Goal: Task Accomplishment & Management: Manage account settings

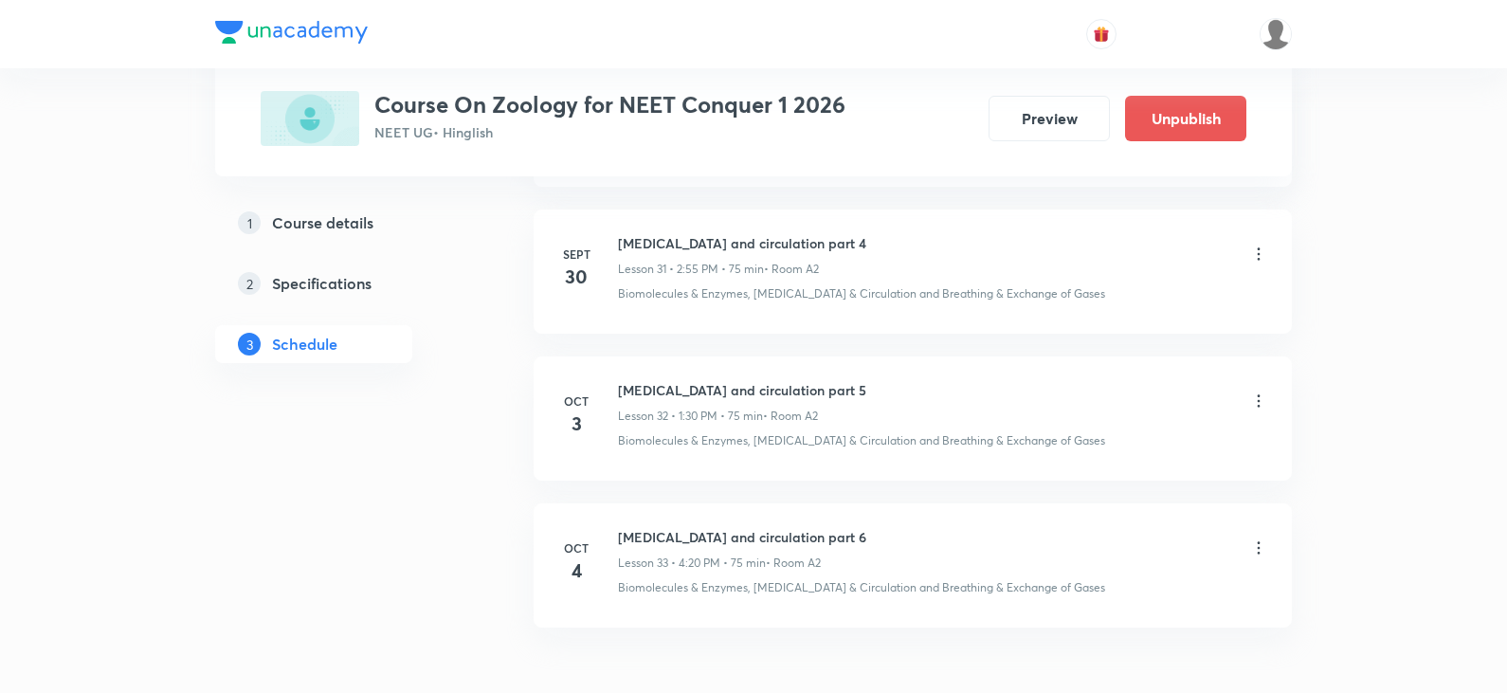
scroll to position [5676, 0]
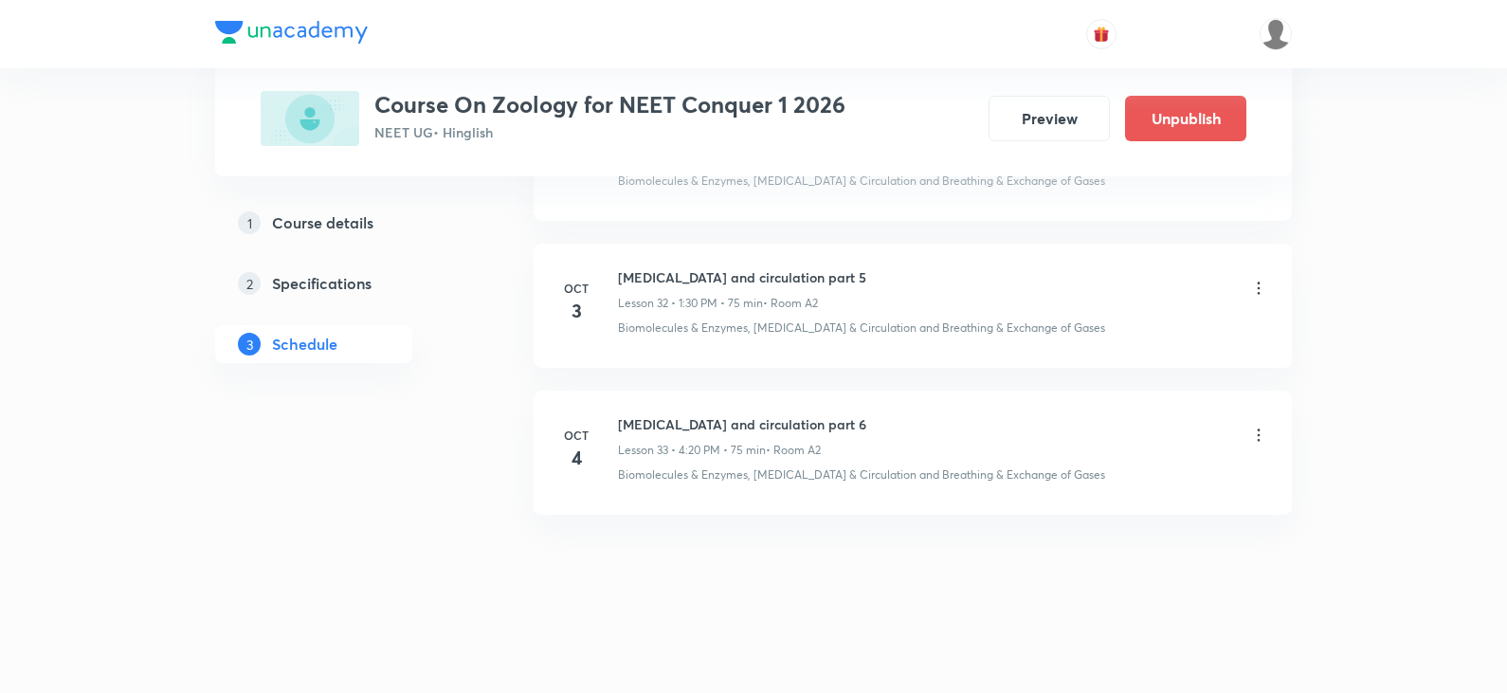
click at [1251, 442] on icon at bounding box center [1259, 435] width 19 height 19
click at [1123, 512] on li "Delete" at bounding box center [1162, 518] width 208 height 35
click at [1058, 646] on button "Delete" at bounding box center [1026, 653] width 167 height 46
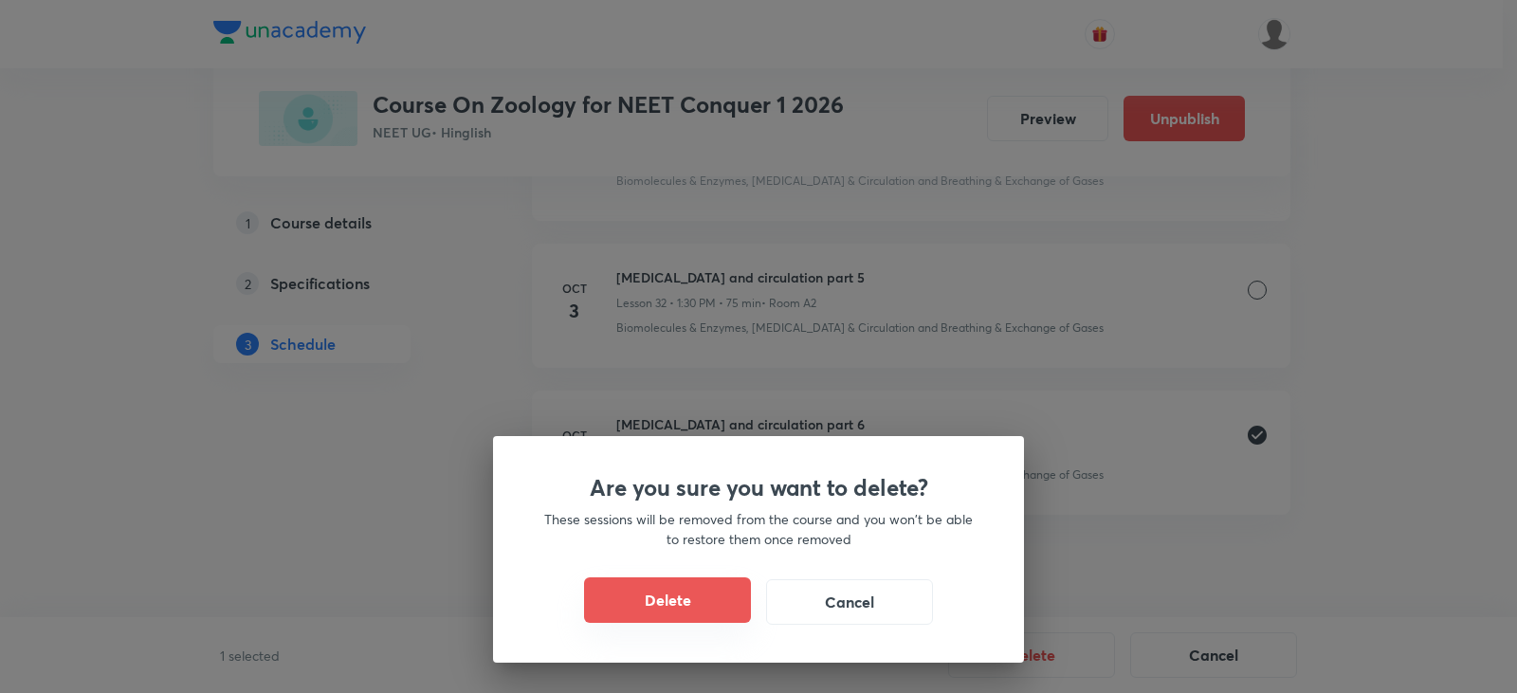
click at [632, 600] on button "Delete" at bounding box center [667, 600] width 167 height 46
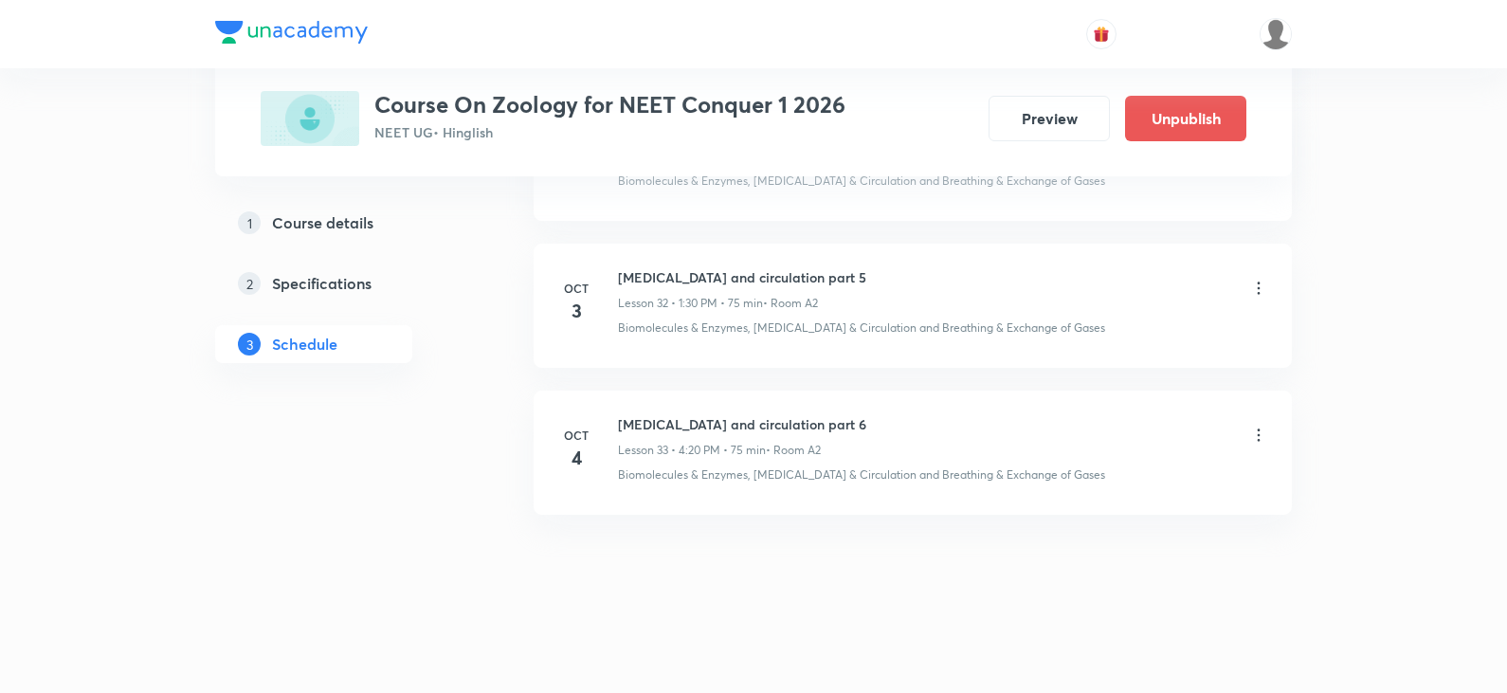
scroll to position [5529, 0]
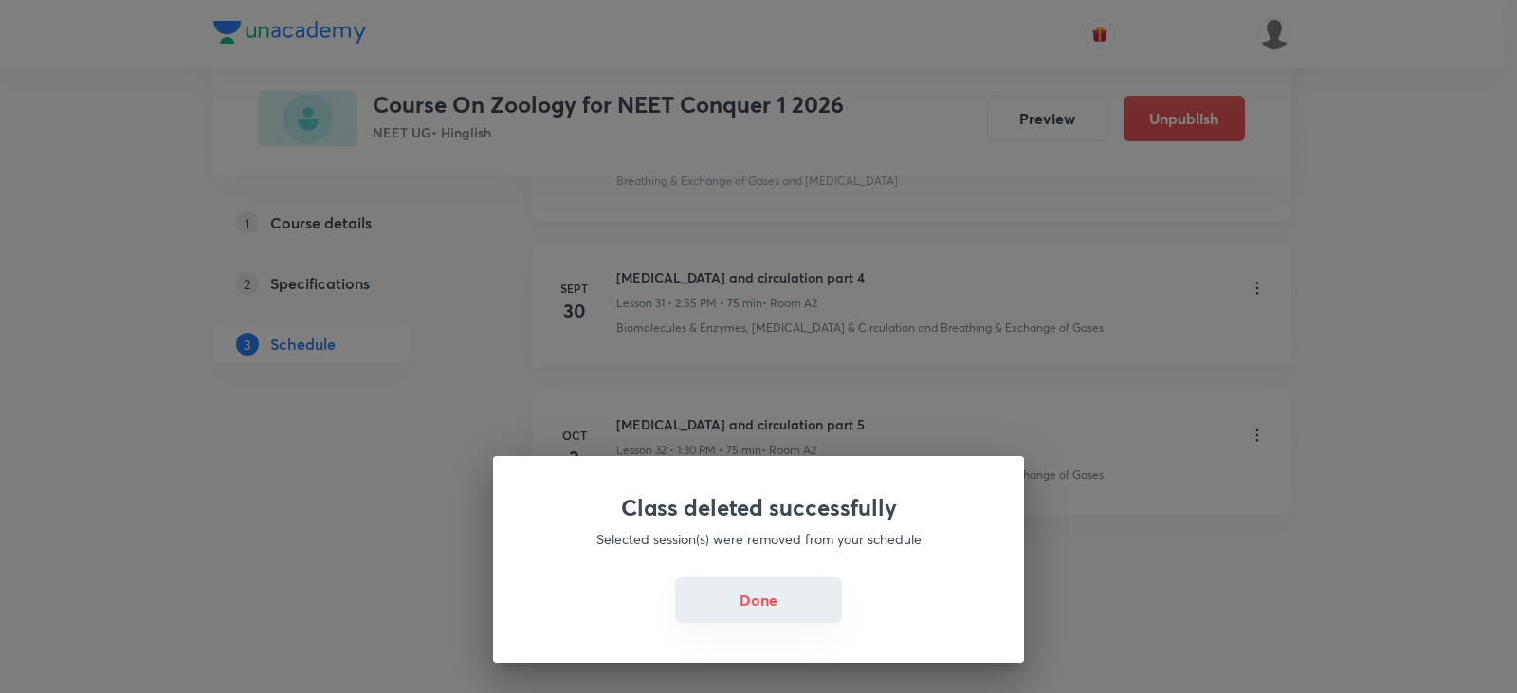
click at [745, 590] on button "Done" at bounding box center [758, 600] width 167 height 46
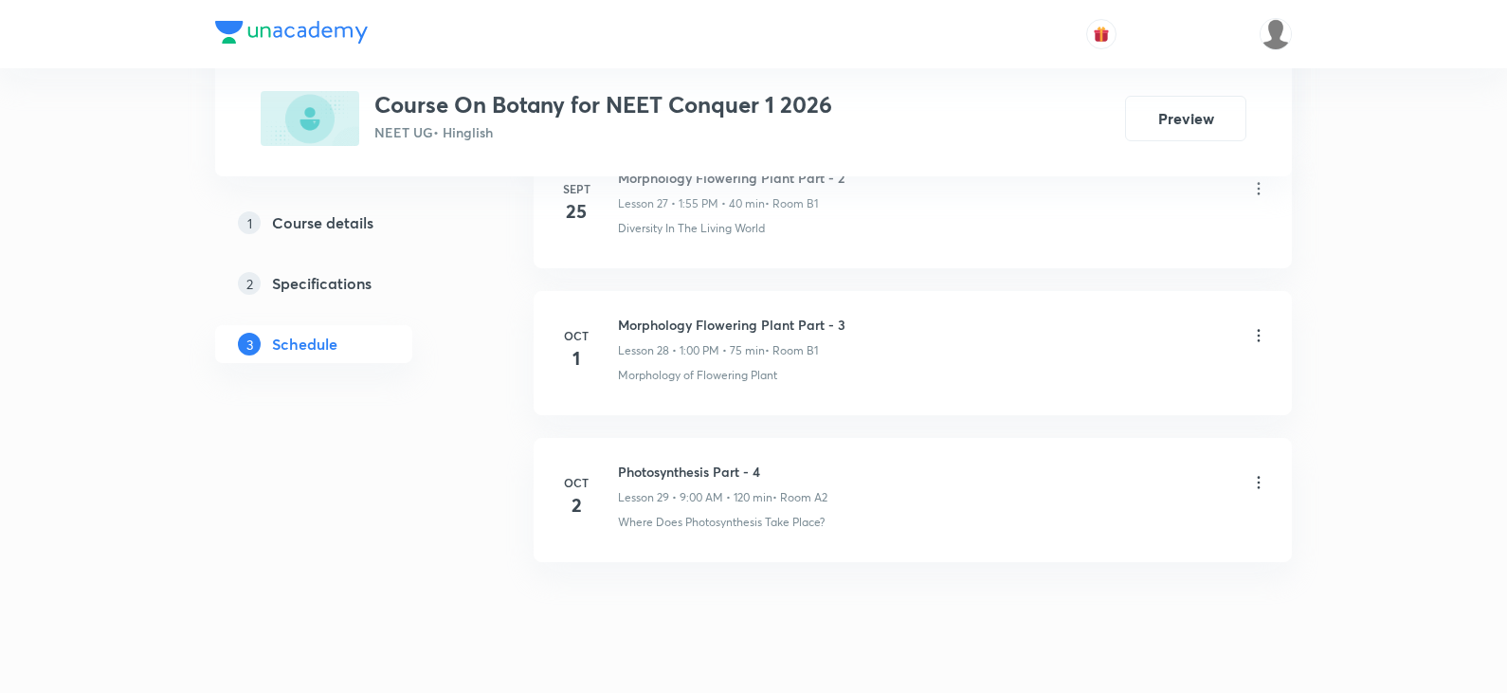
scroll to position [5088, 0]
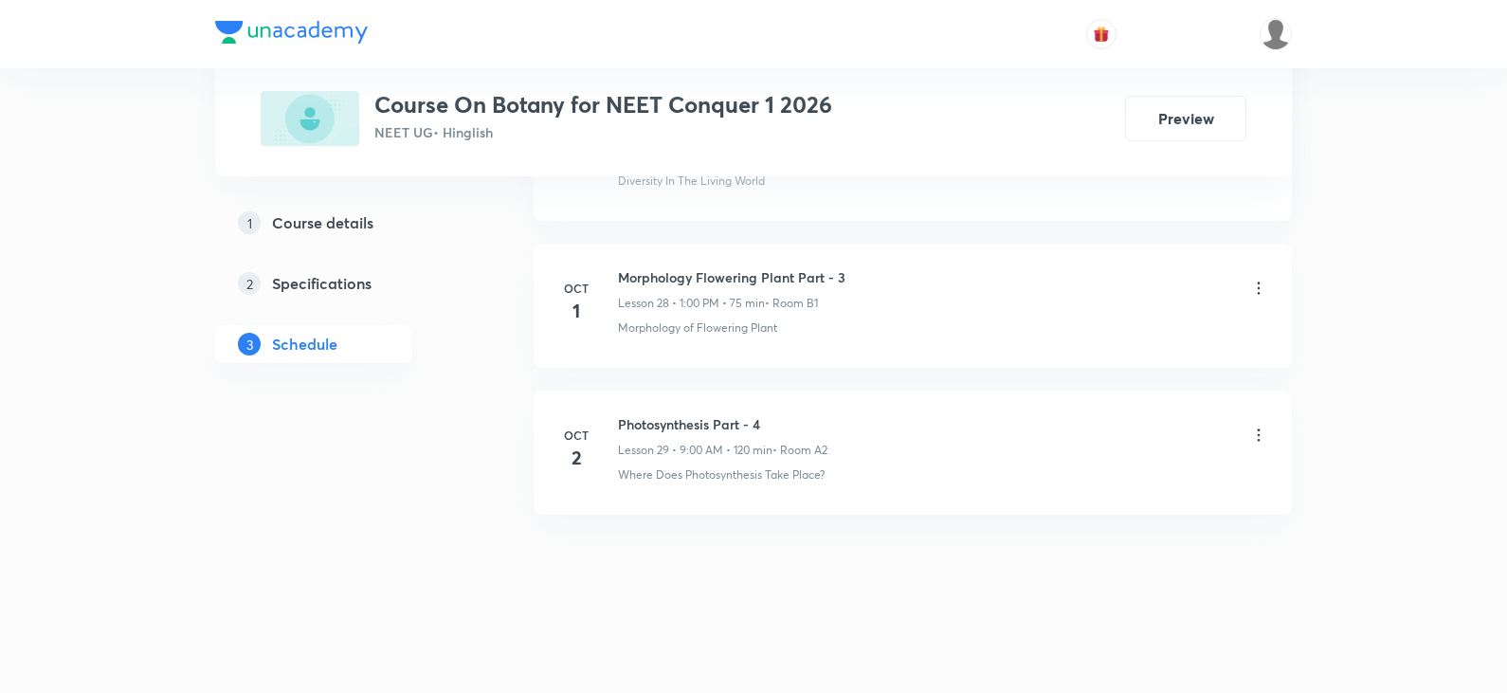
click at [757, 420] on h6 "Photosynthesis Part - 4" at bounding box center [723, 424] width 210 height 20
click at [766, 425] on h6 "Photosynthesis Part - 4" at bounding box center [723, 424] width 210 height 20
drag, startPoint x: 762, startPoint y: 425, endPoint x: 620, endPoint y: 432, distance: 142.4
click at [620, 432] on h6 "Photosynthesis Part - 4" at bounding box center [723, 424] width 210 height 20
copy h6 "Photosynthesis Part - 4"
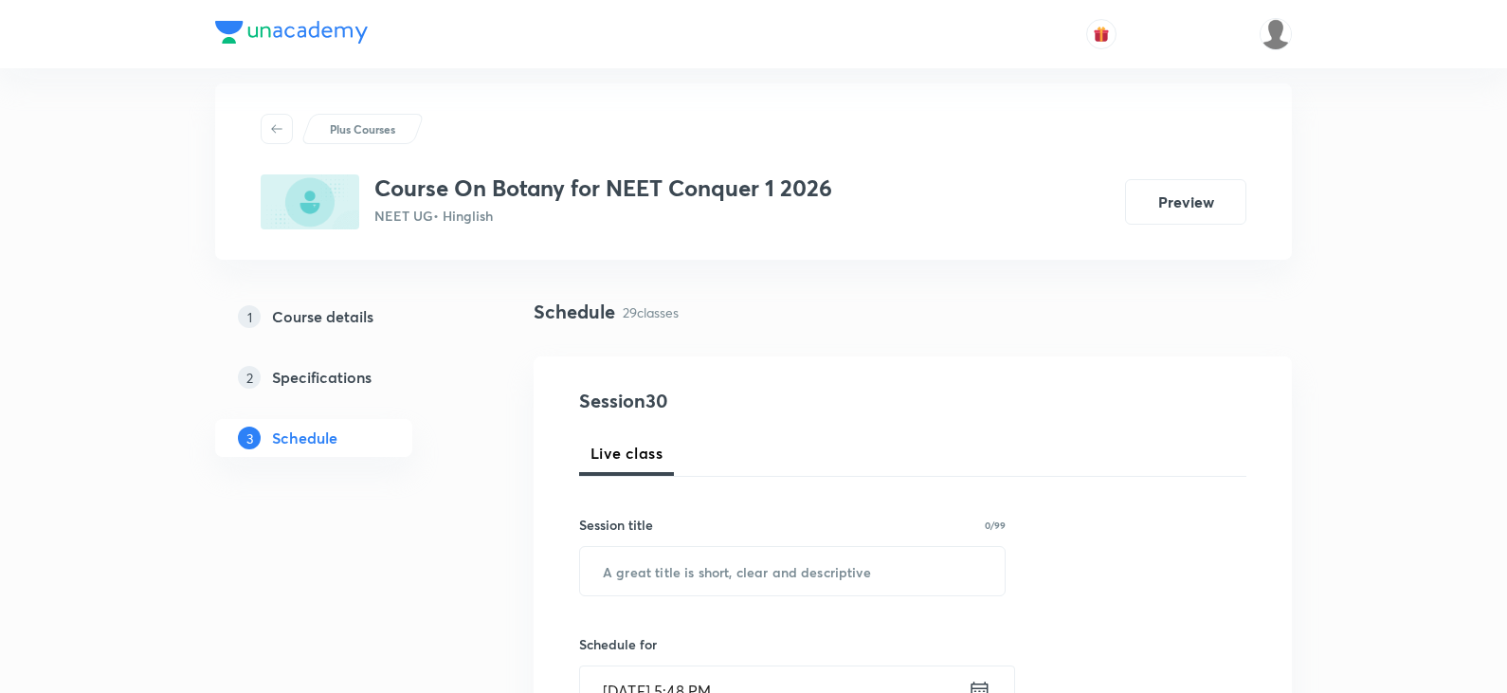
scroll to position [0, 0]
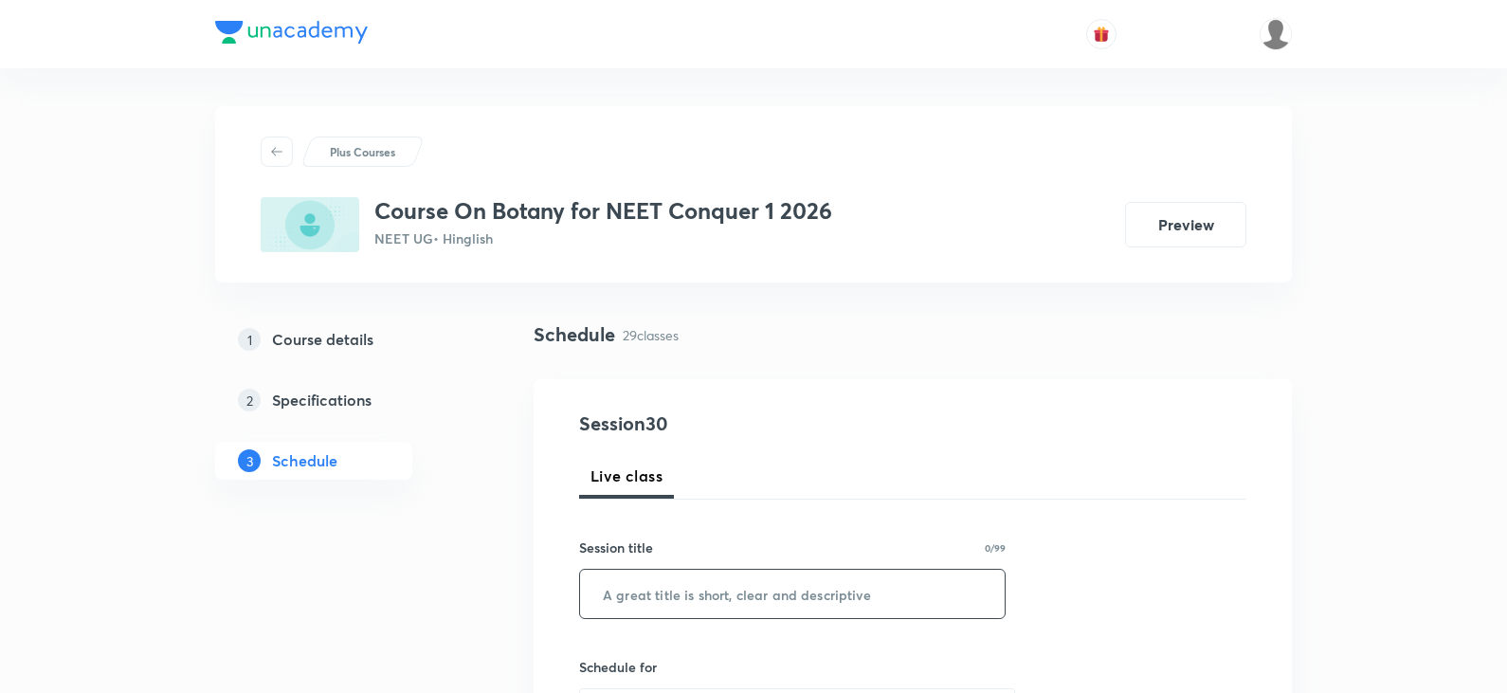
click at [731, 569] on div "​" at bounding box center [792, 594] width 427 height 50
paste input "Photosynthesis Part - 4"
click at [772, 595] on input "Photosynthesis Part - 4" at bounding box center [792, 594] width 425 height 48
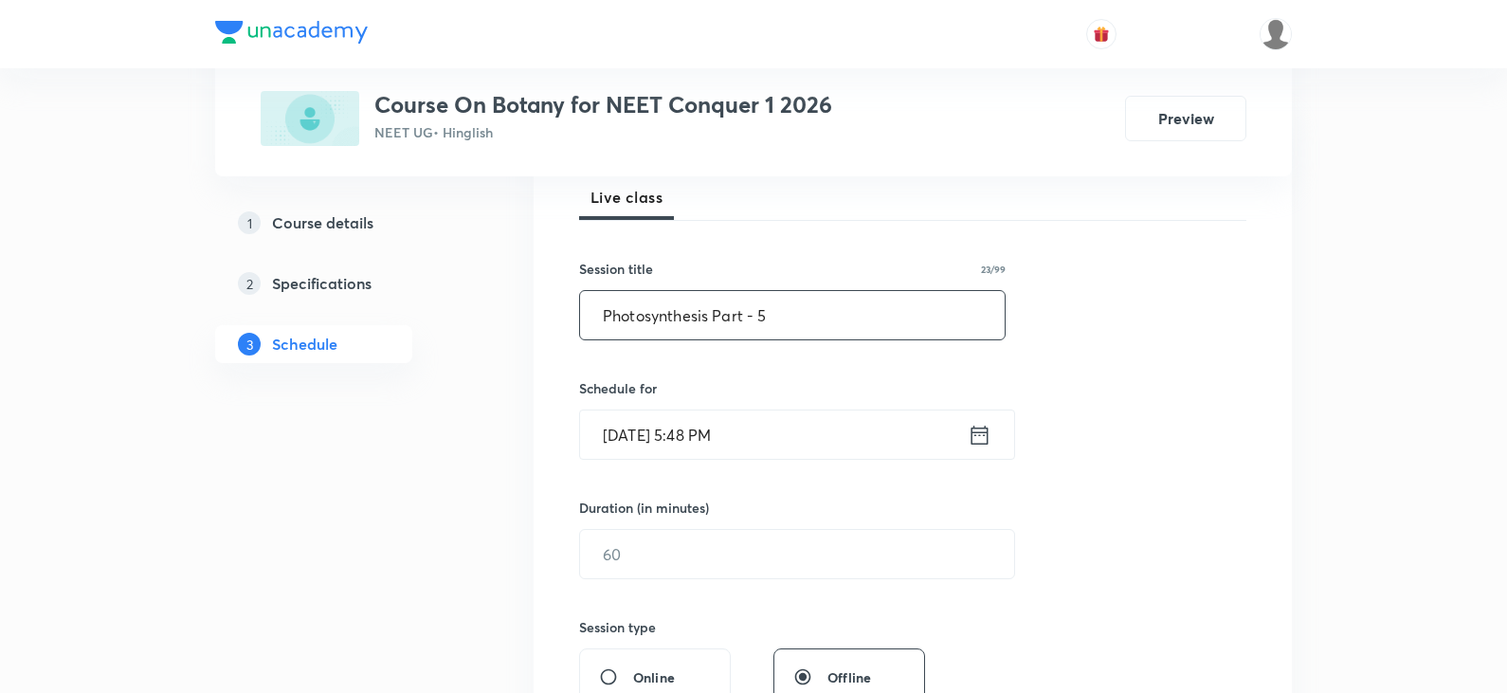
scroll to position [379, 0]
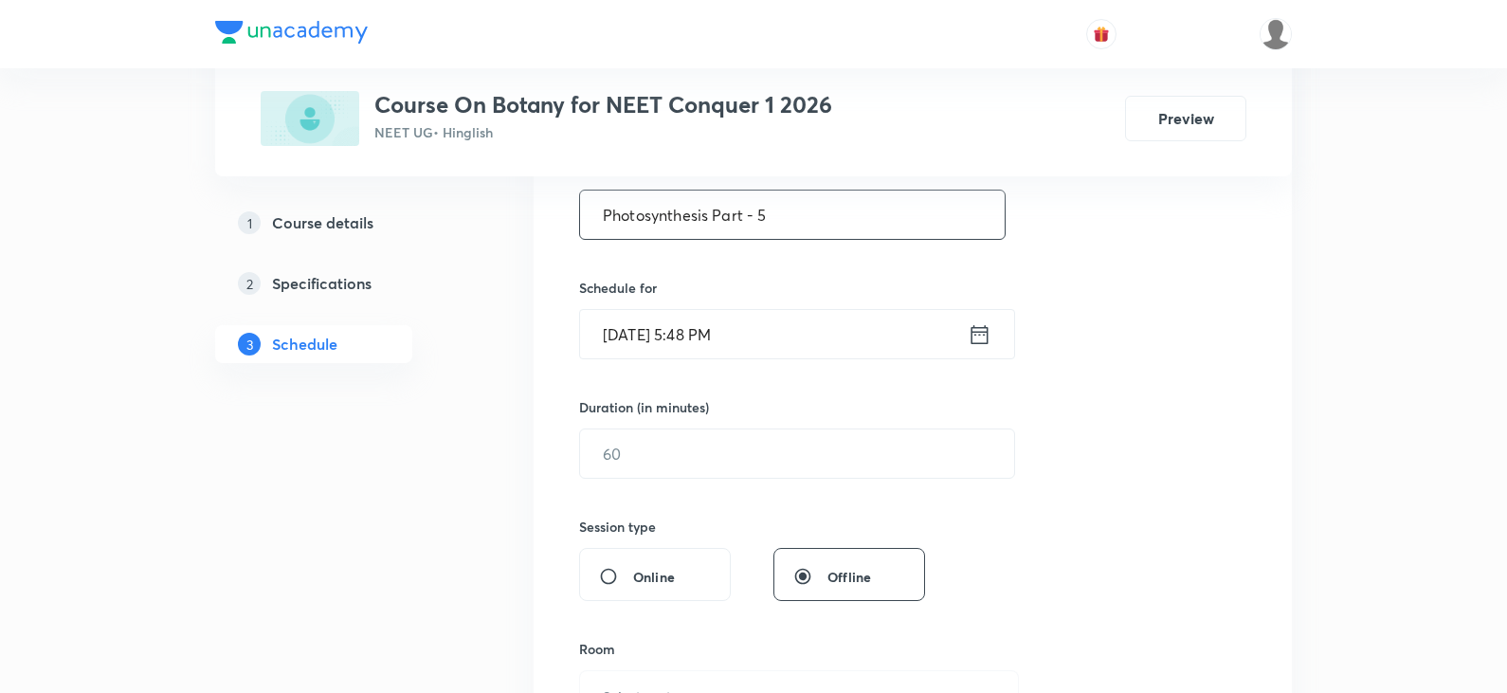
type input "Photosynthesis Part - 5"
click at [637, 337] on input "Oct 3, 2025, 5:48 PM" at bounding box center [774, 334] width 388 height 48
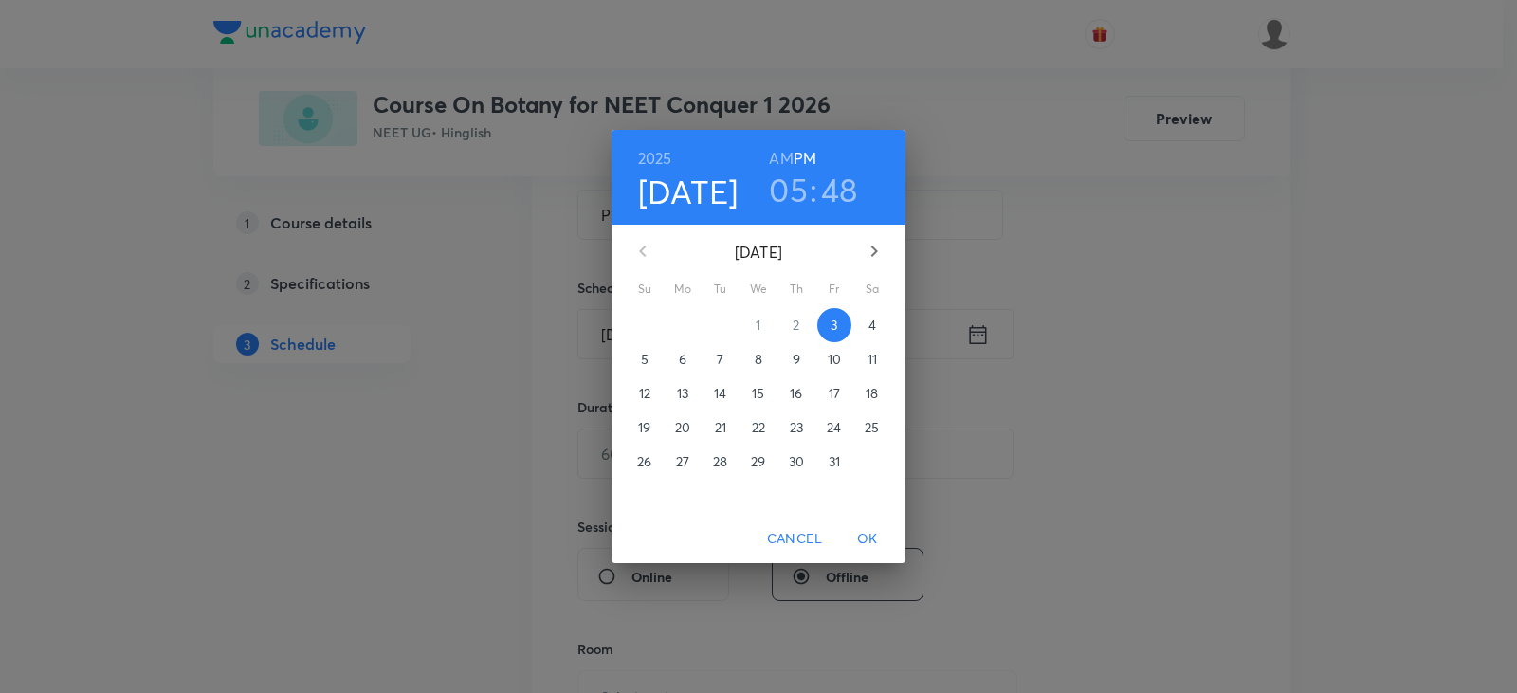
click at [861, 245] on button "button" at bounding box center [874, 251] width 46 height 46
click at [643, 239] on button "button" at bounding box center [643, 251] width 46 height 46
click at [722, 189] on div "Oct 3" at bounding box center [693, 192] width 110 height 40
click at [720, 189] on h4 "Oct 3" at bounding box center [688, 192] width 100 height 40
click at [712, 189] on h4 "Oct 3" at bounding box center [688, 192] width 100 height 40
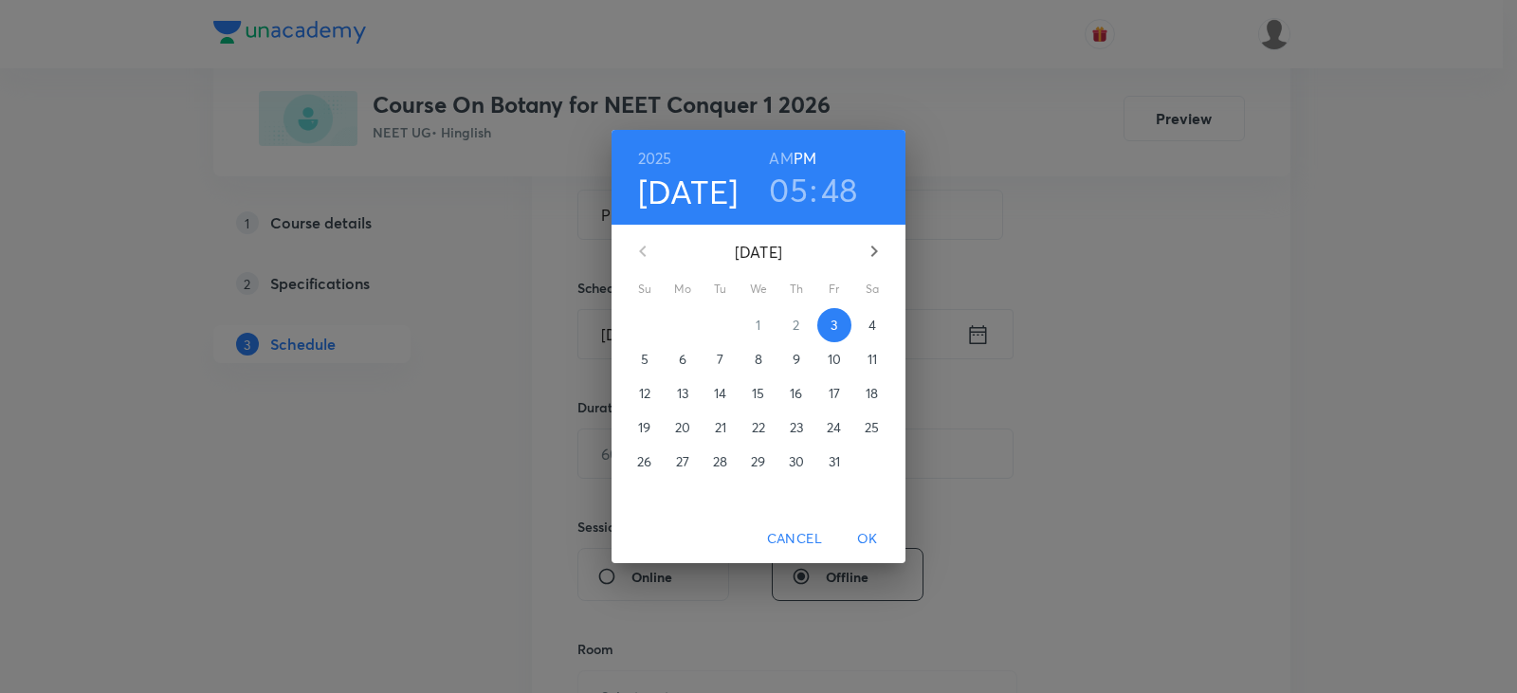
click at [863, 326] on span "4" at bounding box center [872, 325] width 34 height 19
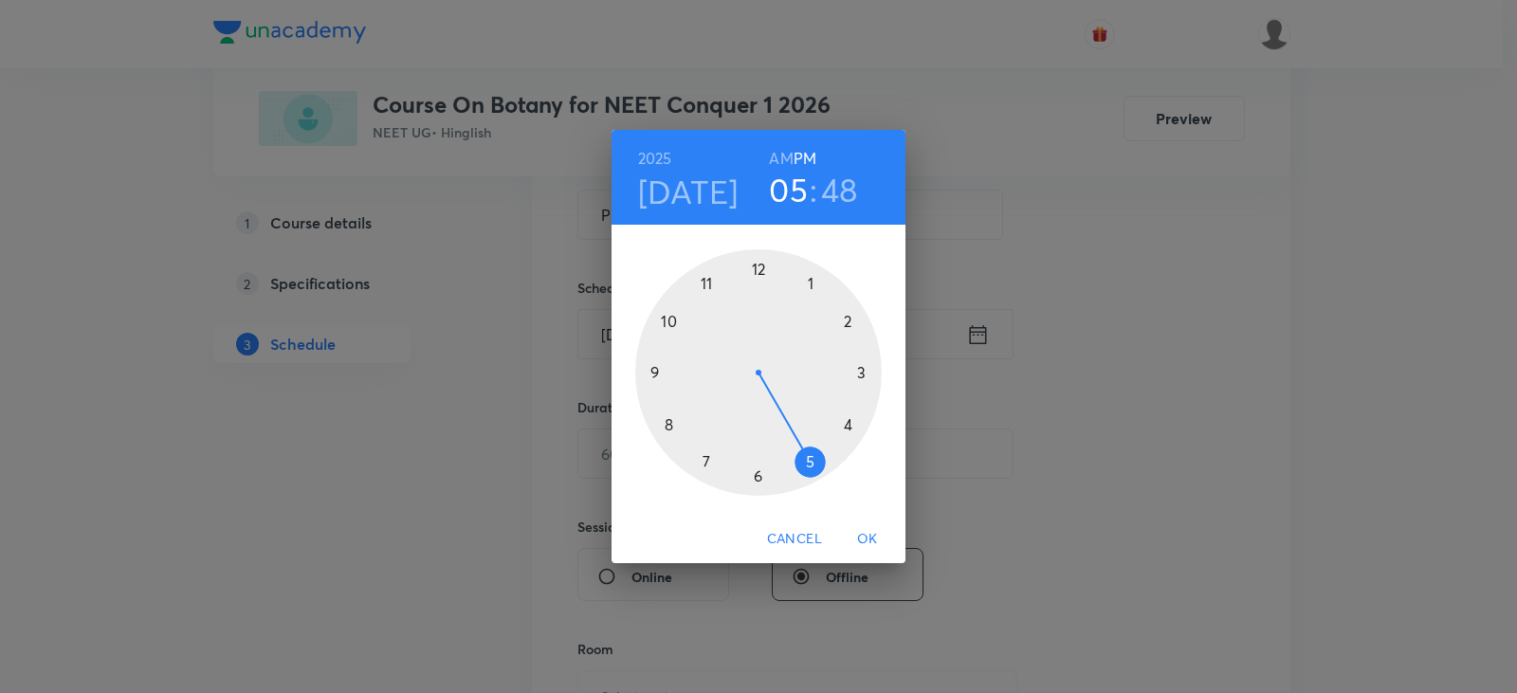
click at [812, 292] on div at bounding box center [758, 372] width 247 height 247
click at [750, 472] on div at bounding box center [758, 372] width 247 height 247
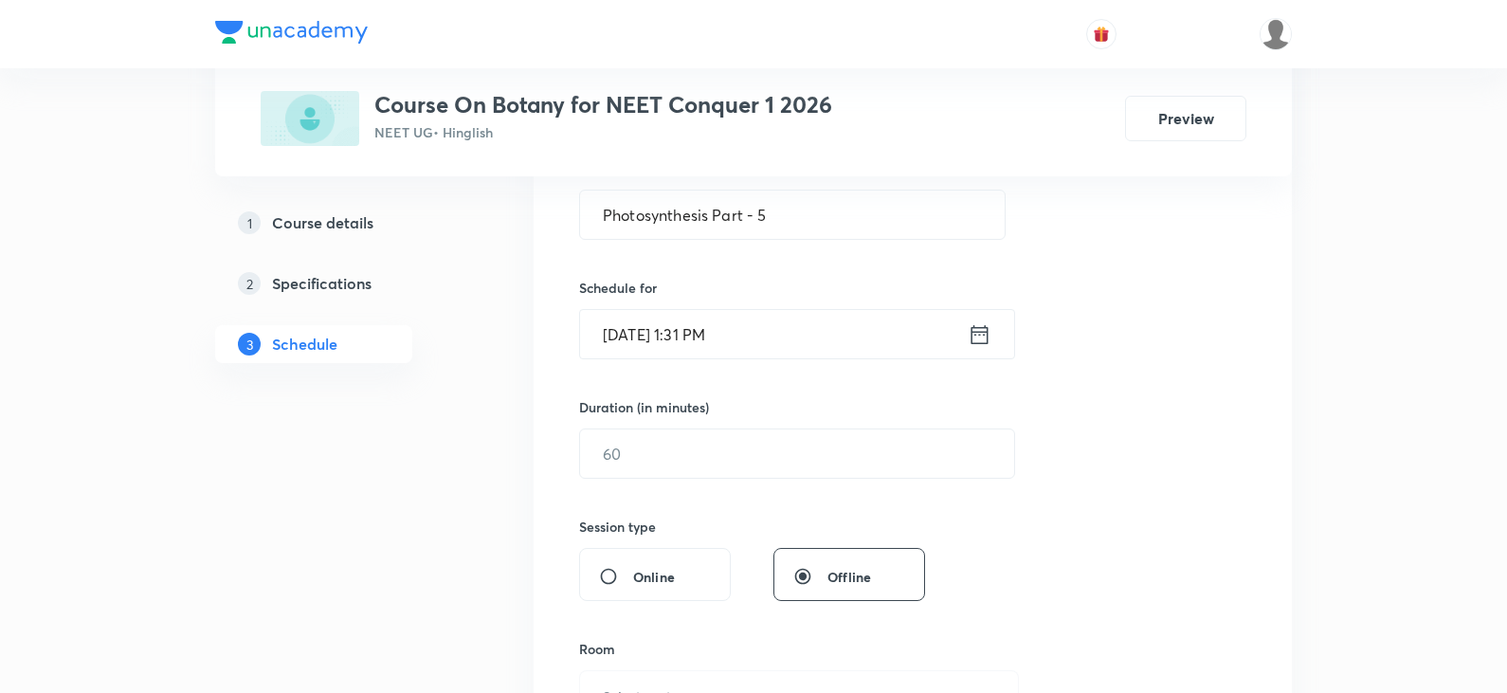
click at [991, 330] on icon at bounding box center [980, 334] width 24 height 27
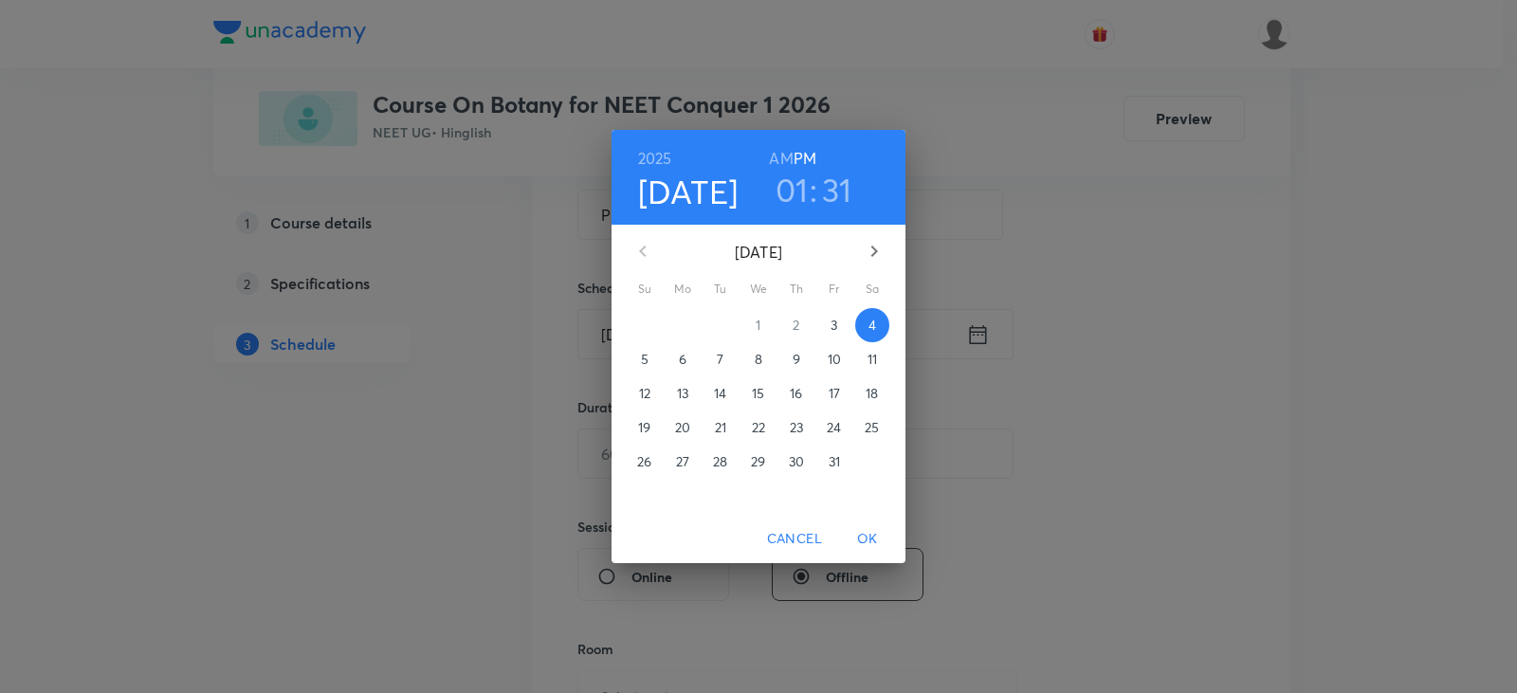
click at [839, 195] on h3 "31" at bounding box center [837, 190] width 30 height 40
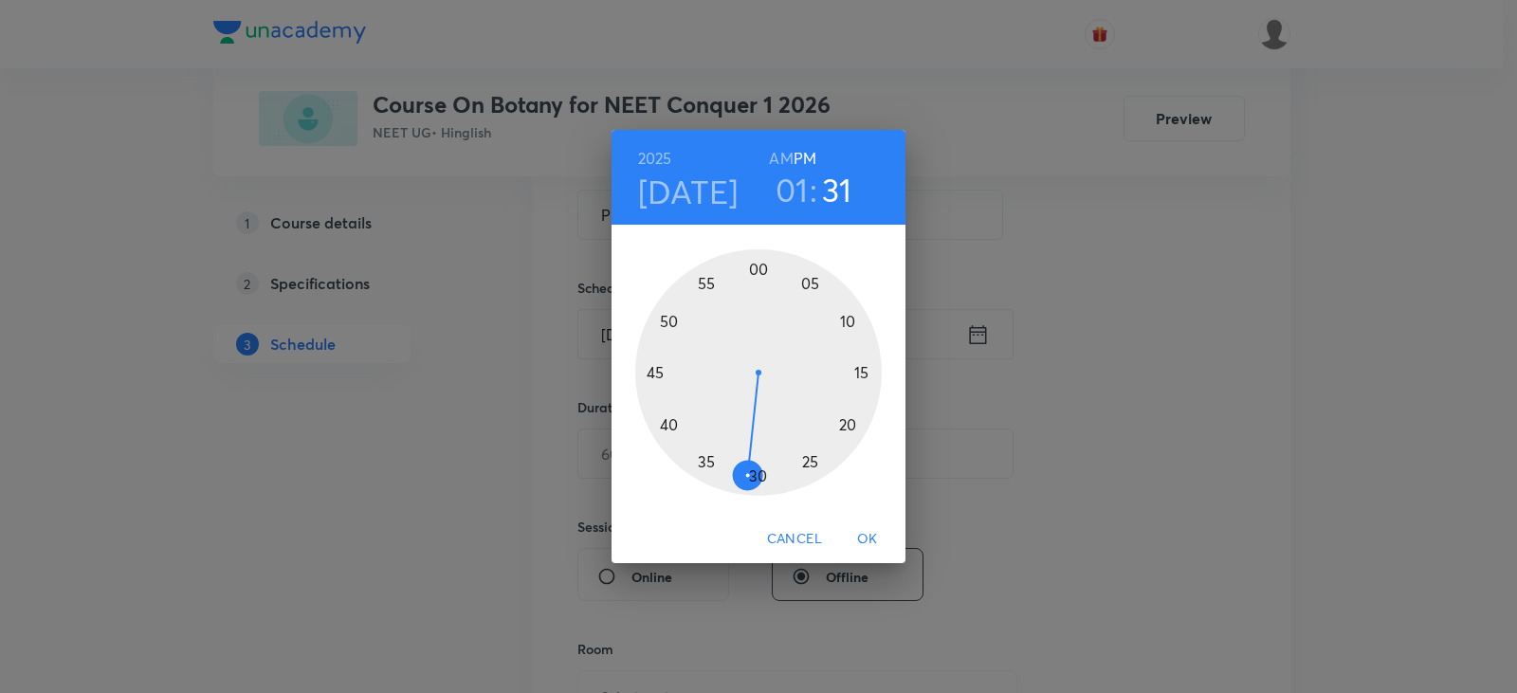
click at [764, 472] on div at bounding box center [758, 372] width 247 height 247
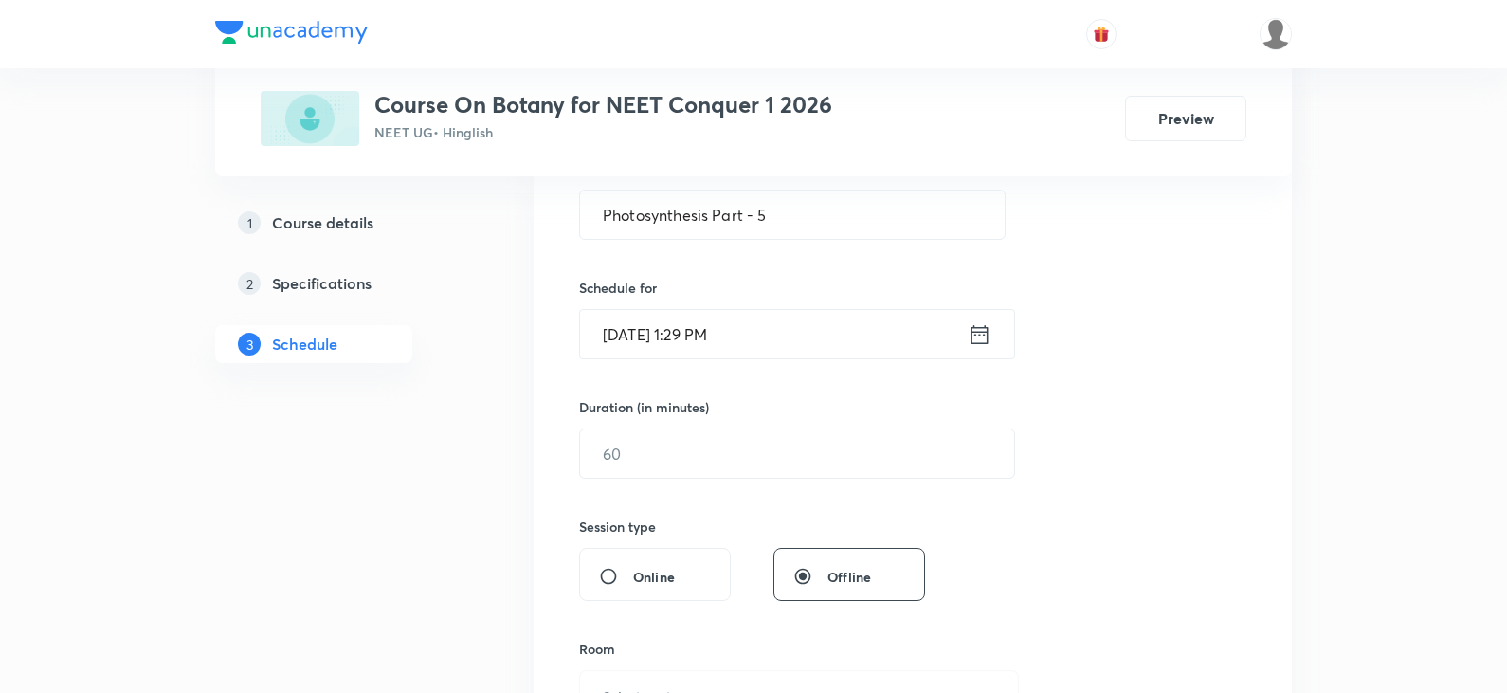
click at [990, 332] on icon at bounding box center [980, 334] width 24 height 27
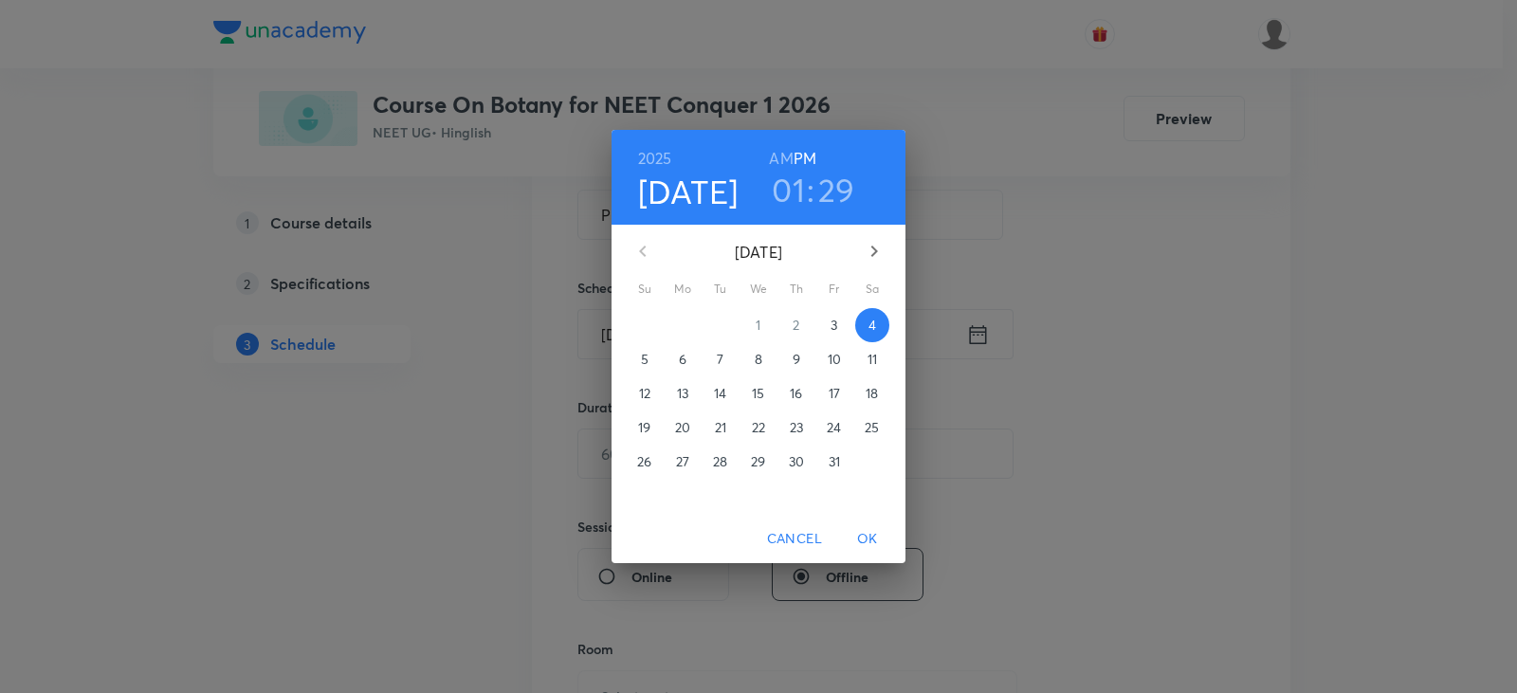
click at [832, 176] on h3 "29" at bounding box center [836, 190] width 37 height 40
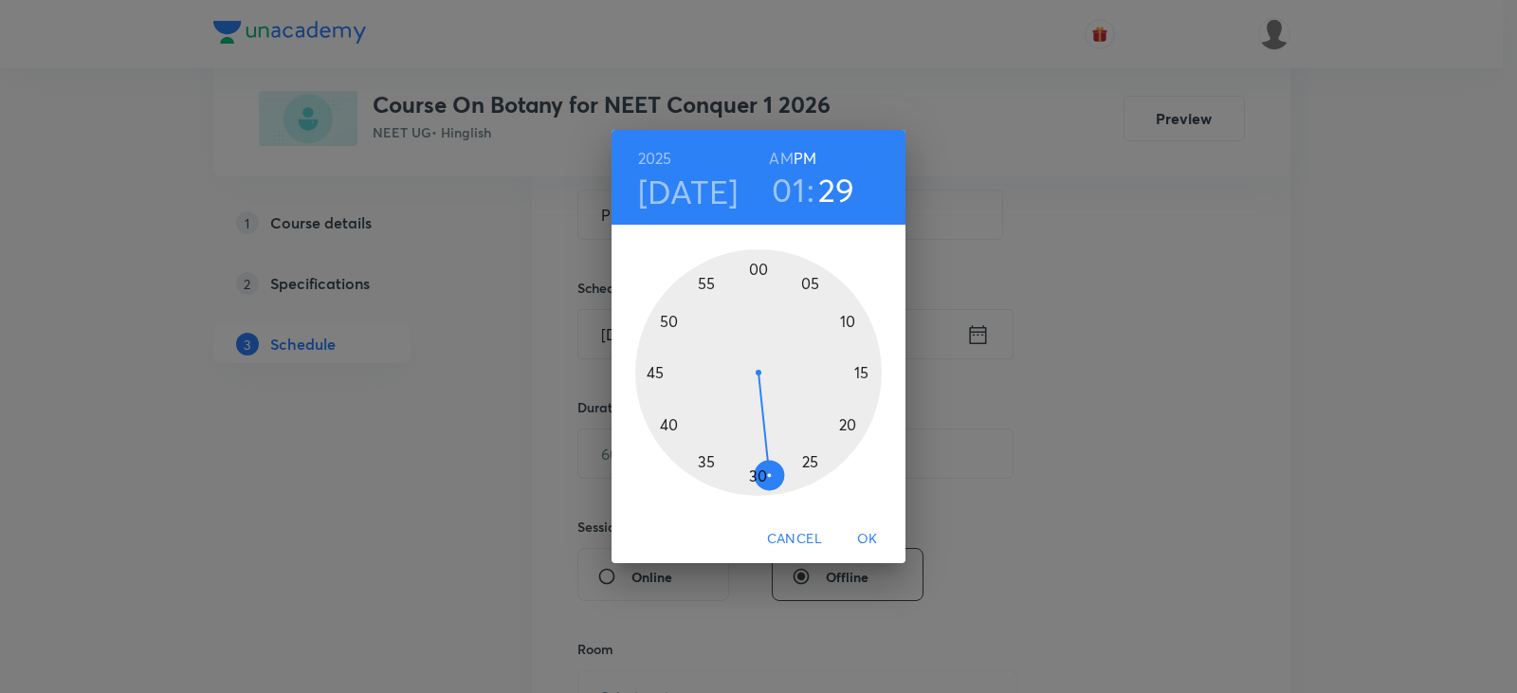
click at [758, 468] on div at bounding box center [758, 372] width 247 height 247
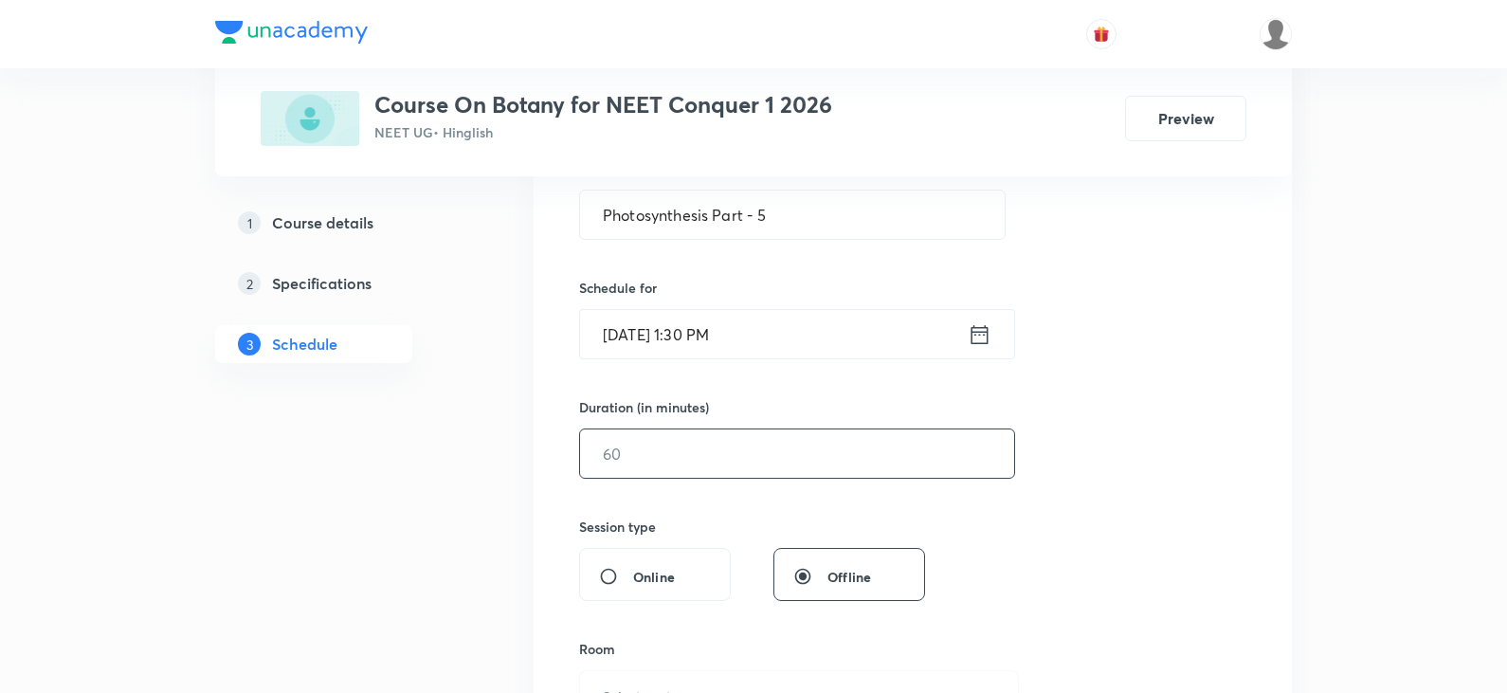
click at [625, 439] on input "text" at bounding box center [797, 453] width 434 height 48
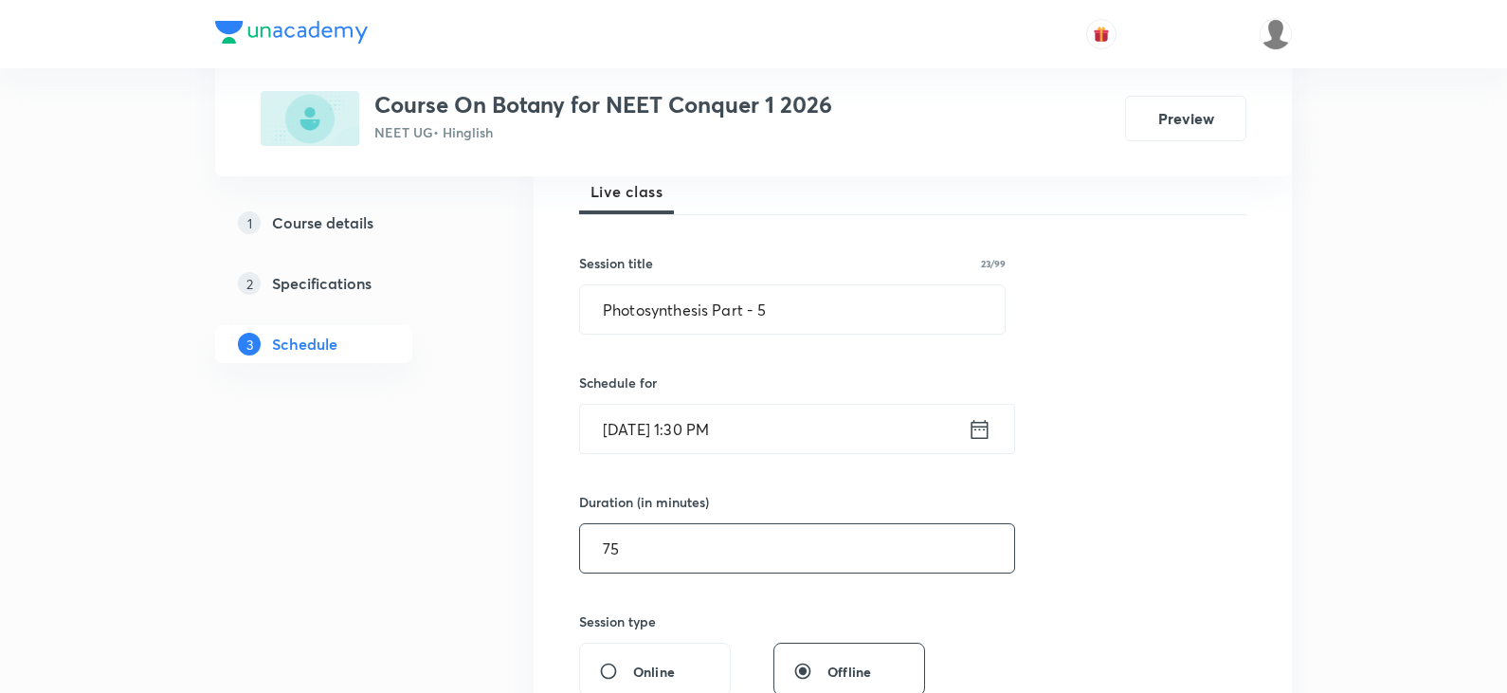
type input "75"
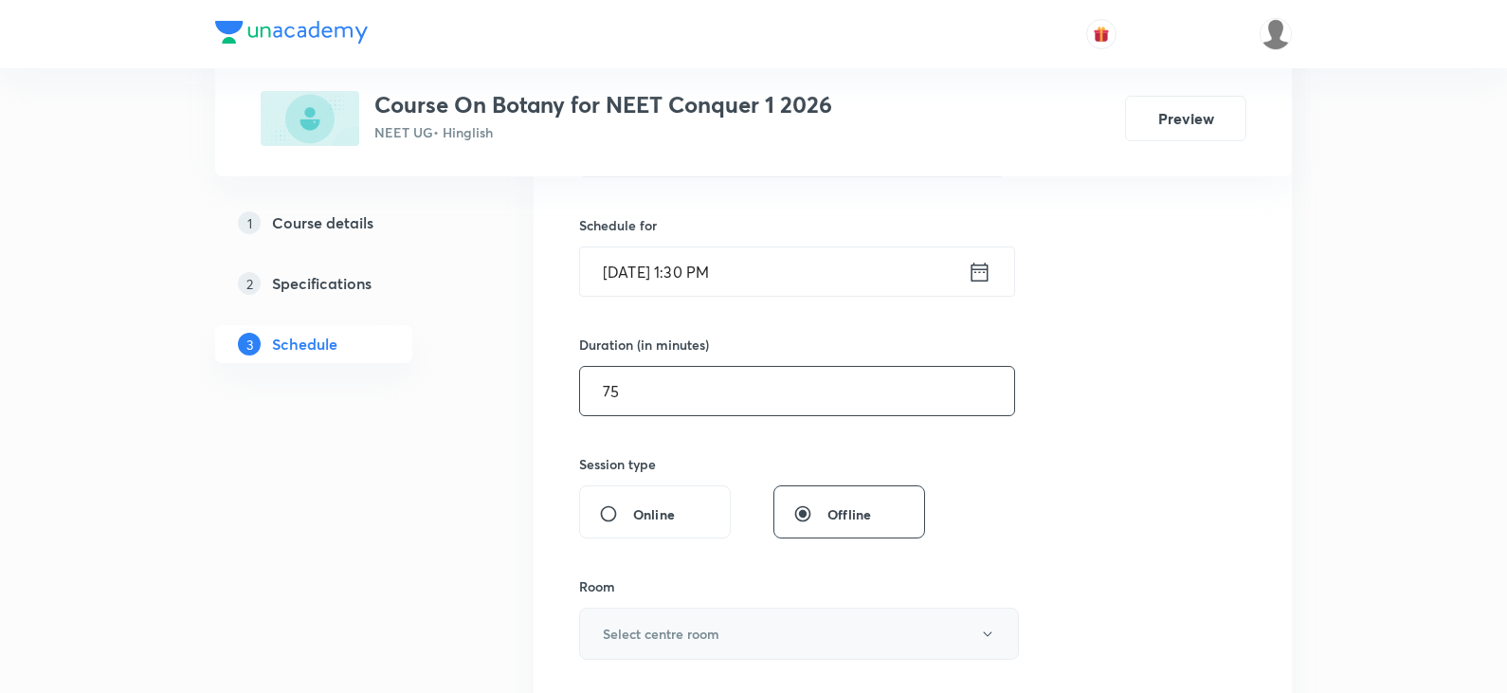
scroll to position [474, 0]
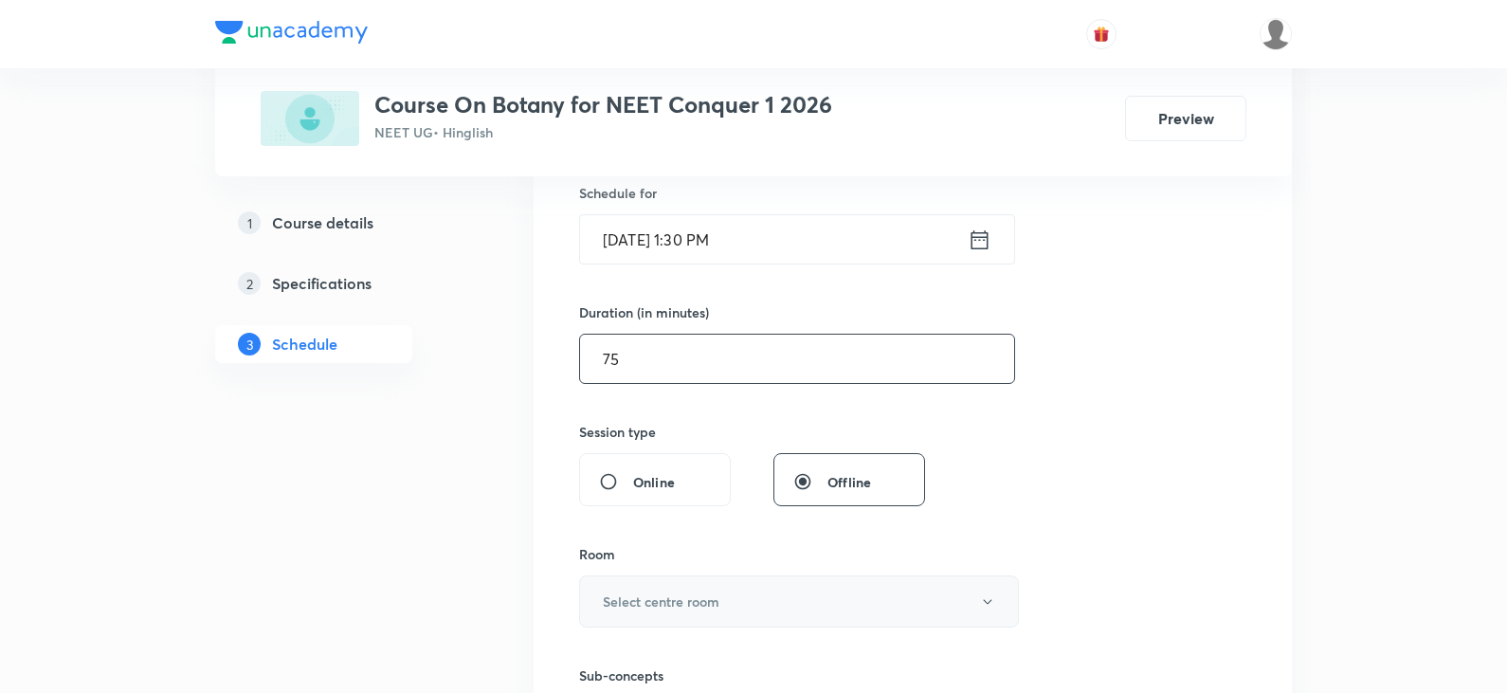
click at [693, 587] on button "Select centre room" at bounding box center [799, 601] width 440 height 52
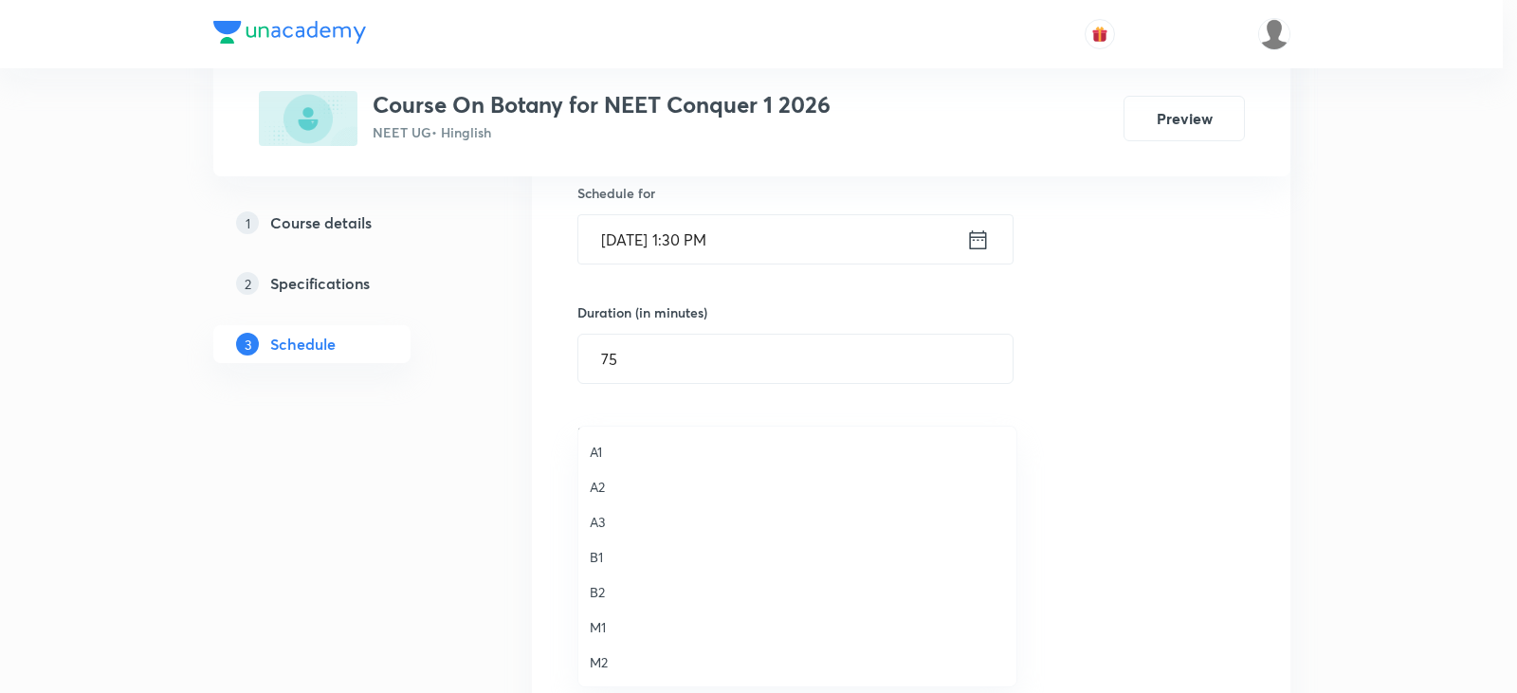
click at [670, 484] on span "A2" at bounding box center [797, 487] width 415 height 20
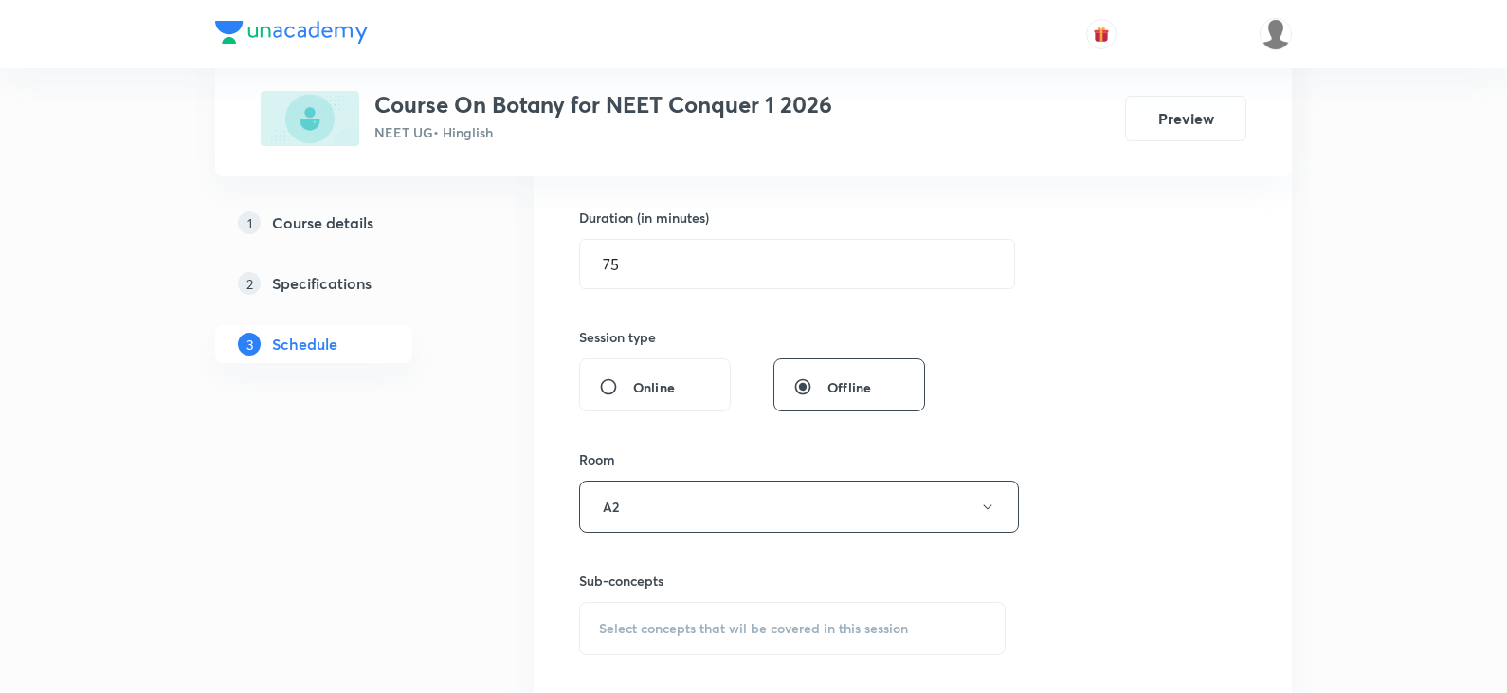
scroll to position [853, 0]
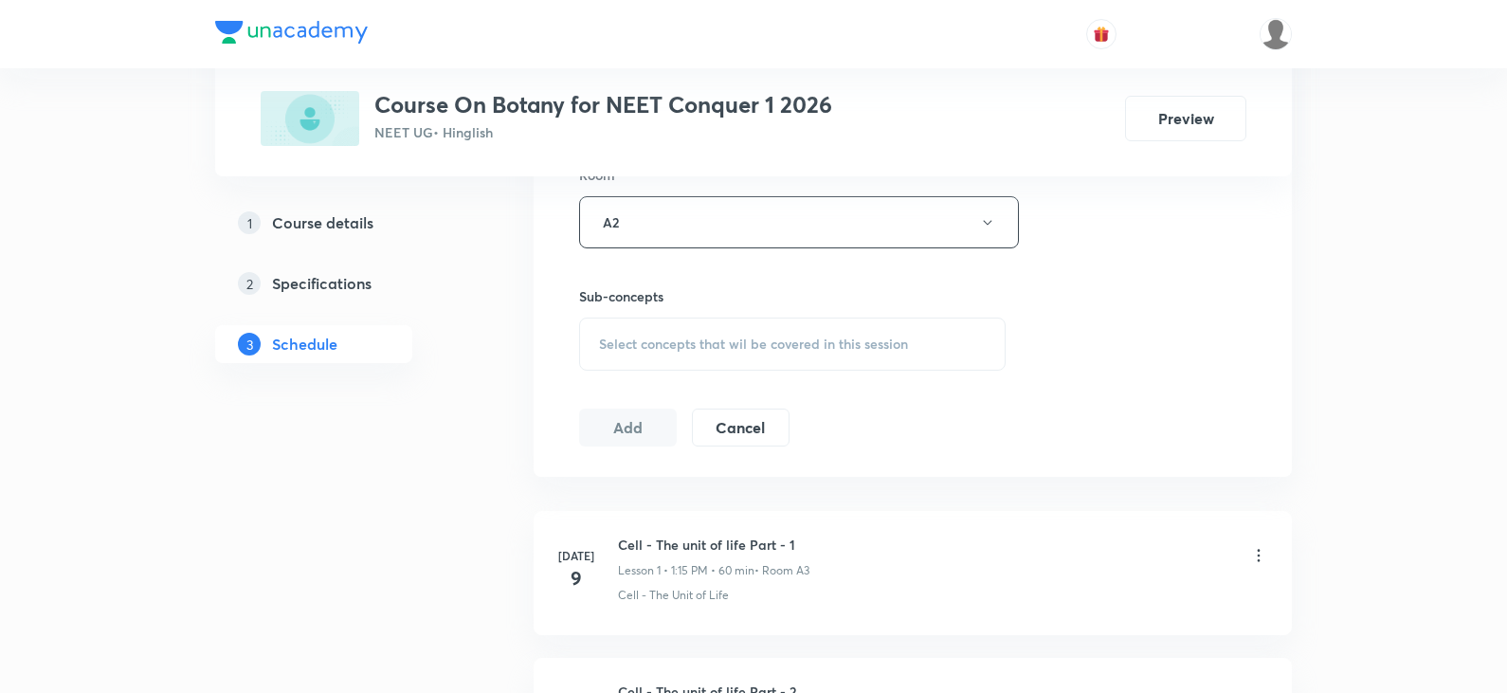
click at [678, 359] on div "Select concepts that wil be covered in this session" at bounding box center [792, 344] width 427 height 53
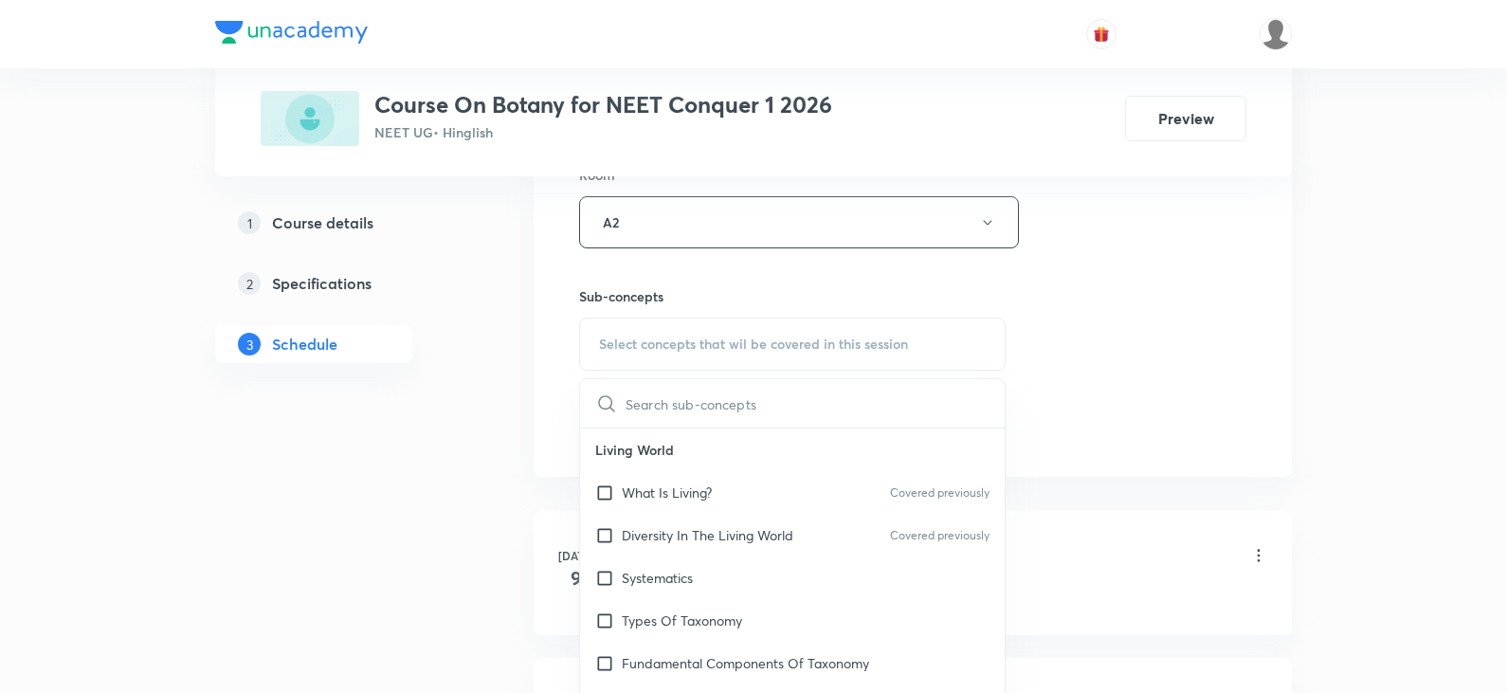
click at [680, 416] on input "text" at bounding box center [815, 403] width 379 height 48
click at [768, 406] on input "Photosynthesis Part" at bounding box center [732, 403] width 213 height 48
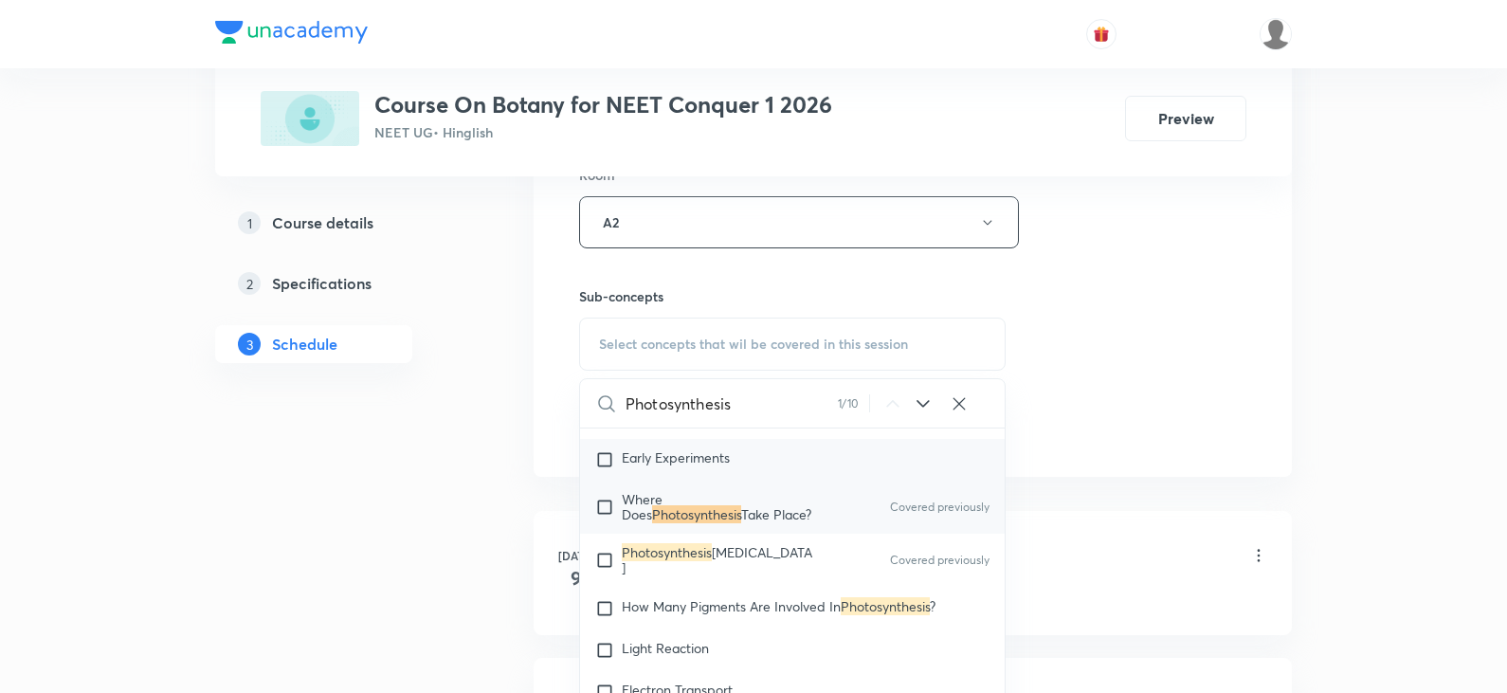
scroll to position [5594, 0]
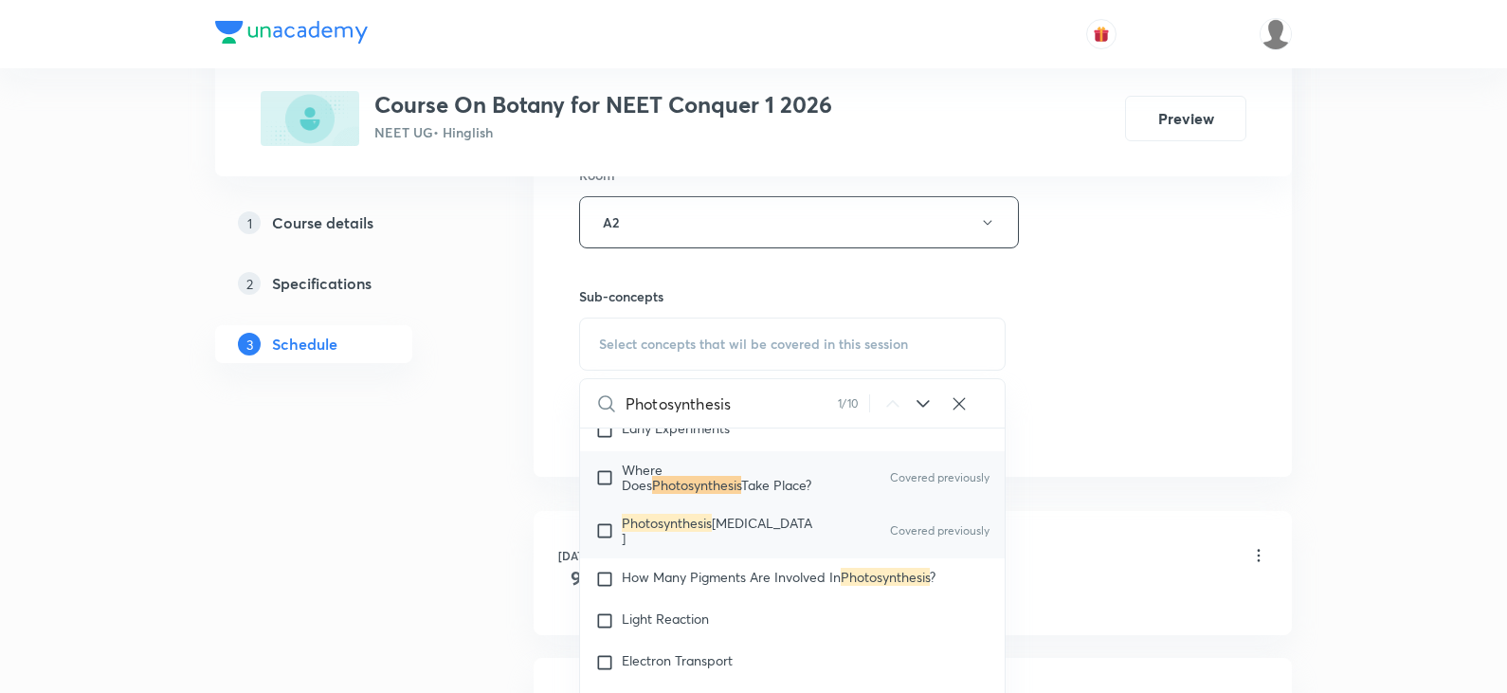
type input "Photosynthesis"
click at [606, 532] on input "checkbox" at bounding box center [608, 531] width 27 height 30
checkbox input "true"
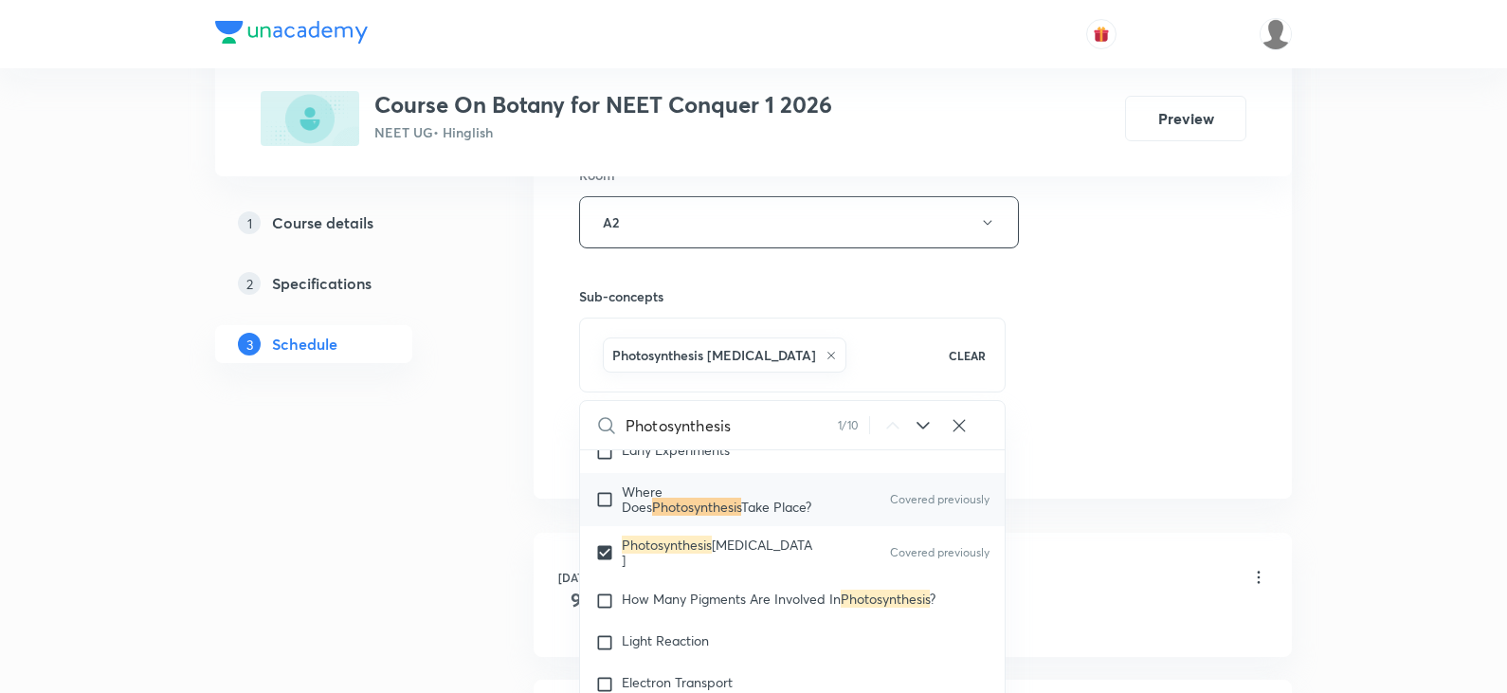
click at [1146, 492] on div "Session 30 Live class Session title 23/99 Photosynthesis Part - 5 ​ Schedule fo…" at bounding box center [913, 12] width 758 height 973
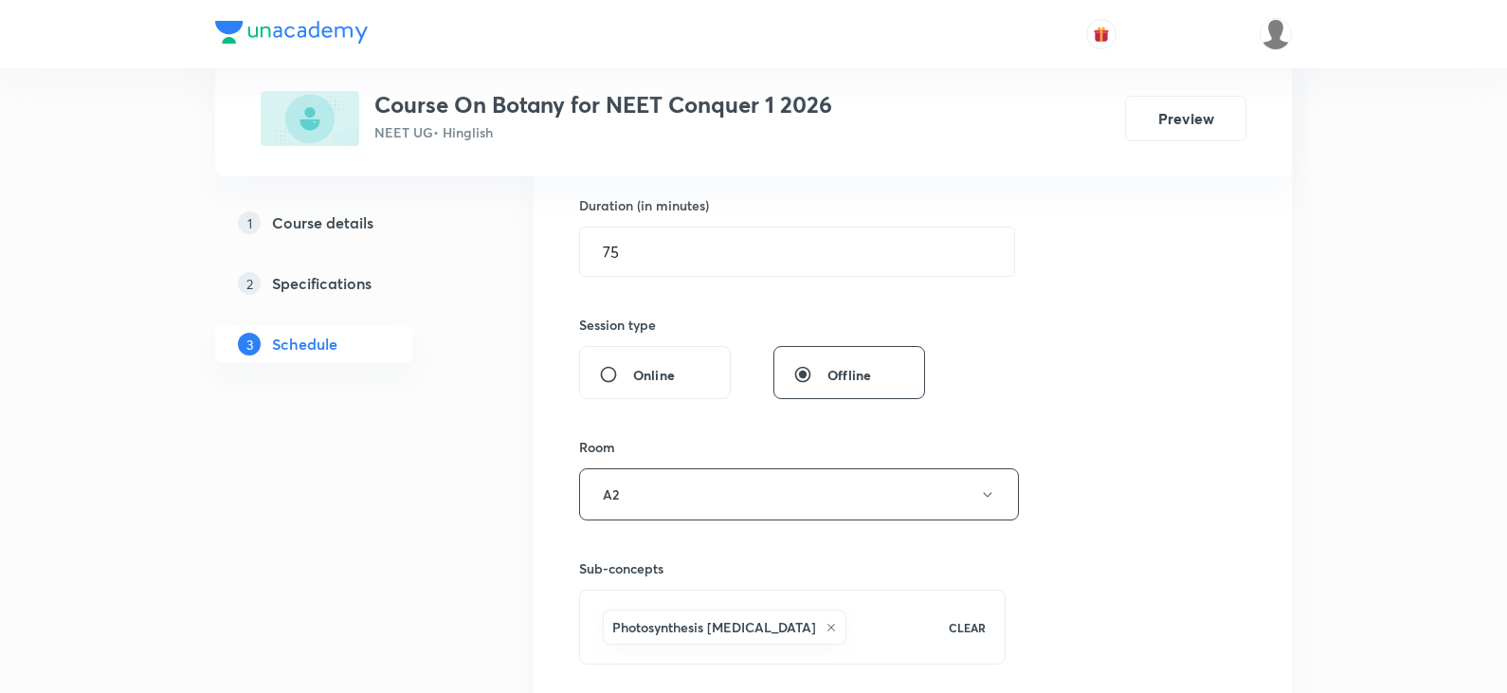
scroll to position [853, 0]
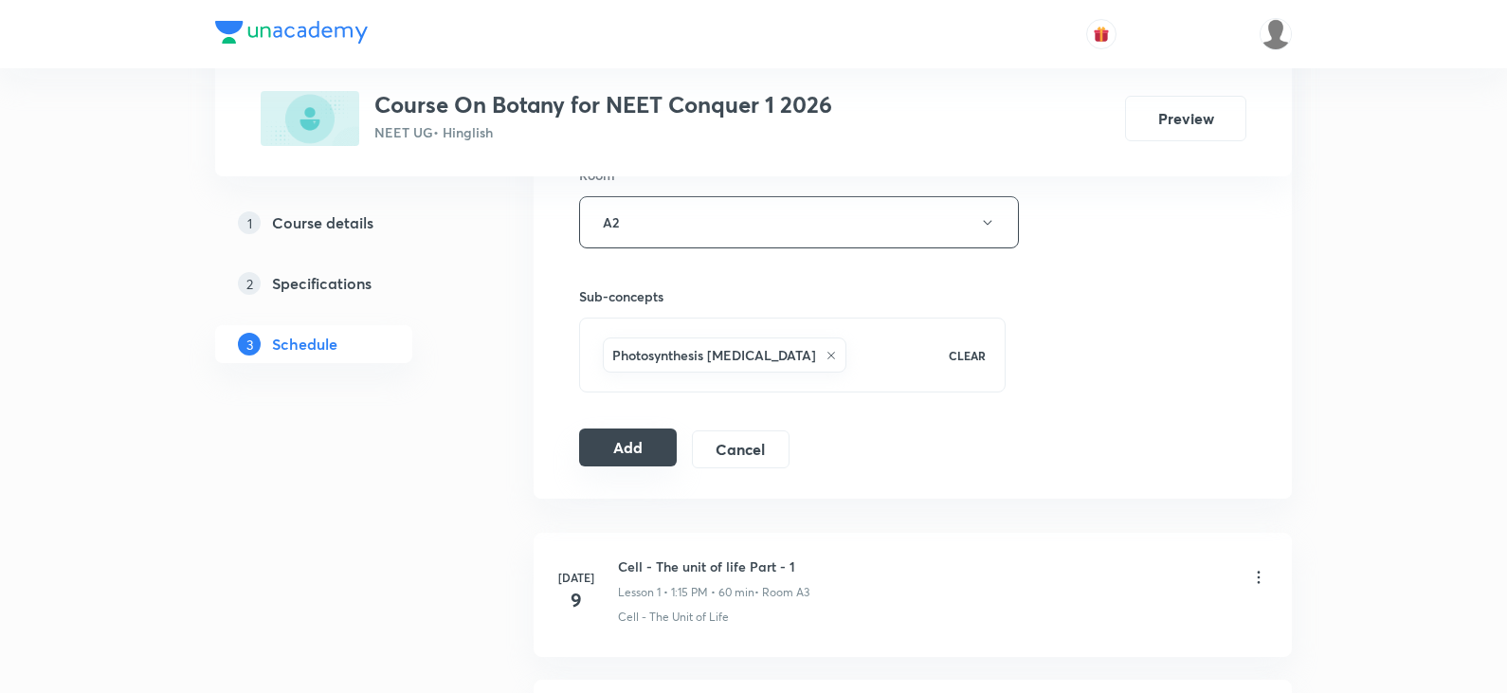
click at [650, 455] on button "Add" at bounding box center [628, 448] width 98 height 38
click at [637, 457] on button "Add" at bounding box center [628, 448] width 98 height 38
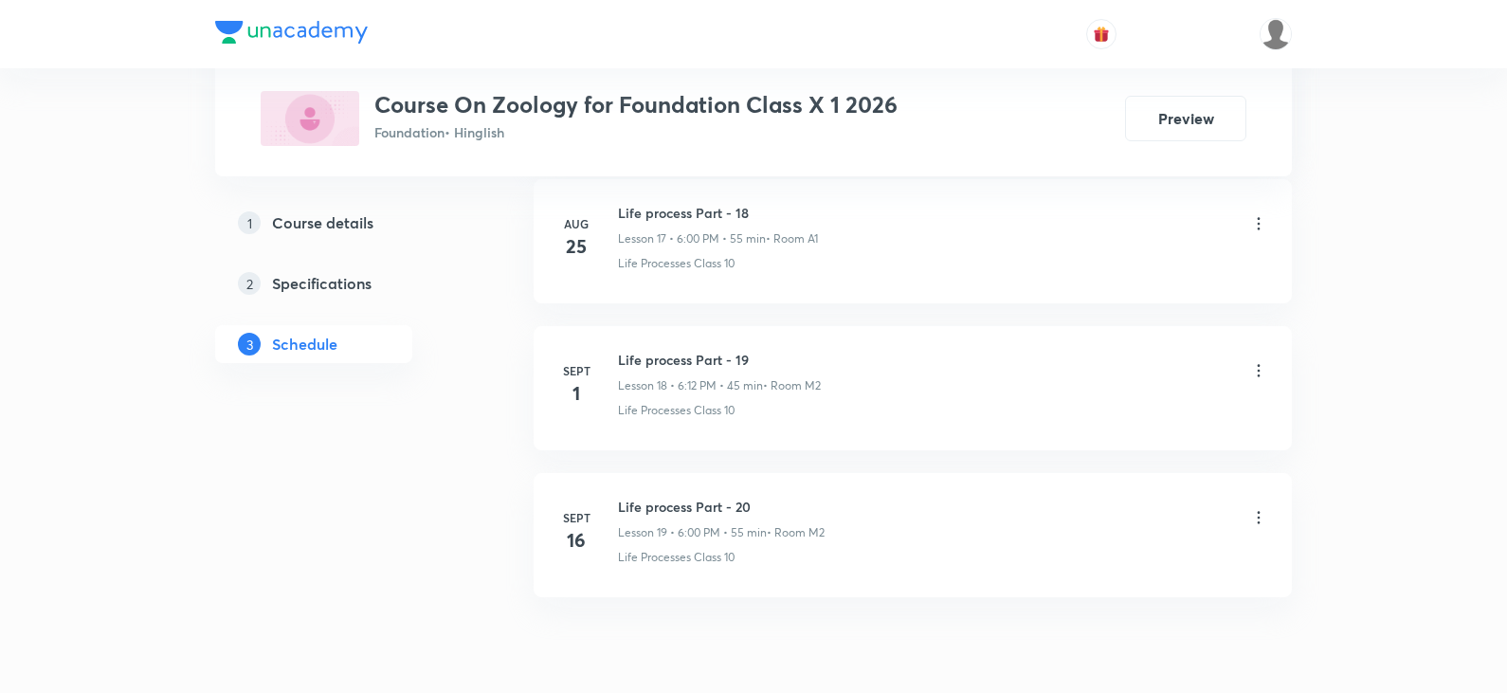
scroll to position [3429, 0]
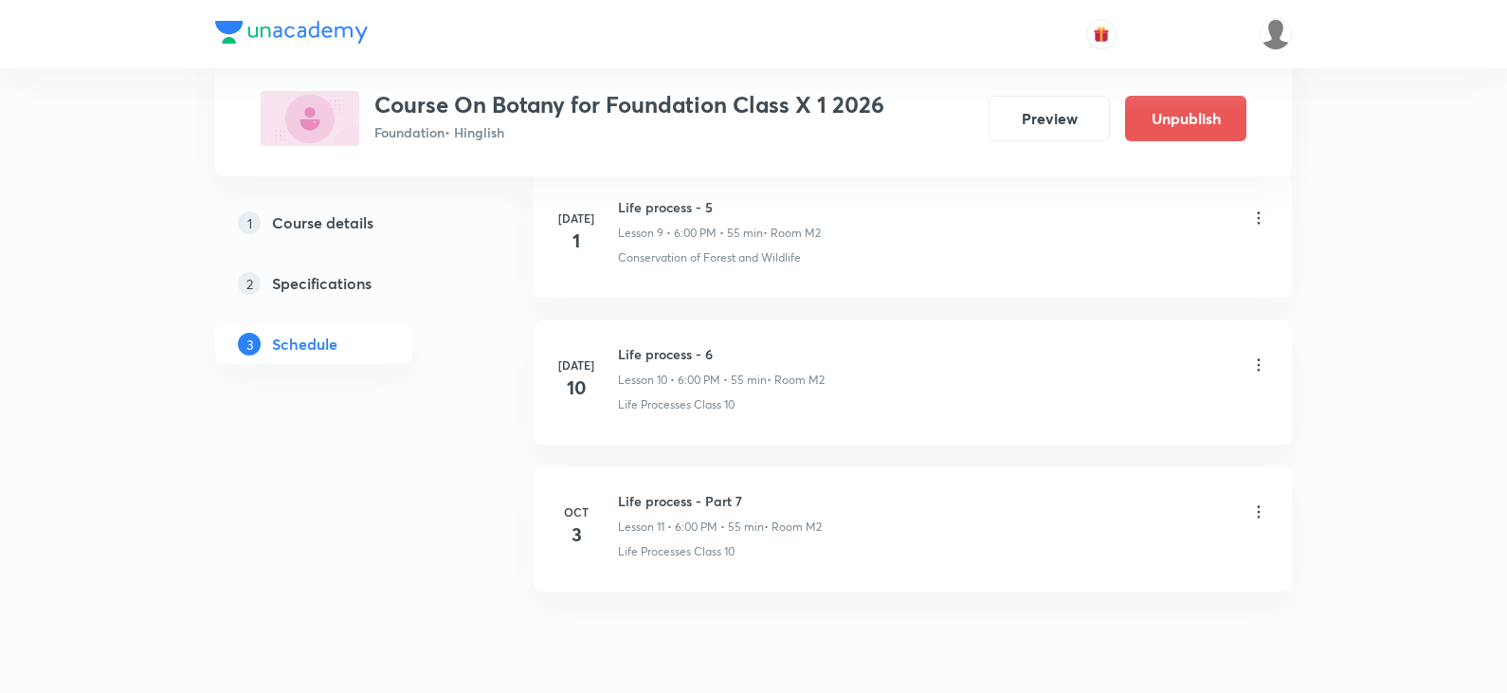
scroll to position [2443, 0]
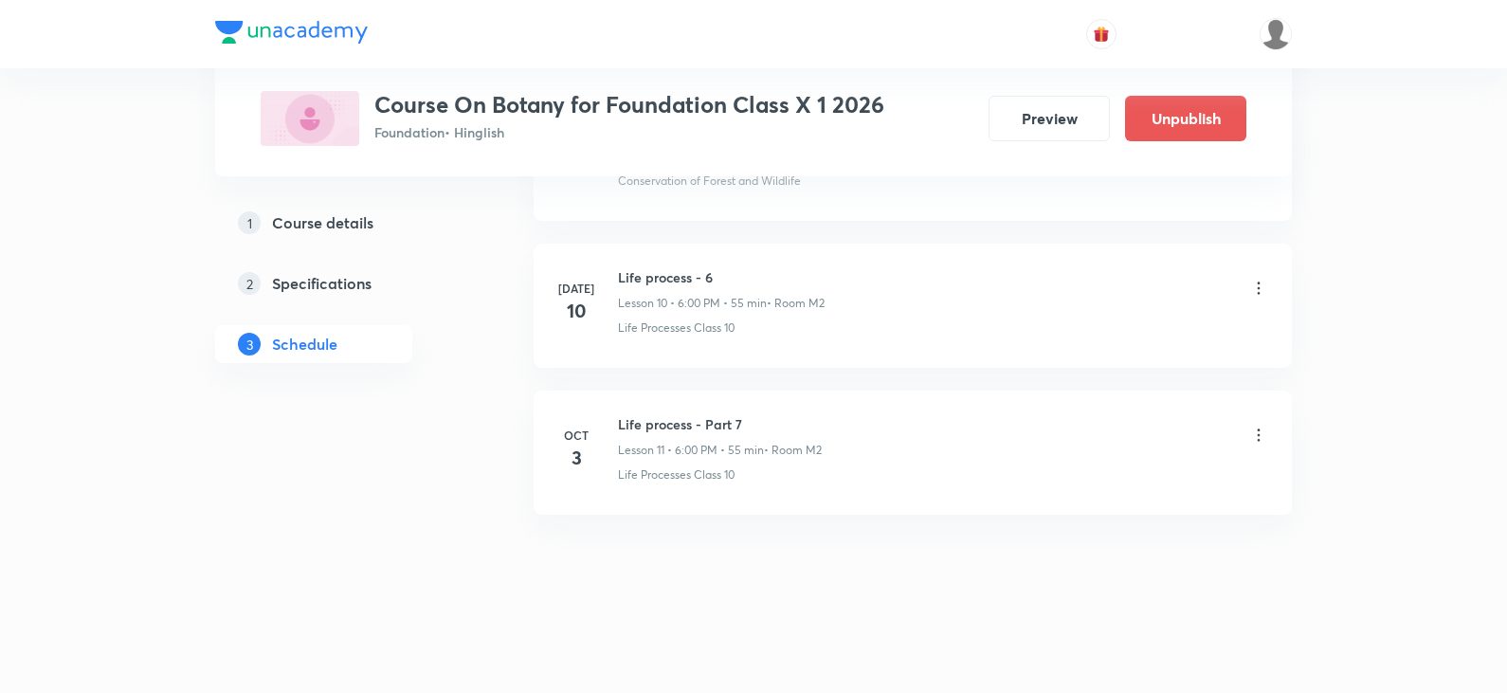
click at [1252, 430] on icon at bounding box center [1259, 435] width 19 height 19
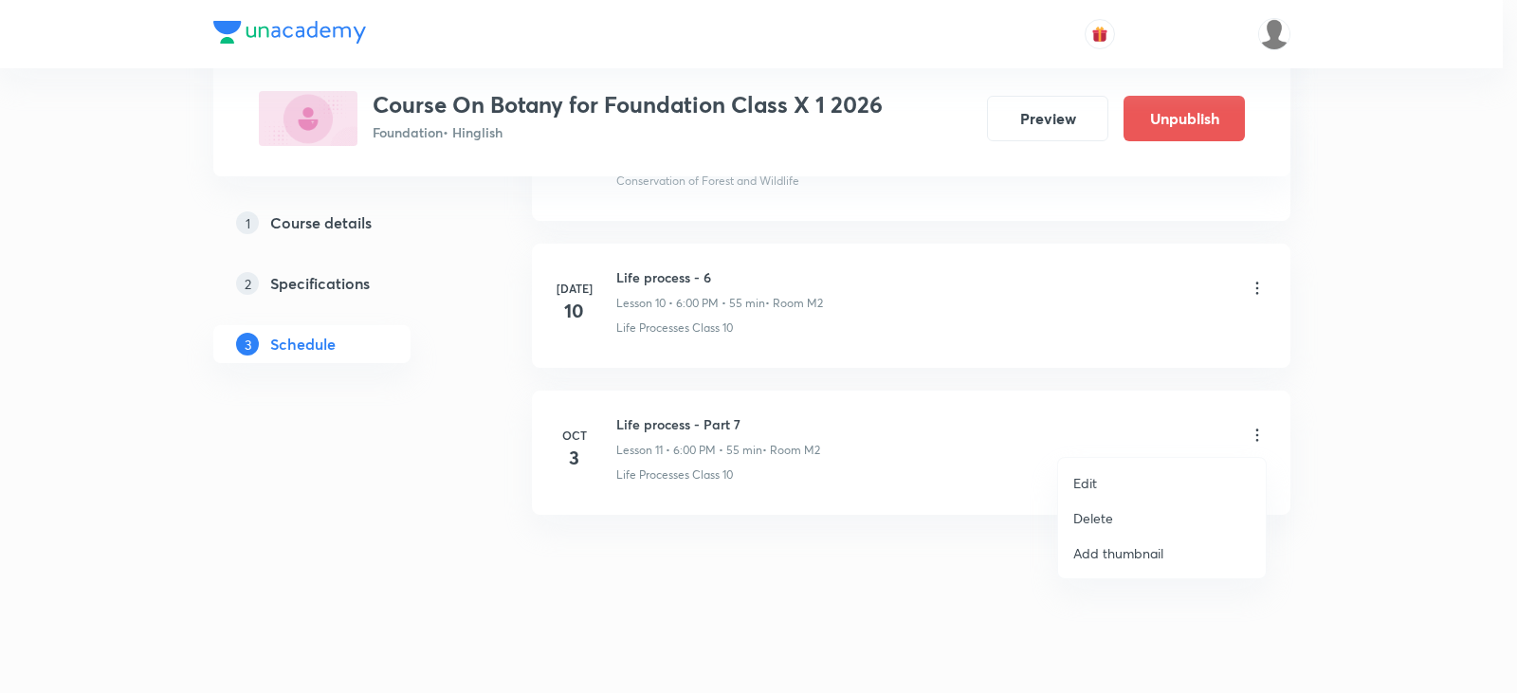
click at [1125, 469] on li "Edit" at bounding box center [1162, 483] width 208 height 35
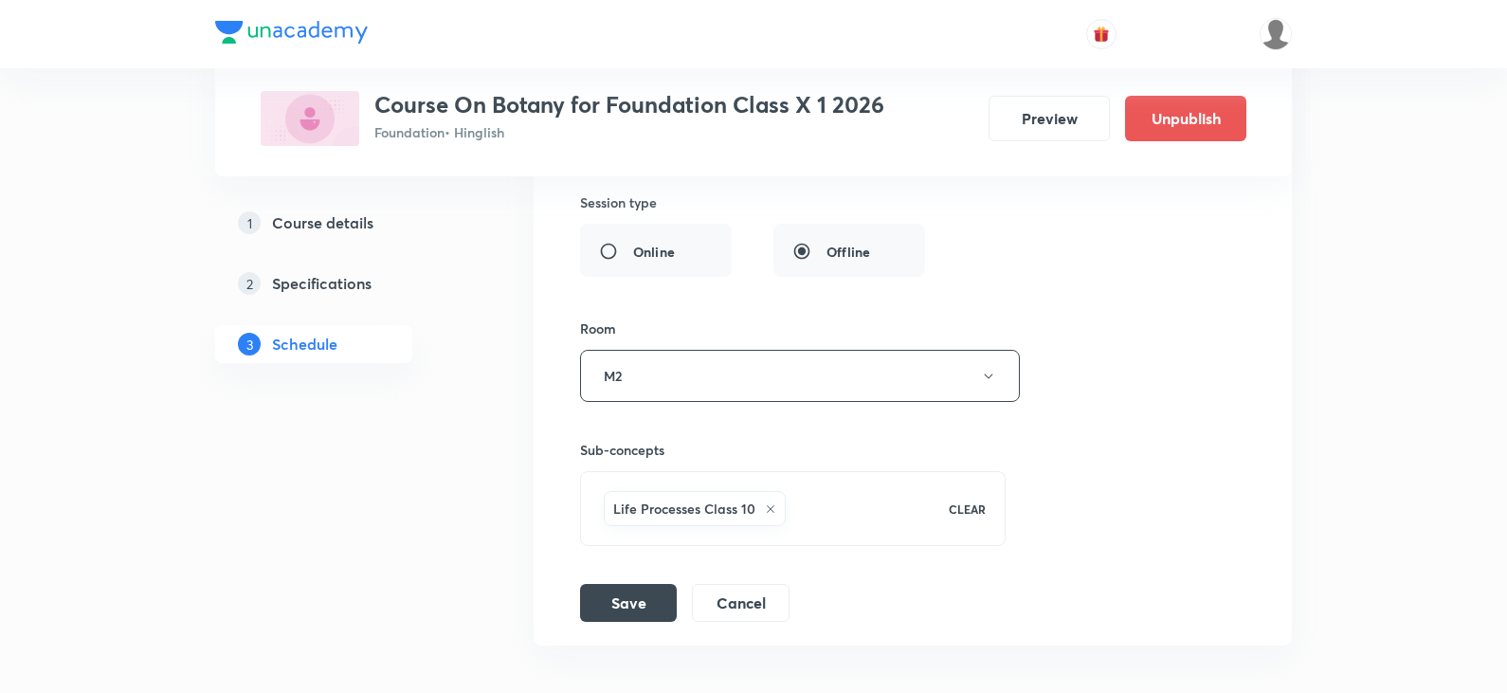
scroll to position [2017, 0]
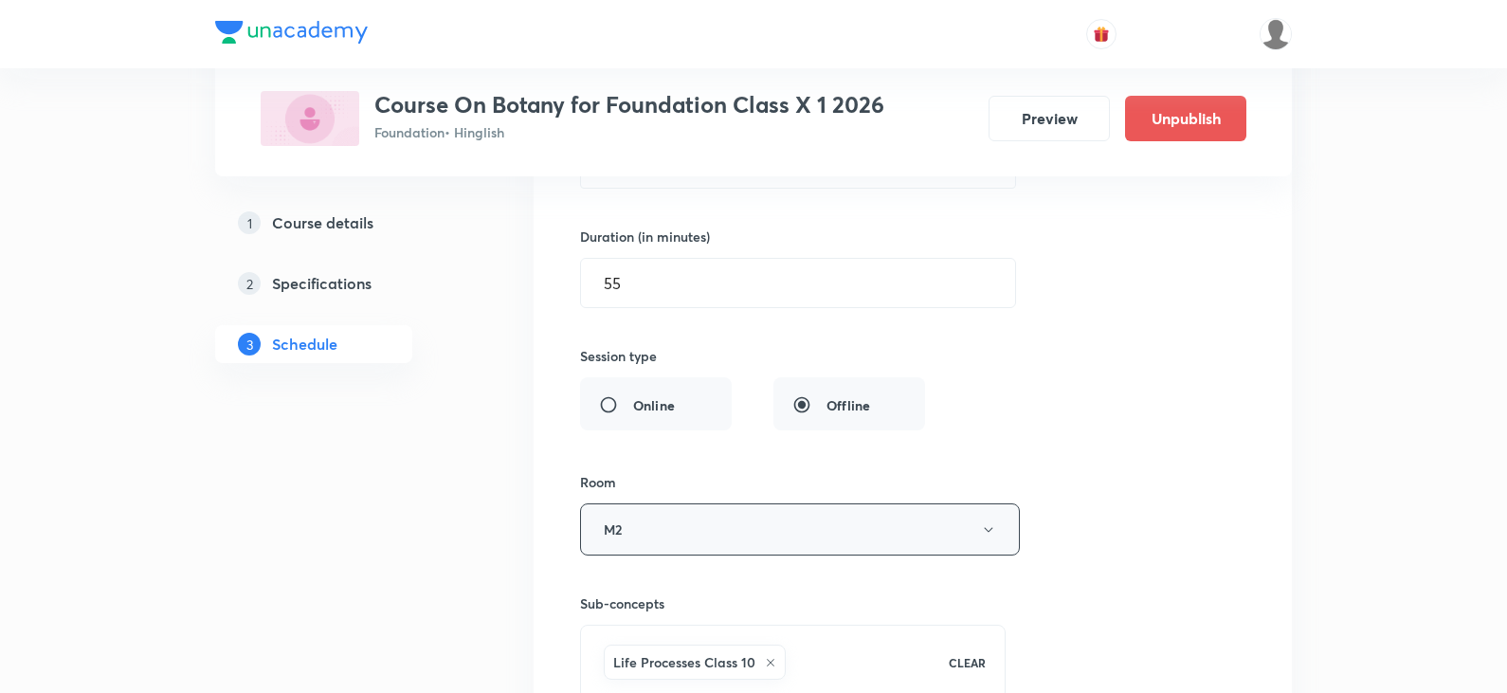
click at [674, 525] on button "M2" at bounding box center [800, 529] width 440 height 52
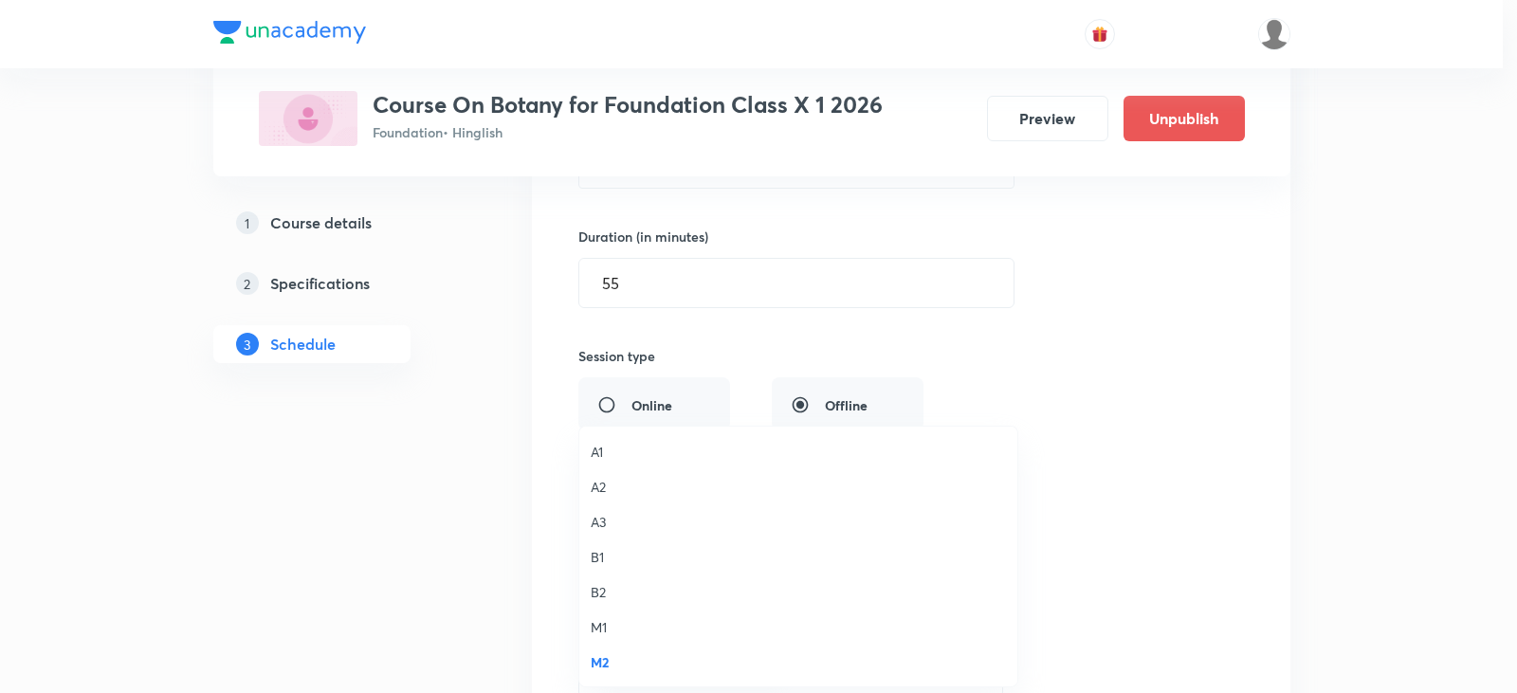
click at [617, 572] on li "B1" at bounding box center [798, 556] width 438 height 35
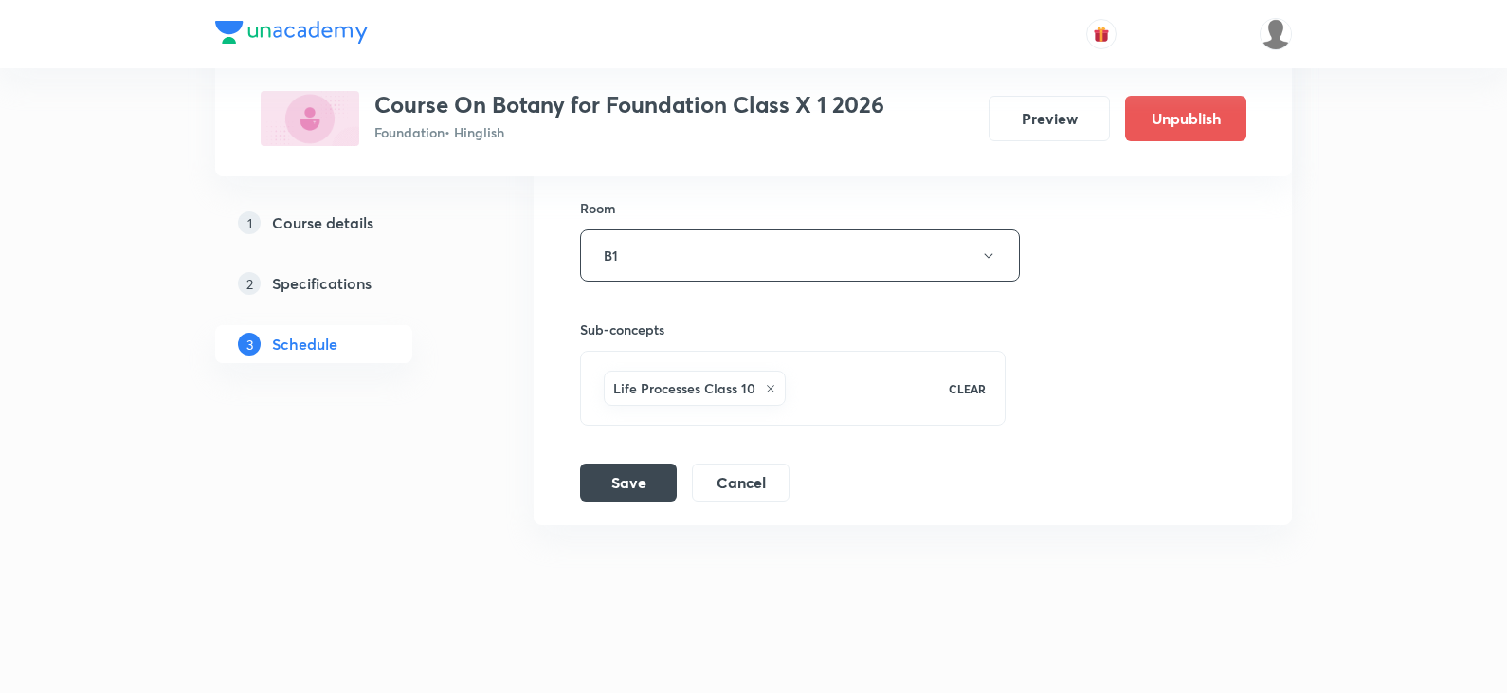
scroll to position [2301, 0]
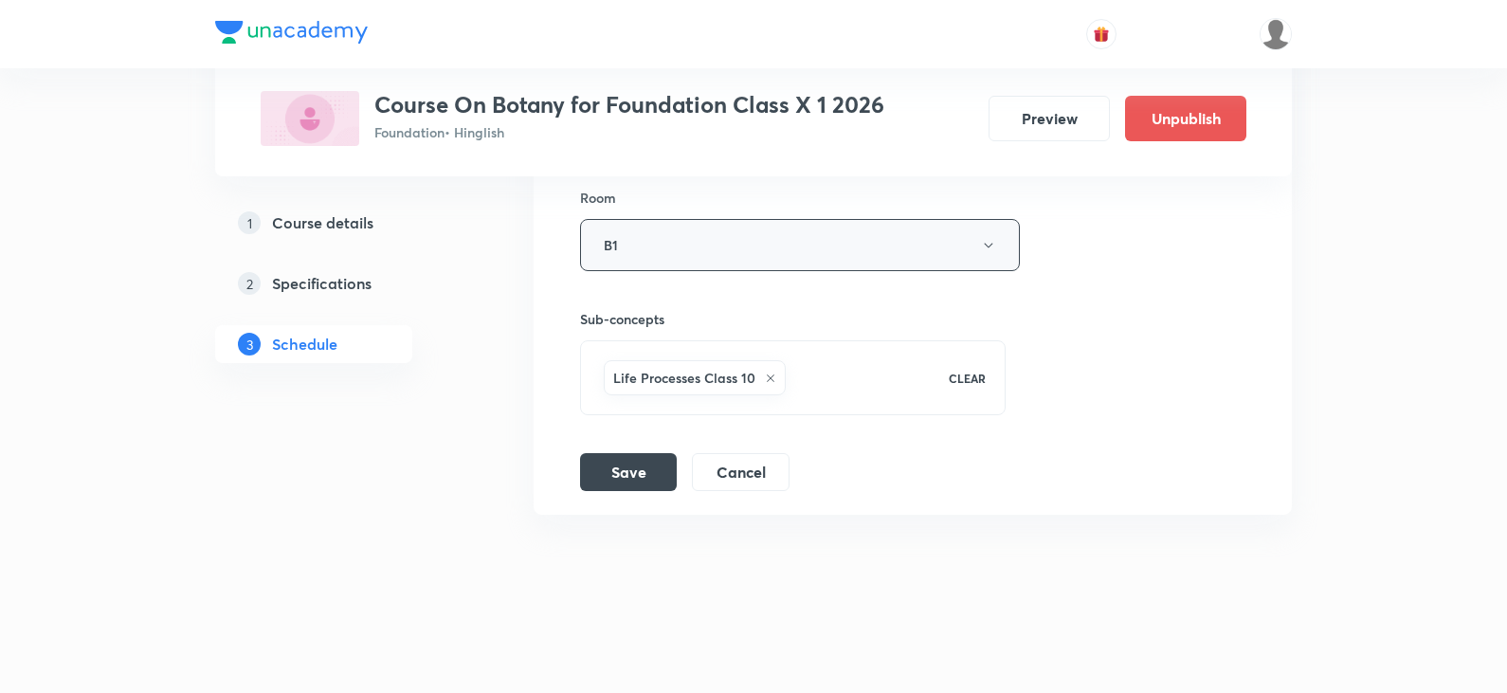
click at [667, 260] on button "B1" at bounding box center [800, 245] width 440 height 52
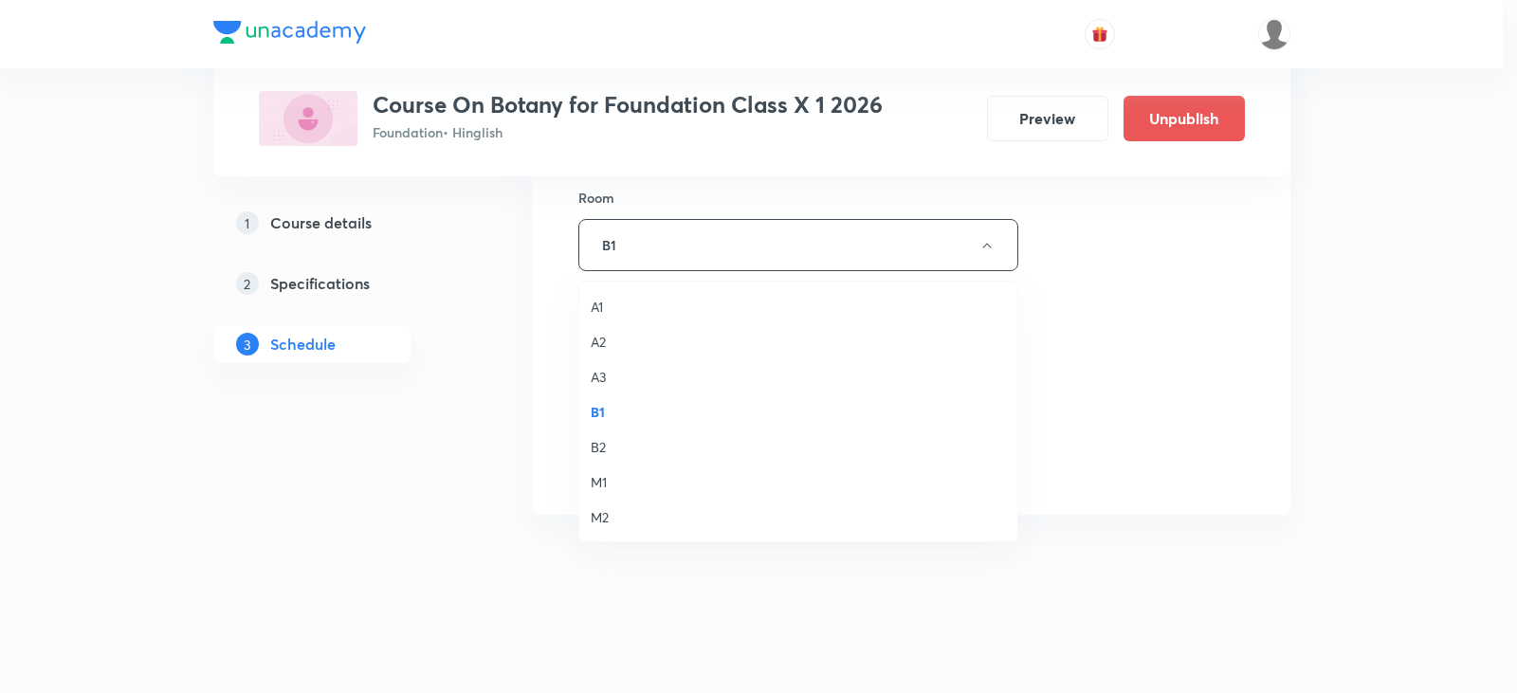
click at [618, 439] on span "B2" at bounding box center [798, 447] width 415 height 20
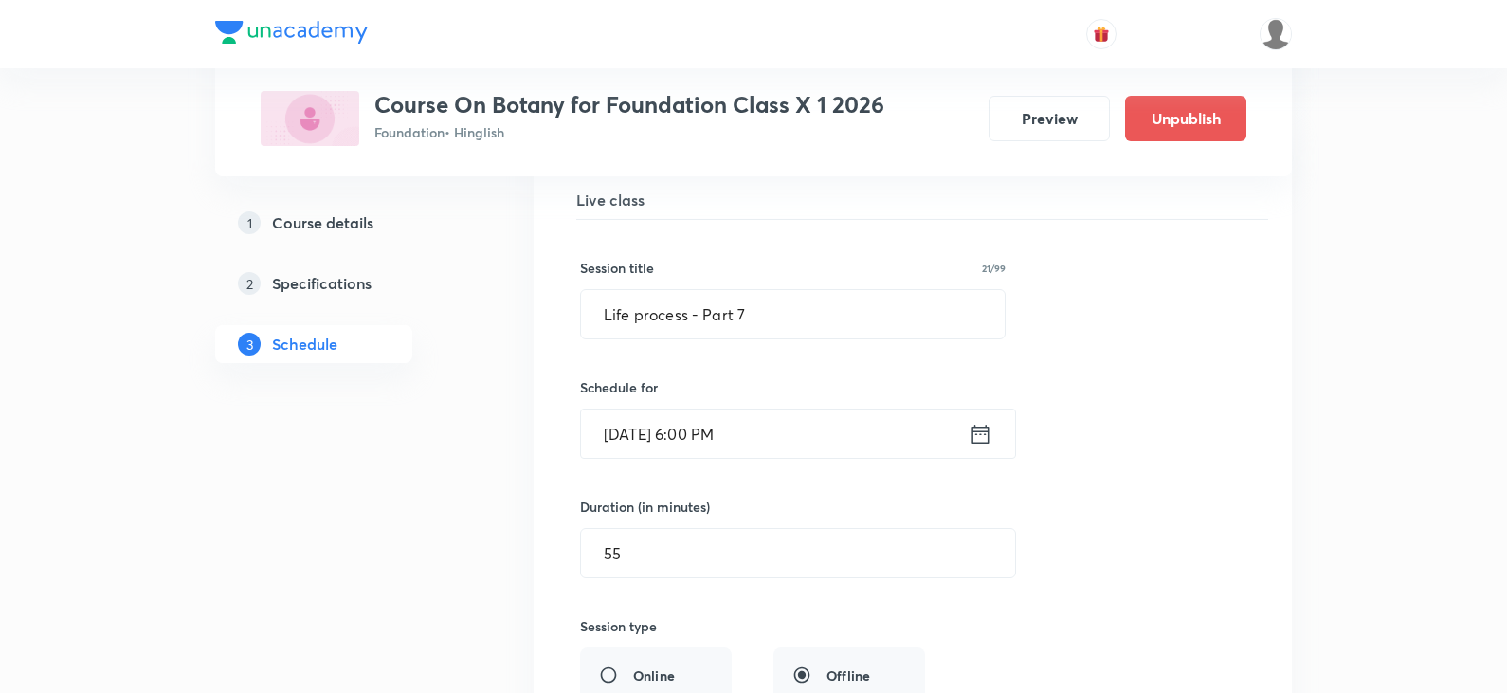
scroll to position [1732, 0]
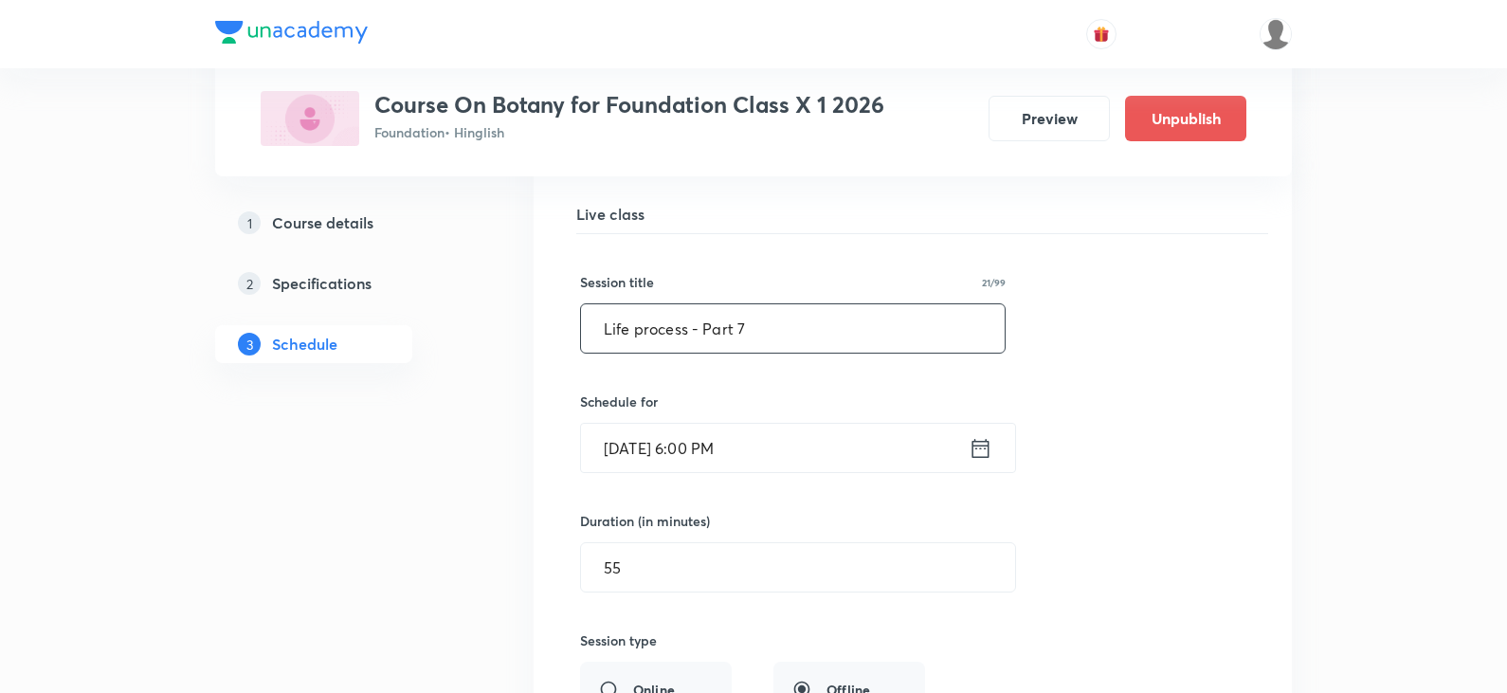
click at [768, 324] on input "Life process - Part 7" at bounding box center [793, 328] width 424 height 48
drag, startPoint x: 765, startPoint y: 326, endPoint x: 550, endPoint y: 332, distance: 215.3
click at [550, 332] on li "Life process - Part 7 Lesson 11 • Room M2 Life Processes Class 10 Session 11 Li…" at bounding box center [913, 603] width 758 height 959
click at [745, 318] on input "Life process - Part 7" at bounding box center [793, 328] width 424 height 48
click at [749, 320] on input "Life process - Part 7" at bounding box center [793, 328] width 424 height 48
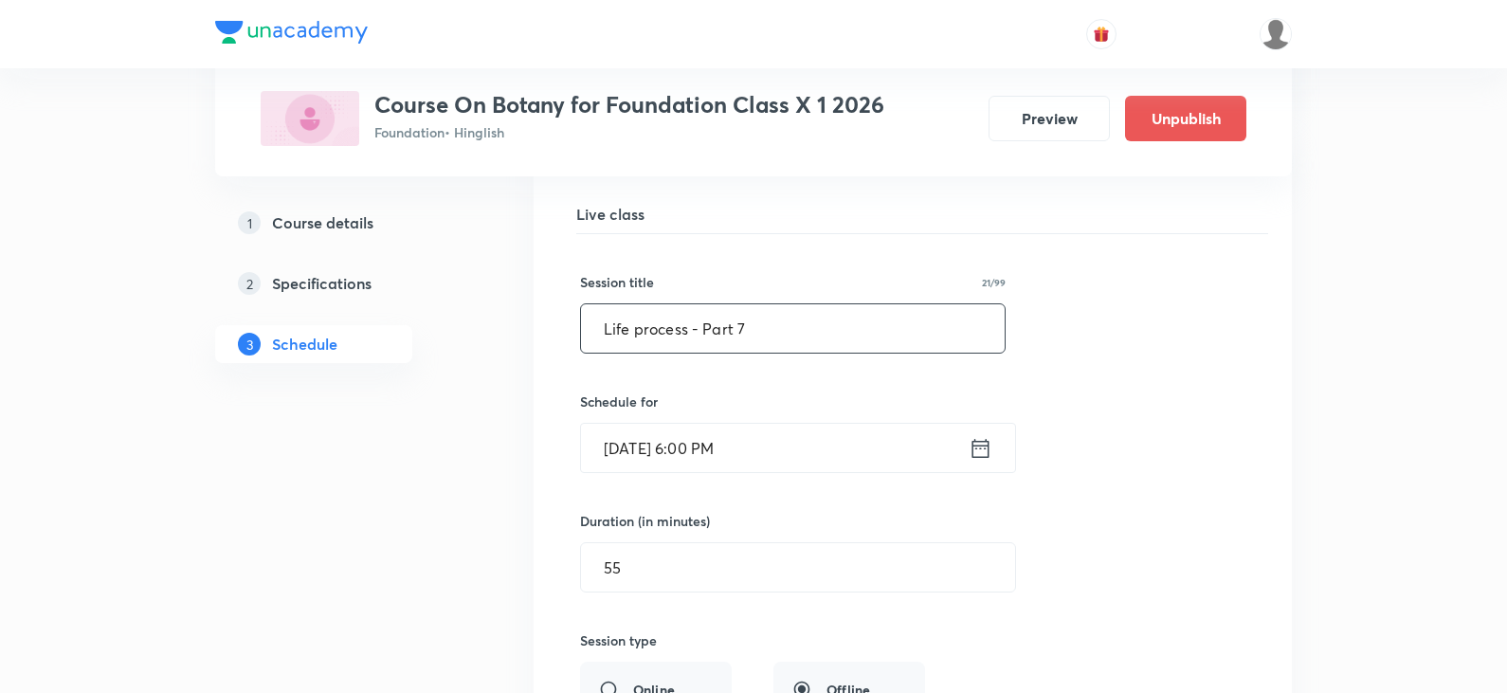
drag, startPoint x: 772, startPoint y: 310, endPoint x: 502, endPoint y: 315, distance: 270.2
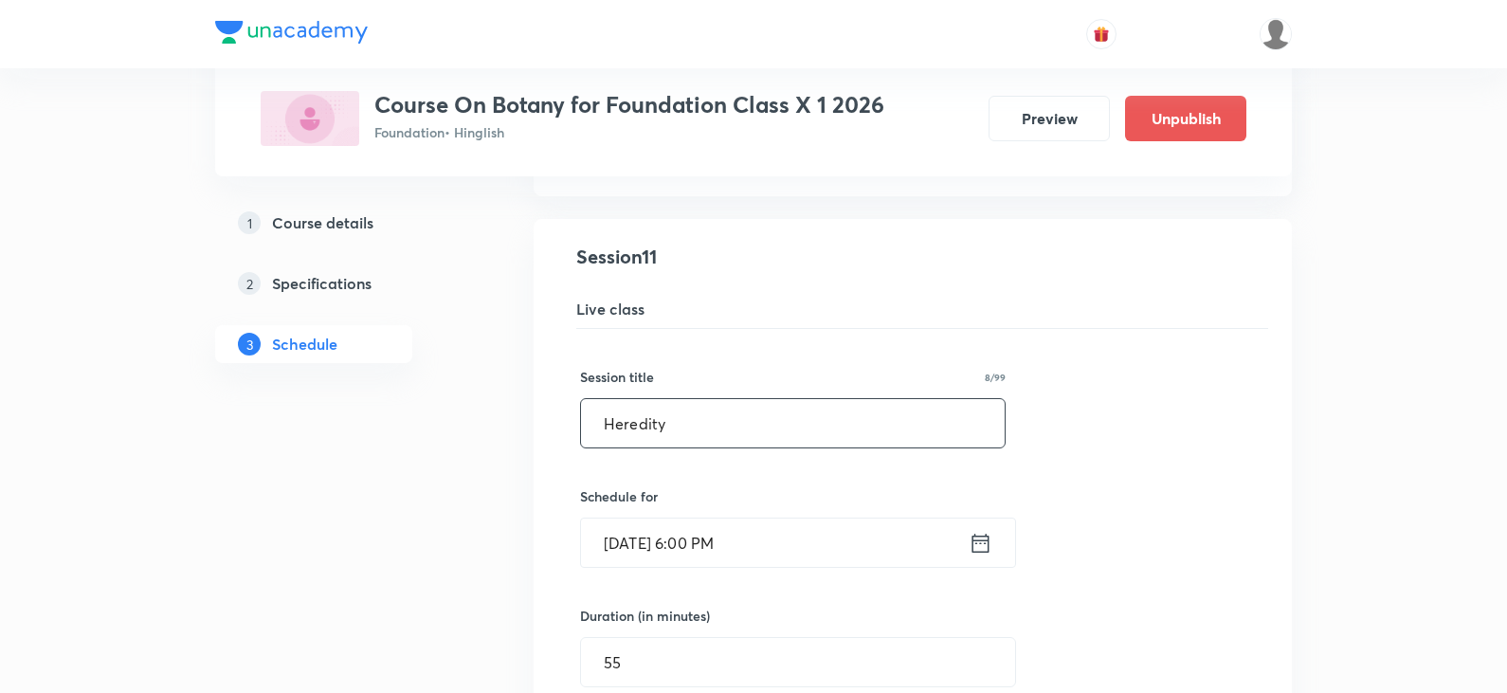
click at [678, 444] on input "Heredity" at bounding box center [793, 423] width 424 height 48
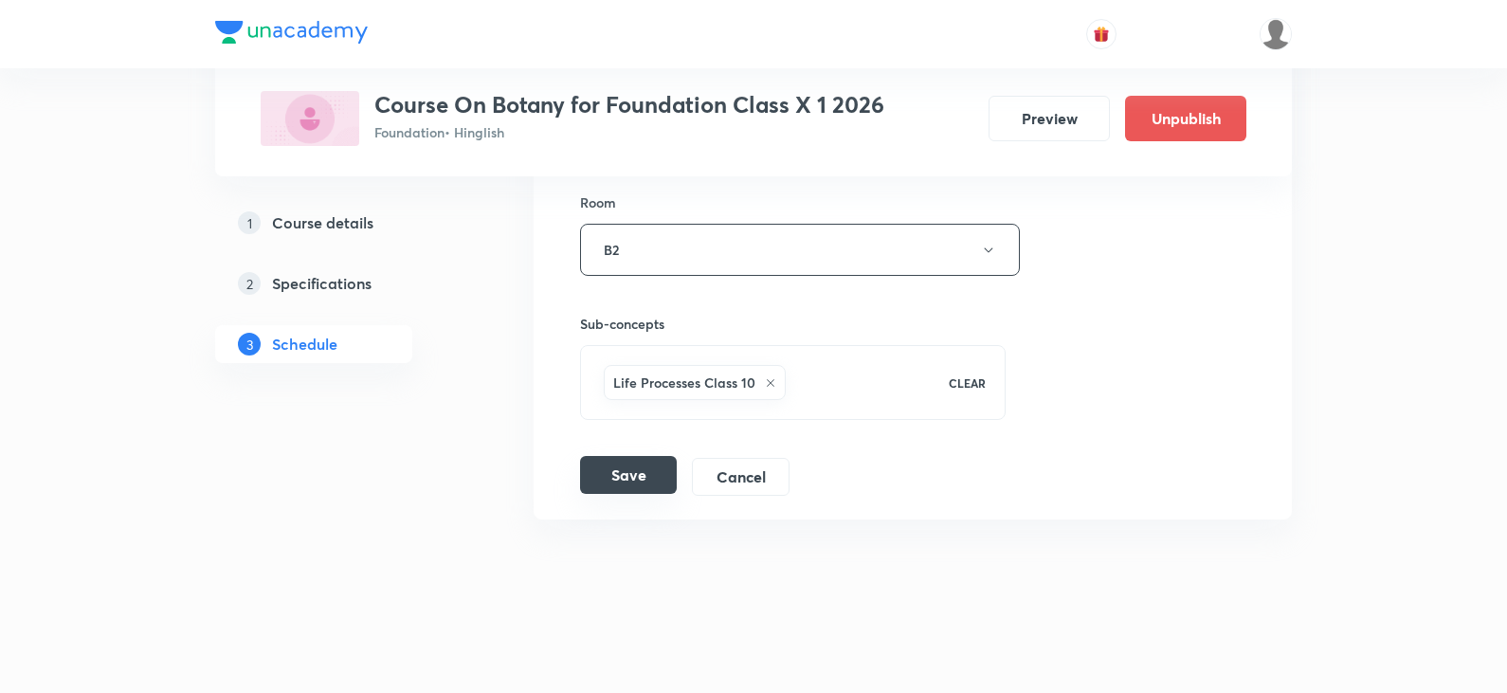
scroll to position [2301, 0]
type input "Heredity"
click at [599, 466] on button "Save" at bounding box center [628, 470] width 97 height 38
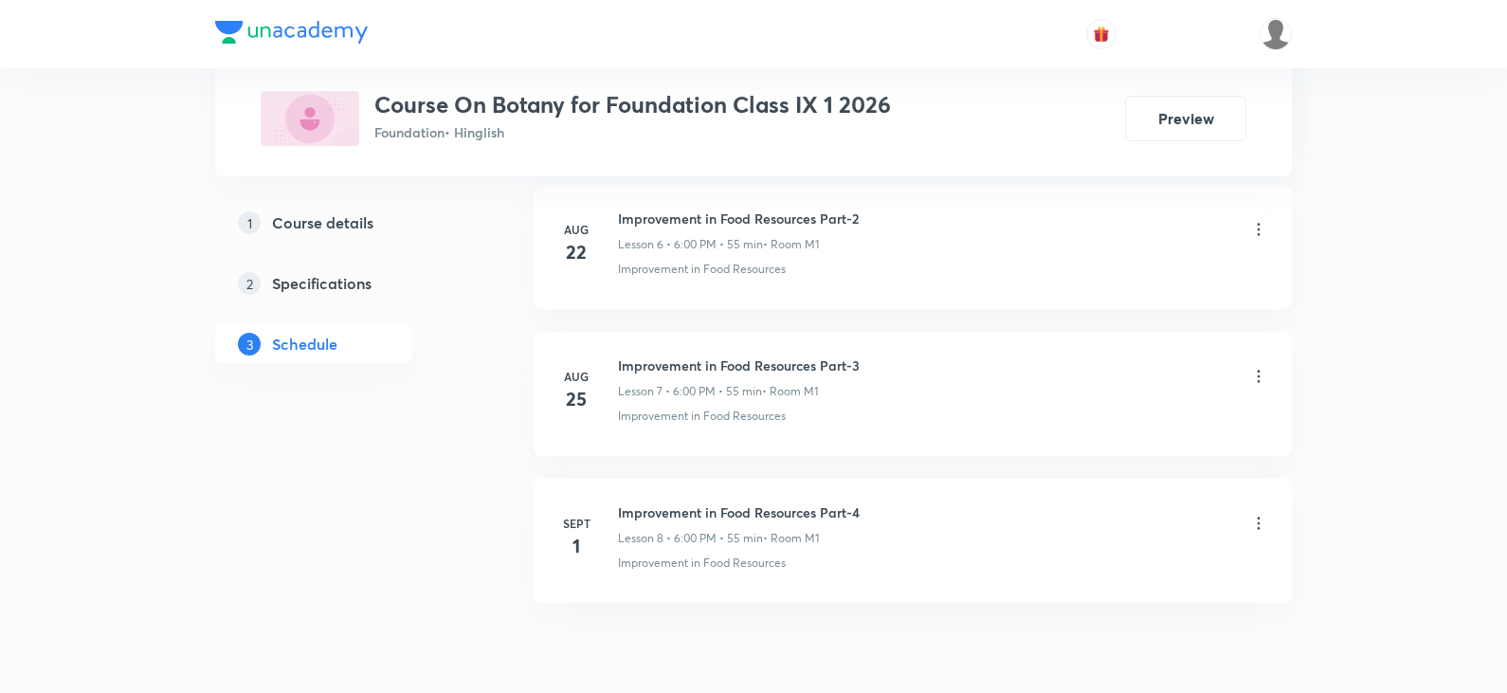
scroll to position [2002, 0]
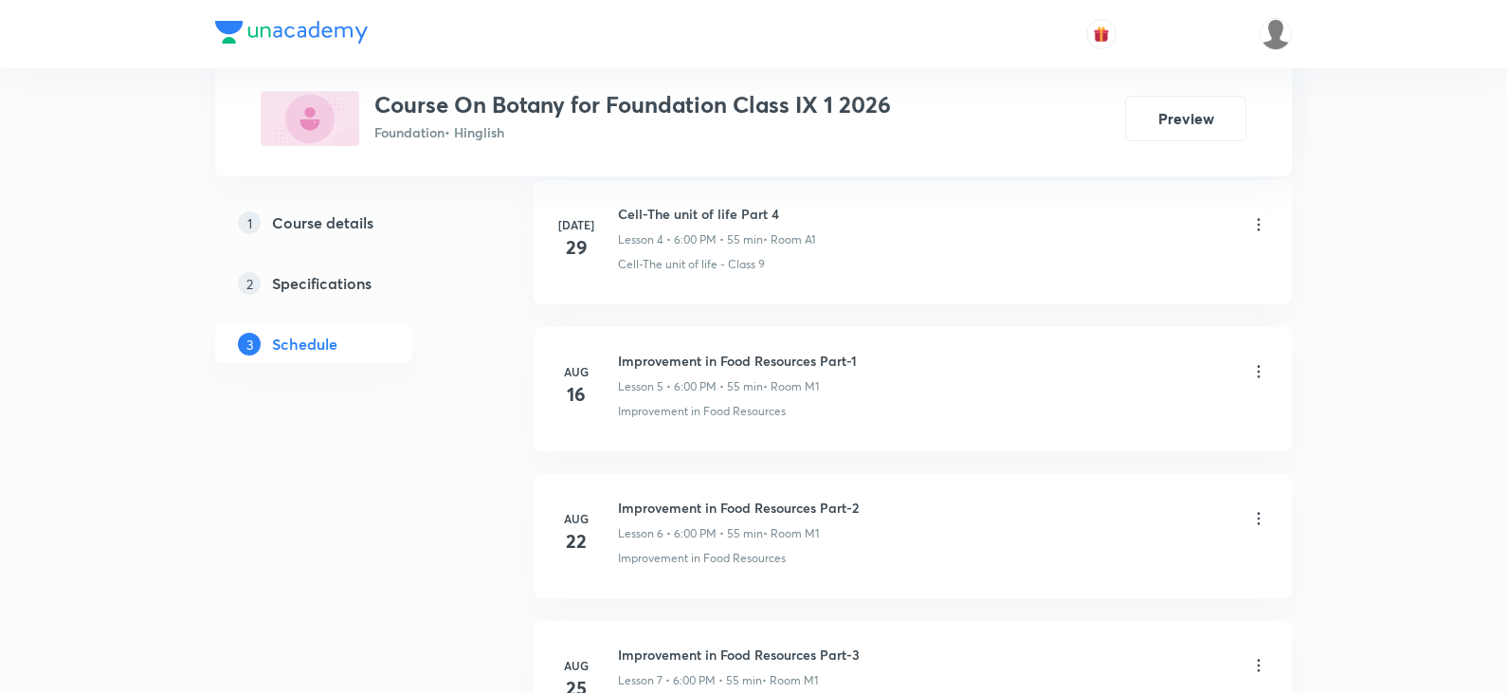
scroll to position [2002, 0]
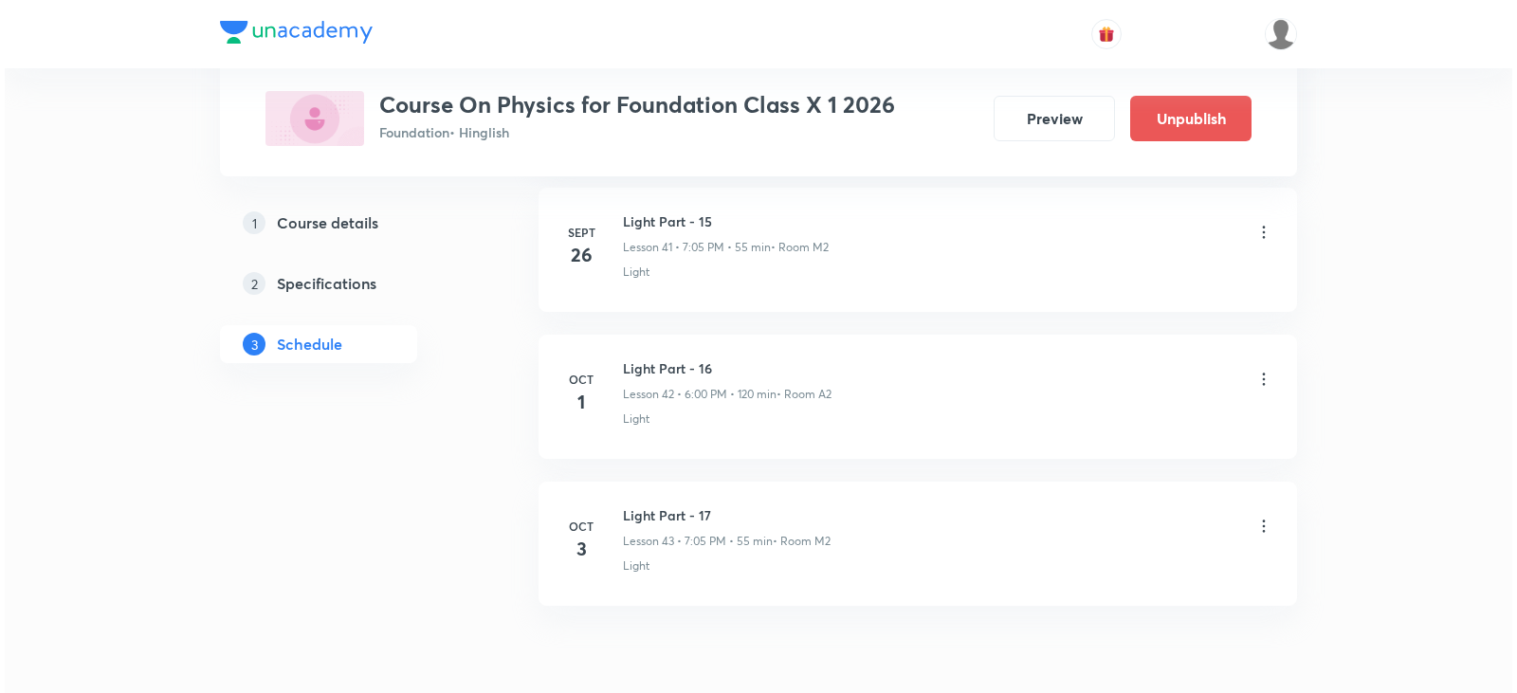
scroll to position [7146, 0]
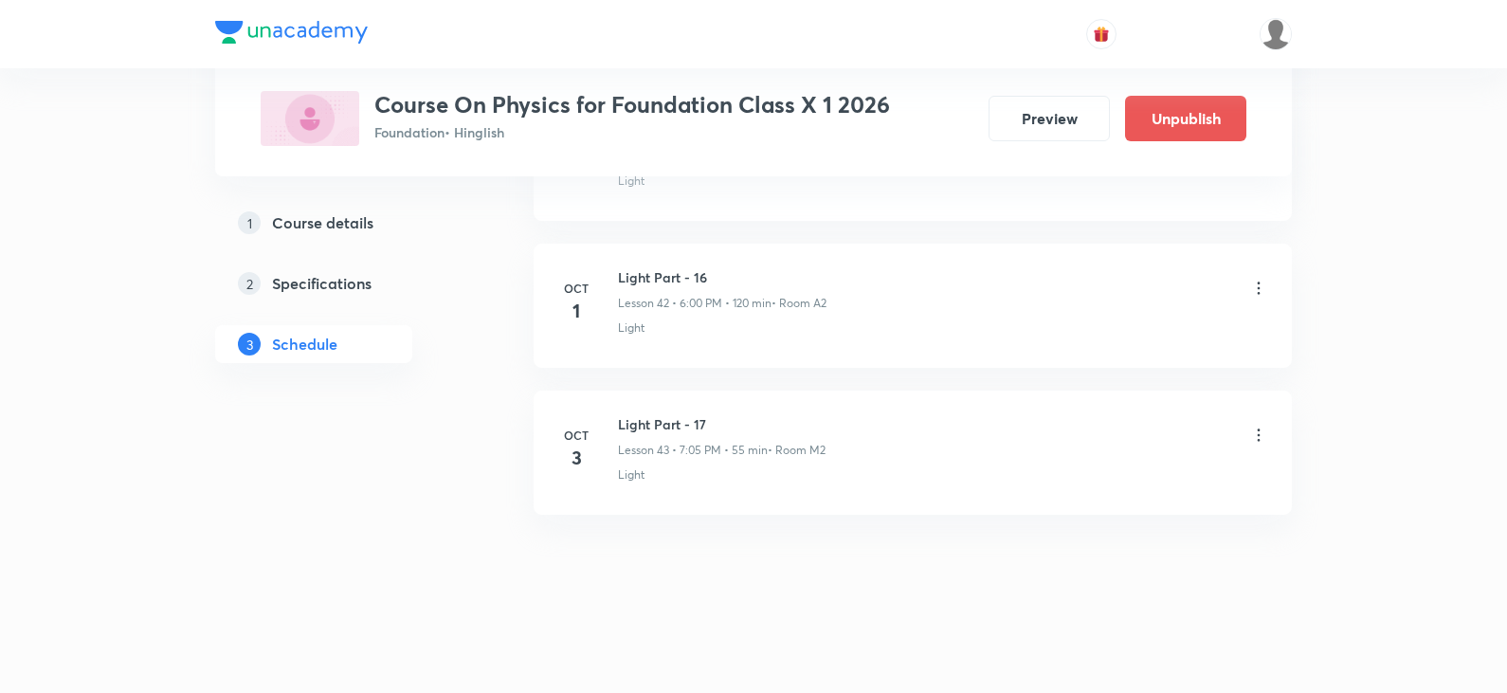
click at [1259, 431] on icon at bounding box center [1259, 435] width 19 height 19
click at [1101, 472] on li "Edit" at bounding box center [1162, 483] width 208 height 35
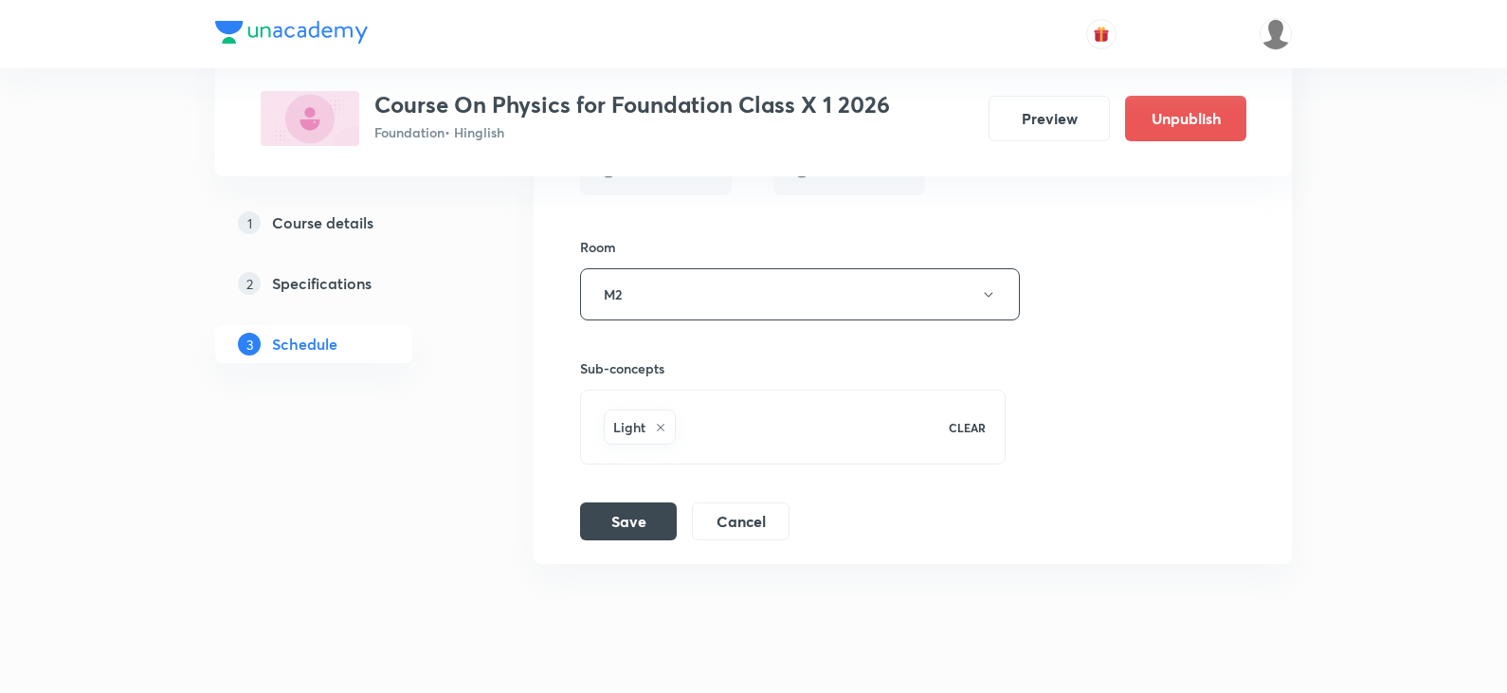
scroll to position [6909, 0]
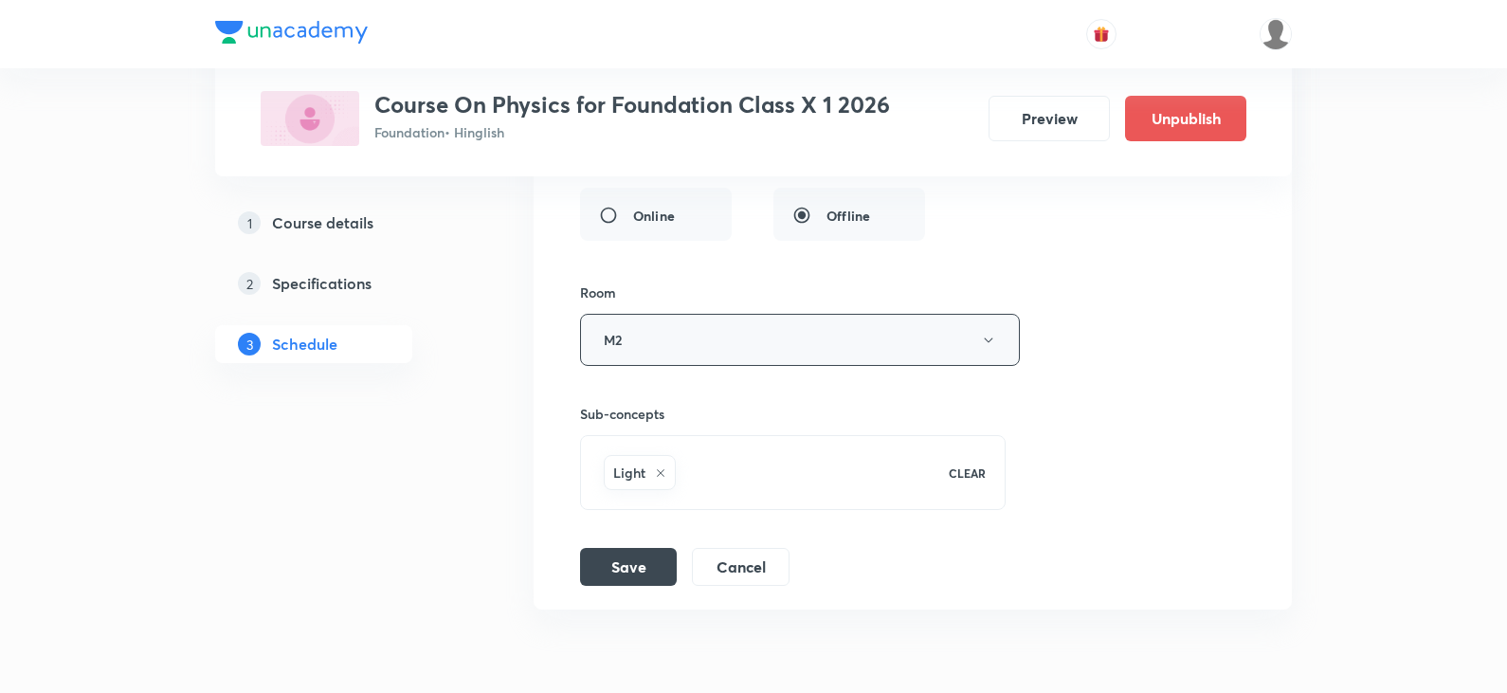
click at [740, 361] on button "M2" at bounding box center [800, 340] width 440 height 52
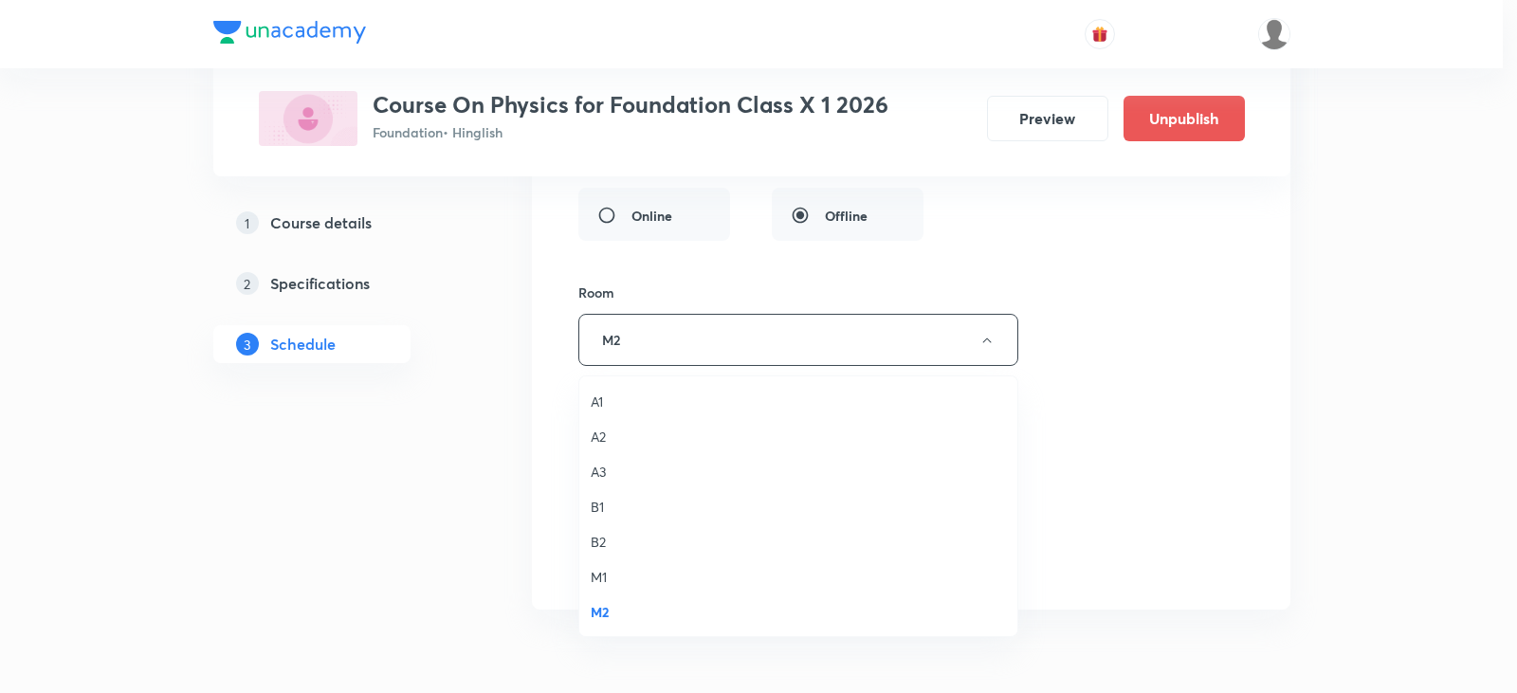
click at [624, 542] on span "B2" at bounding box center [798, 542] width 415 height 20
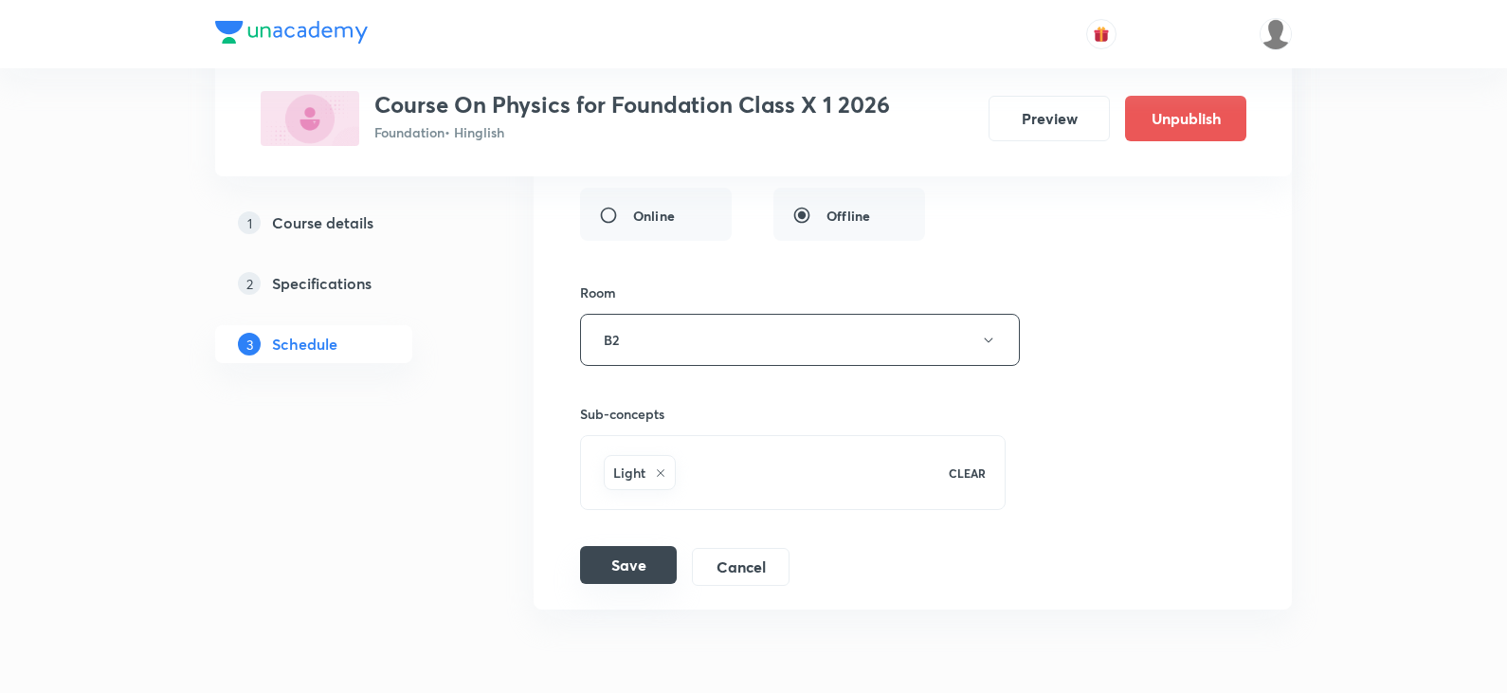
click at [612, 565] on button "Save" at bounding box center [628, 565] width 97 height 38
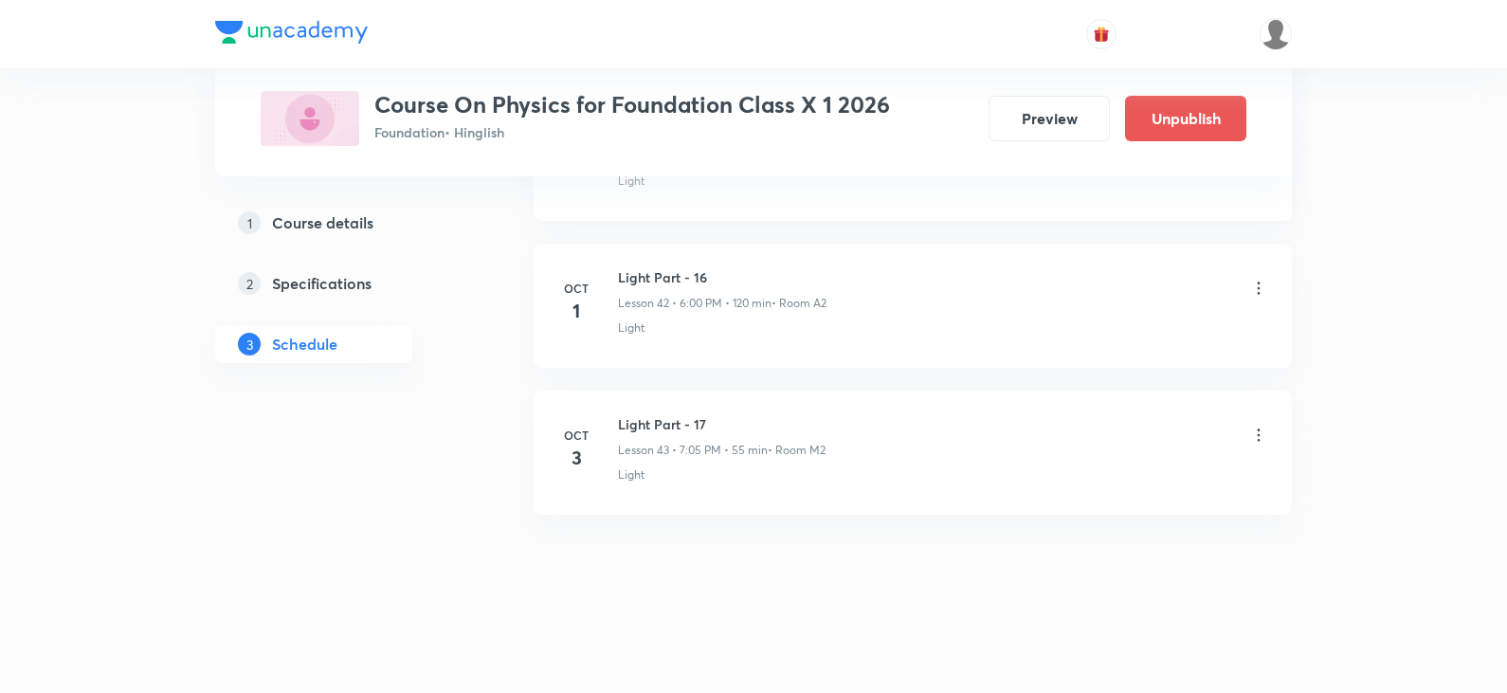
scroll to position [6274, 0]
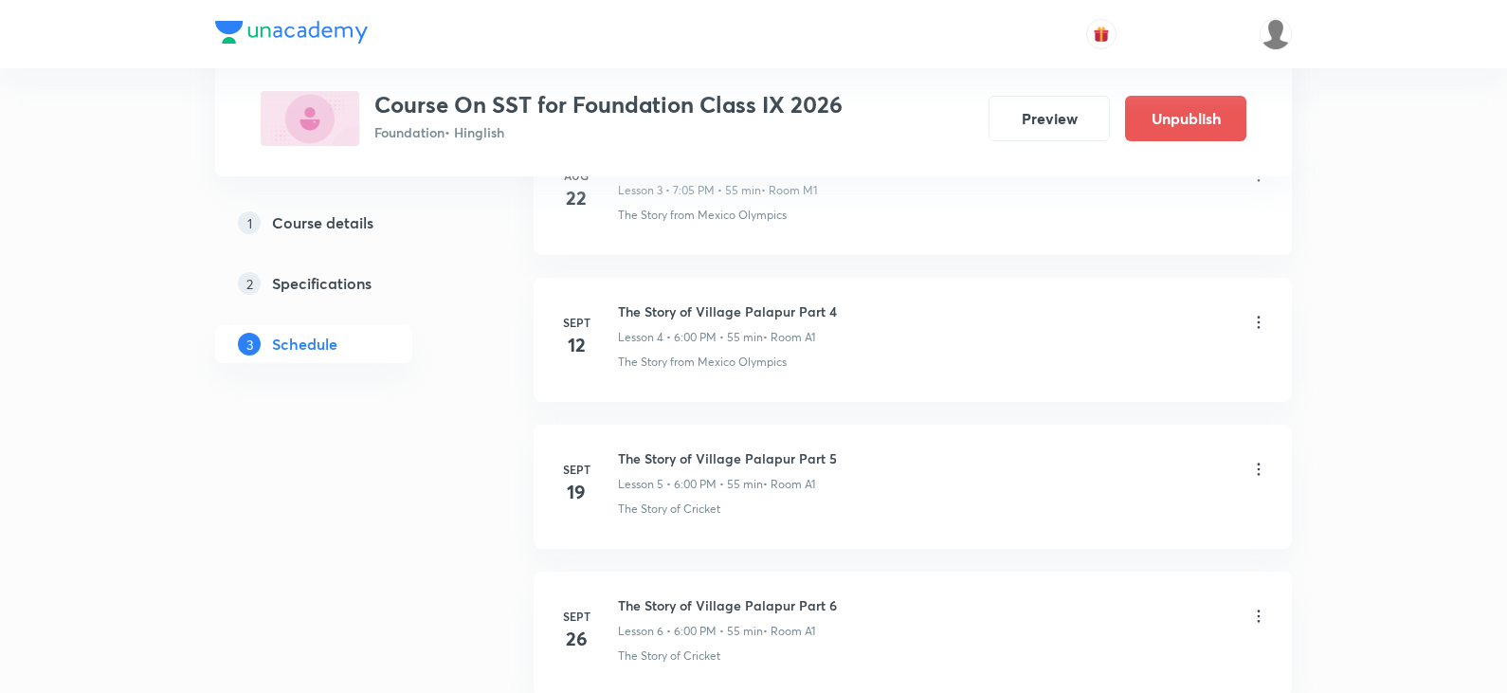
scroll to position [1872, 0]
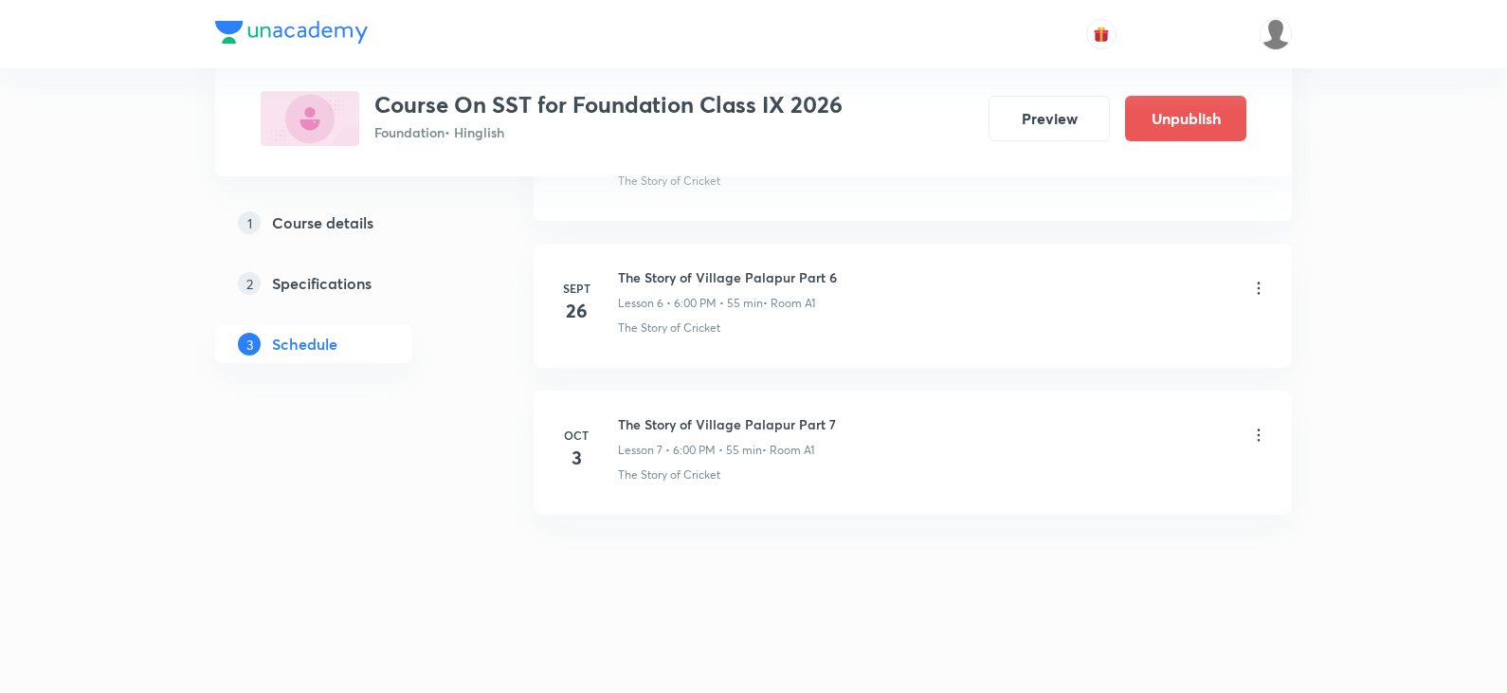
click at [1261, 423] on div "The Story of Village Palapur Part 7 Lesson 7 • 6:00 PM • 55 min • Room A1" at bounding box center [943, 436] width 650 height 45
click at [1256, 433] on icon at bounding box center [1259, 435] width 19 height 19
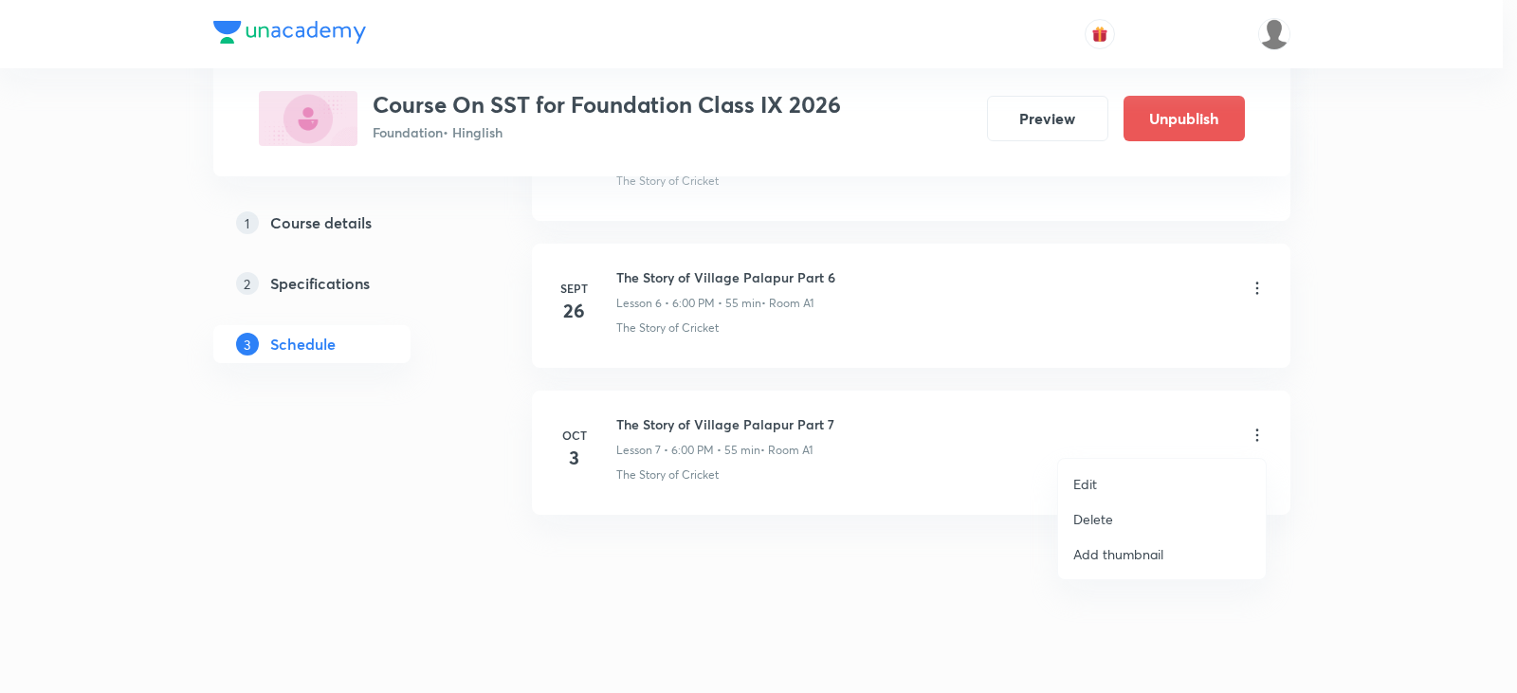
click at [864, 525] on div at bounding box center [758, 346] width 1517 height 693
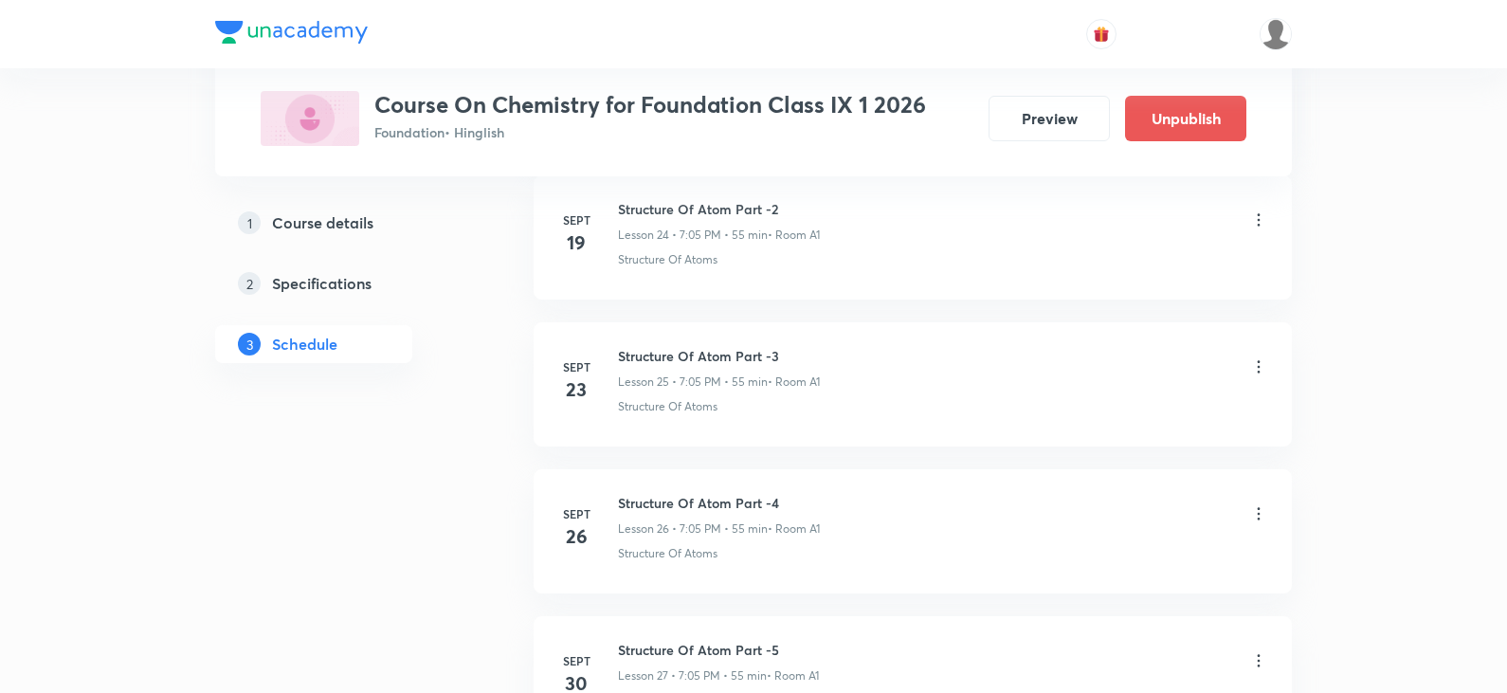
scroll to position [5088, 0]
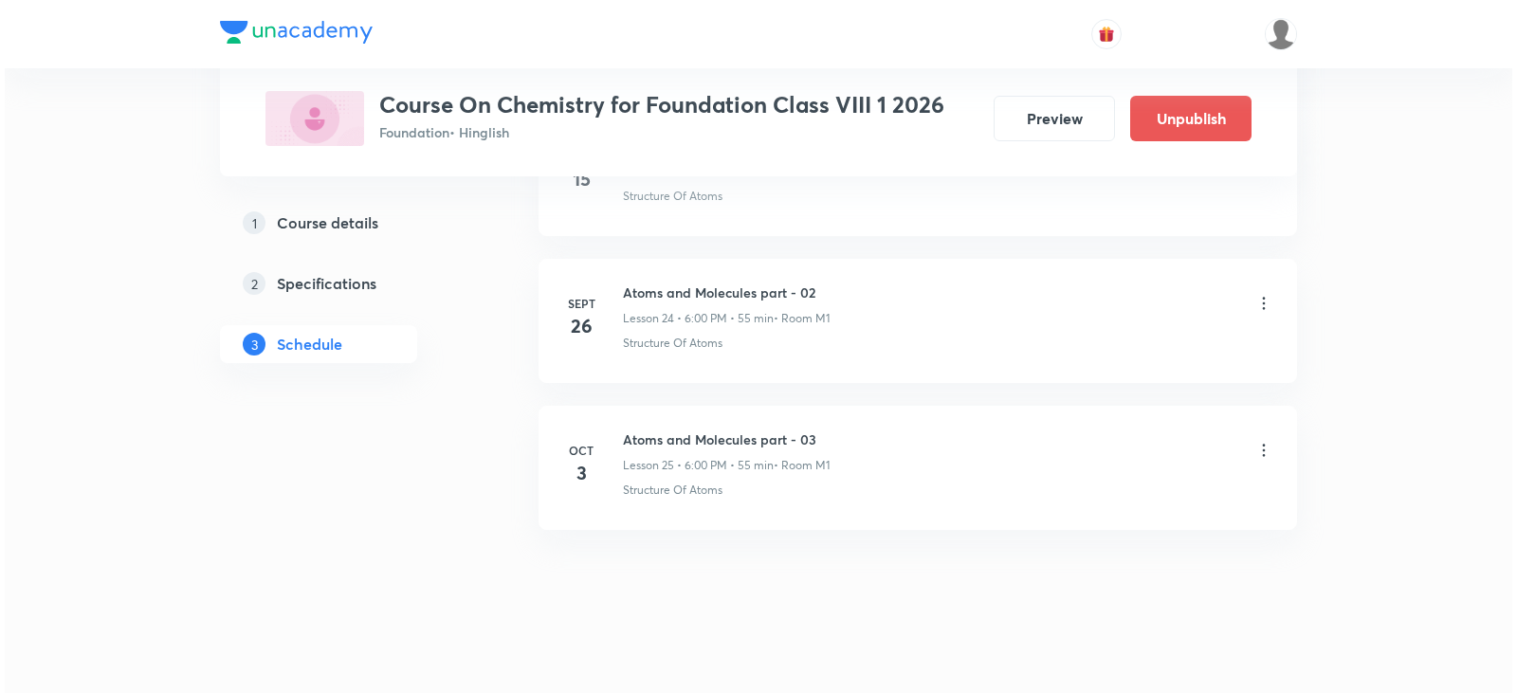
scroll to position [4501, 0]
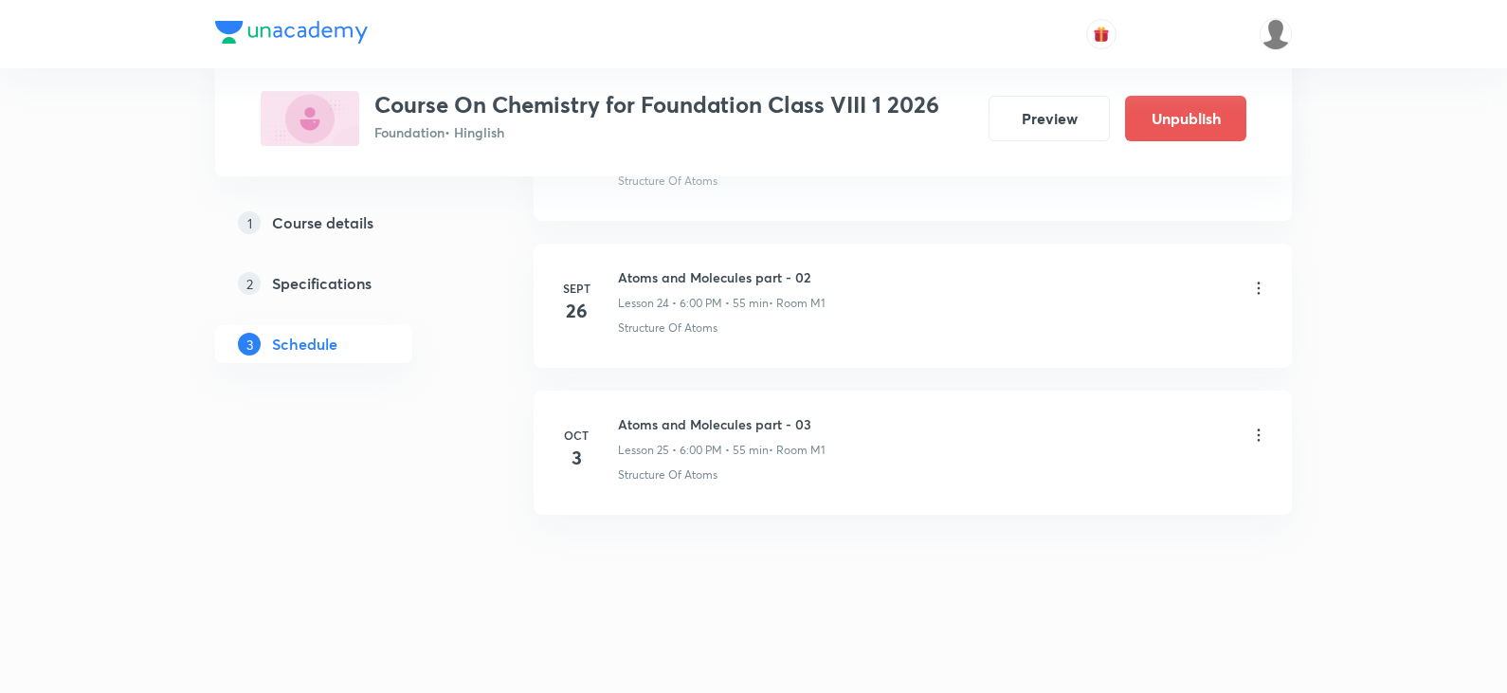
click at [1251, 431] on icon at bounding box center [1259, 435] width 19 height 19
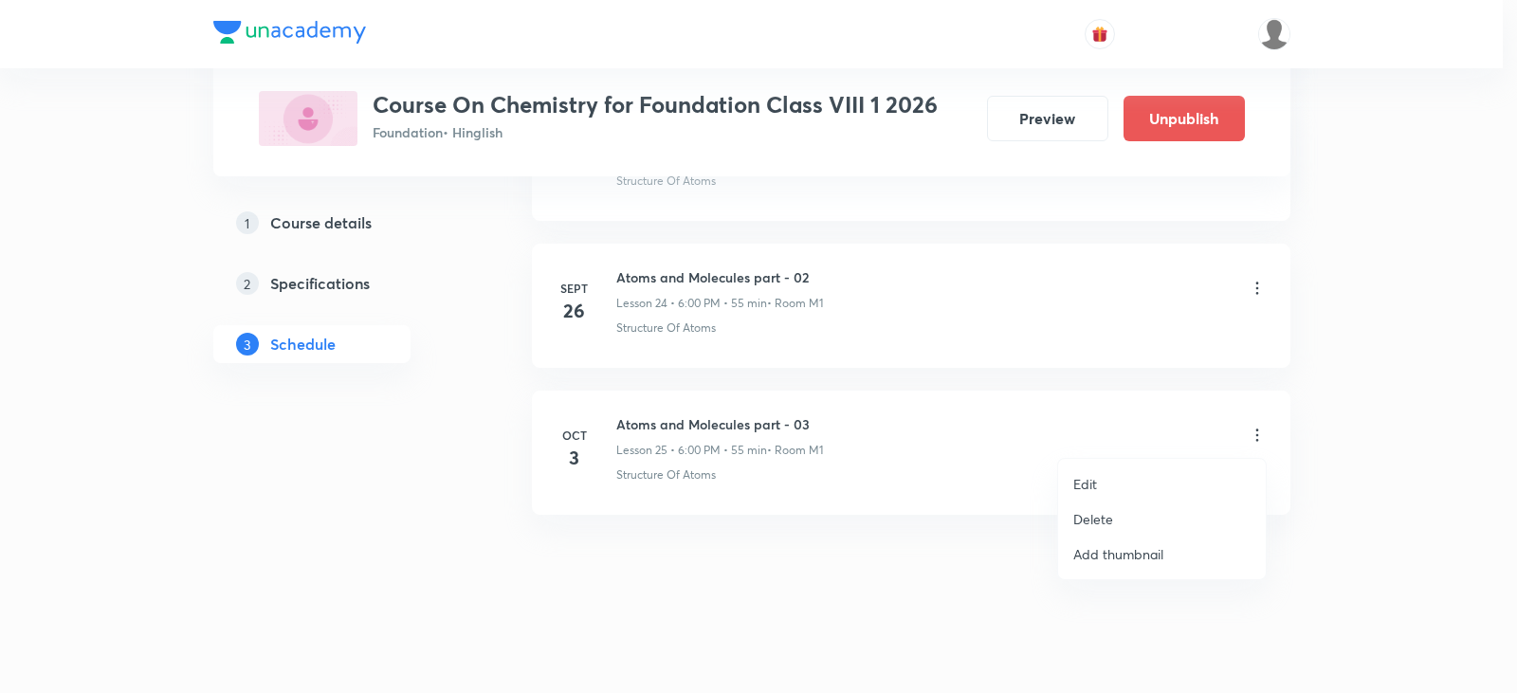
click at [1073, 471] on li "Edit" at bounding box center [1162, 483] width 208 height 35
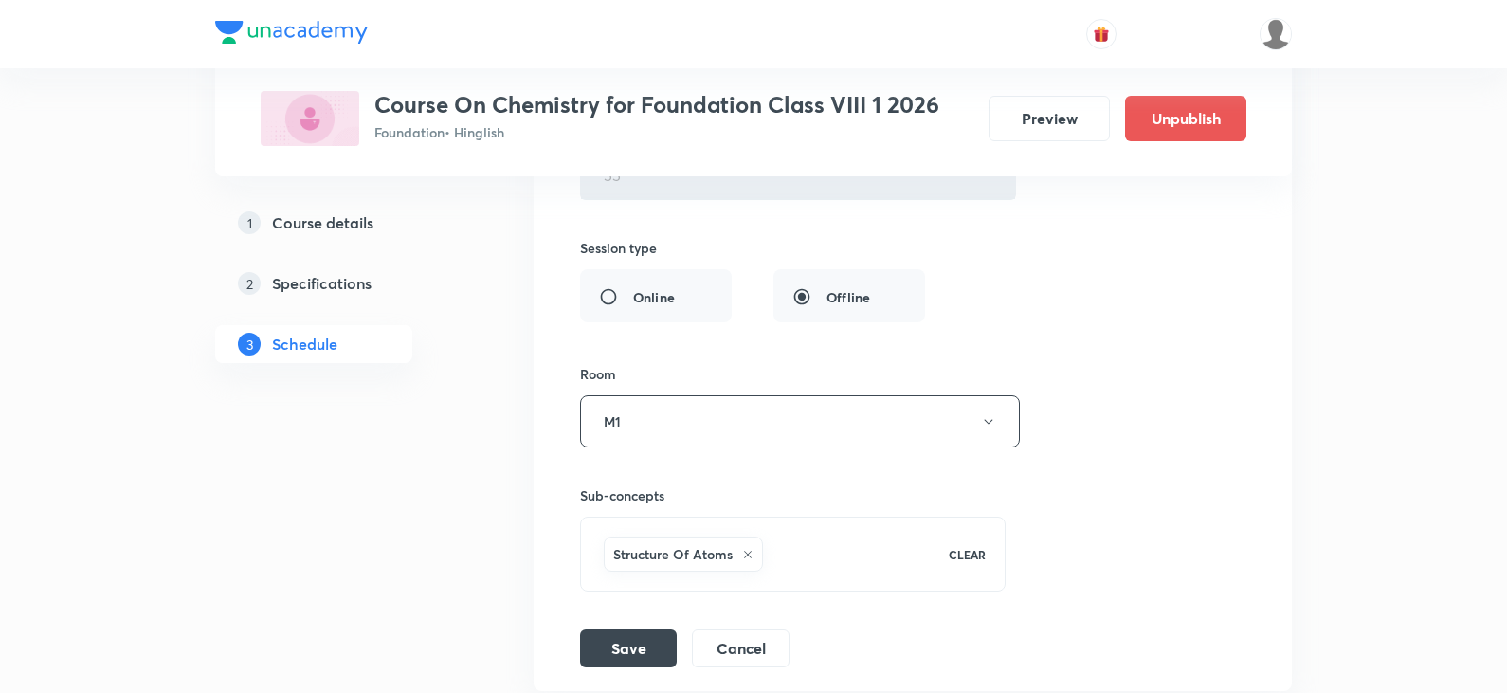
scroll to position [4169, 0]
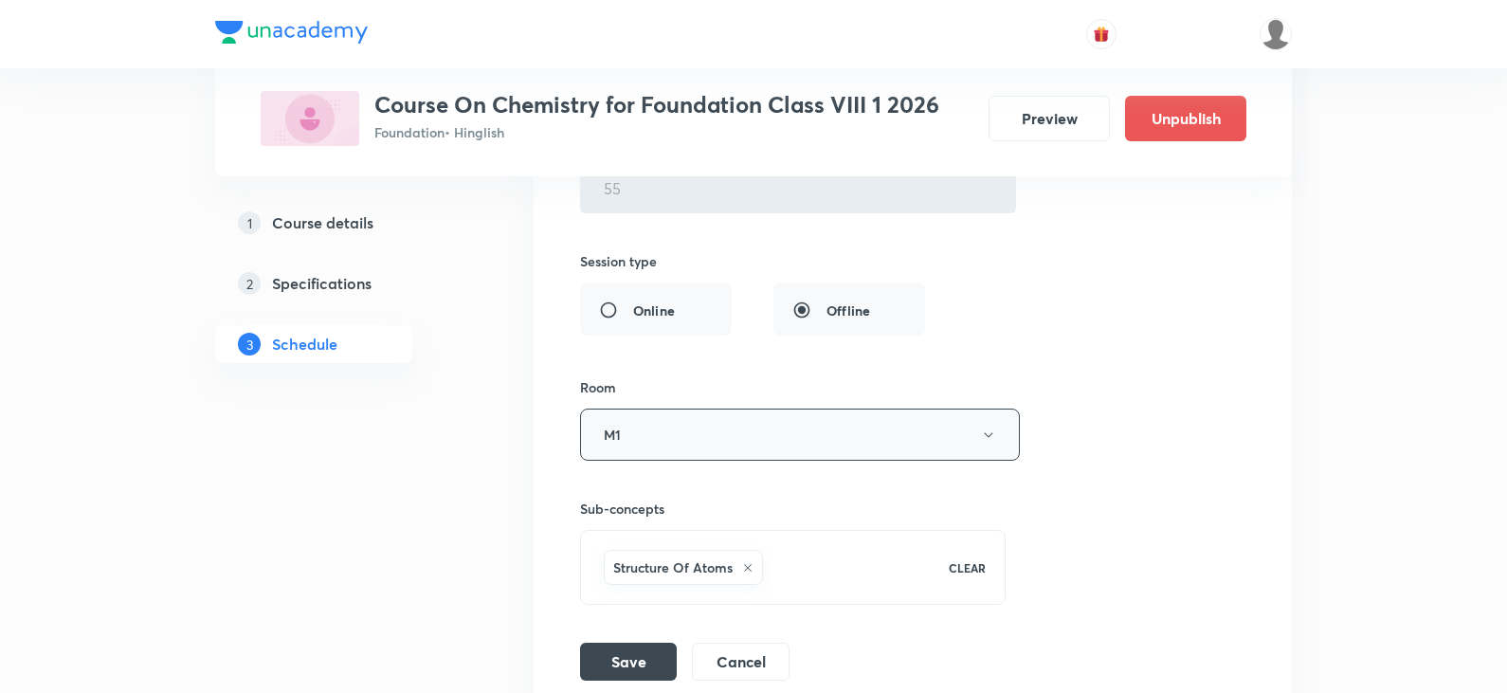
click at [735, 424] on button "M1" at bounding box center [800, 435] width 440 height 52
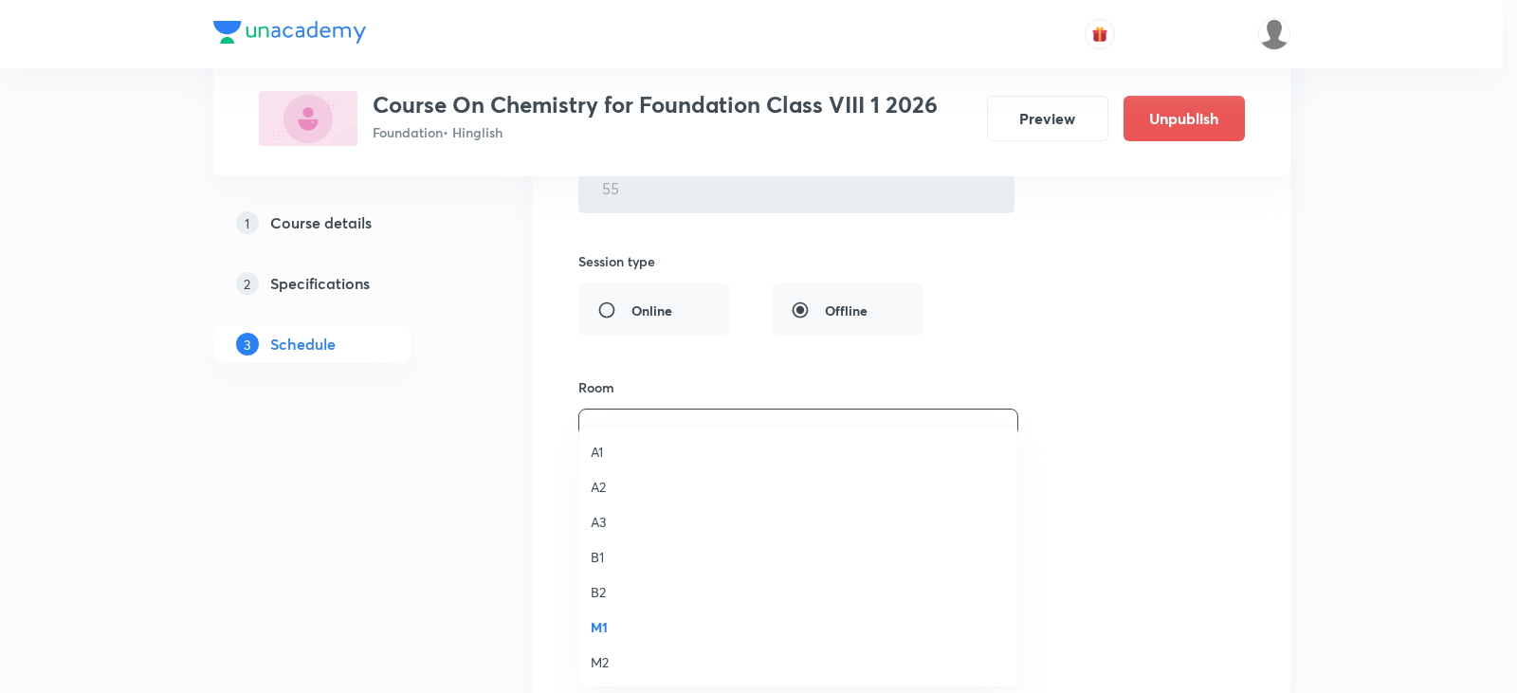
click at [618, 559] on span "B1" at bounding box center [798, 557] width 415 height 20
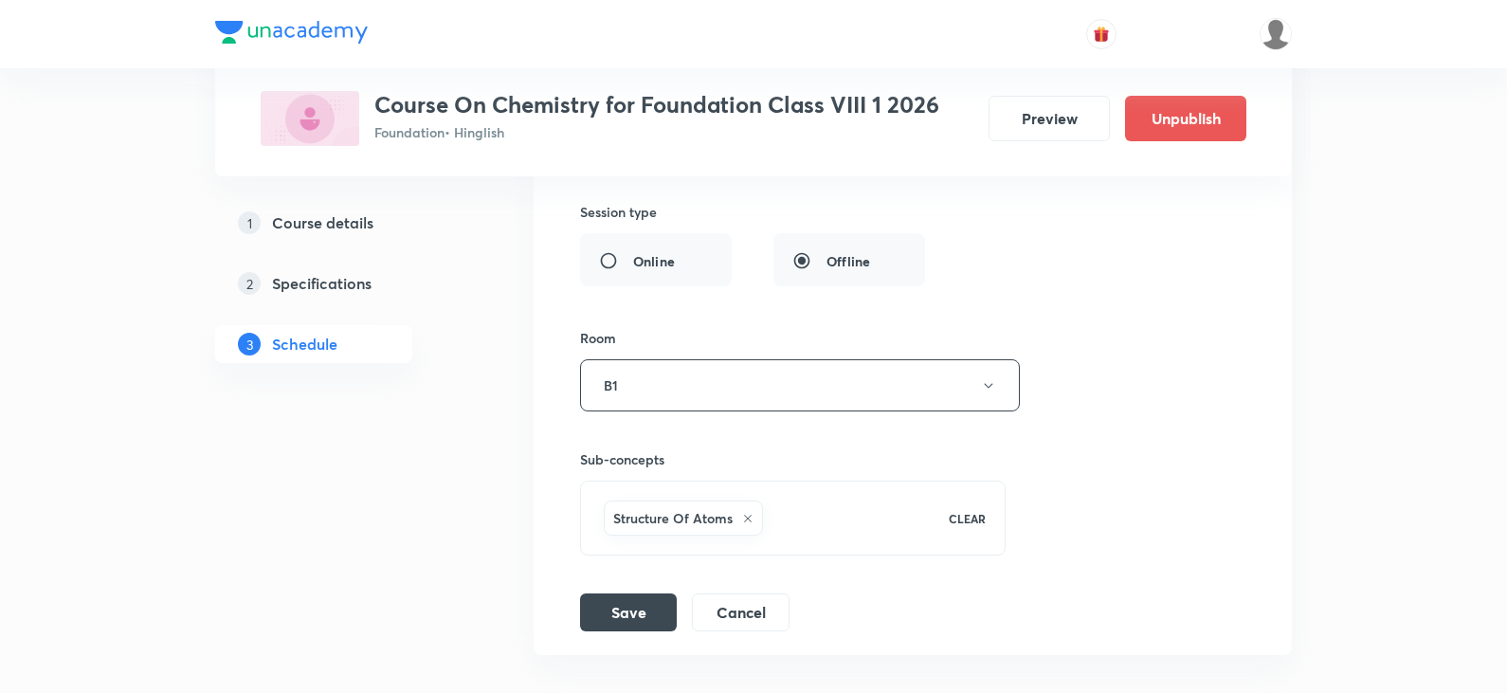
scroll to position [4264, 0]
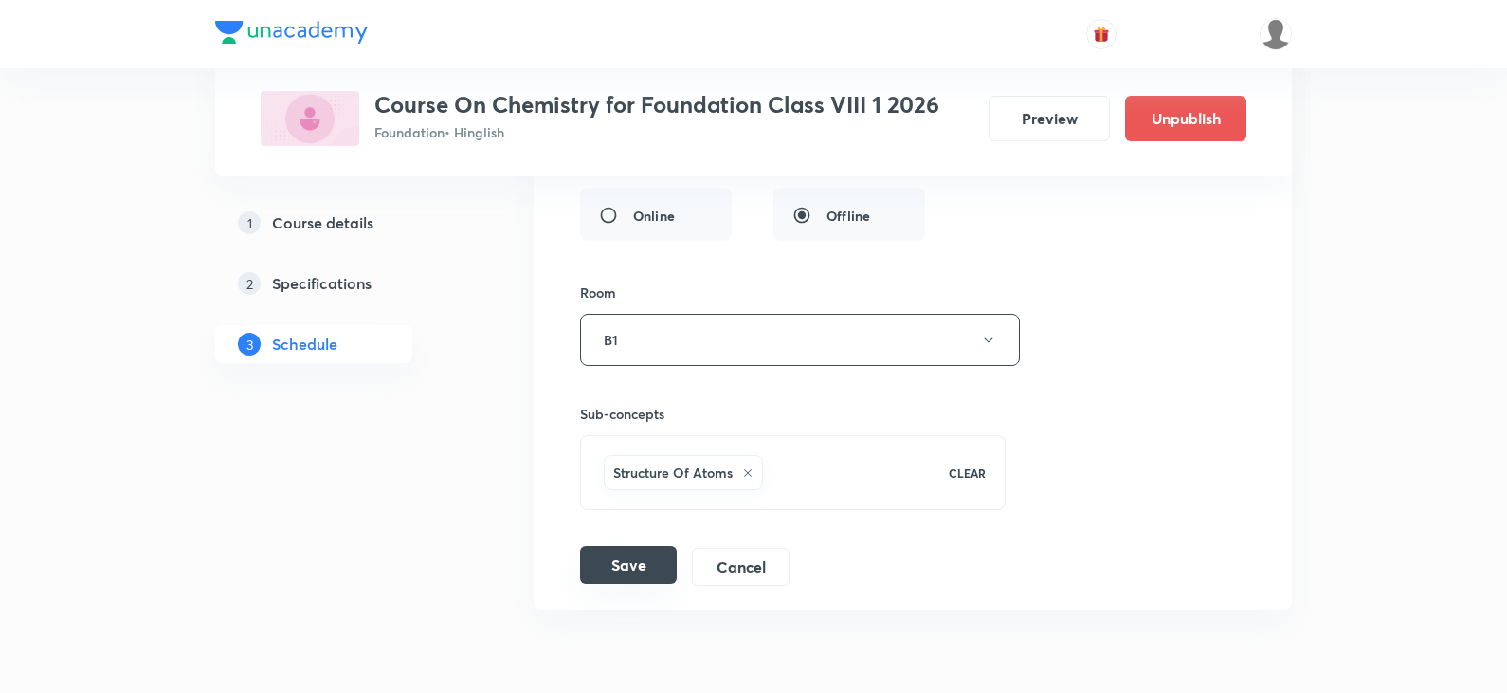
click at [629, 566] on button "Save" at bounding box center [628, 565] width 97 height 38
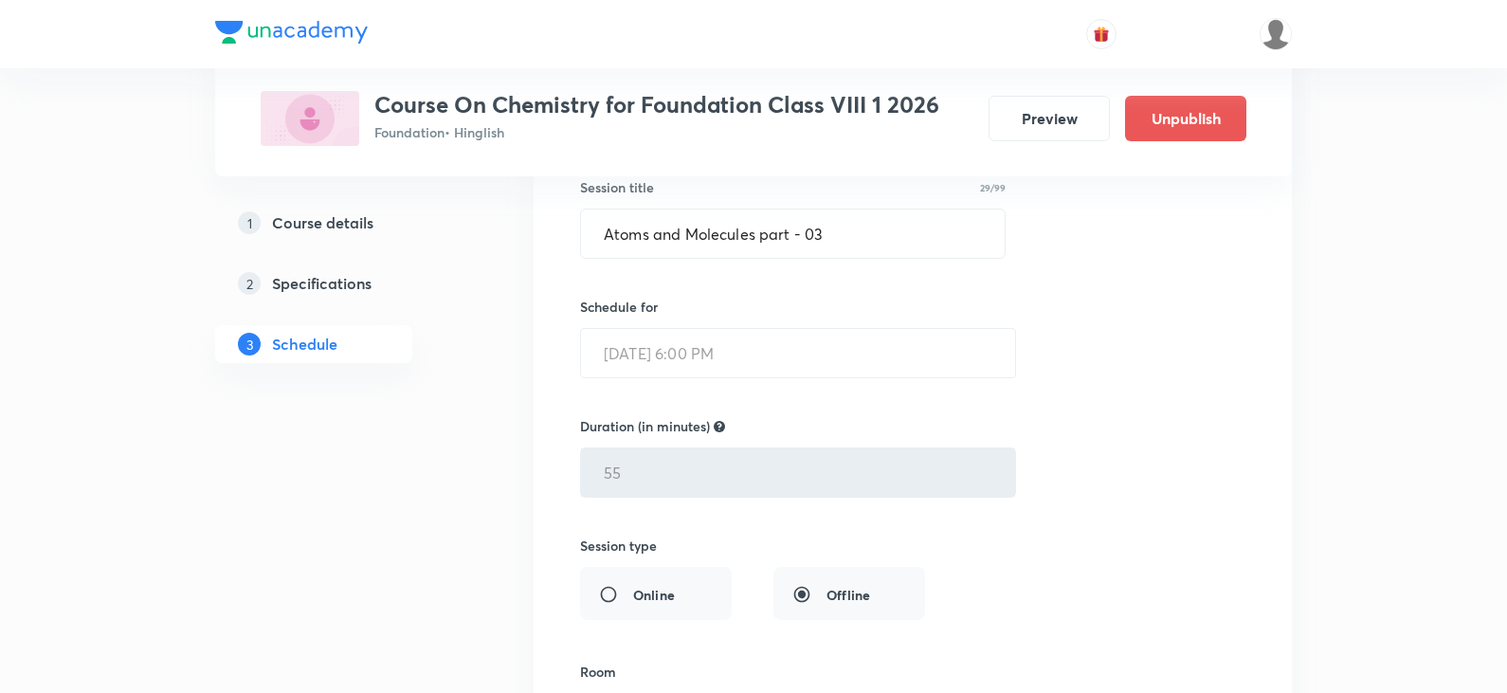
scroll to position [3629, 0]
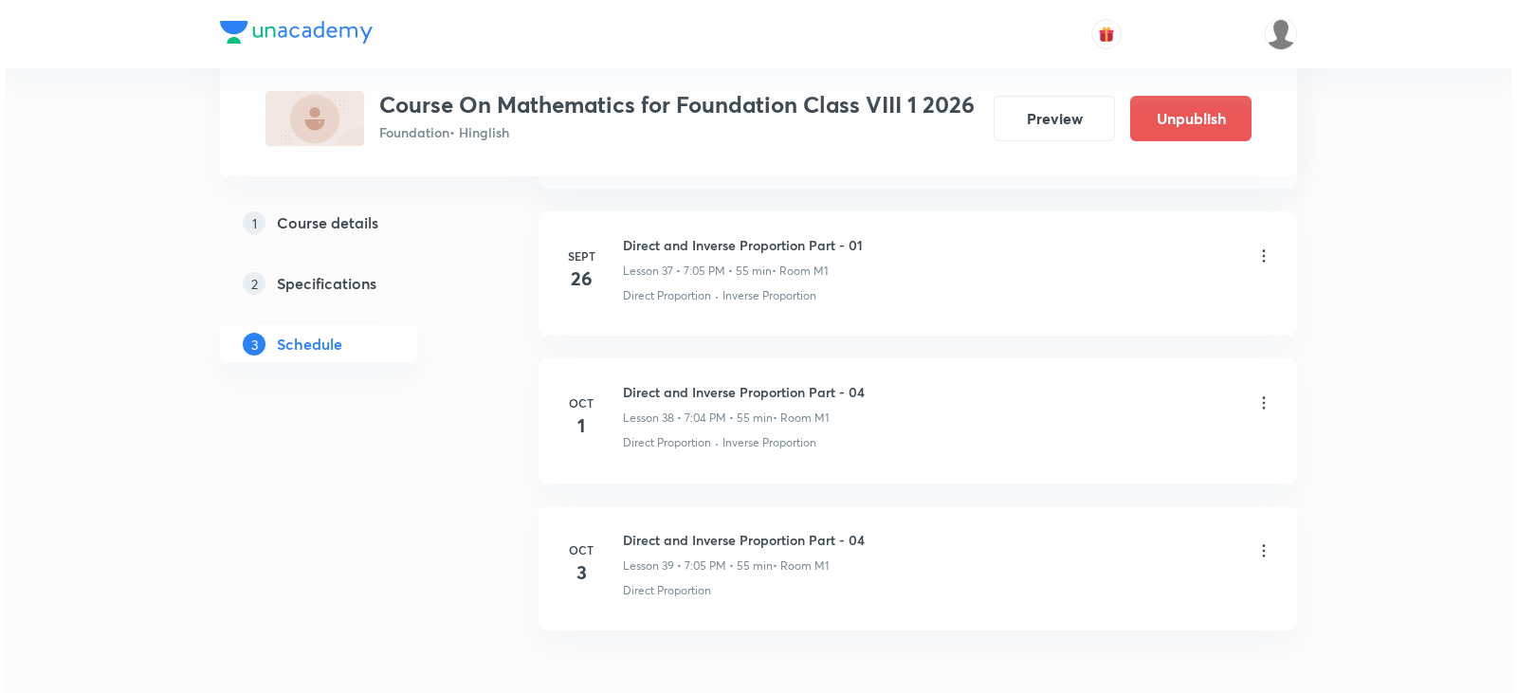
scroll to position [6559, 0]
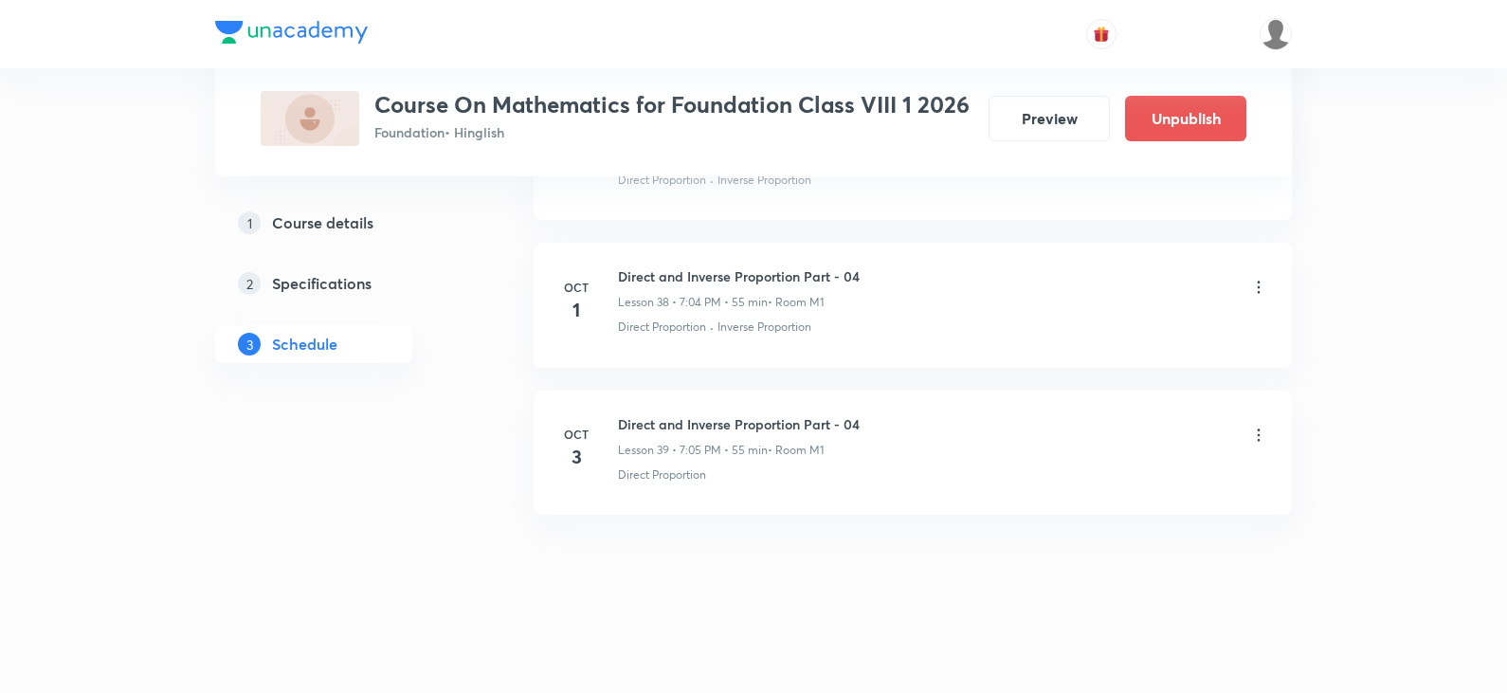
click at [1241, 434] on div "Direct and Inverse Proportion Part - 04 Lesson 39 • 7:05 PM • 55 min • Room M1" at bounding box center [943, 436] width 650 height 45
click at [1259, 434] on icon at bounding box center [1259, 435] width 3 height 12
click at [1158, 475] on li "Edit" at bounding box center [1162, 483] width 208 height 35
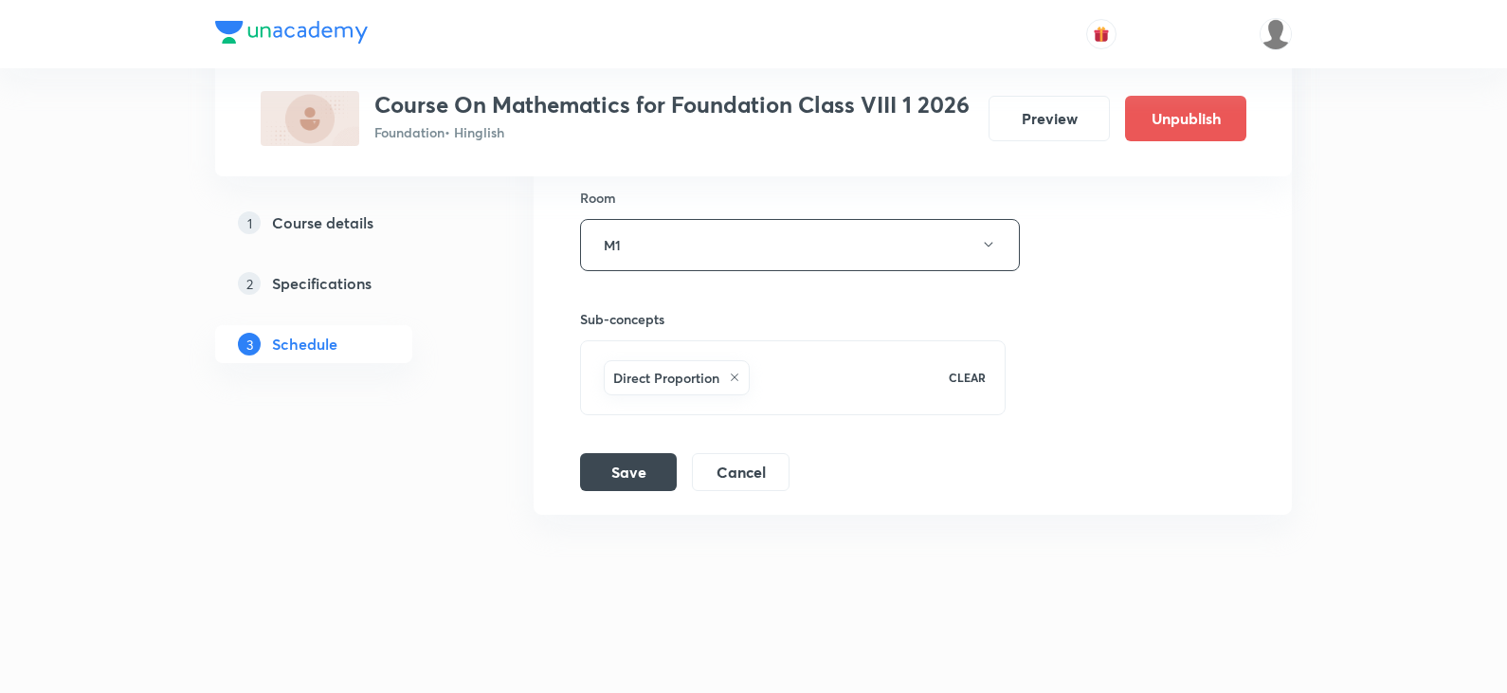
click at [579, 247] on div "Direct and Inverse Proportion Part - 04 Lesson 39 • Room M1 Direct Proportion S…" at bounding box center [912, 35] width 711 height 912
click at [619, 251] on button "M1" at bounding box center [800, 245] width 440 height 52
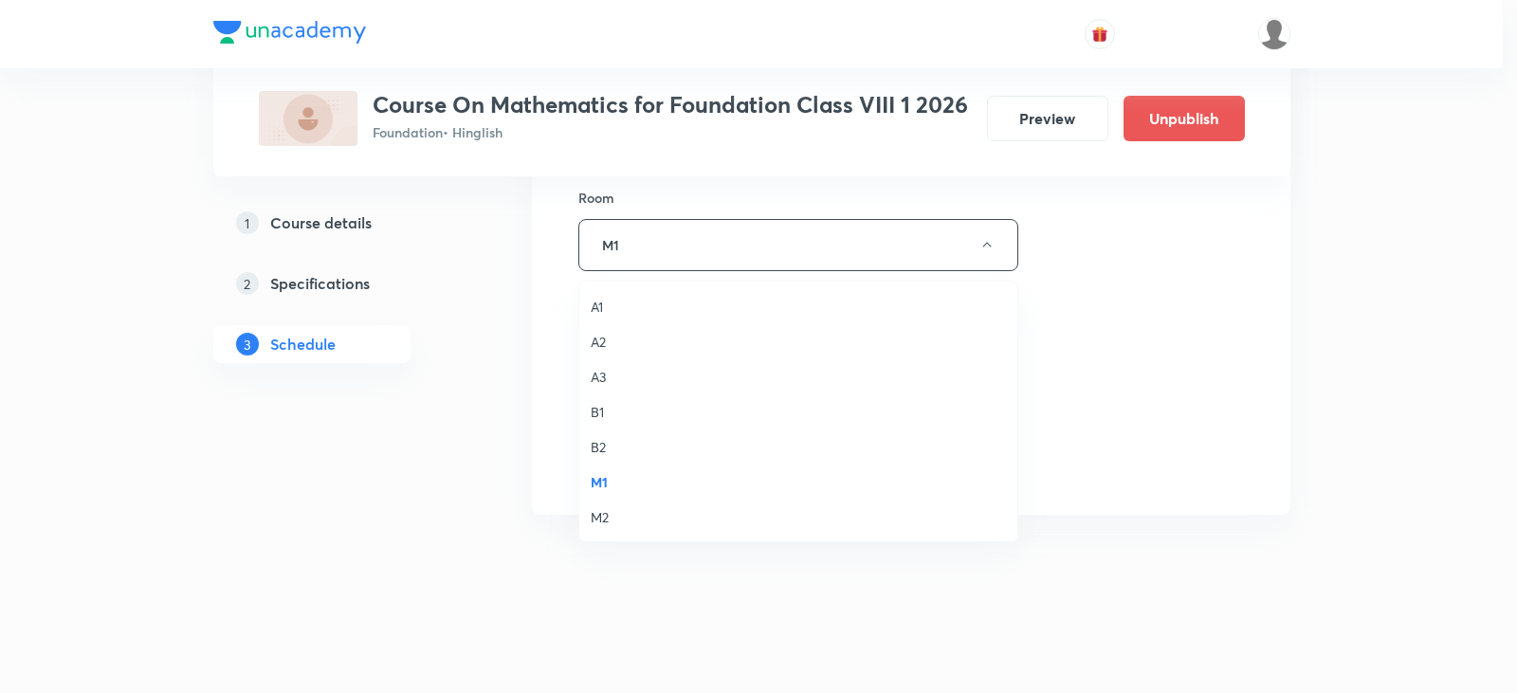
click at [626, 410] on span "B1" at bounding box center [798, 412] width 415 height 20
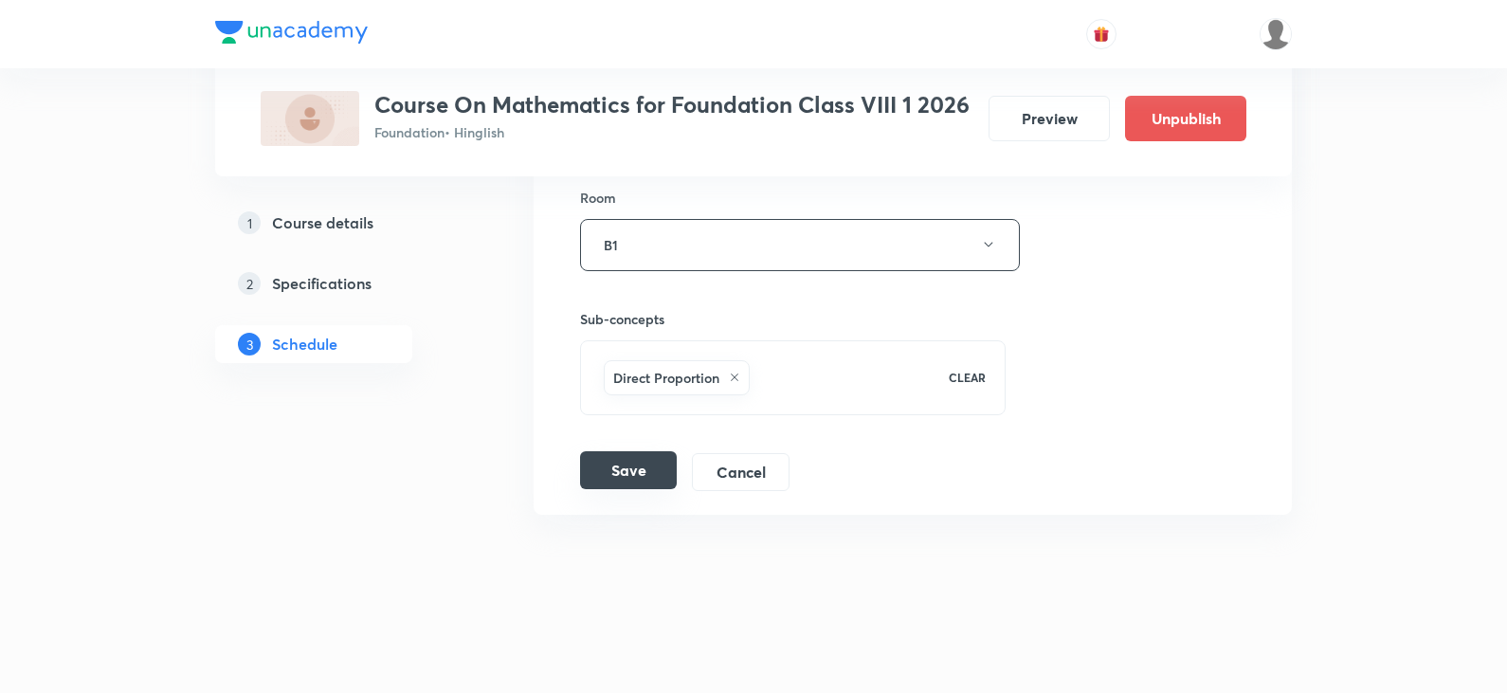
click at [635, 477] on button "Save" at bounding box center [628, 470] width 97 height 38
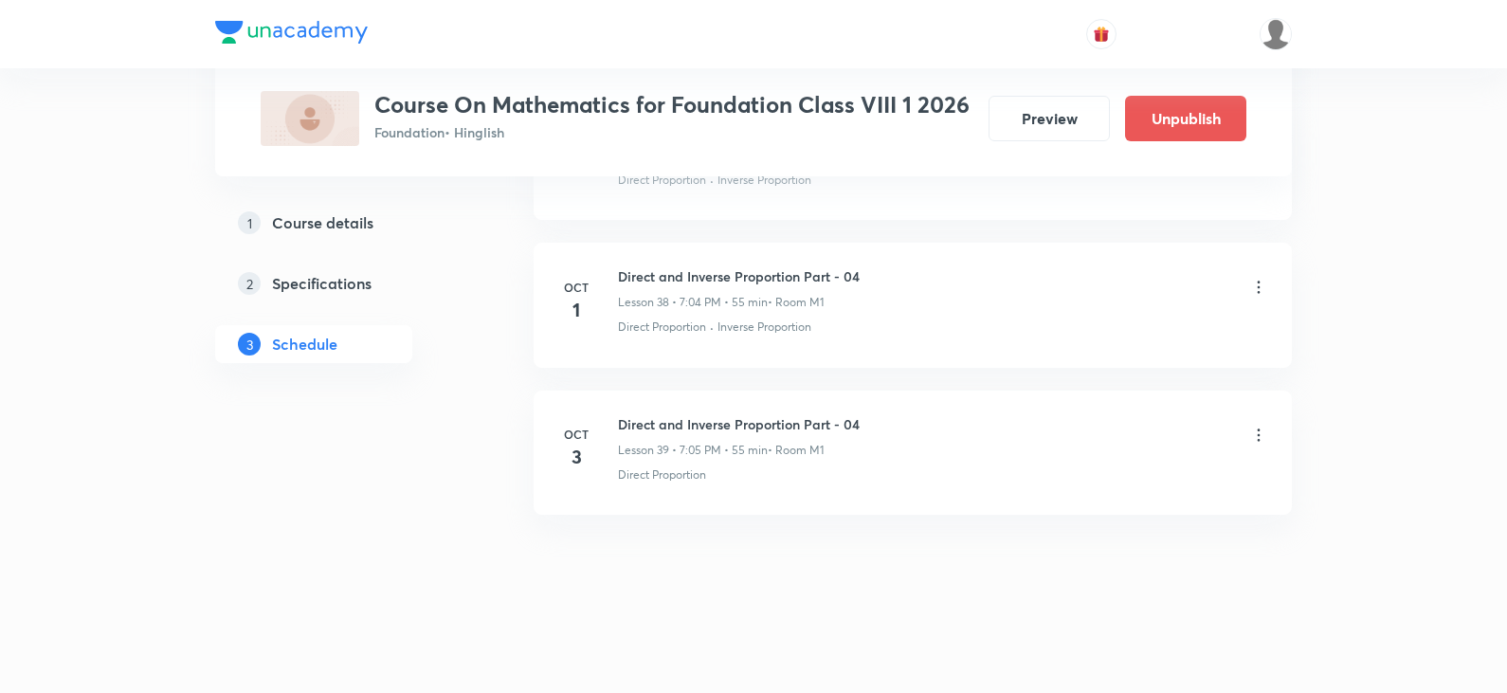
scroll to position [5688, 0]
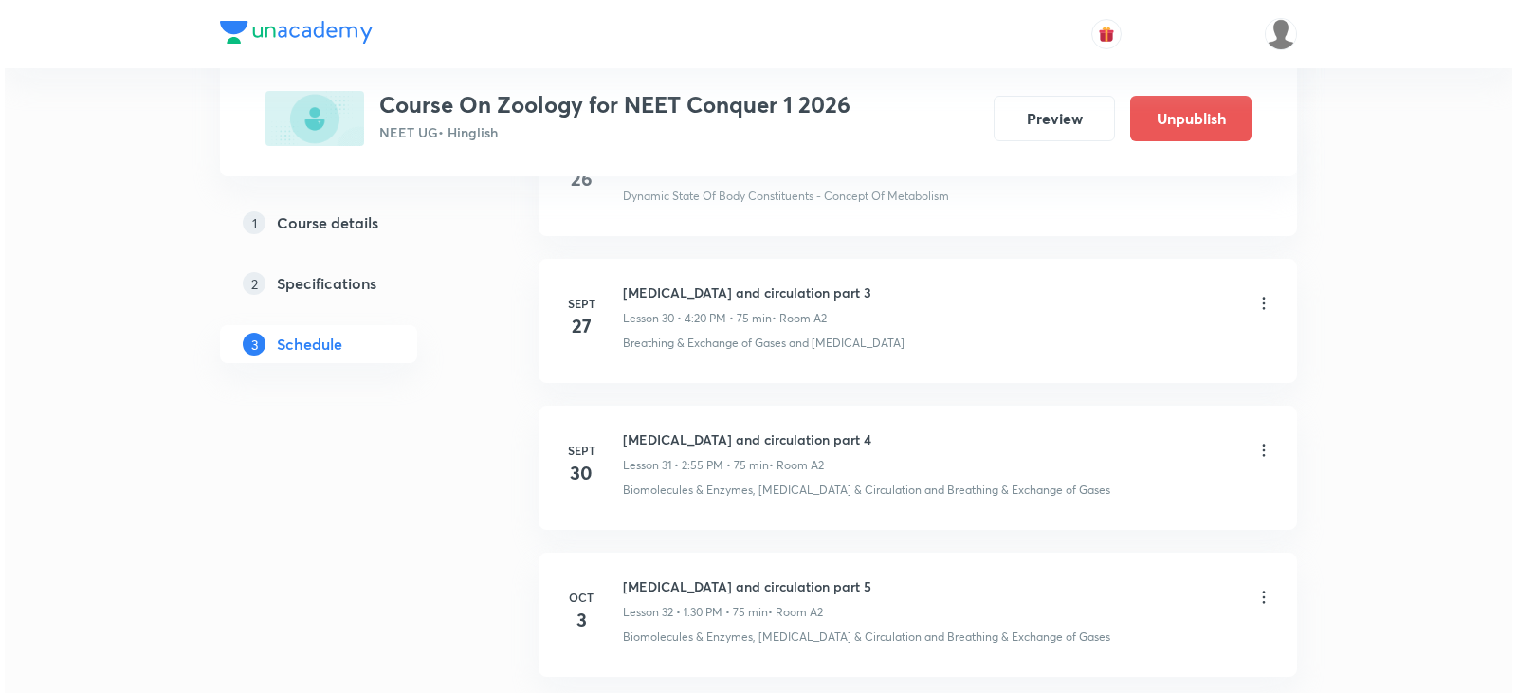
scroll to position [5529, 0]
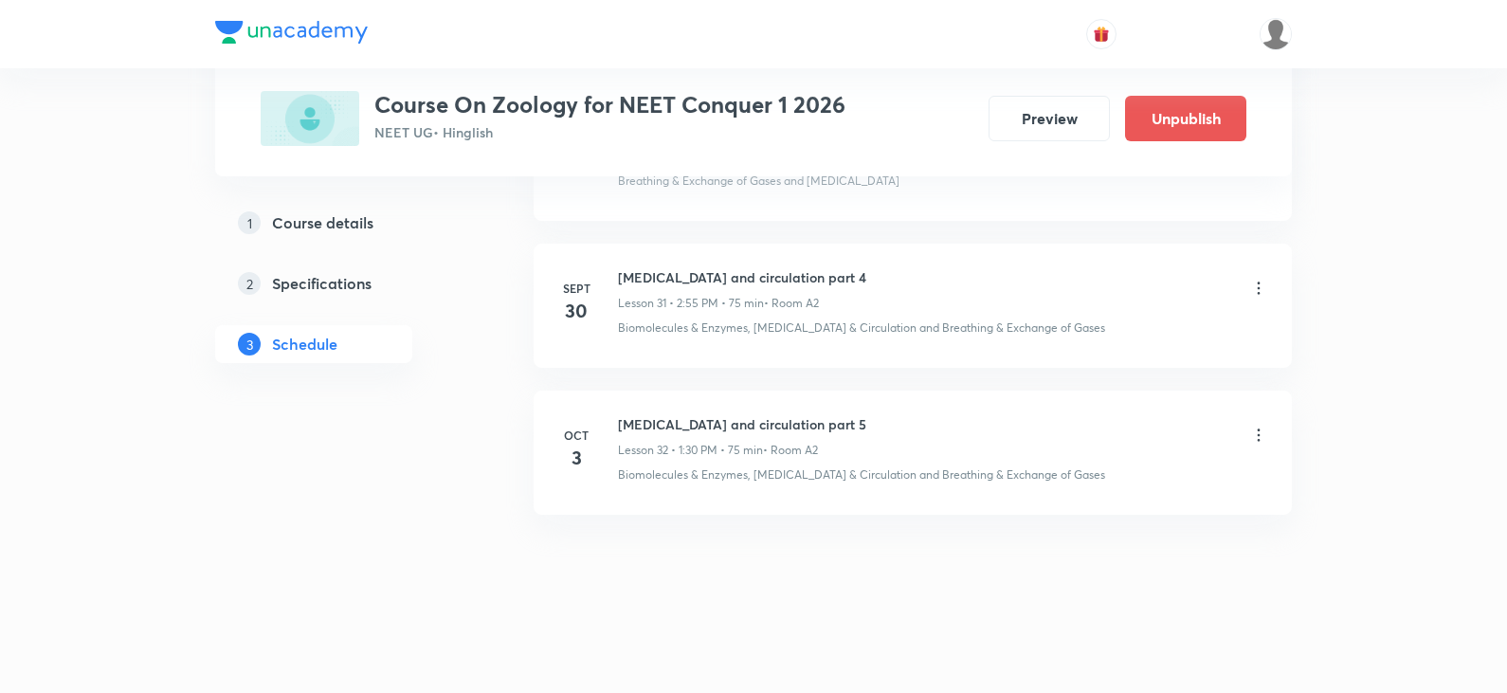
click at [1248, 443] on div "[MEDICAL_DATA] and circulation part 5 Lesson 32 • 1:30 PM • 75 min • Room A2" at bounding box center [943, 436] width 650 height 45
click at [1252, 440] on icon at bounding box center [1259, 435] width 19 height 19
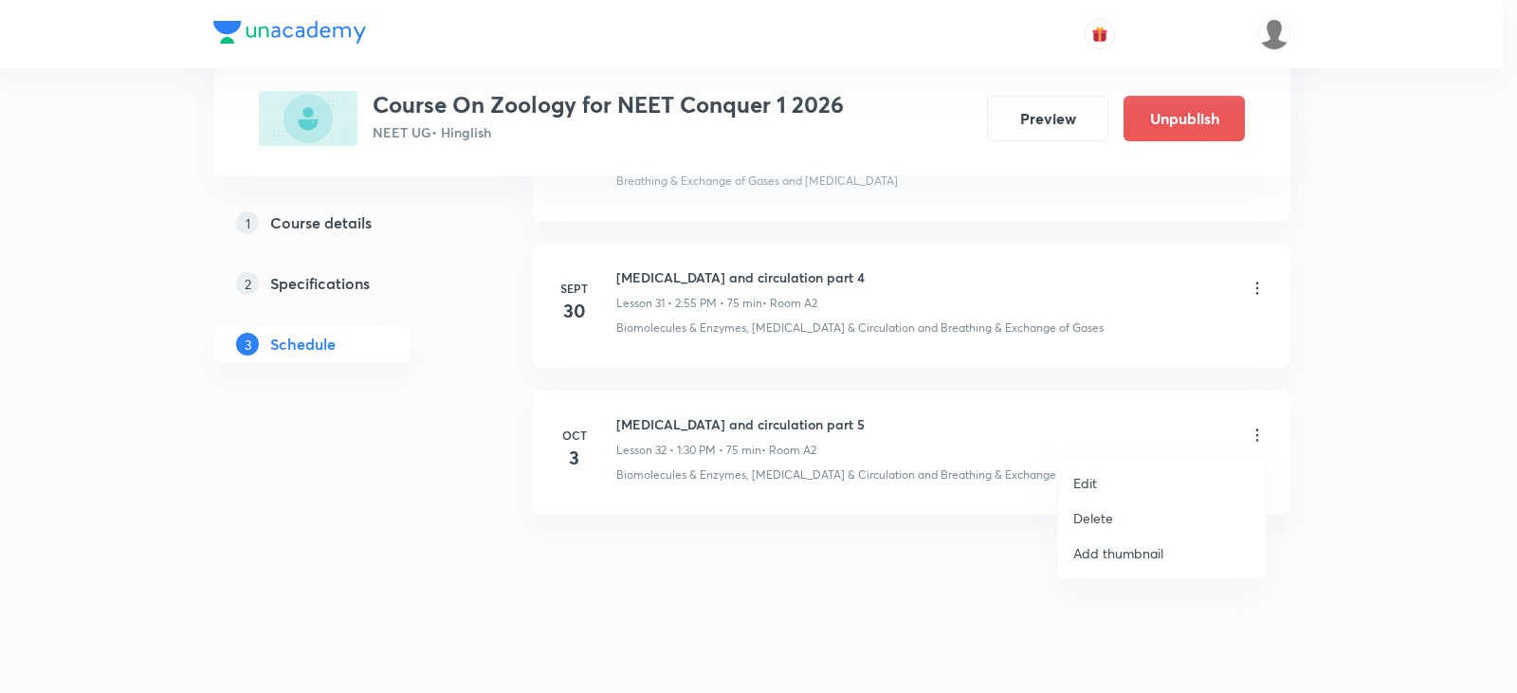
click at [1163, 500] on li "Edit" at bounding box center [1162, 483] width 208 height 35
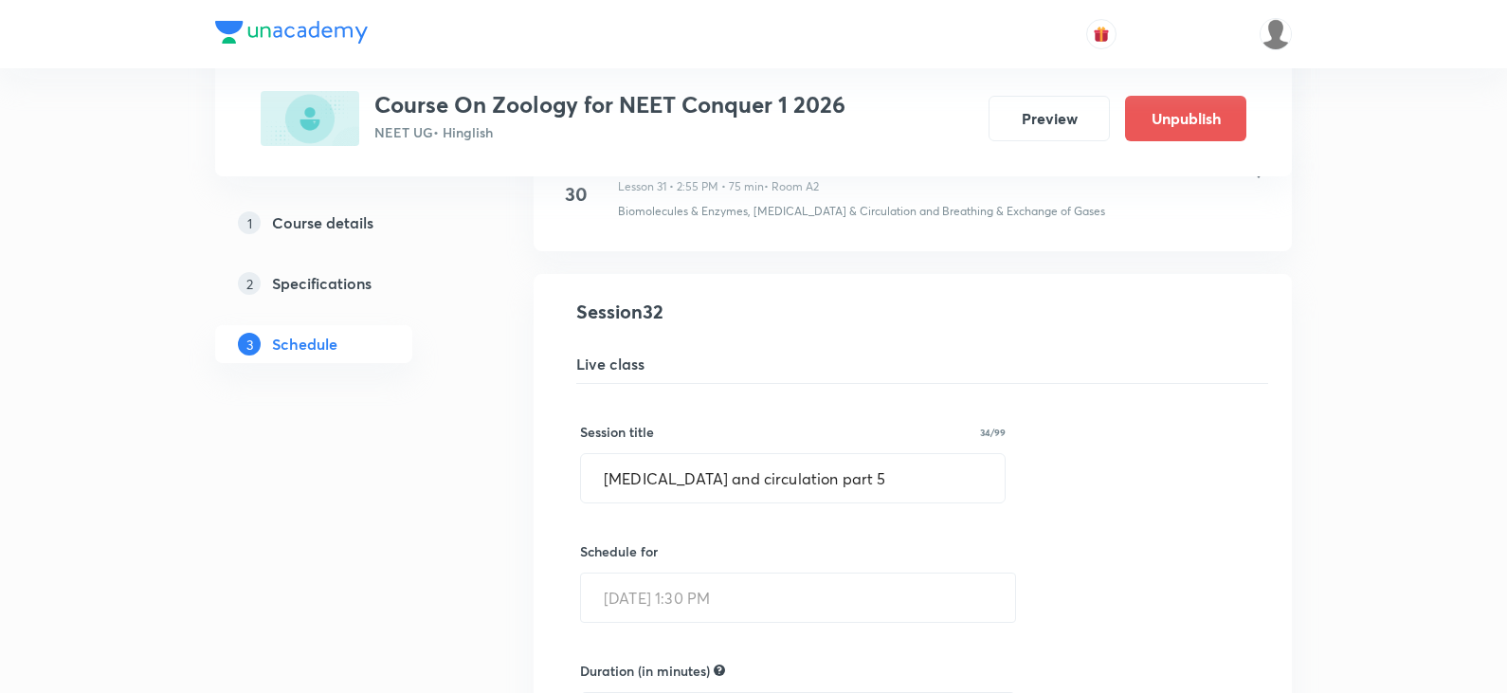
scroll to position [4501, 0]
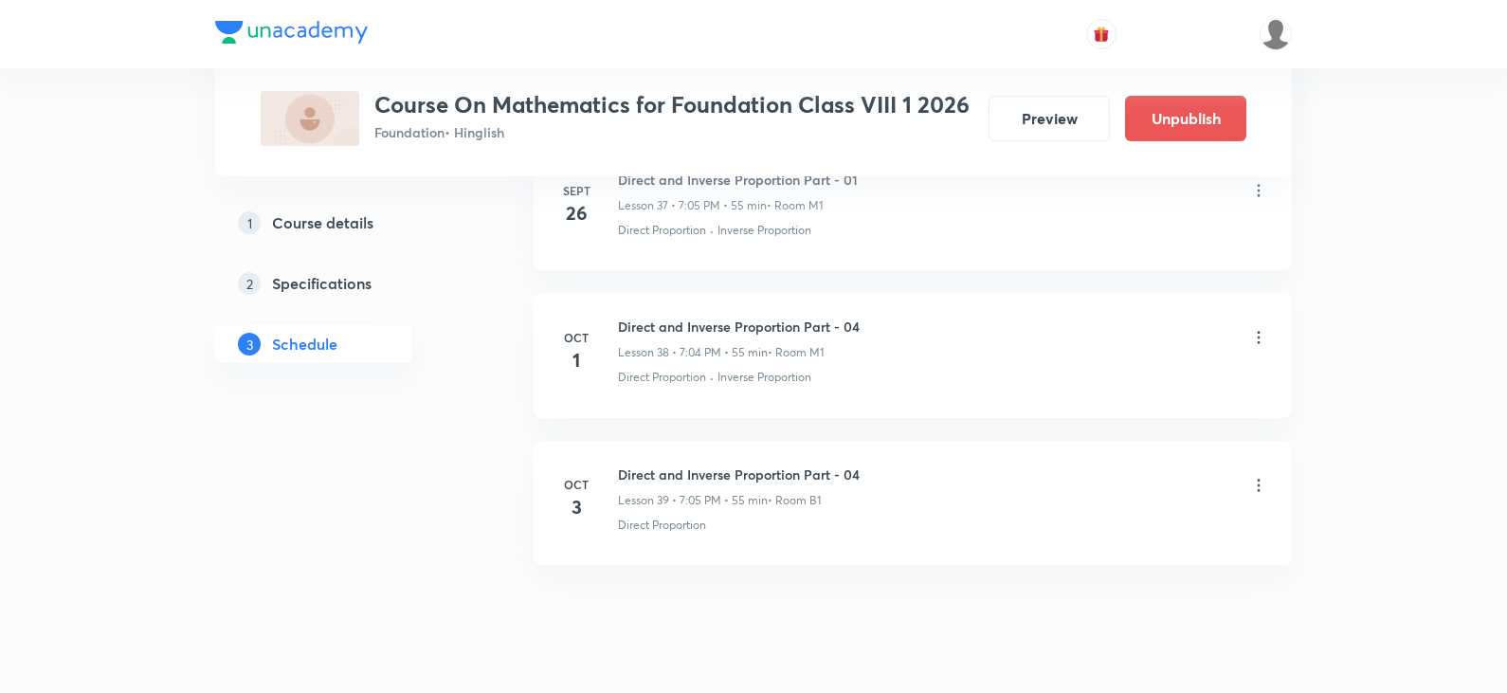
scroll to position [6559, 0]
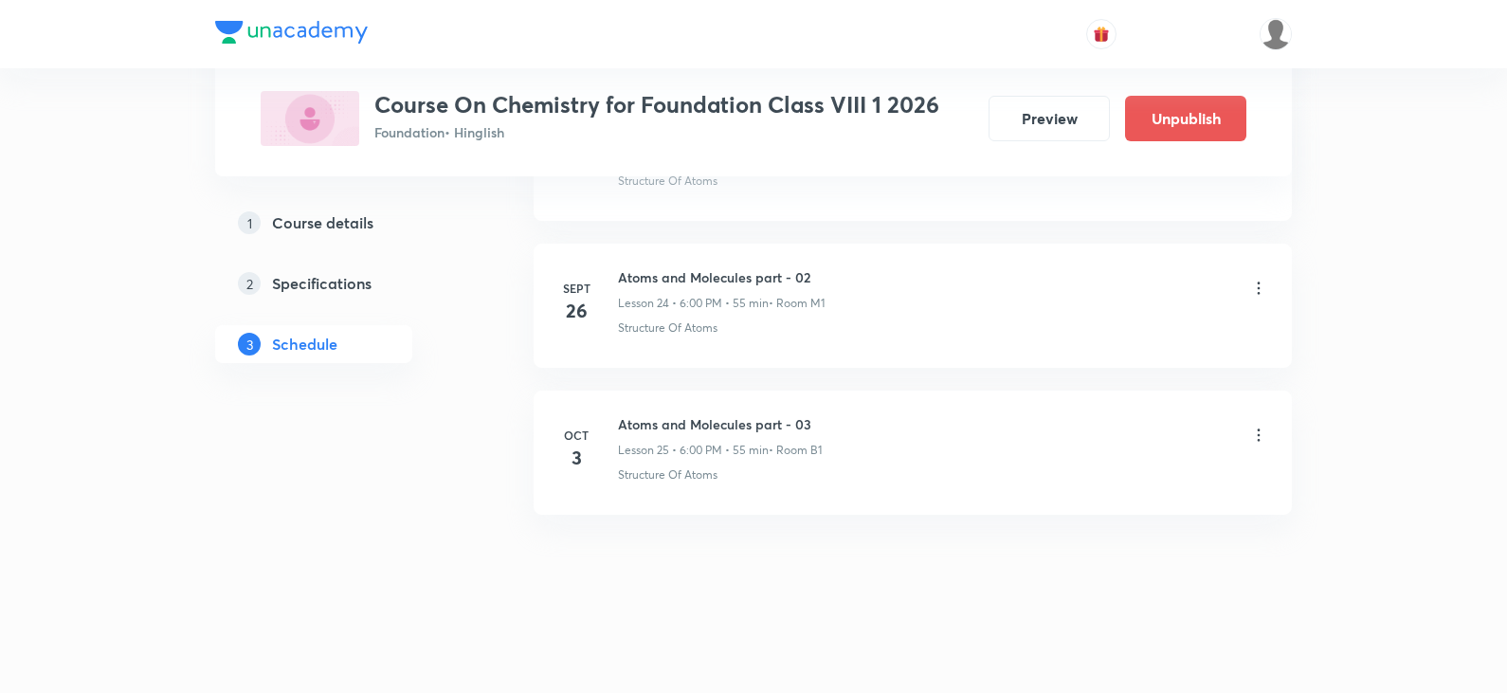
click at [1264, 437] on icon at bounding box center [1259, 435] width 19 height 19
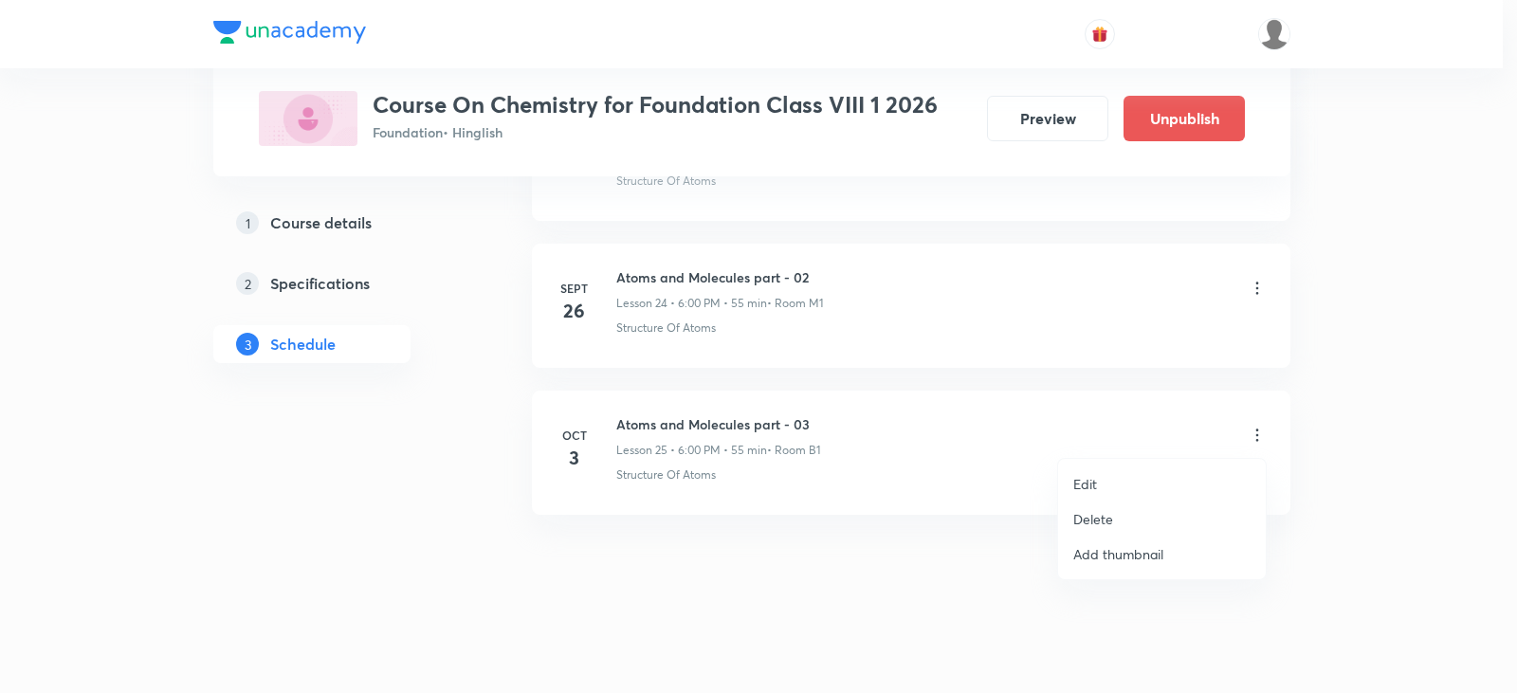
click at [1116, 508] on li "Delete" at bounding box center [1162, 519] width 208 height 35
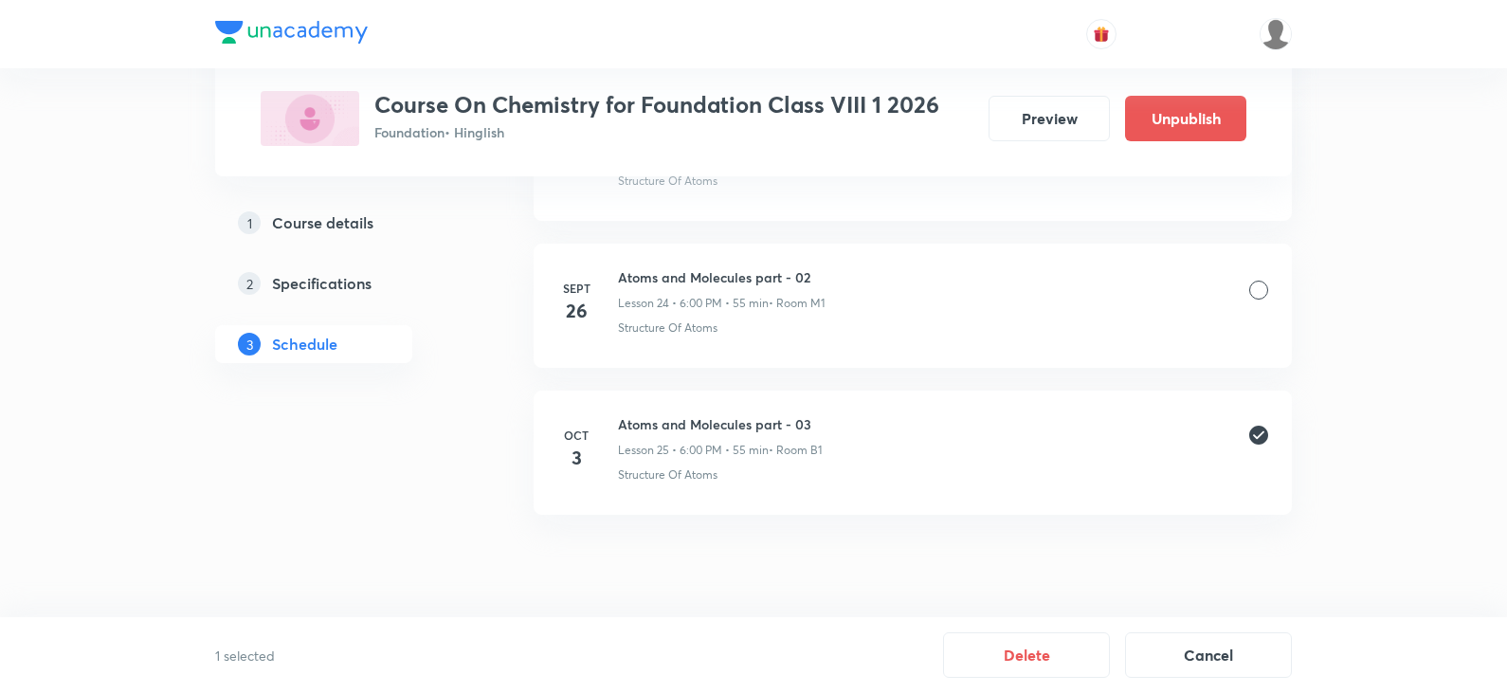
click at [1030, 637] on button "Delete" at bounding box center [1026, 653] width 167 height 46
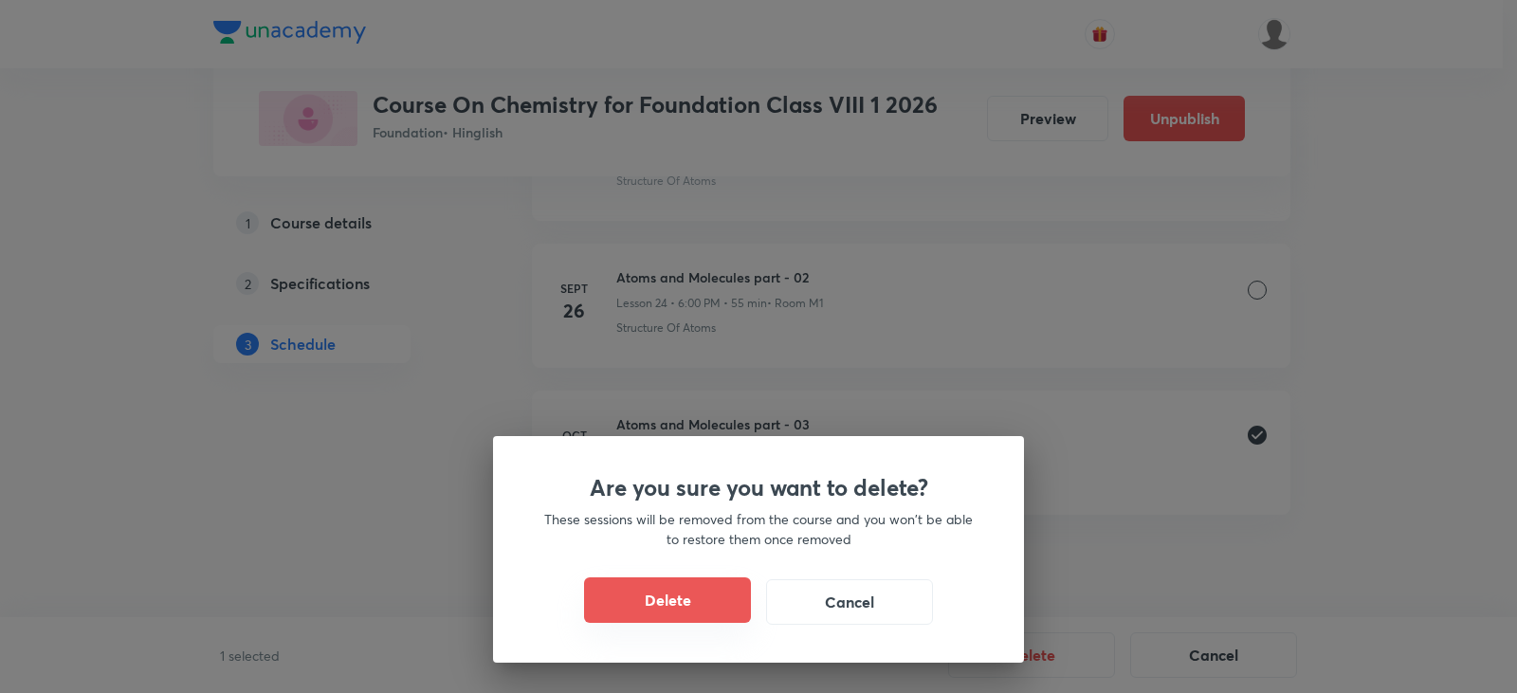
click at [667, 598] on button "Delete" at bounding box center [667, 600] width 167 height 46
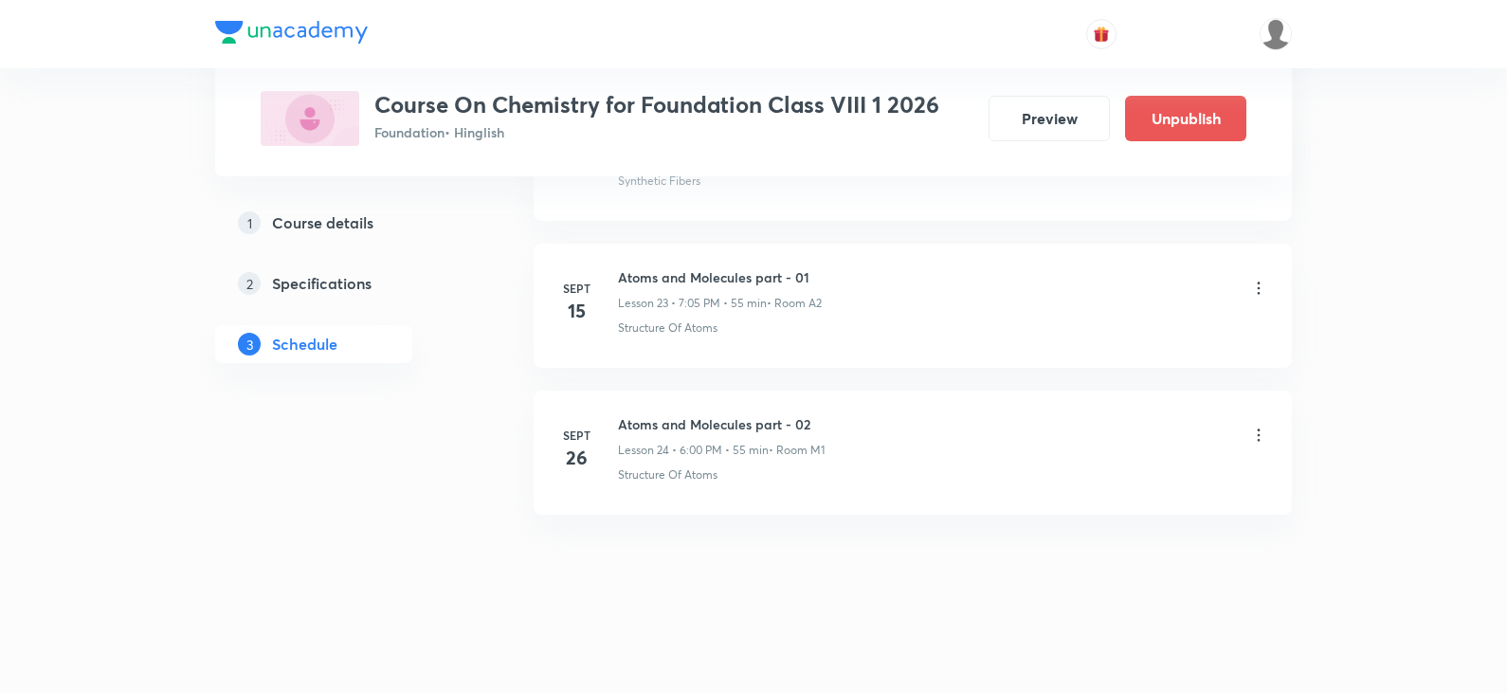
scroll to position [4354, 0]
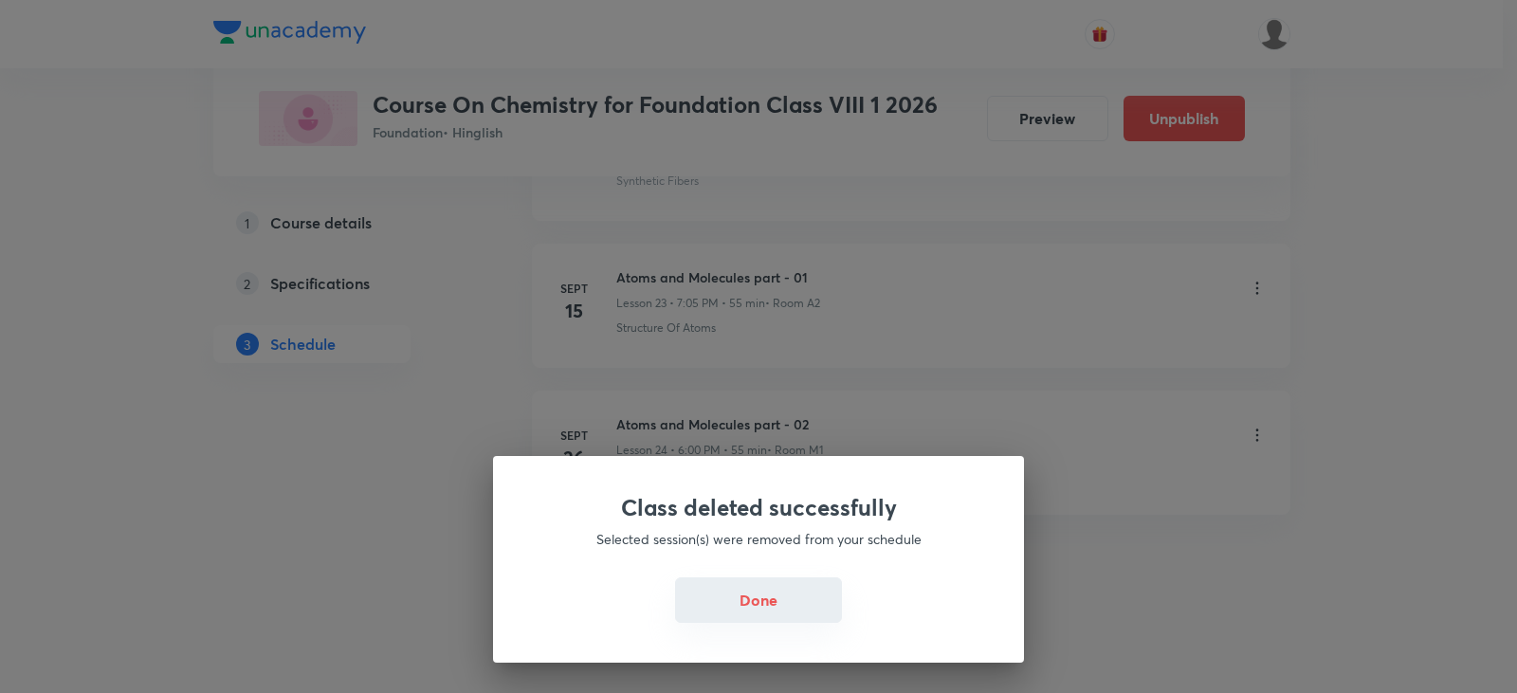
click at [698, 596] on button "Done" at bounding box center [758, 600] width 167 height 46
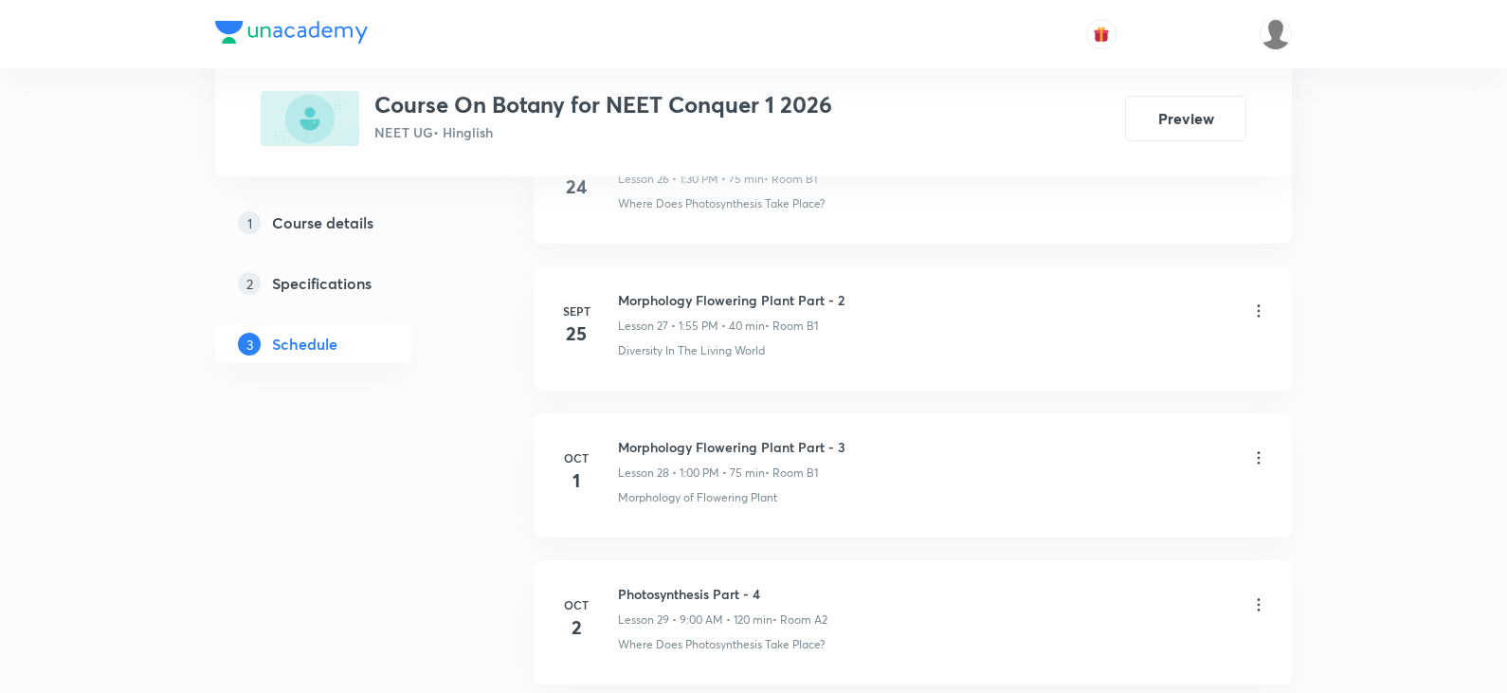
scroll to position [5088, 0]
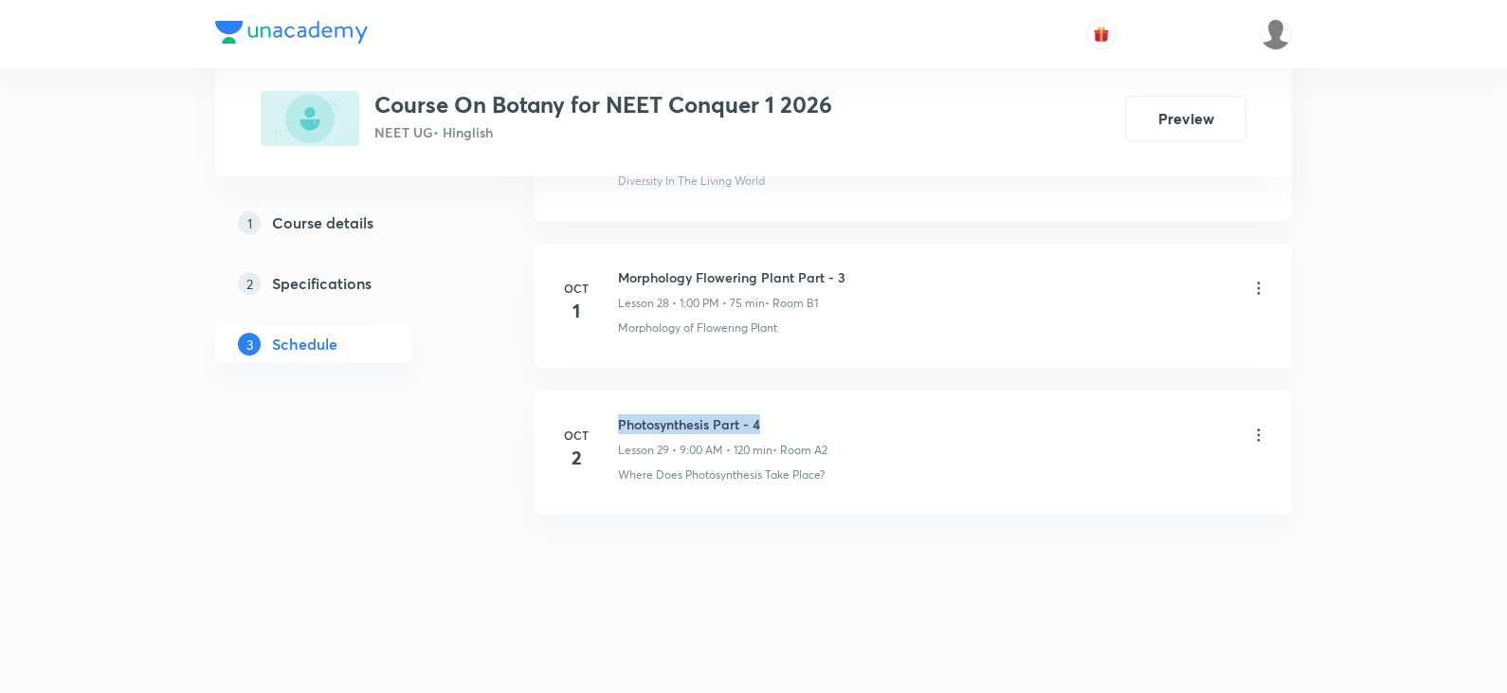
drag, startPoint x: 758, startPoint y: 422, endPoint x: 617, endPoint y: 414, distance: 140.5
click at [617, 414] on div "[DATE] Photosynthesis Part - 4 Lesson 29 • 9:00 AM • 120 min • Room A2 Where Do…" at bounding box center [912, 448] width 711 height 69
copy h6 "Photosynthesis Part - 4"
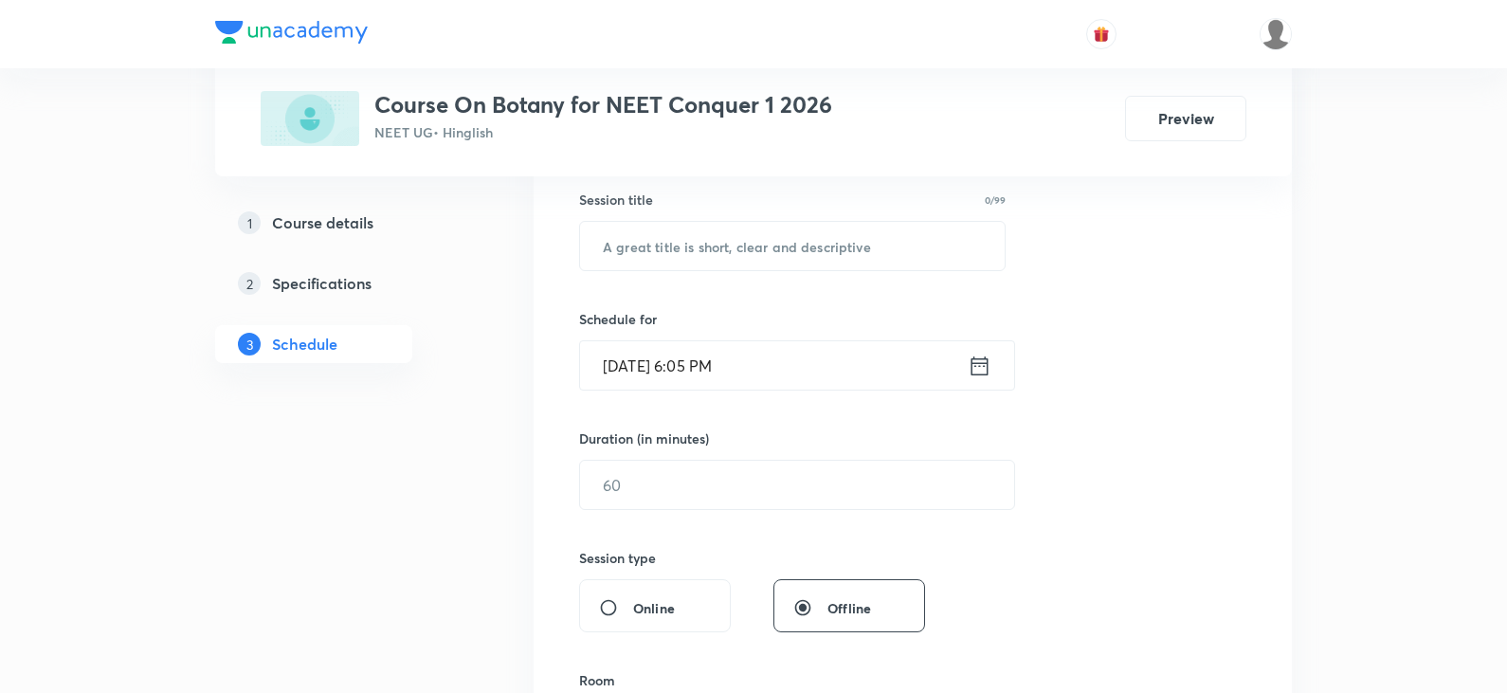
scroll to position [0, 0]
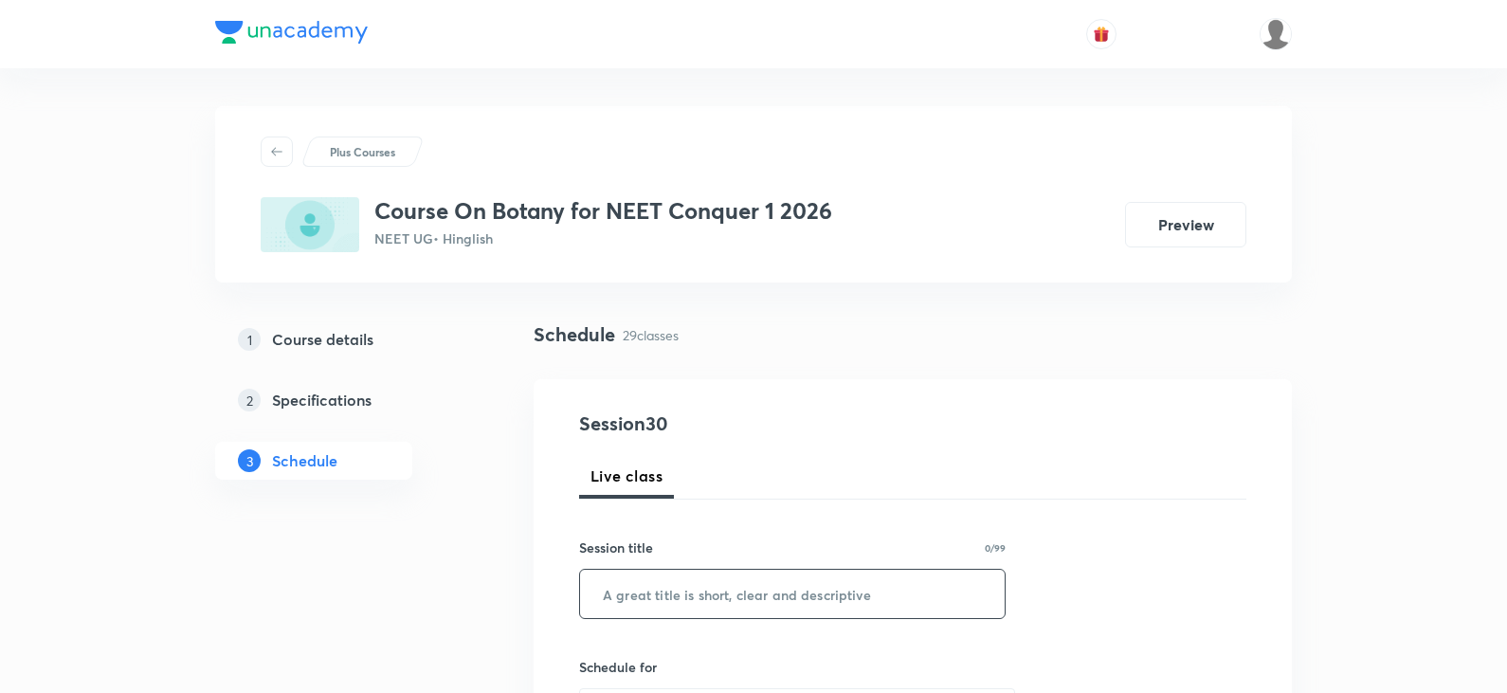
click at [664, 604] on input "text" at bounding box center [792, 594] width 425 height 48
paste input "Photosynthesis Part - 4"
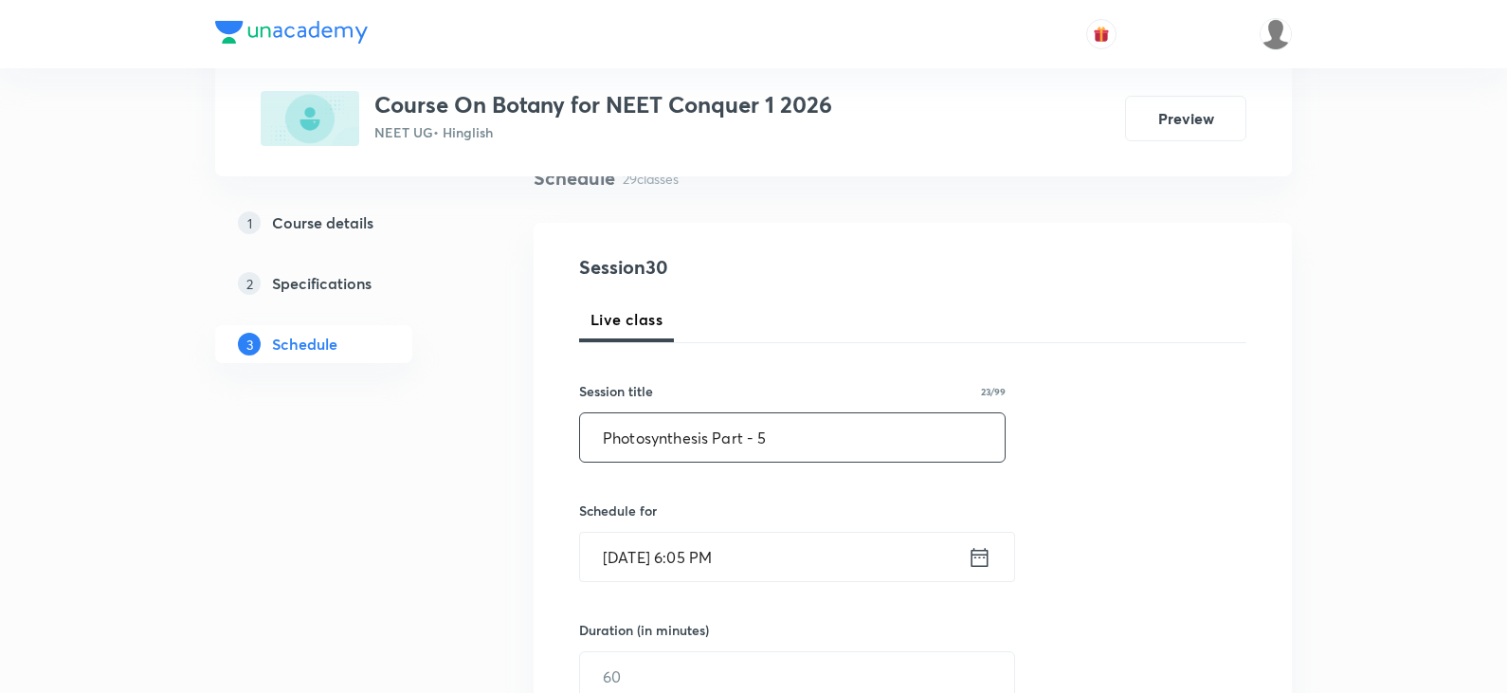
scroll to position [190, 0]
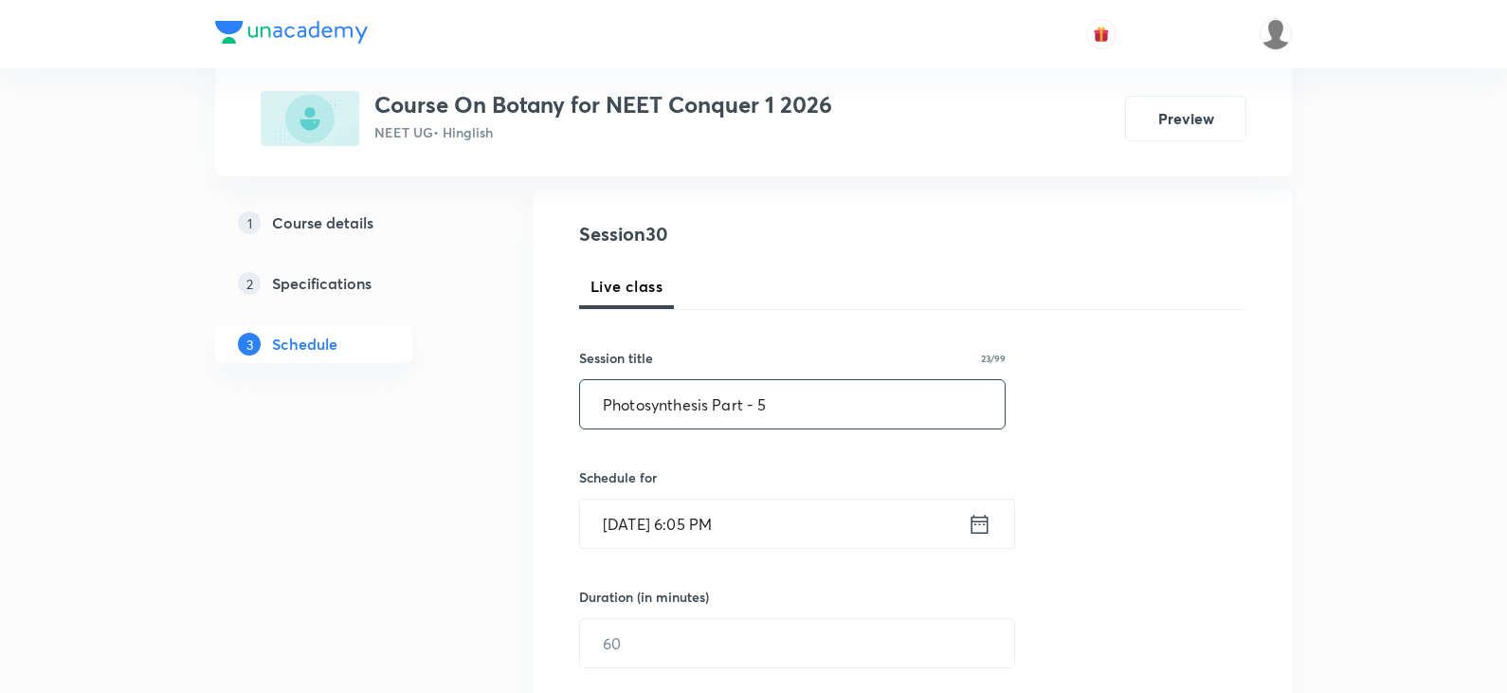
type input "Photosynthesis Part - 5"
click at [968, 523] on icon at bounding box center [980, 524] width 24 height 27
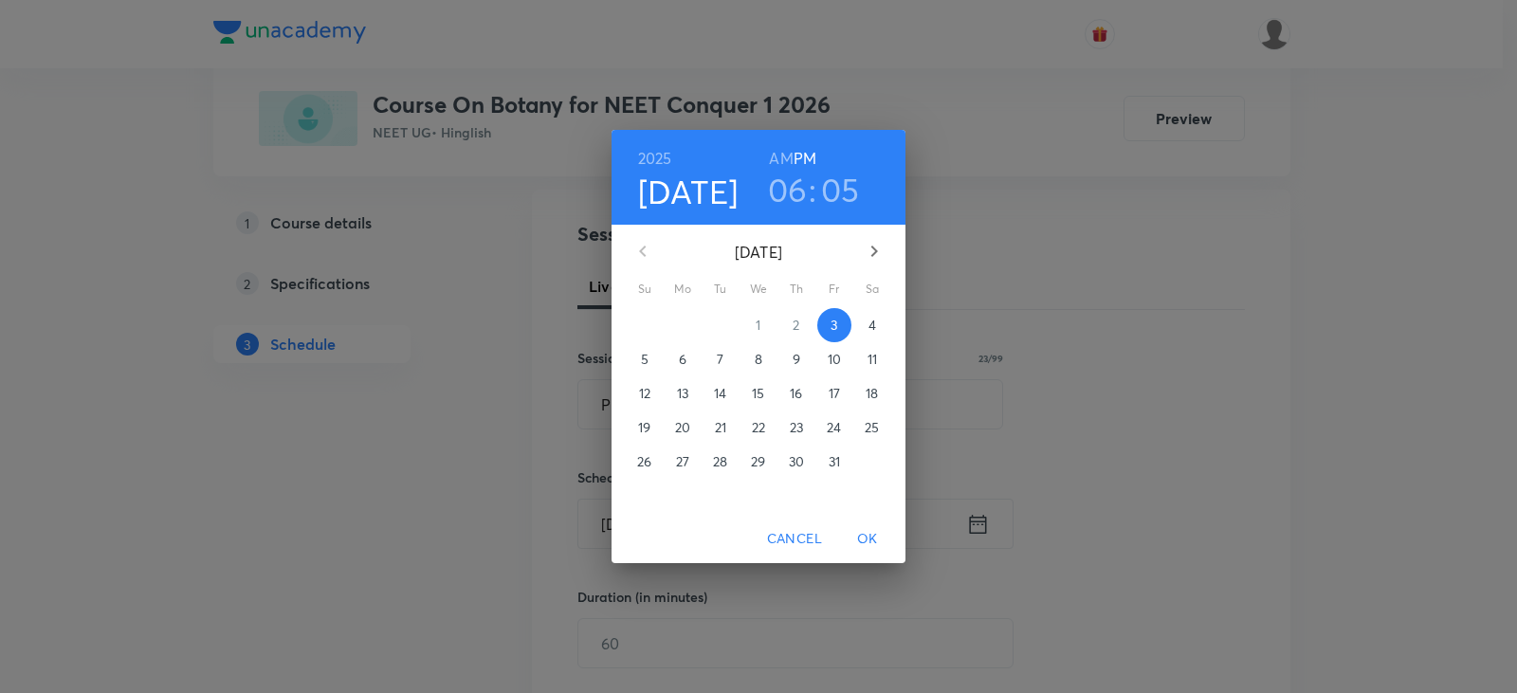
click at [934, 265] on div "2025 Oct 3 06 : 05 AM PM October 2025 Su Mo Tu We Th Fr Sa 28 29 30 1 2 3 4 5 6…" at bounding box center [758, 346] width 1517 height 693
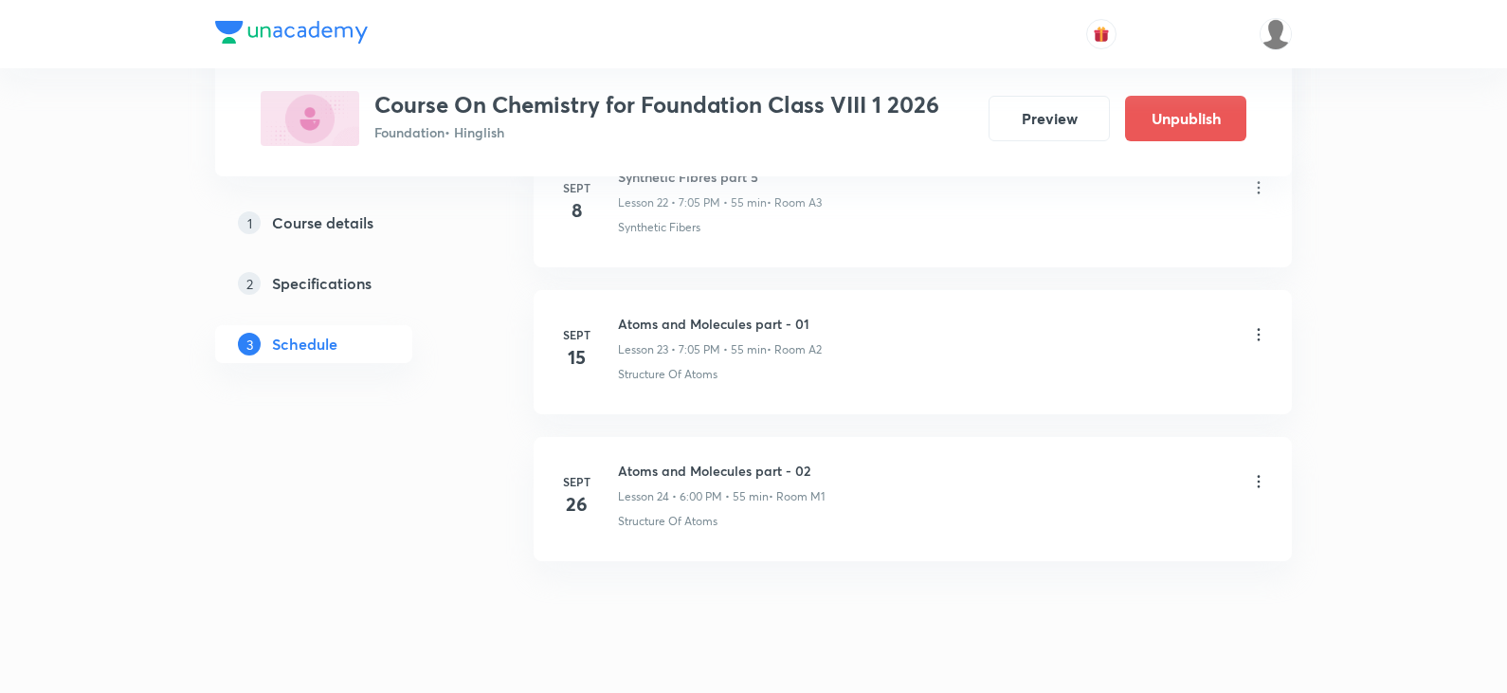
scroll to position [4354, 0]
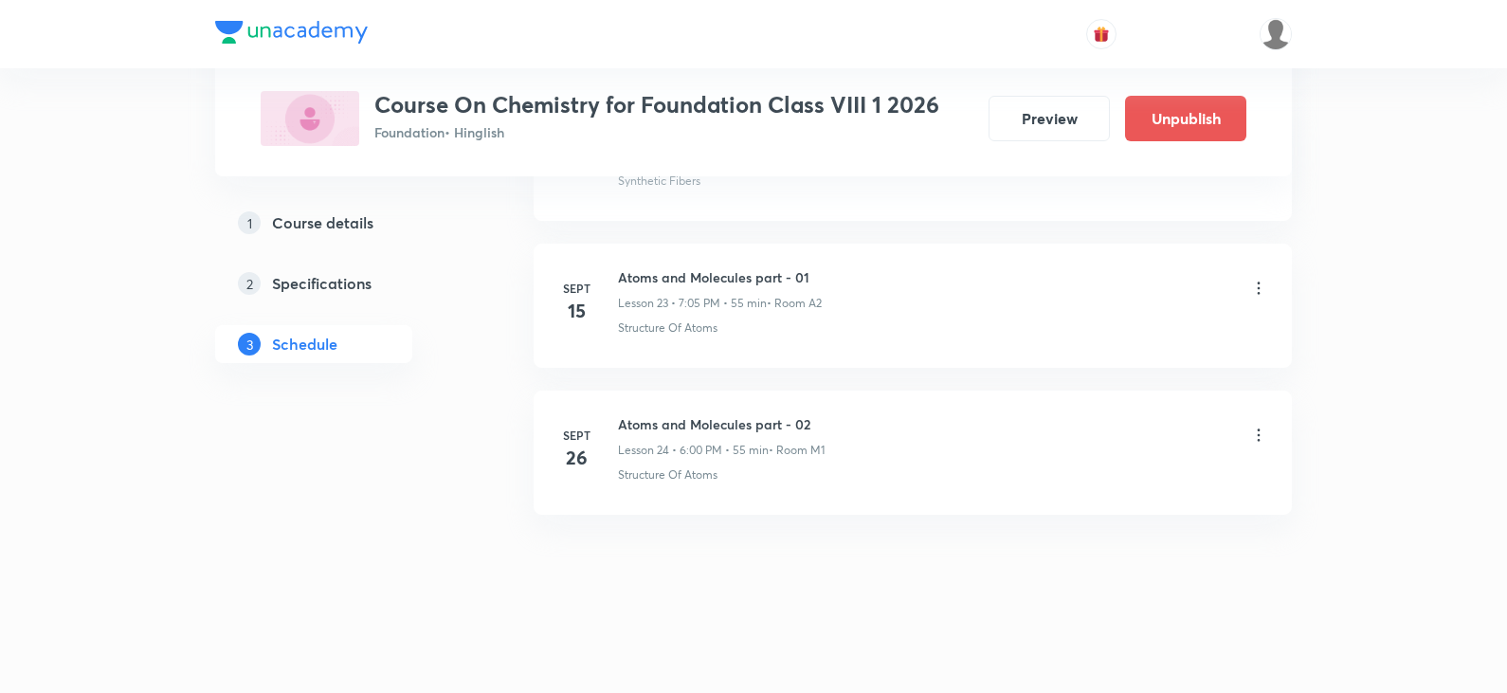
click at [814, 425] on h6 "Atoms and Molecules part - 02" at bounding box center [721, 424] width 207 height 20
click at [811, 424] on h6 "Atoms and Molecules part - 02" at bounding box center [721, 424] width 207 height 20
drag, startPoint x: 811, startPoint y: 424, endPoint x: 619, endPoint y: 430, distance: 191.6
click at [619, 430] on h6 "Atoms and Molecules part - 02" at bounding box center [721, 424] width 207 height 20
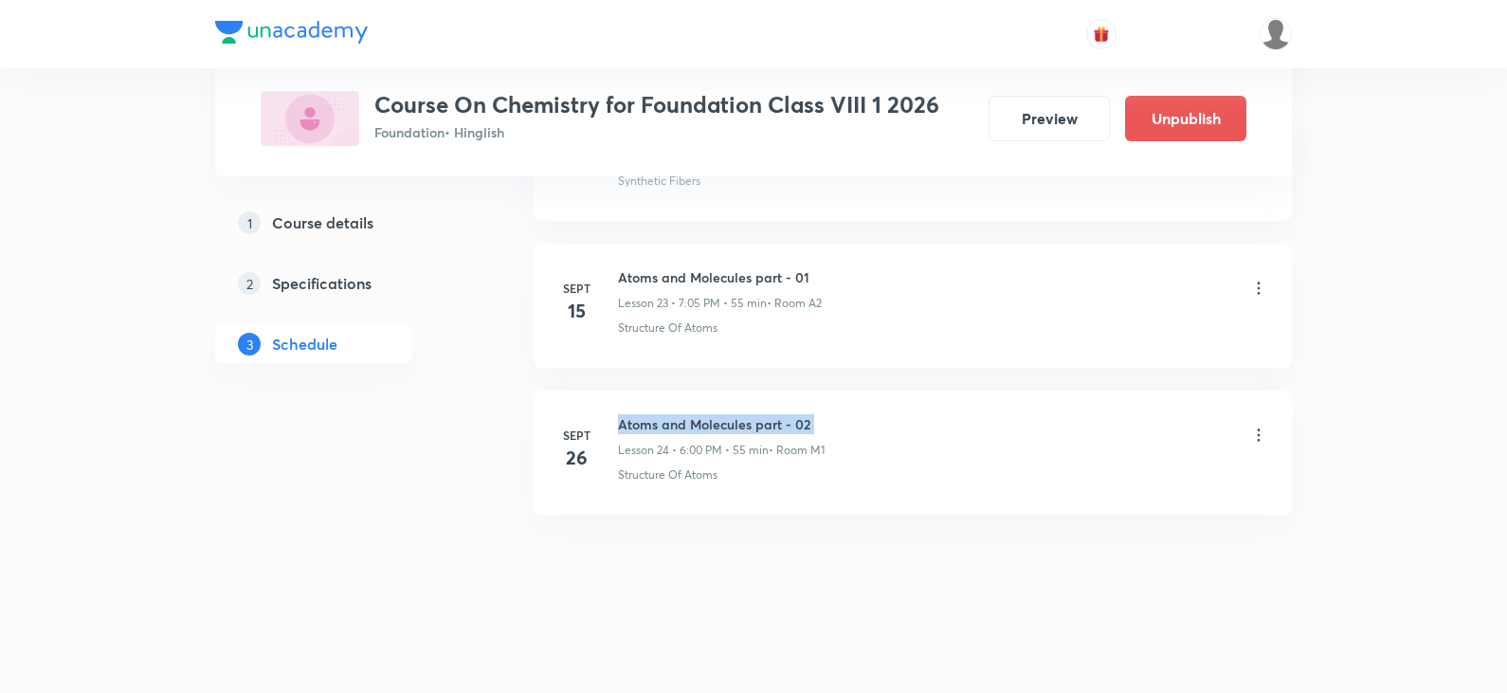
copy h6 "Atoms and Molecules part - 02"
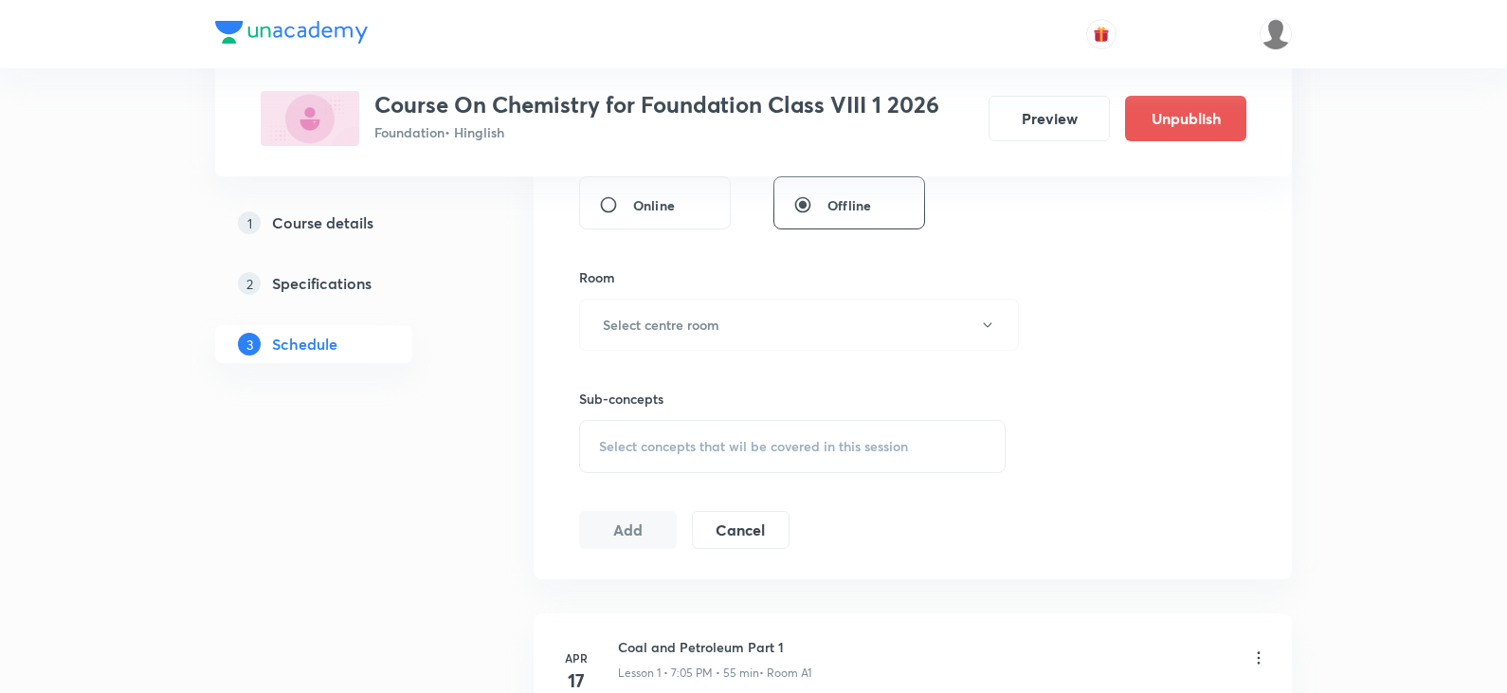
scroll to position [182, 0]
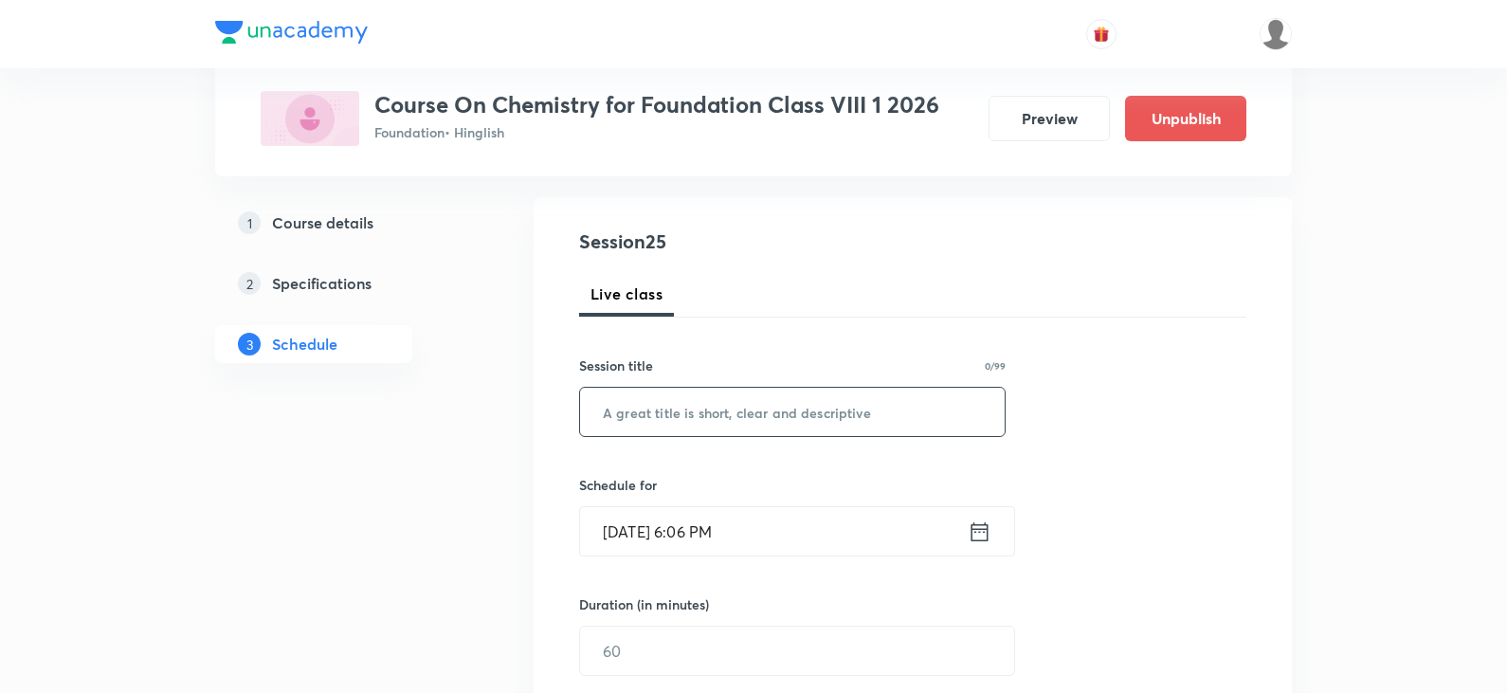
click at [666, 420] on input "text" at bounding box center [792, 412] width 425 height 48
paste input "Atoms and Molecules part - 02"
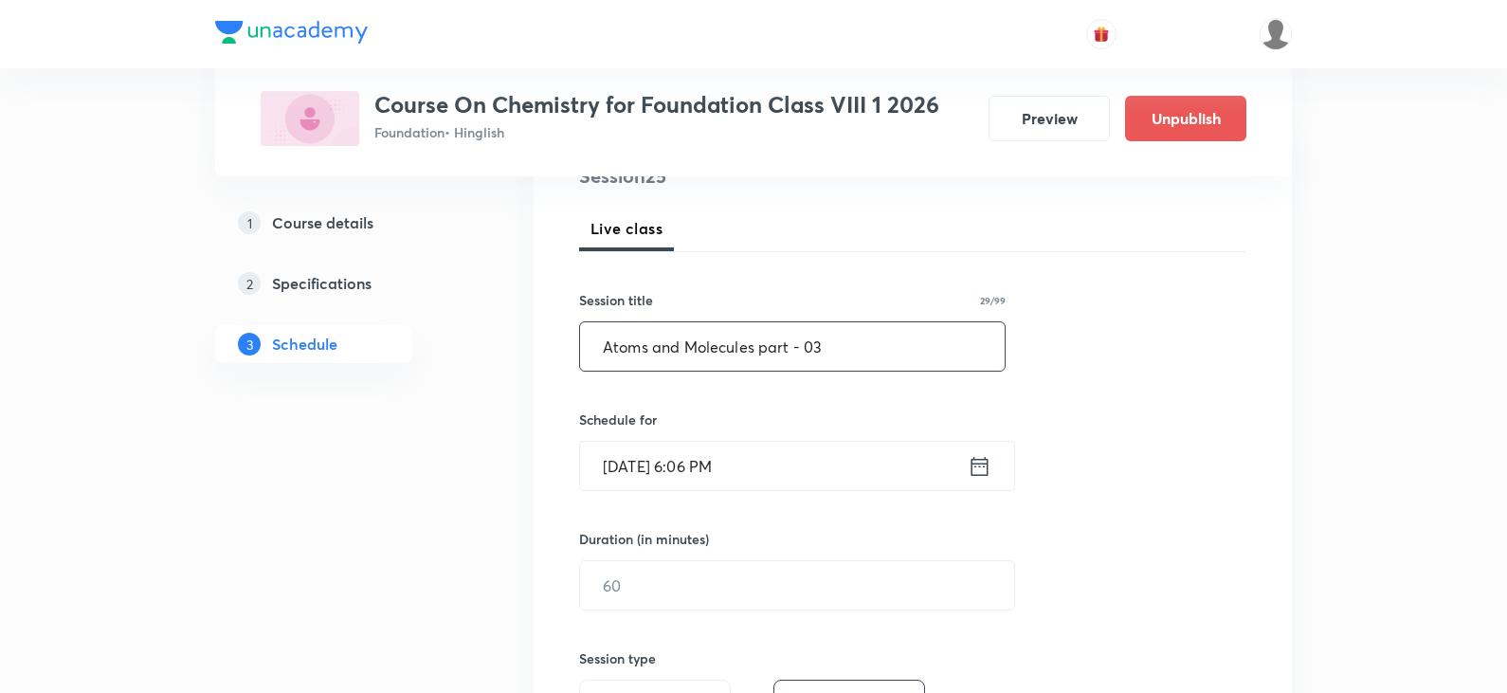
scroll to position [372, 0]
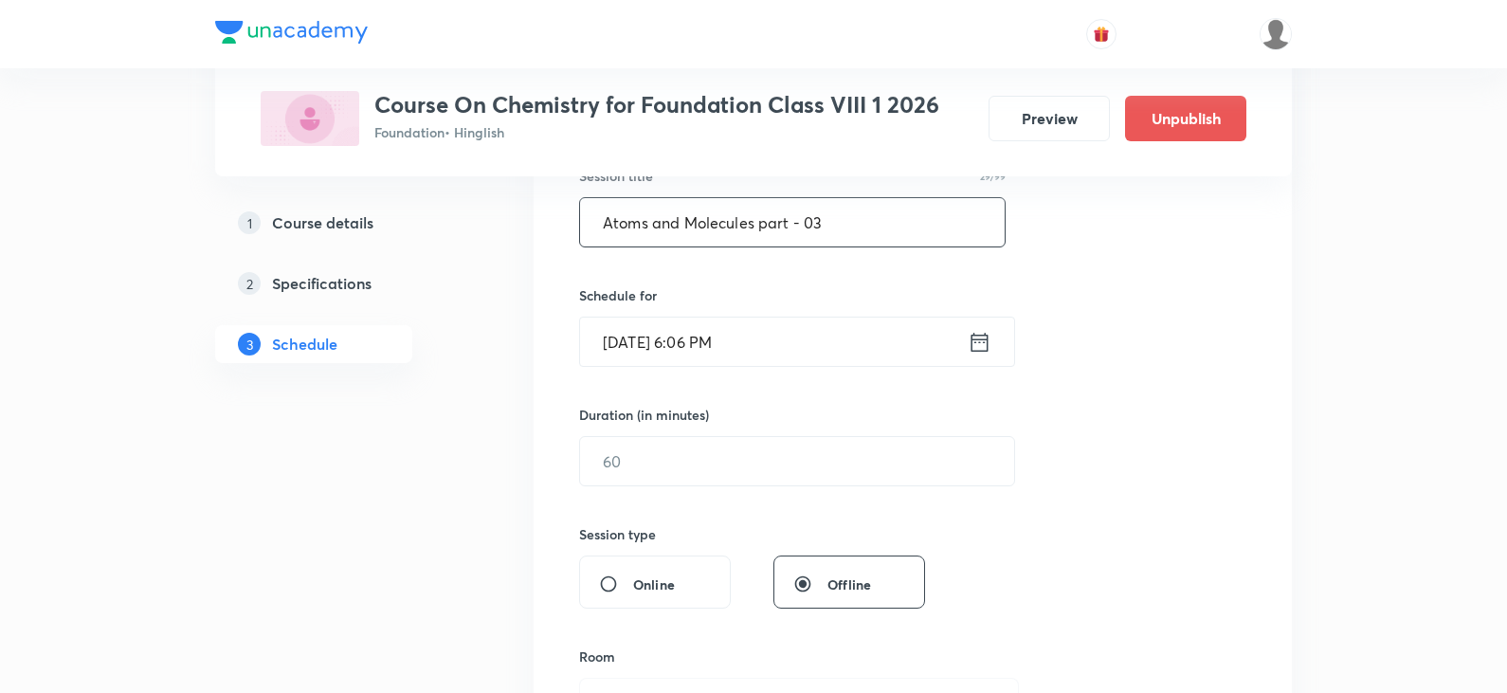
type input "Atoms and Molecules part - 03"
click at [980, 354] on icon at bounding box center [980, 342] width 24 height 27
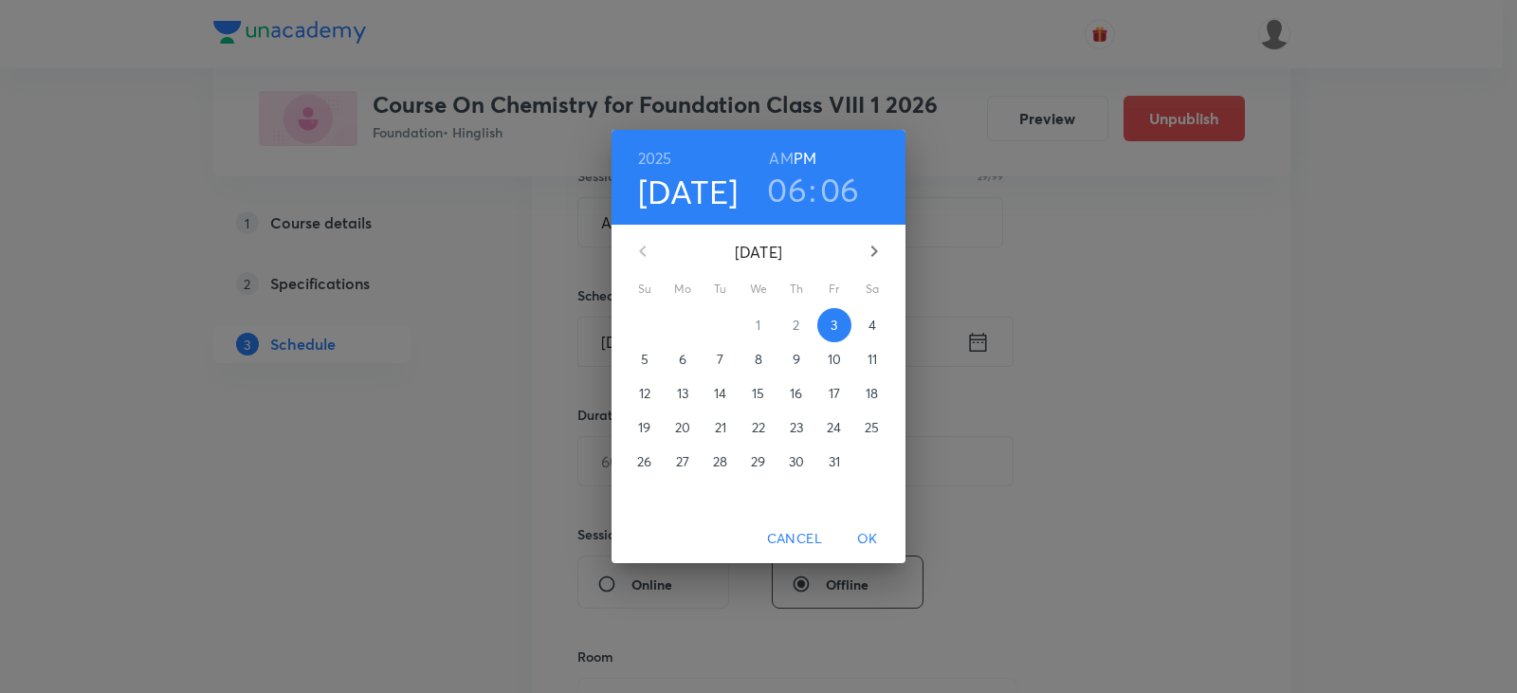
click at [834, 210] on h3 "06" at bounding box center [840, 190] width 40 height 40
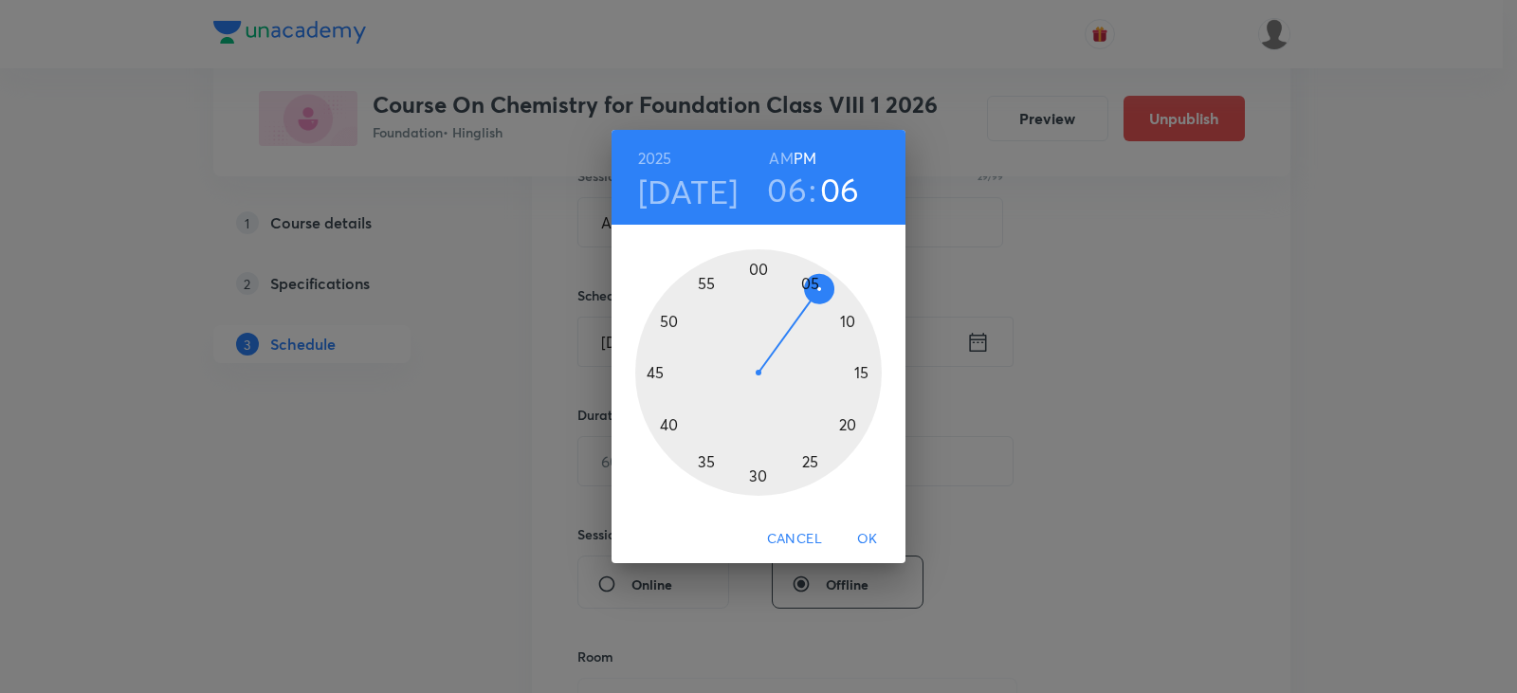
click at [848, 316] on div at bounding box center [758, 372] width 247 height 247
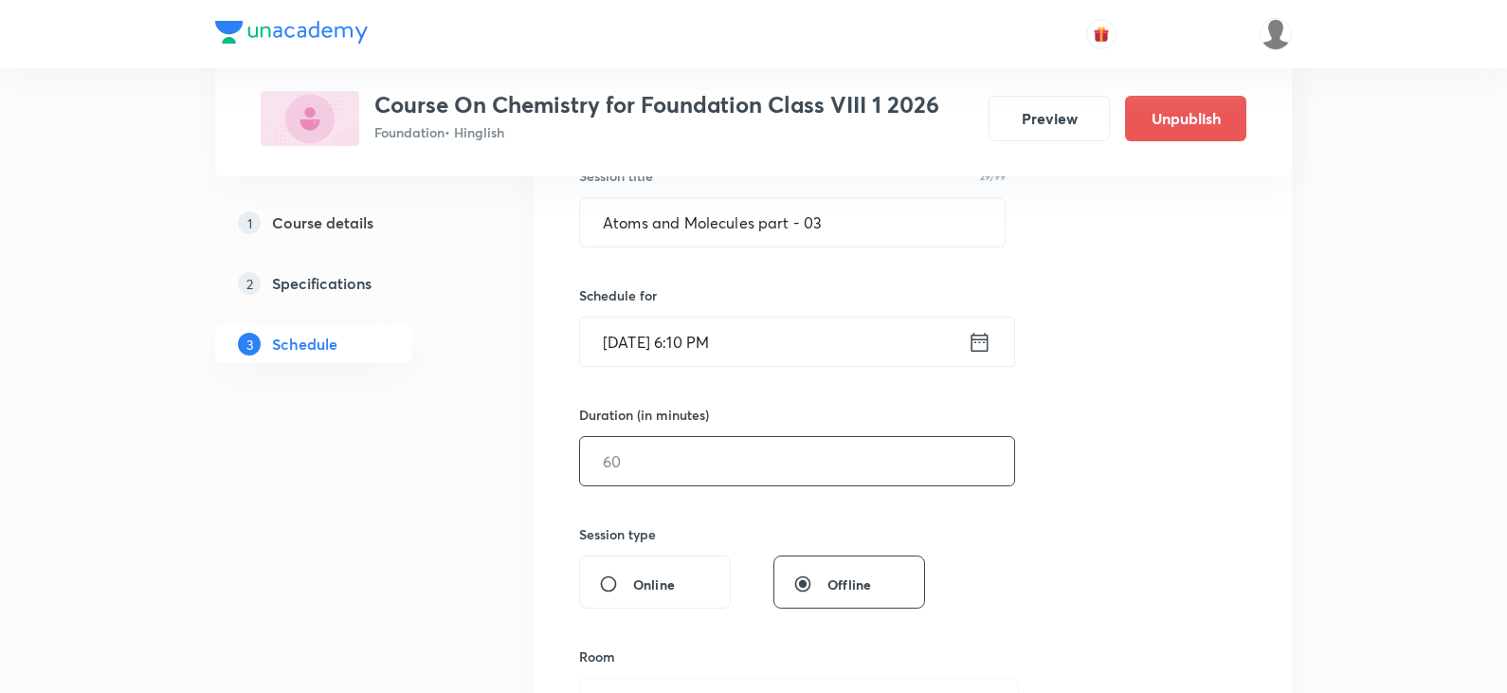
click at [685, 453] on input "text" at bounding box center [797, 461] width 434 height 48
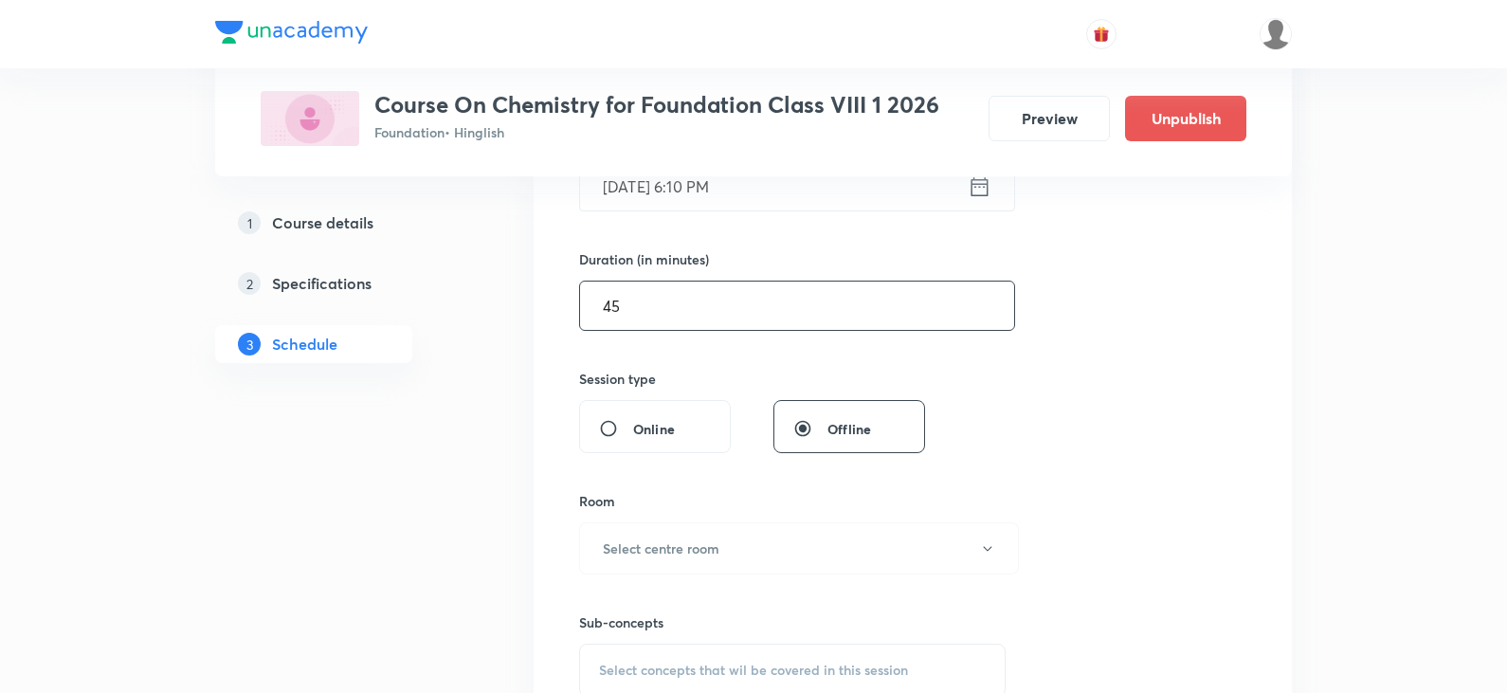
scroll to position [561, 0]
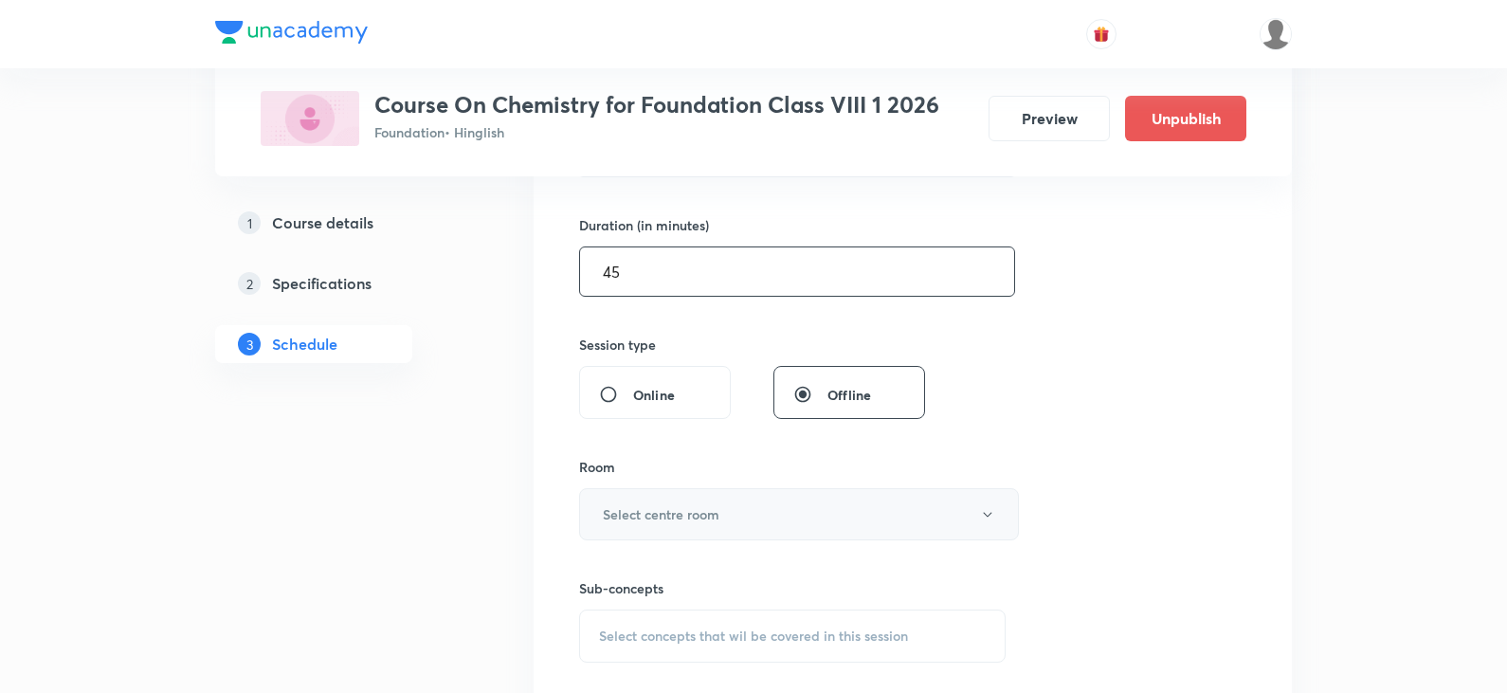
type input "45"
click at [698, 520] on h6 "Select centre room" at bounding box center [661, 514] width 117 height 20
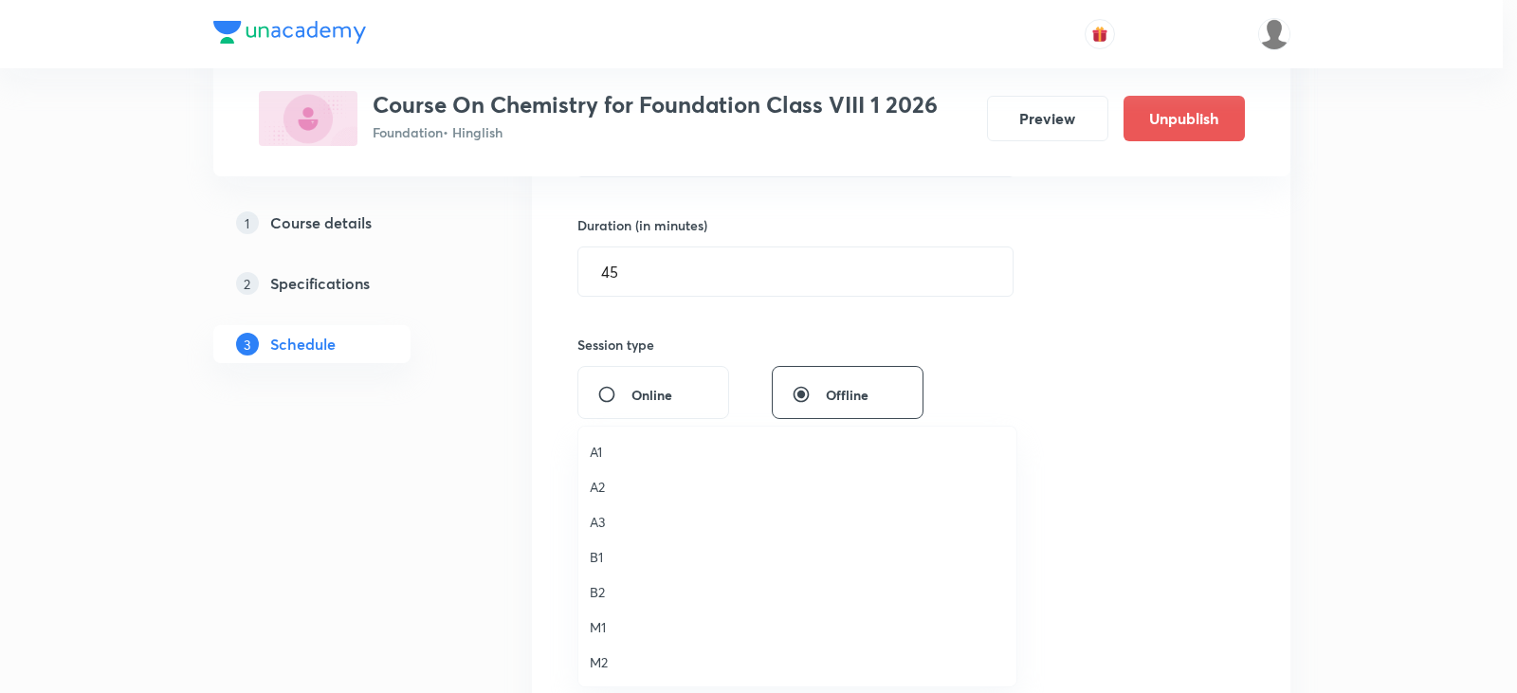
click at [636, 561] on span "B1" at bounding box center [797, 557] width 415 height 20
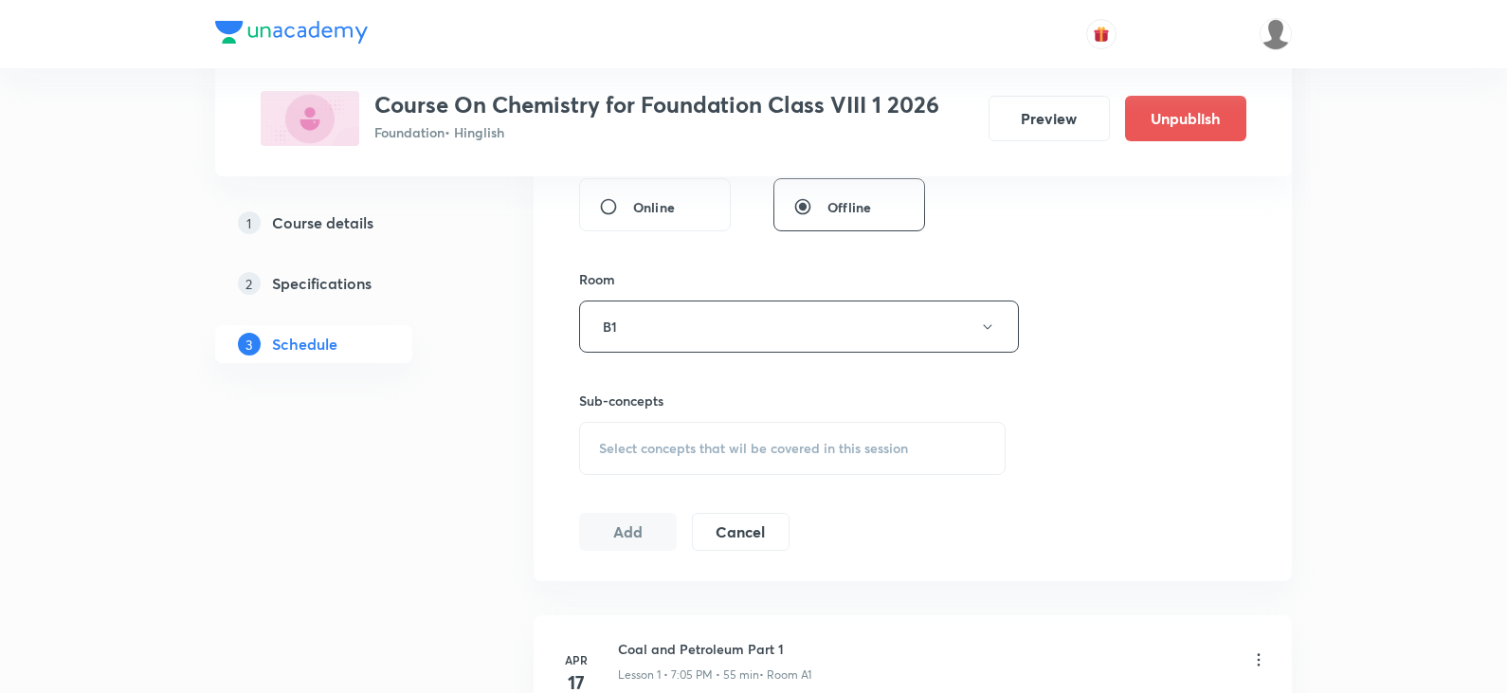
scroll to position [751, 0]
click at [659, 448] on span "Select concepts that wil be covered in this session" at bounding box center [753, 446] width 309 height 15
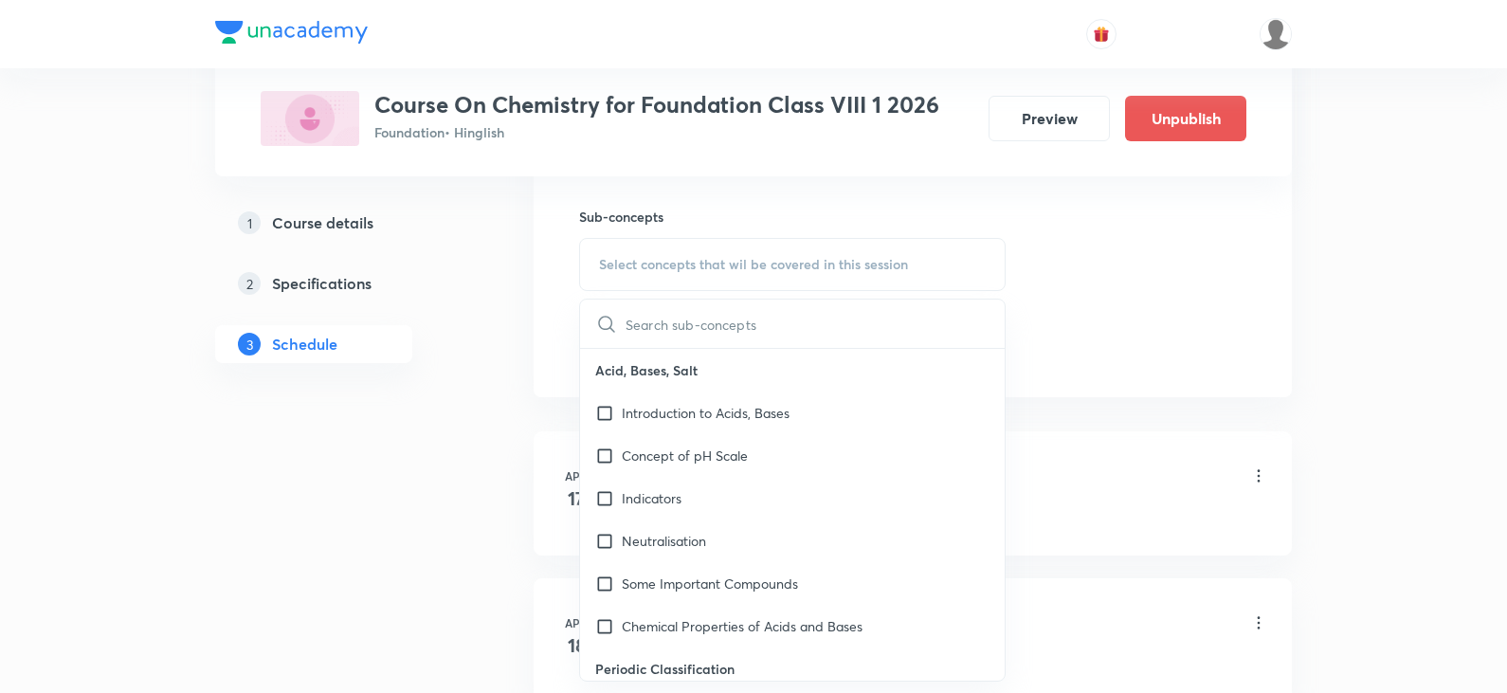
scroll to position [941, 0]
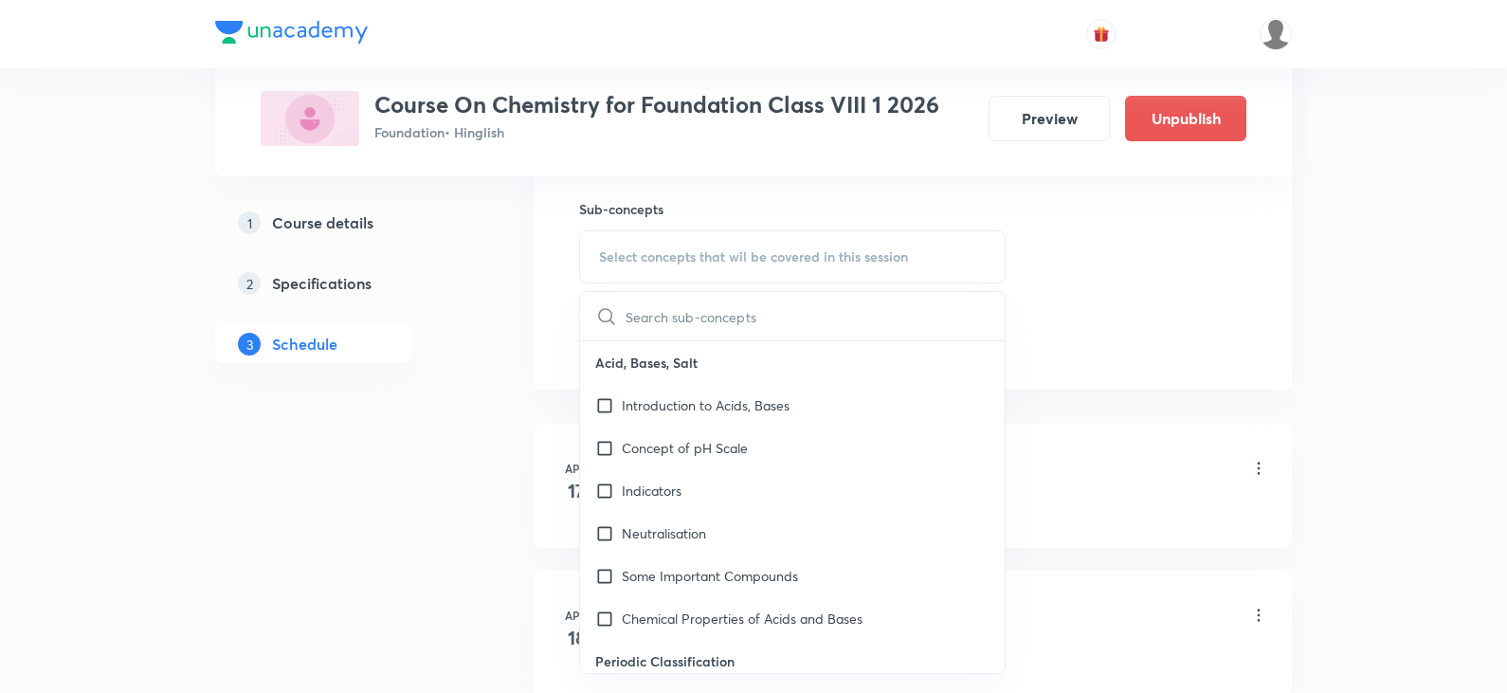
click at [665, 308] on input "text" at bounding box center [815, 316] width 379 height 48
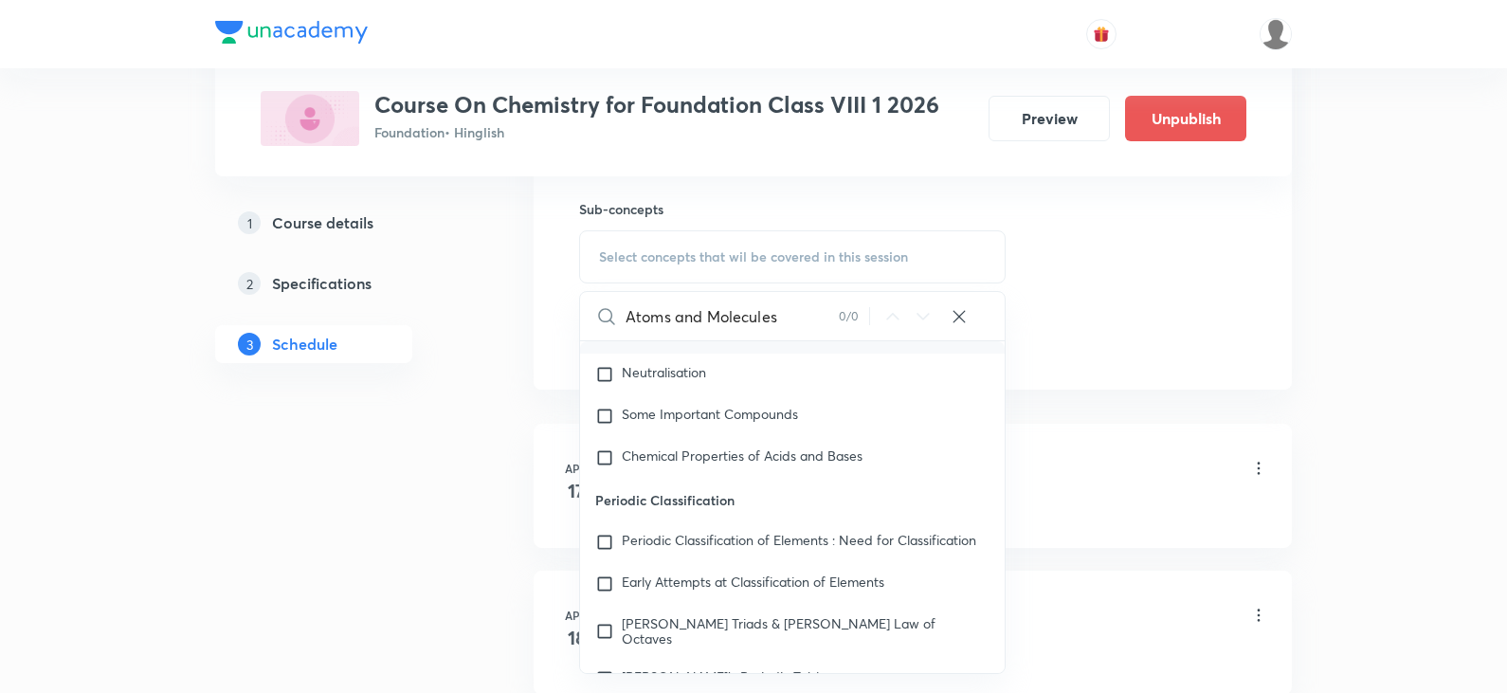
scroll to position [190, 0]
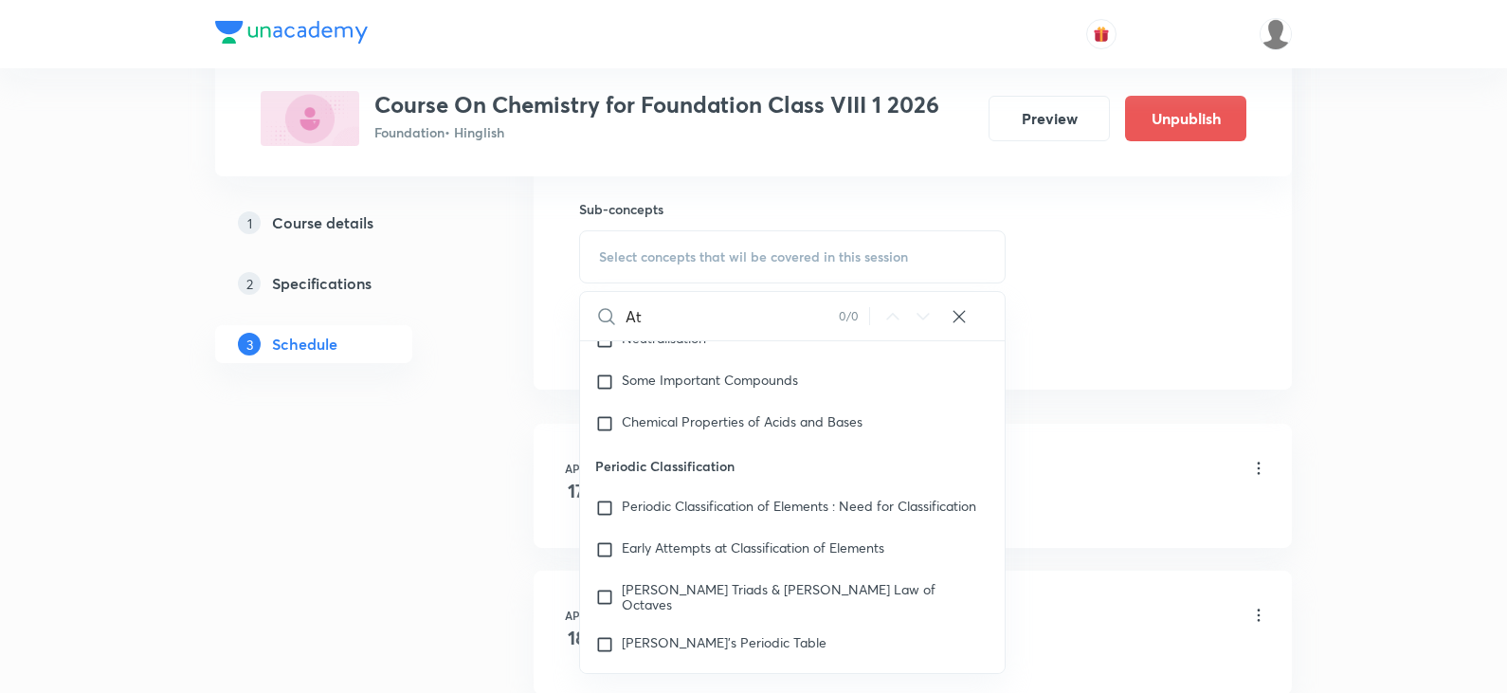
type input "A"
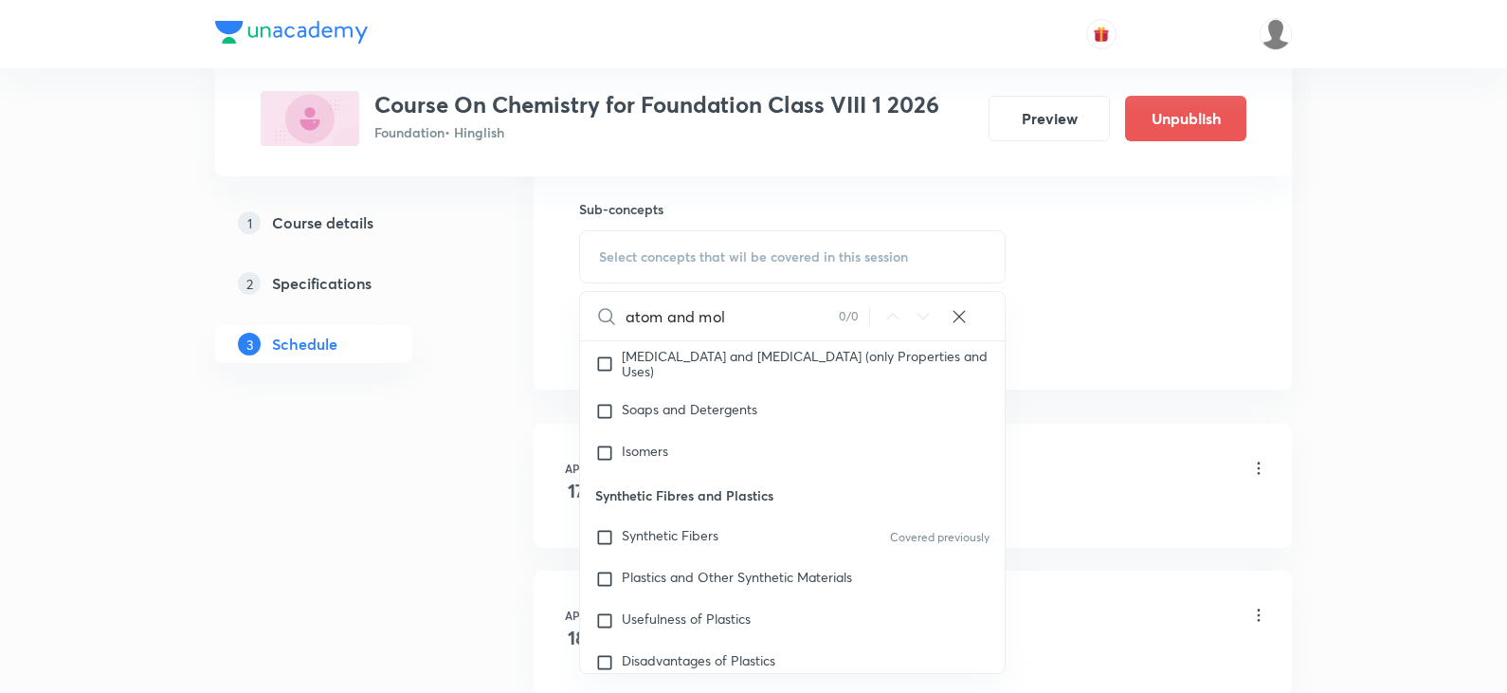
scroll to position [2078, 0]
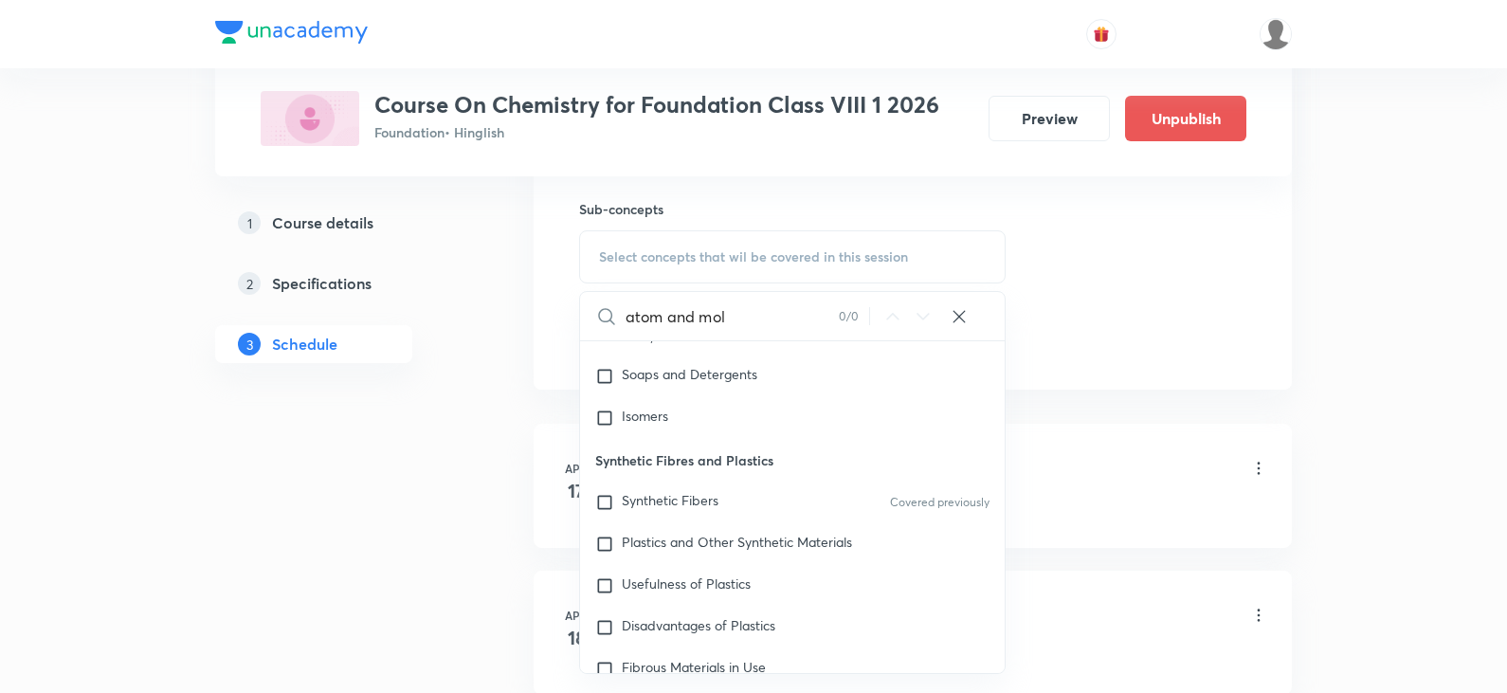
click at [771, 320] on input "atom and mol" at bounding box center [732, 316] width 213 height 48
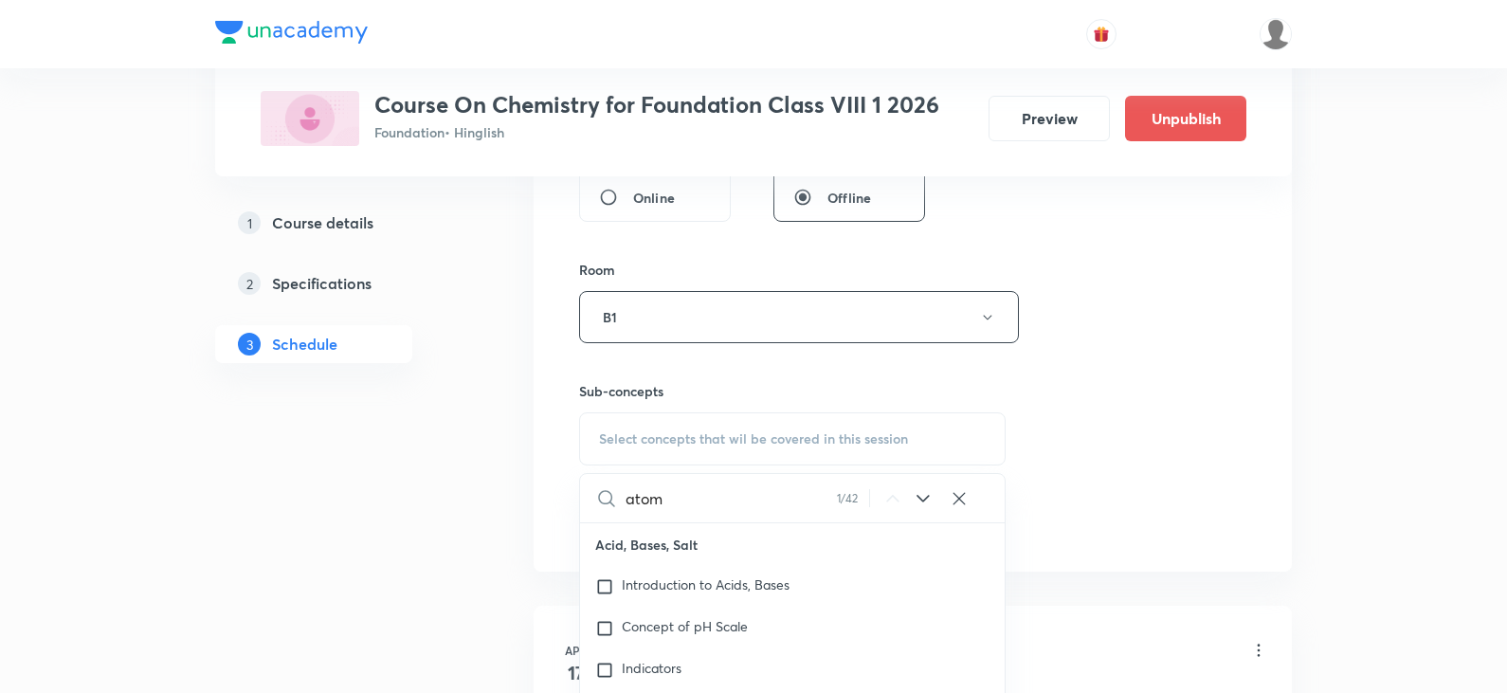
scroll to position [948, 0]
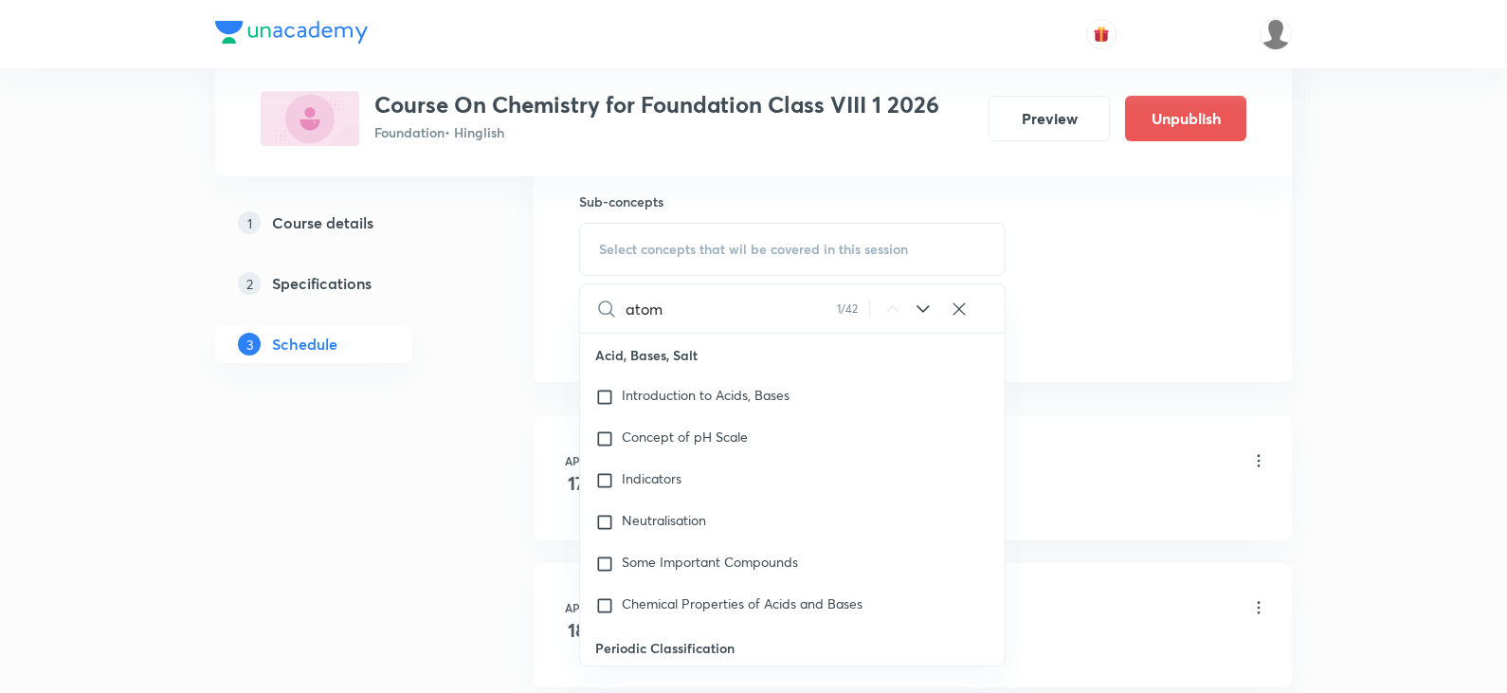
click at [715, 301] on input "atom" at bounding box center [731, 308] width 211 height 48
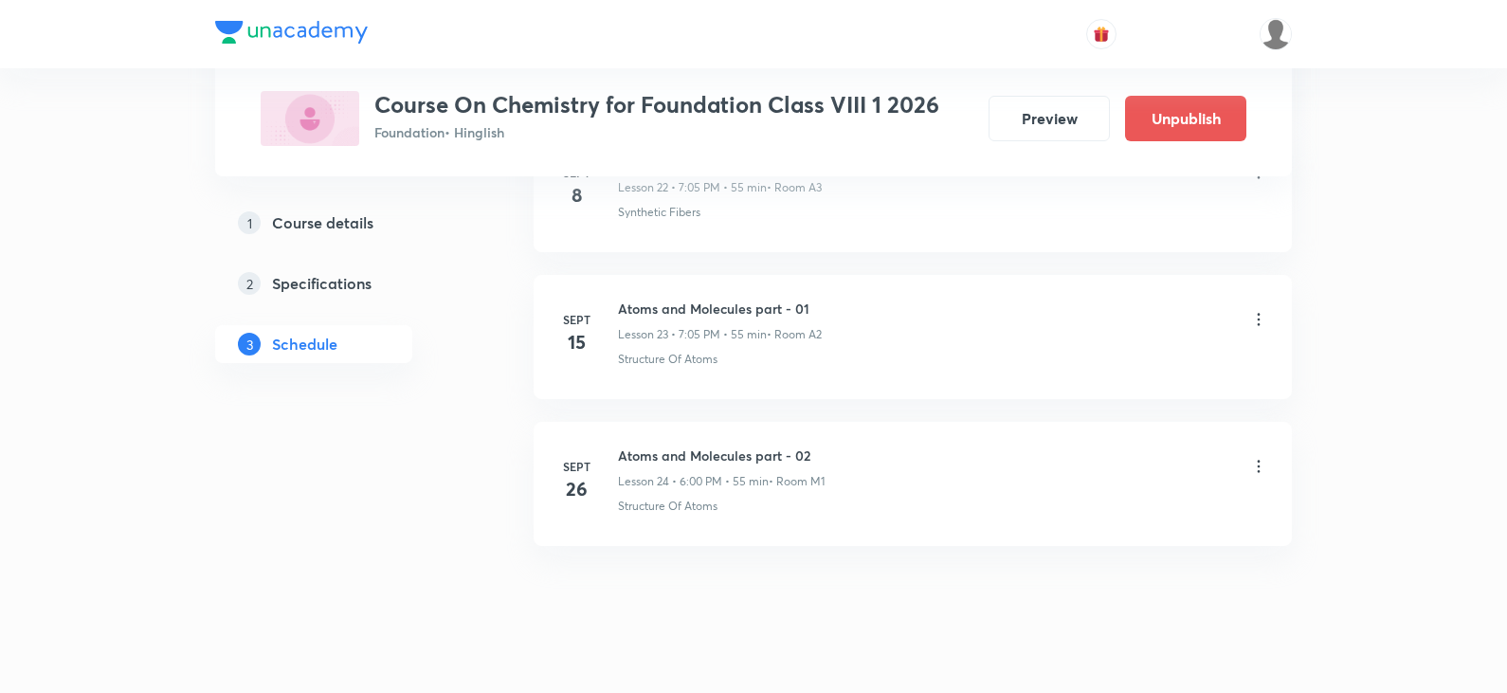
scroll to position [4354, 0]
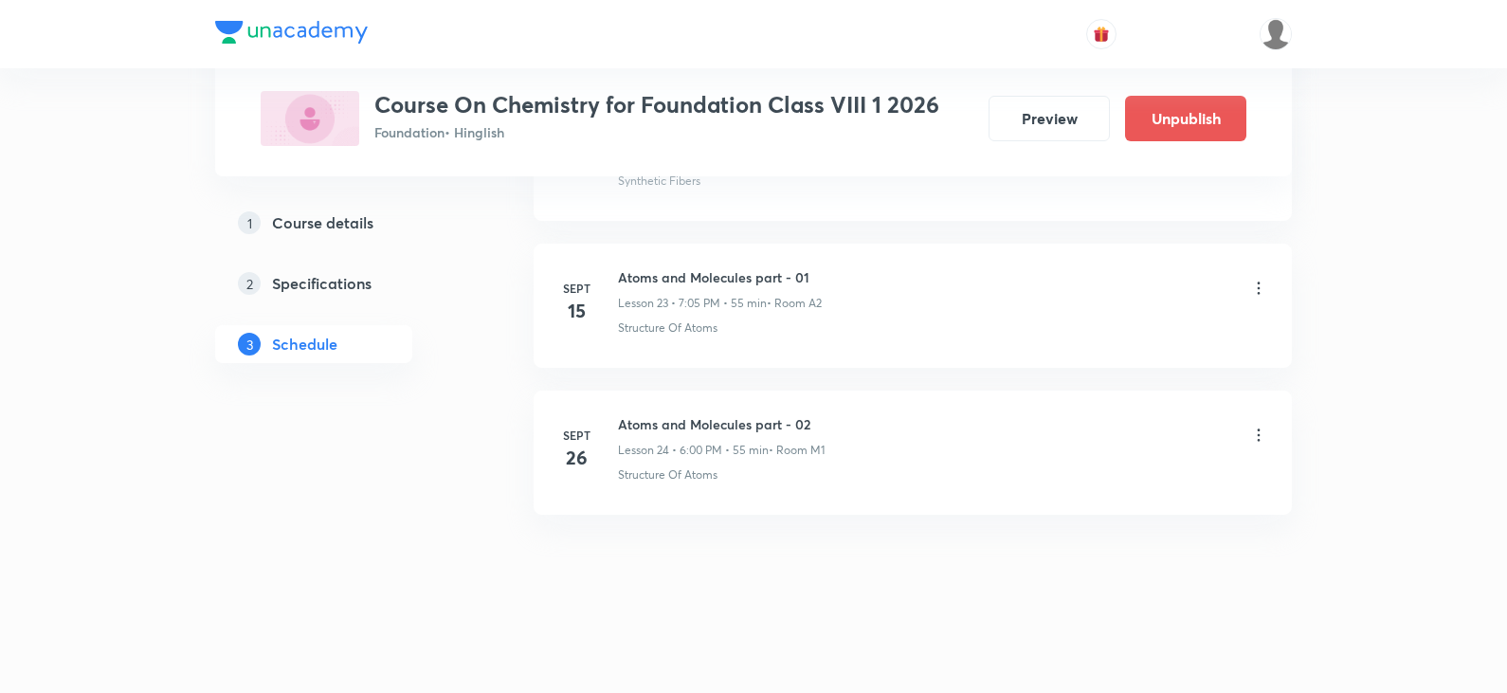
type input "atom and mol"
drag, startPoint x: 710, startPoint y: 478, endPoint x: 729, endPoint y: 478, distance: 19.0
click at [713, 478] on p "Structure Of Atoms" at bounding box center [668, 474] width 100 height 17
click at [729, 478] on div "Structure Of Atoms" at bounding box center [943, 474] width 650 height 17
drag, startPoint x: 727, startPoint y: 476, endPoint x: 625, endPoint y: 483, distance: 102.6
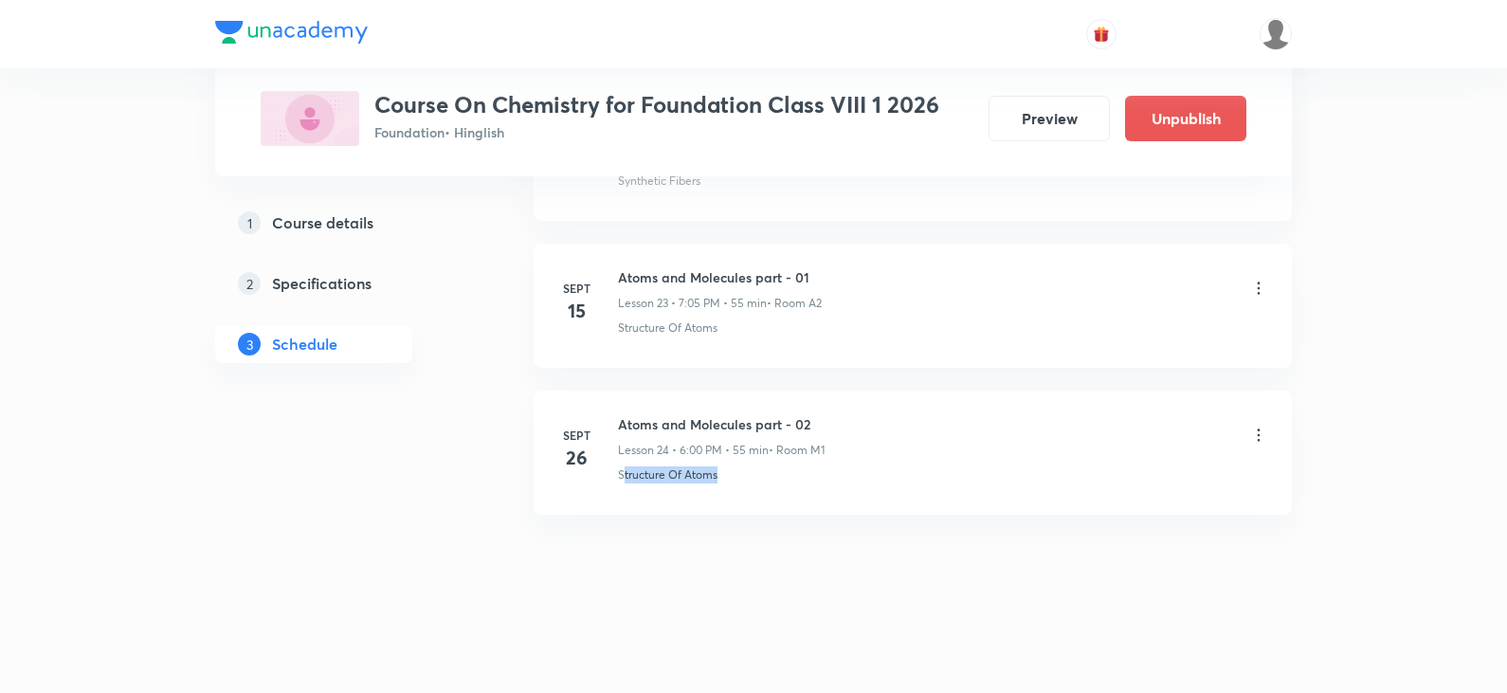
click at [625, 483] on div "Structure Of Atoms" at bounding box center [943, 474] width 650 height 17
click at [705, 487] on li "Sept 26 Atoms and Molecules part - 02 Lesson 24 • 6:00 PM • 55 min • Room M1 St…" at bounding box center [913, 453] width 758 height 124
click at [719, 480] on div "Structure Of Atoms" at bounding box center [943, 474] width 650 height 17
drag, startPoint x: 719, startPoint y: 480, endPoint x: 639, endPoint y: 483, distance: 79.7
click at [639, 483] on div "Structure Of Atoms" at bounding box center [943, 474] width 650 height 17
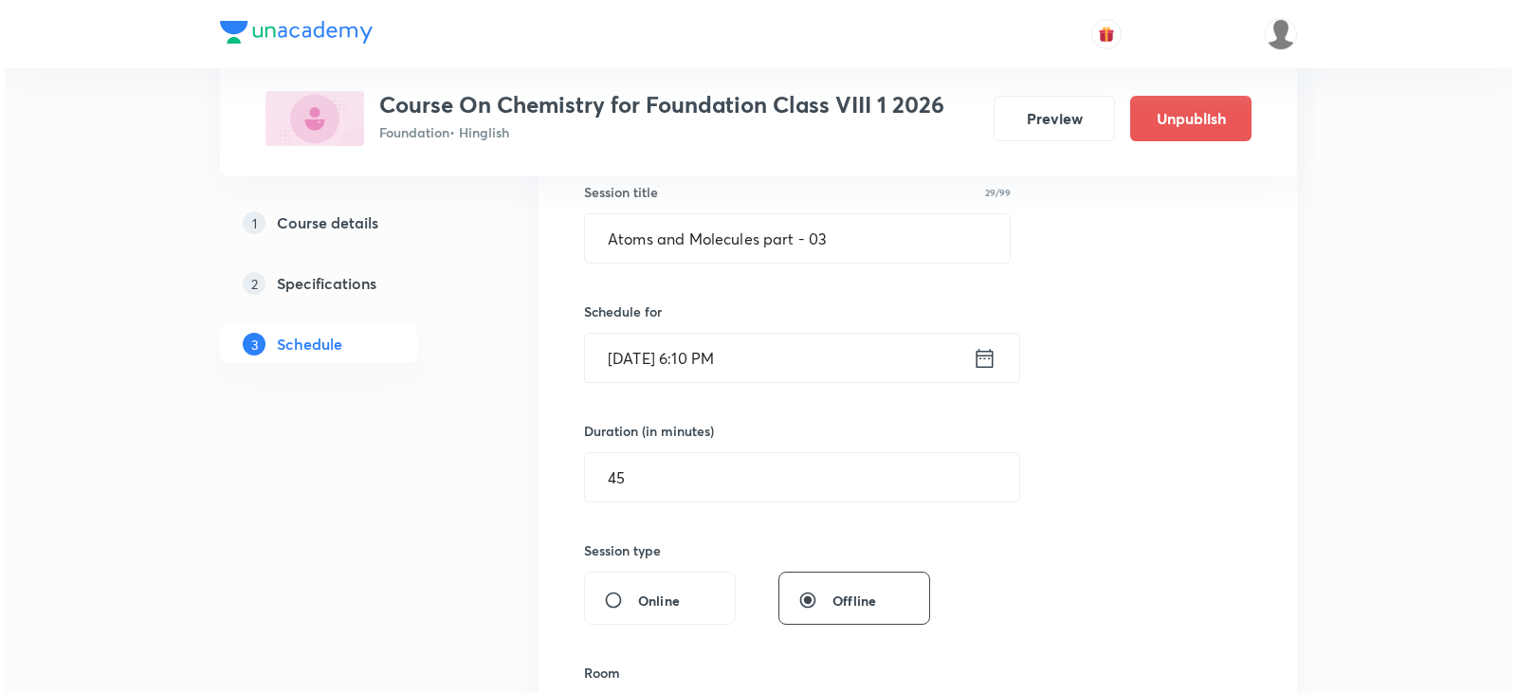
scroll to position [569, 0]
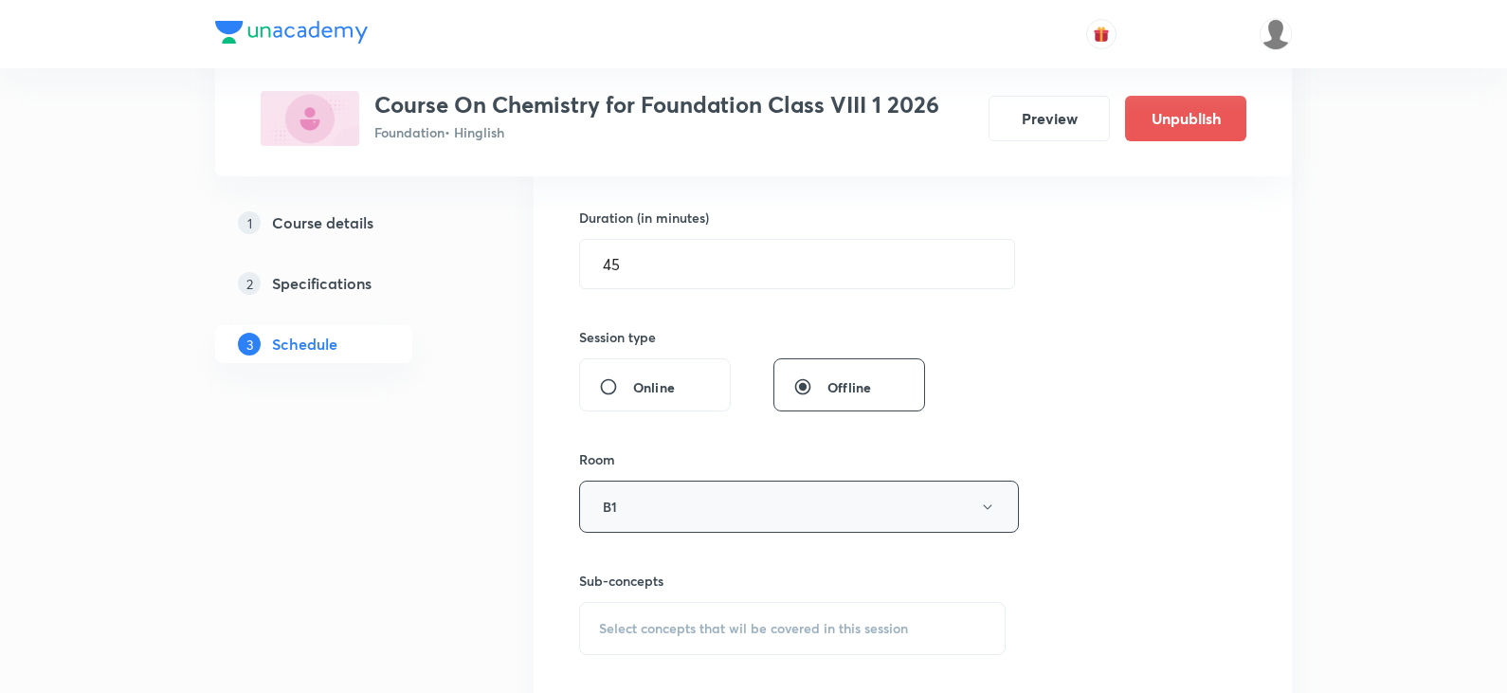
click at [696, 505] on button "B1" at bounding box center [799, 507] width 440 height 52
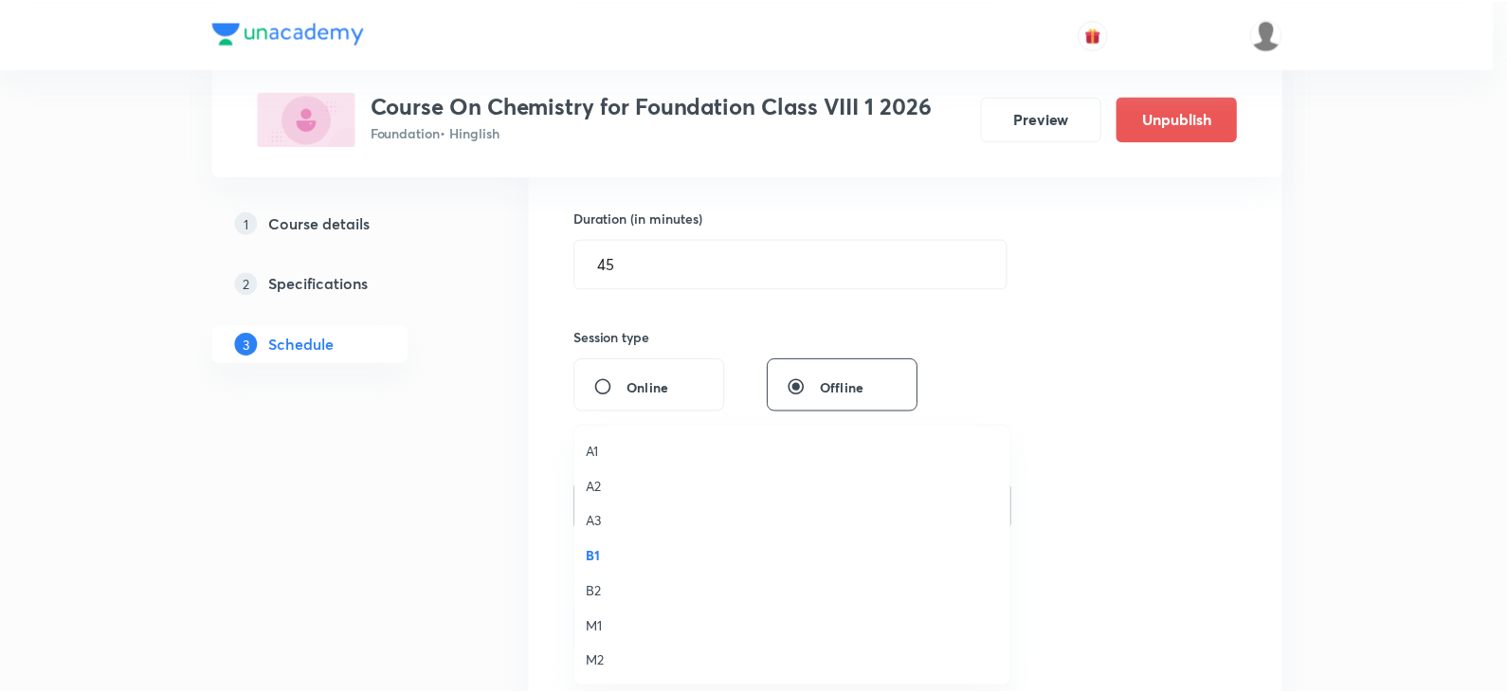
scroll to position [1, 0]
click at [629, 551] on span "B1" at bounding box center [797, 556] width 415 height 20
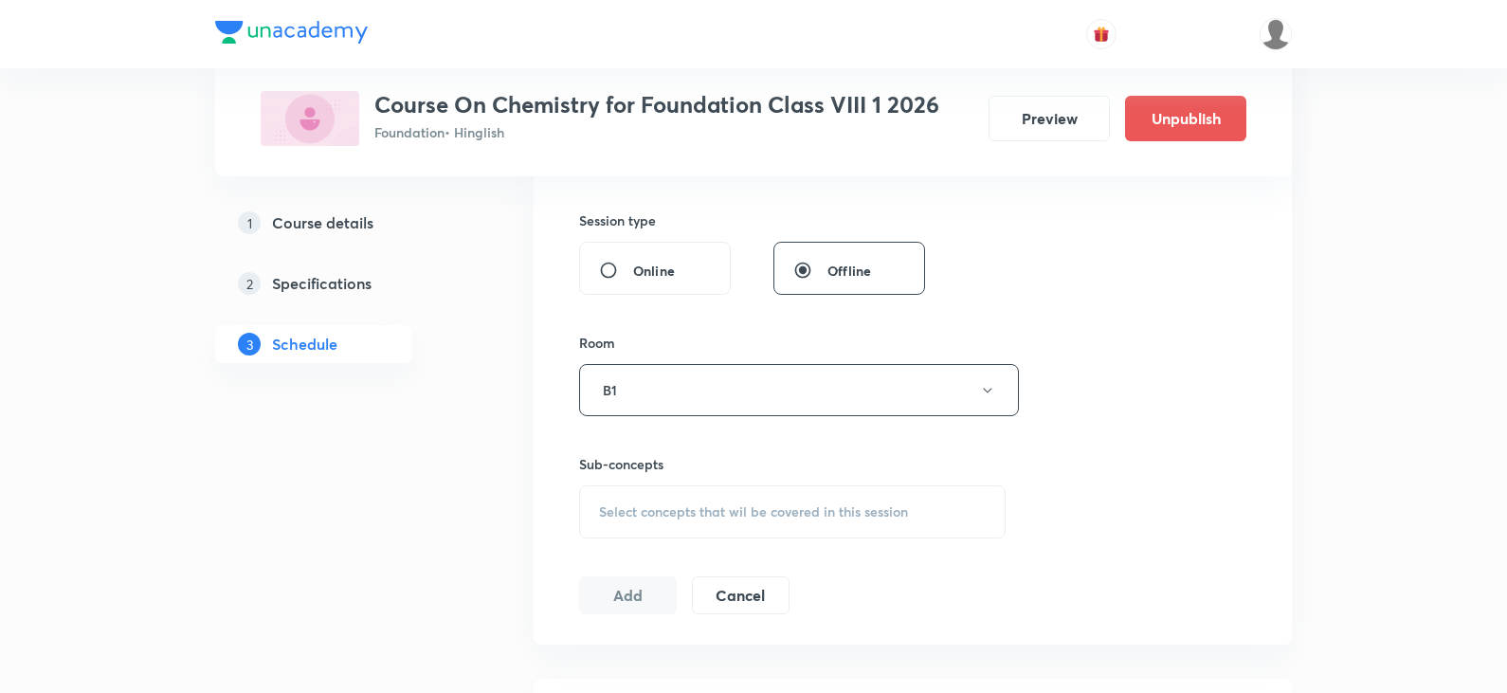
scroll to position [853, 0]
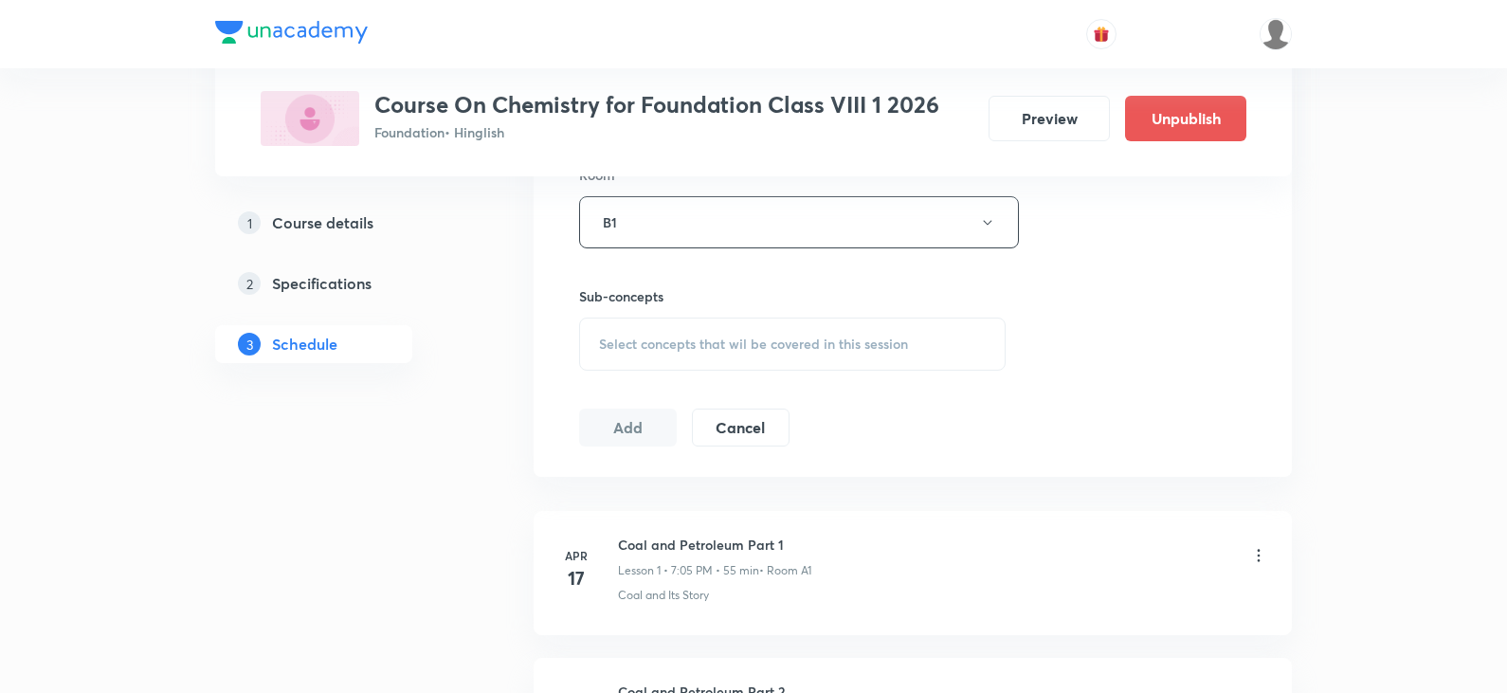
click at [682, 332] on div "Select concepts that wil be covered in this session" at bounding box center [792, 344] width 427 height 53
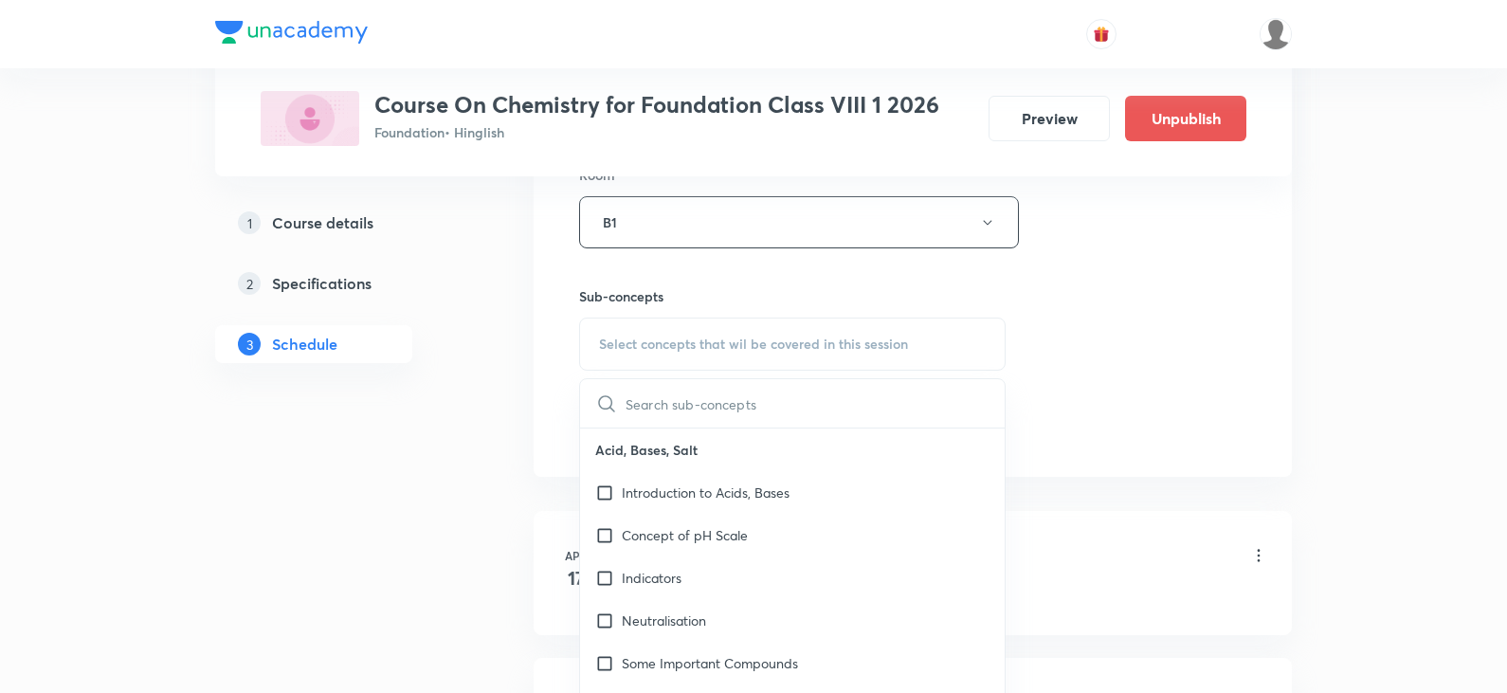
click at [680, 395] on input "text" at bounding box center [815, 403] width 379 height 48
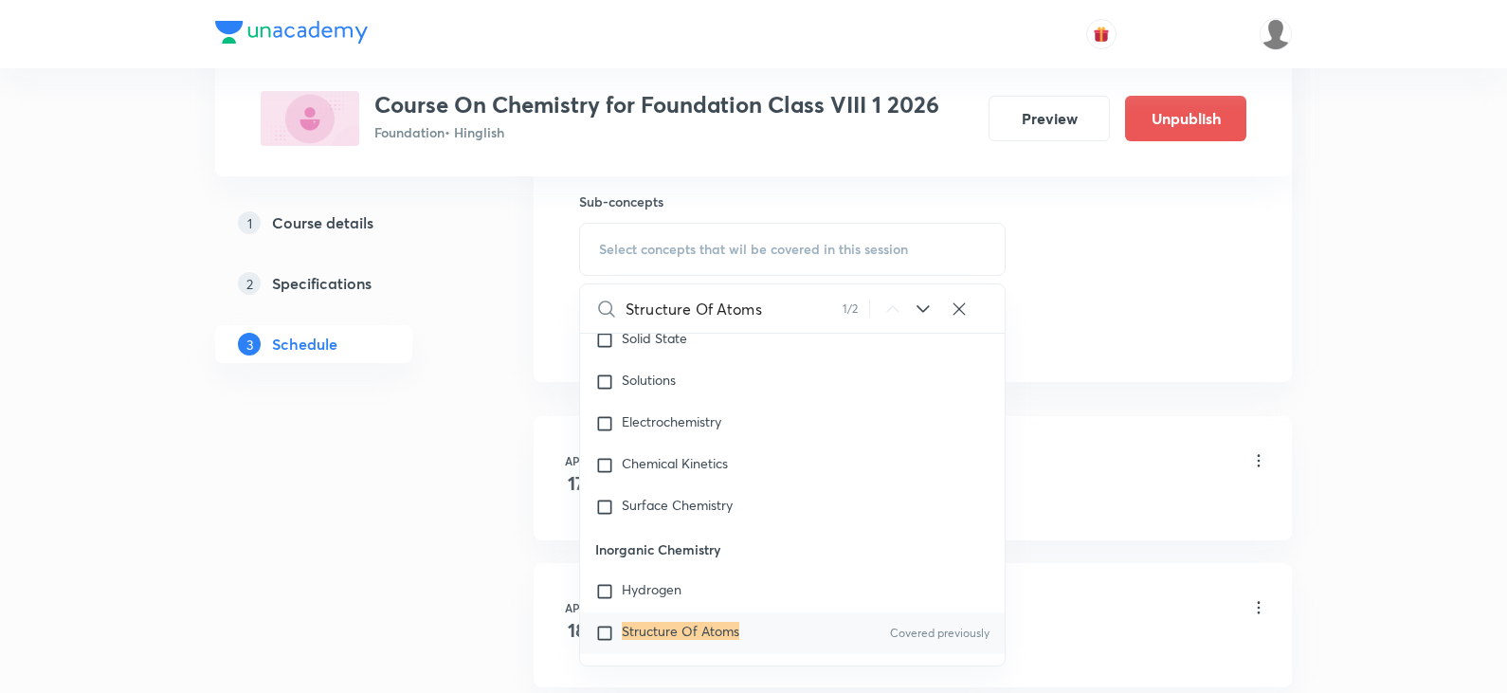
scroll to position [8160, 0]
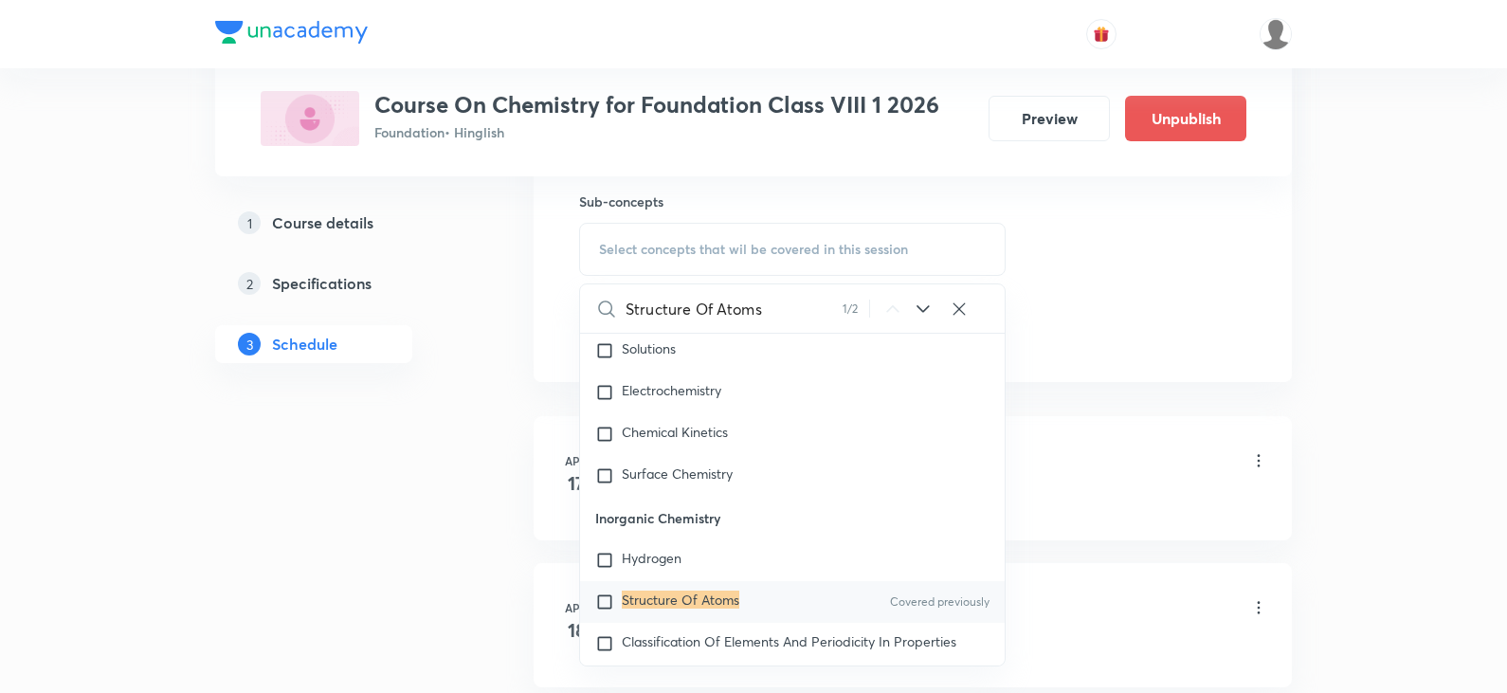
type input "Structure Of Atoms"
click at [605, 593] on input "checkbox" at bounding box center [608, 602] width 27 height 19
checkbox input "true"
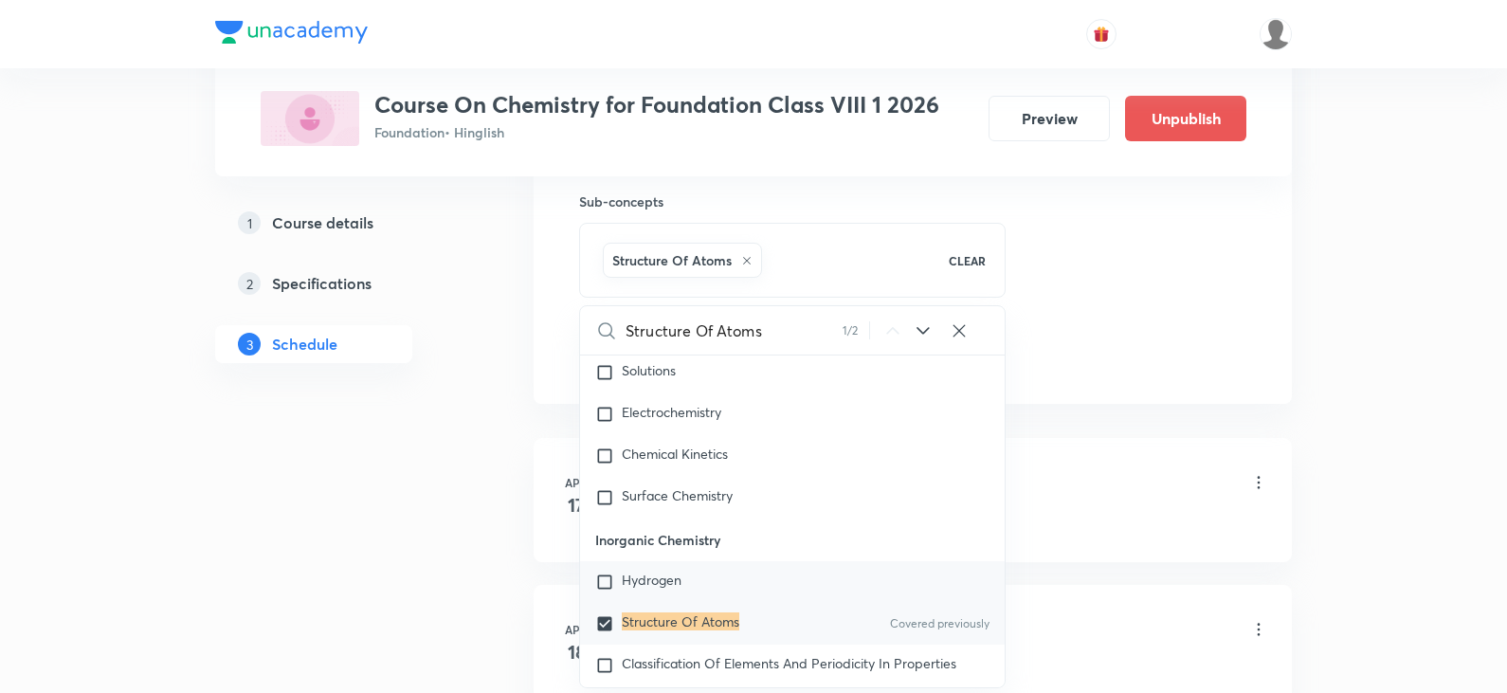
scroll to position [8445, 0]
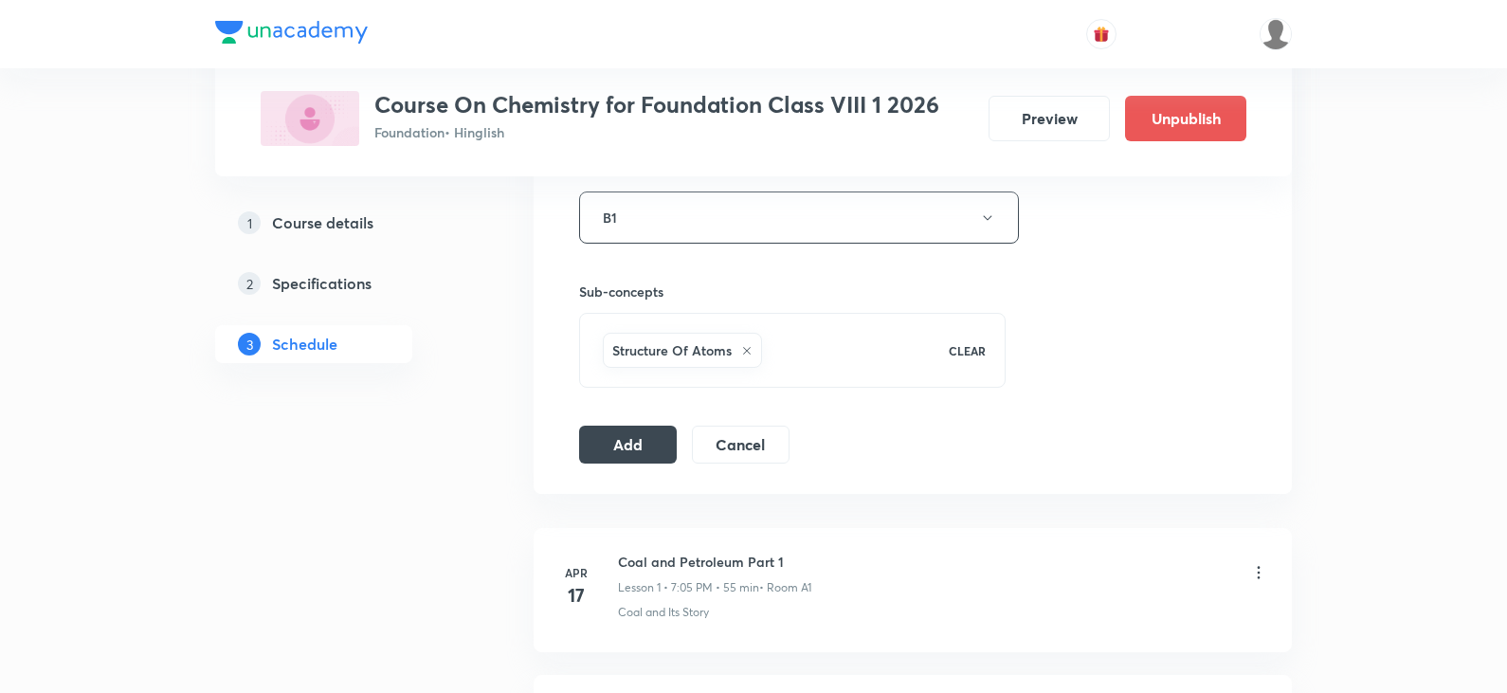
scroll to position [1043, 0]
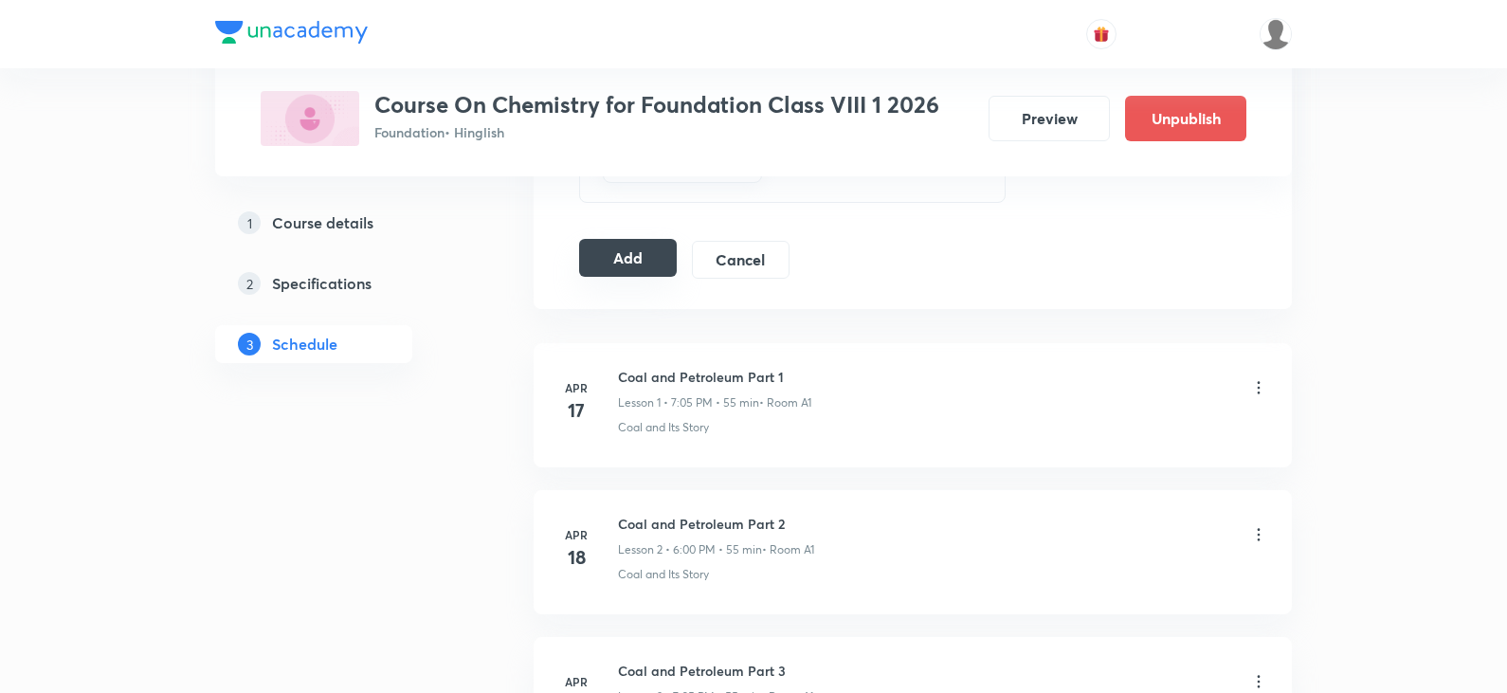
click at [598, 255] on button "Add" at bounding box center [628, 258] width 98 height 38
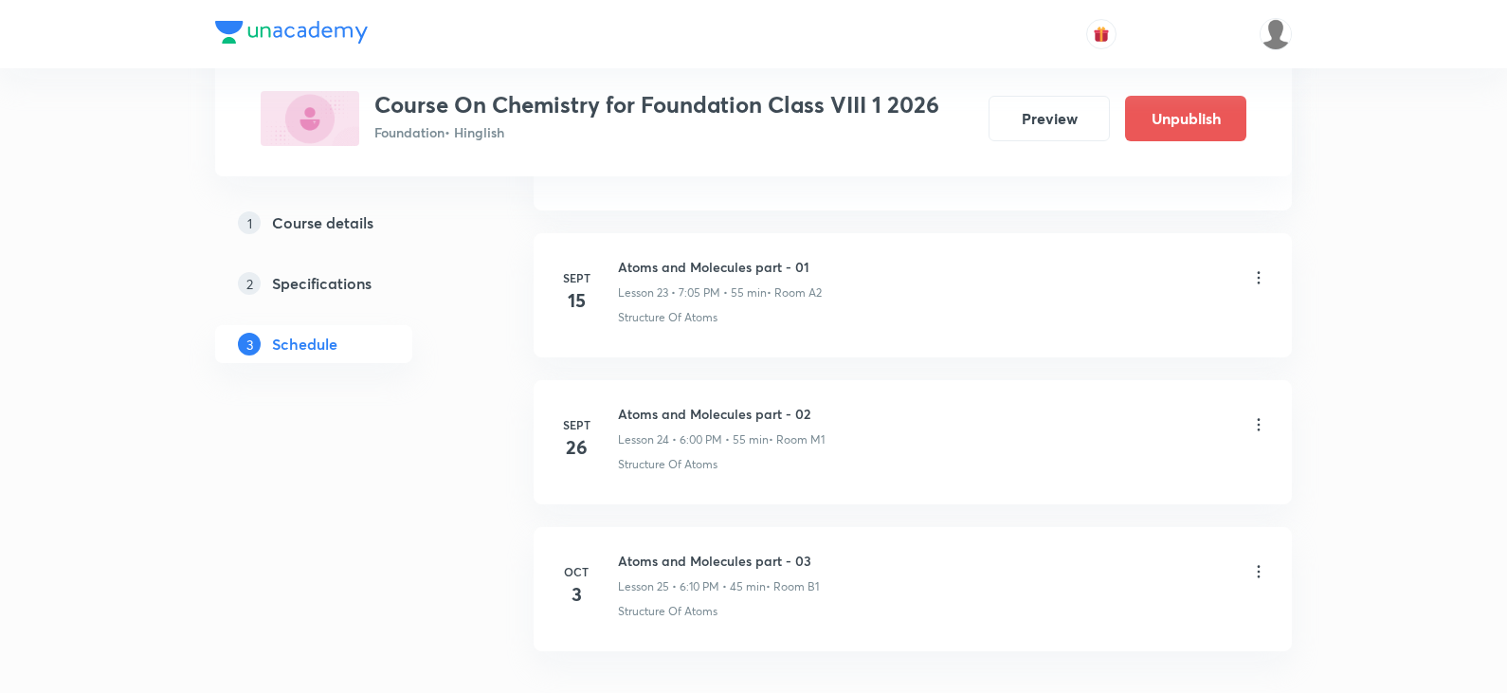
scroll to position [3629, 0]
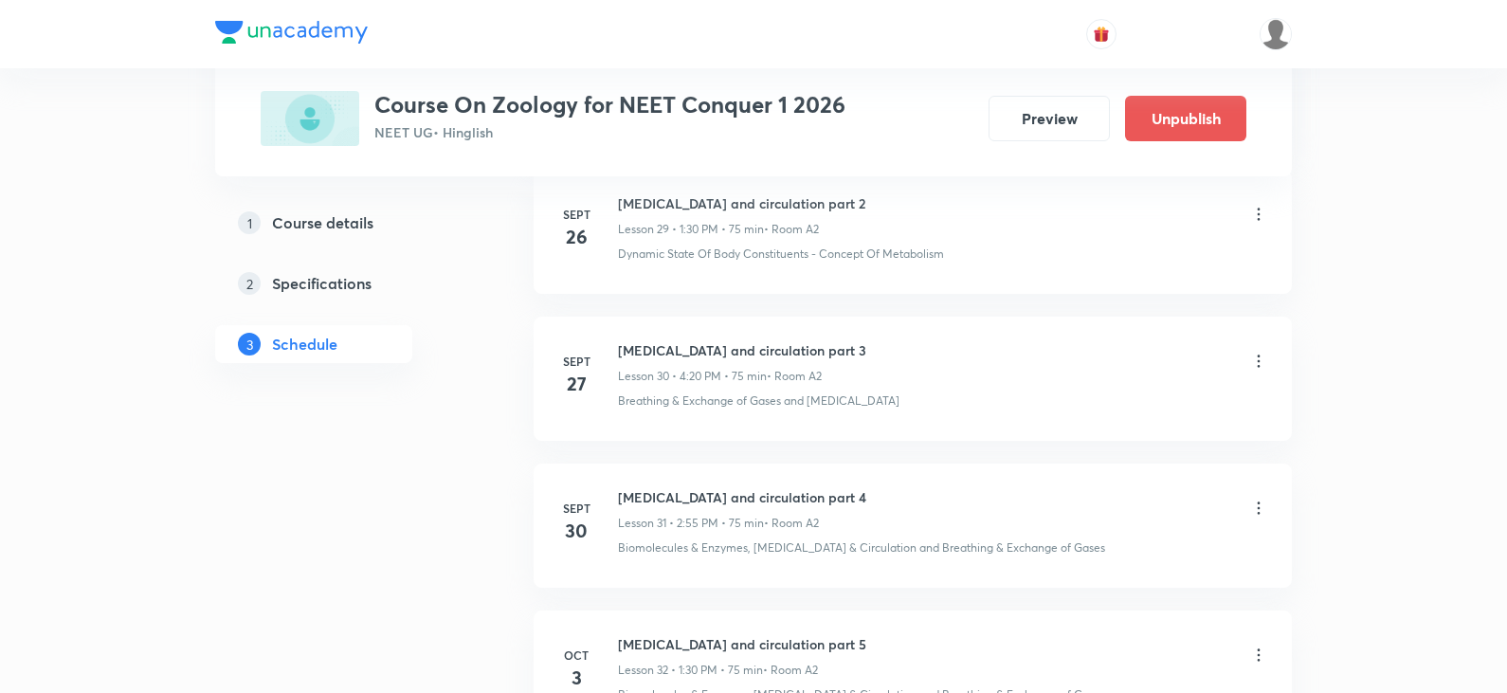
scroll to position [5529, 0]
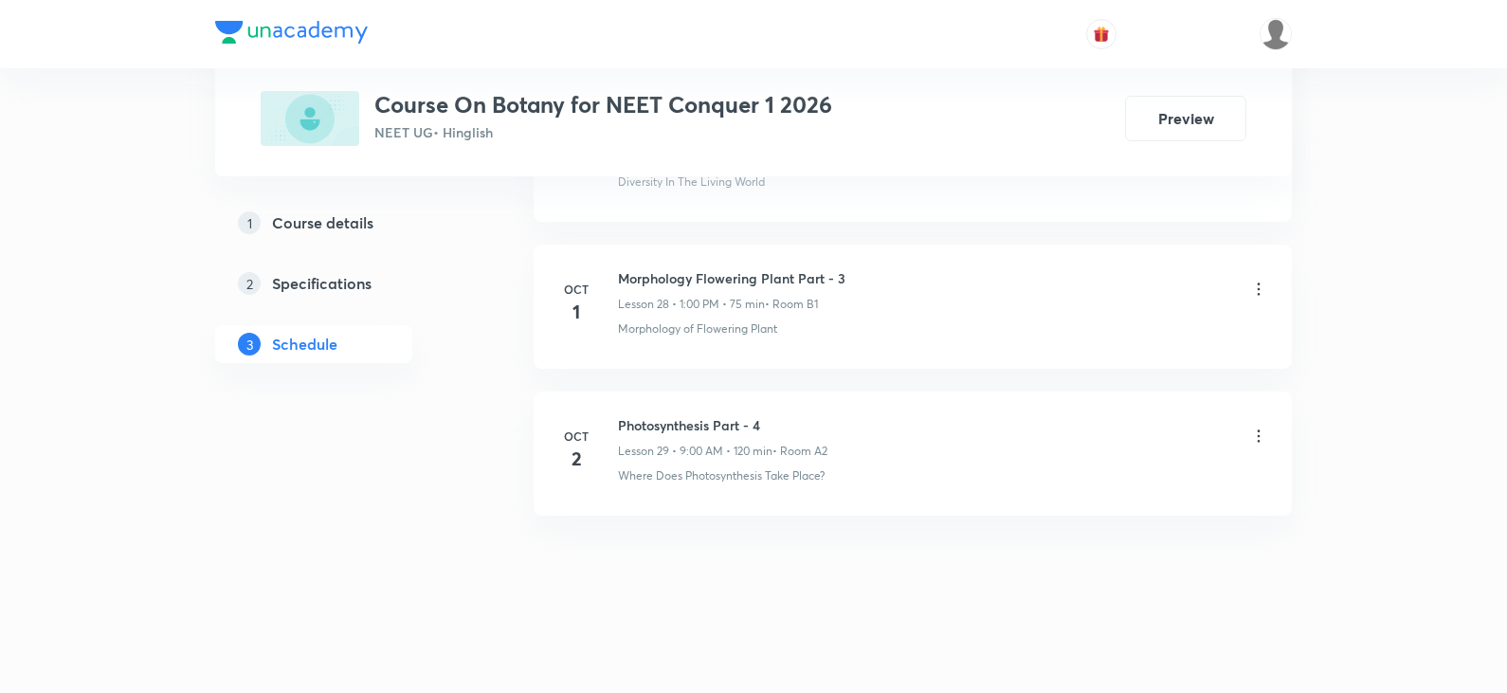
scroll to position [5088, 0]
drag, startPoint x: 762, startPoint y: 424, endPoint x: 621, endPoint y: 430, distance: 141.4
click at [621, 430] on h6 "Photosynthesis Part - 4" at bounding box center [723, 424] width 210 height 20
copy h6 "Photosynthesis Part - 4"
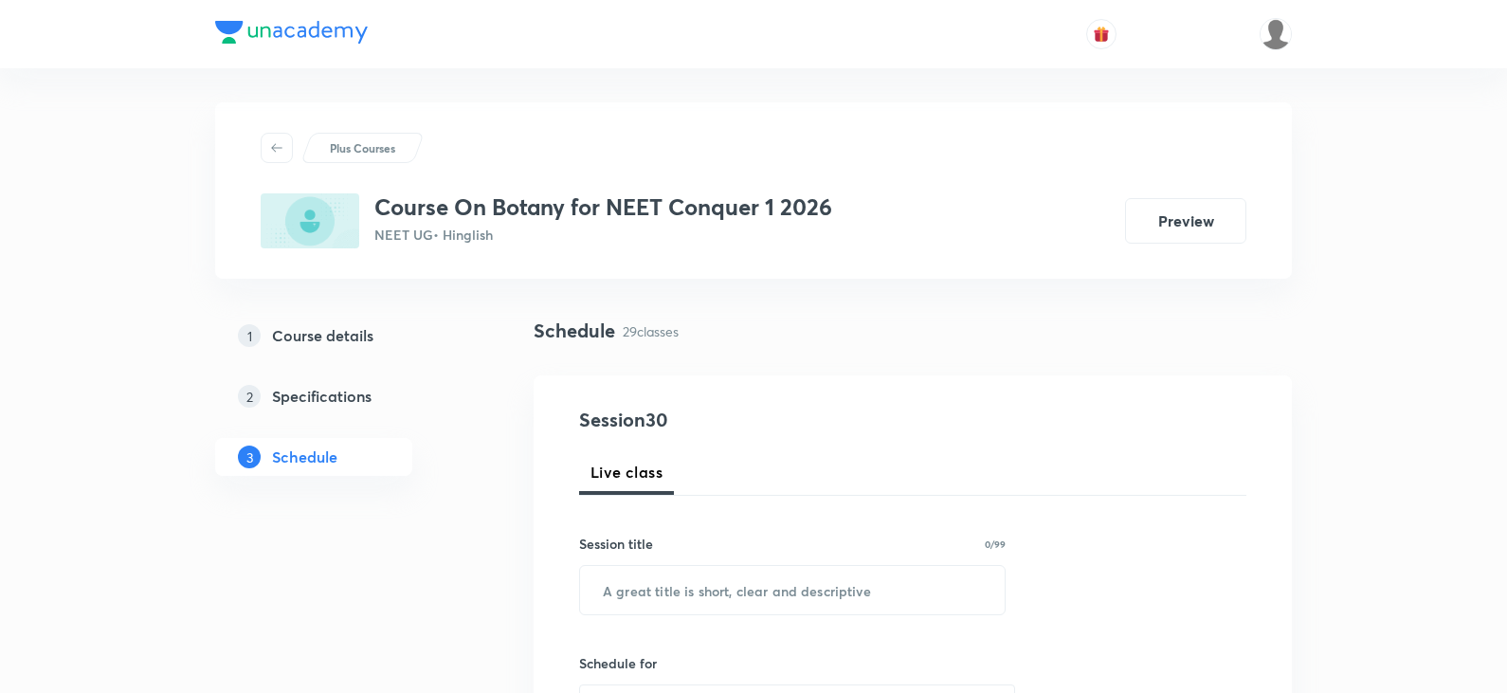
scroll to position [0, 0]
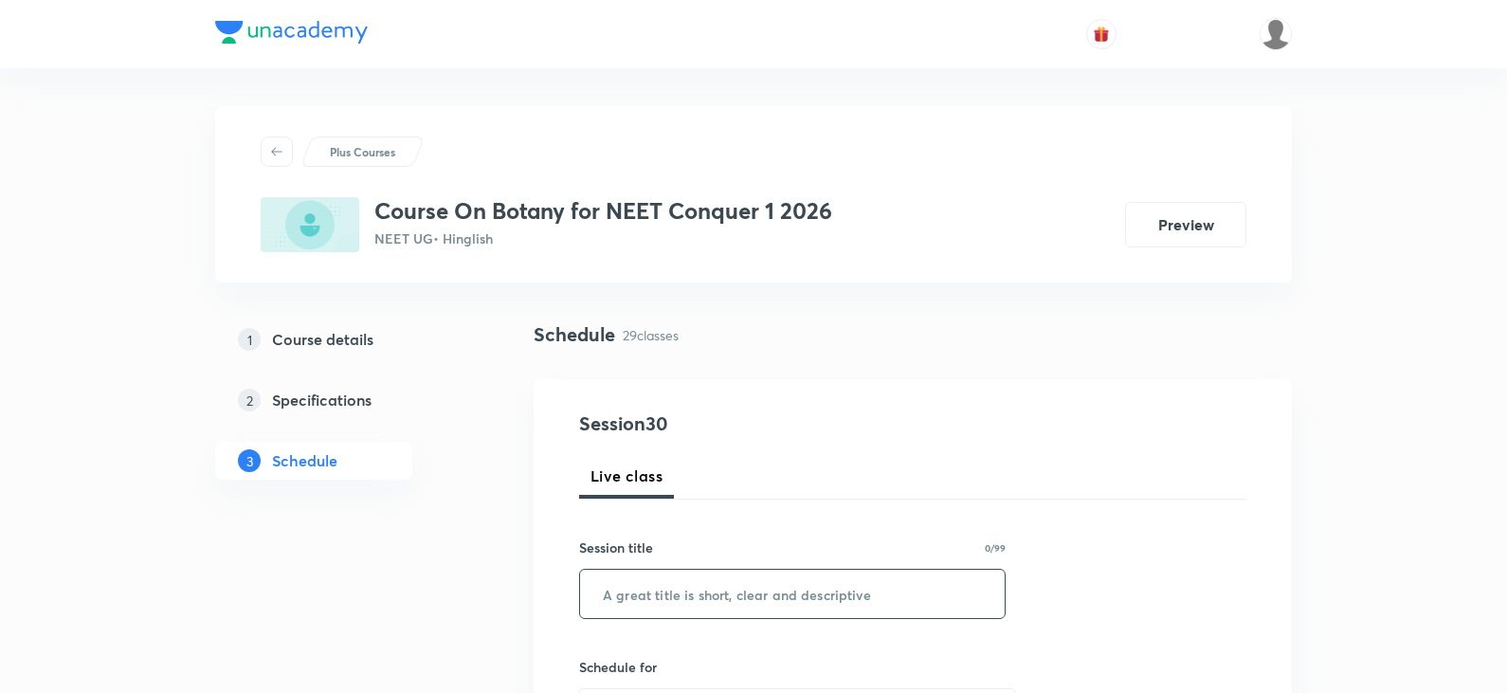
click at [639, 583] on input "text" at bounding box center [792, 594] width 425 height 48
paste input "Photosynthesis Part - 4"
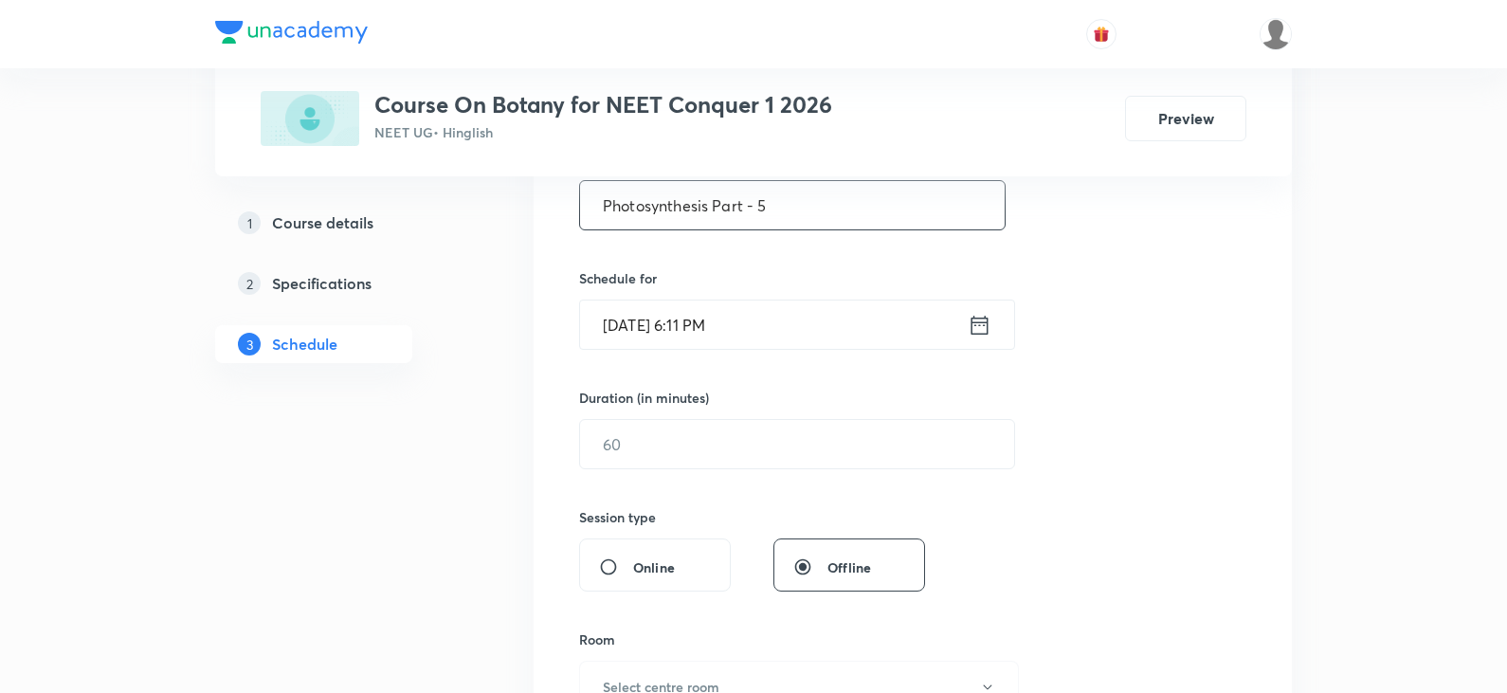
scroll to position [379, 0]
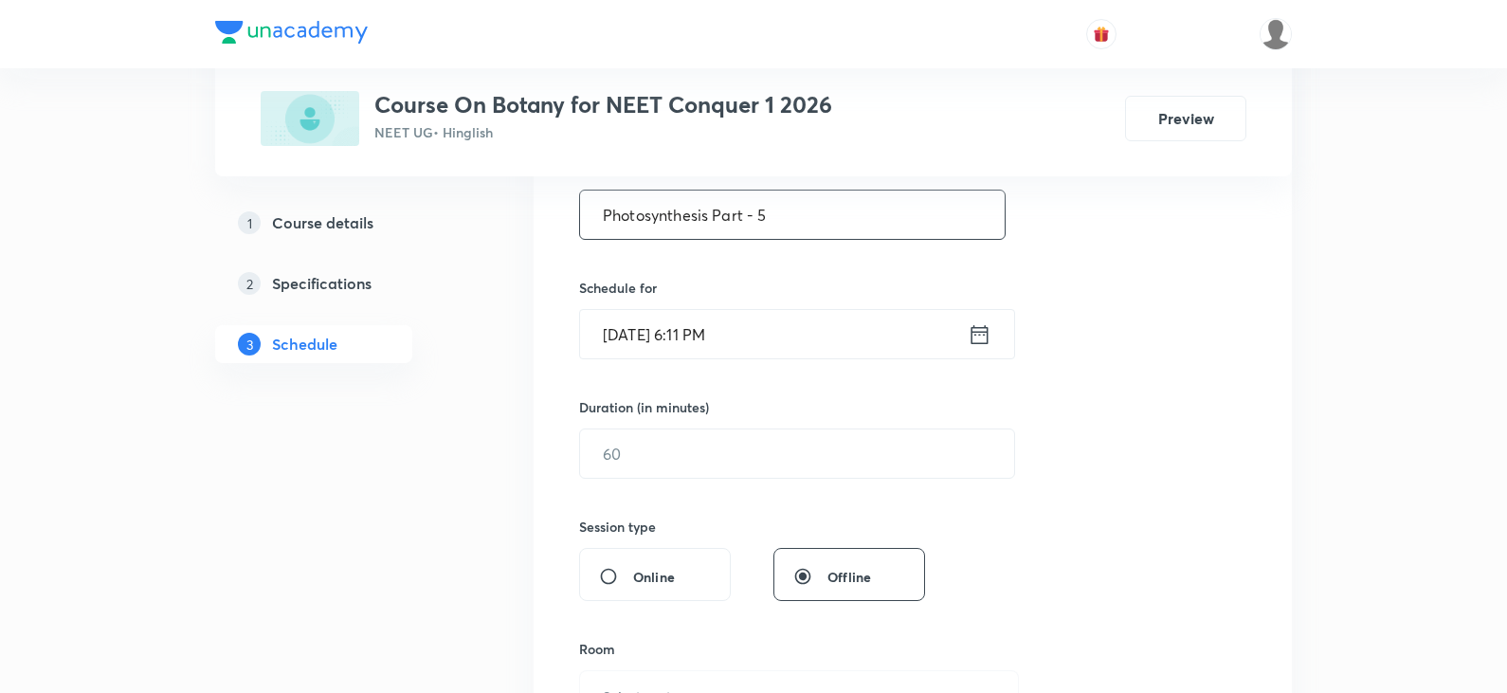
type input "Photosynthesis Part - 5"
click at [983, 350] on div "[DATE] 6:11 PM ​" at bounding box center [797, 334] width 436 height 50
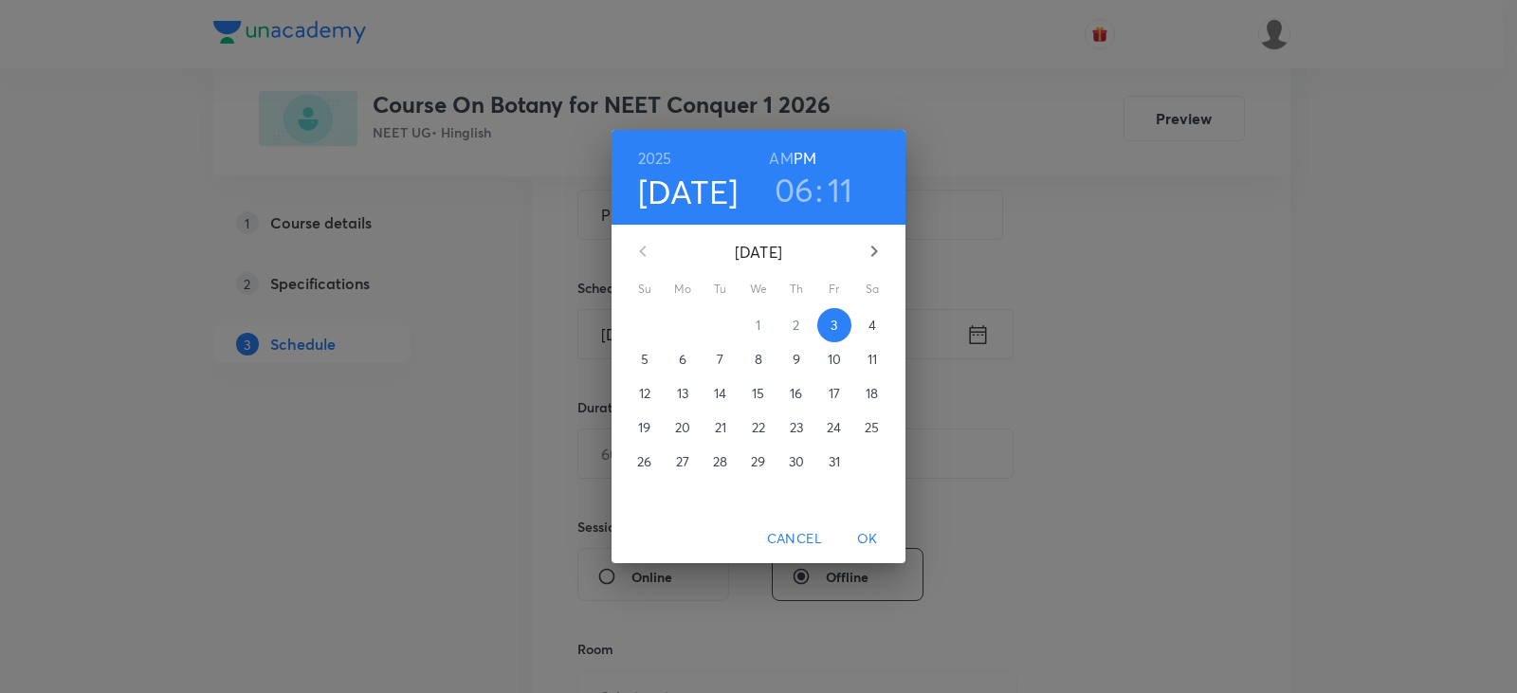
click at [859, 325] on span "4" at bounding box center [872, 325] width 34 height 19
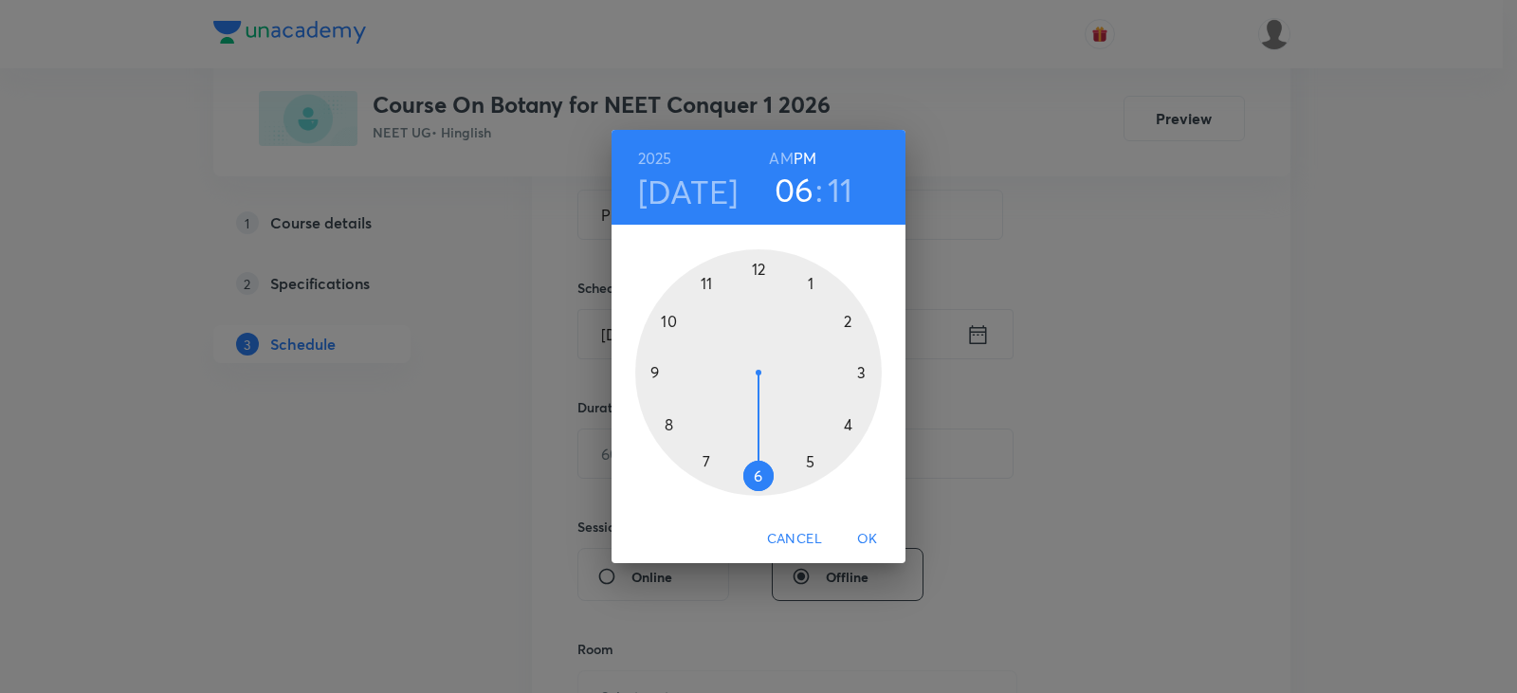
click at [849, 415] on div at bounding box center [758, 372] width 247 height 247
click at [851, 423] on div at bounding box center [758, 372] width 247 height 247
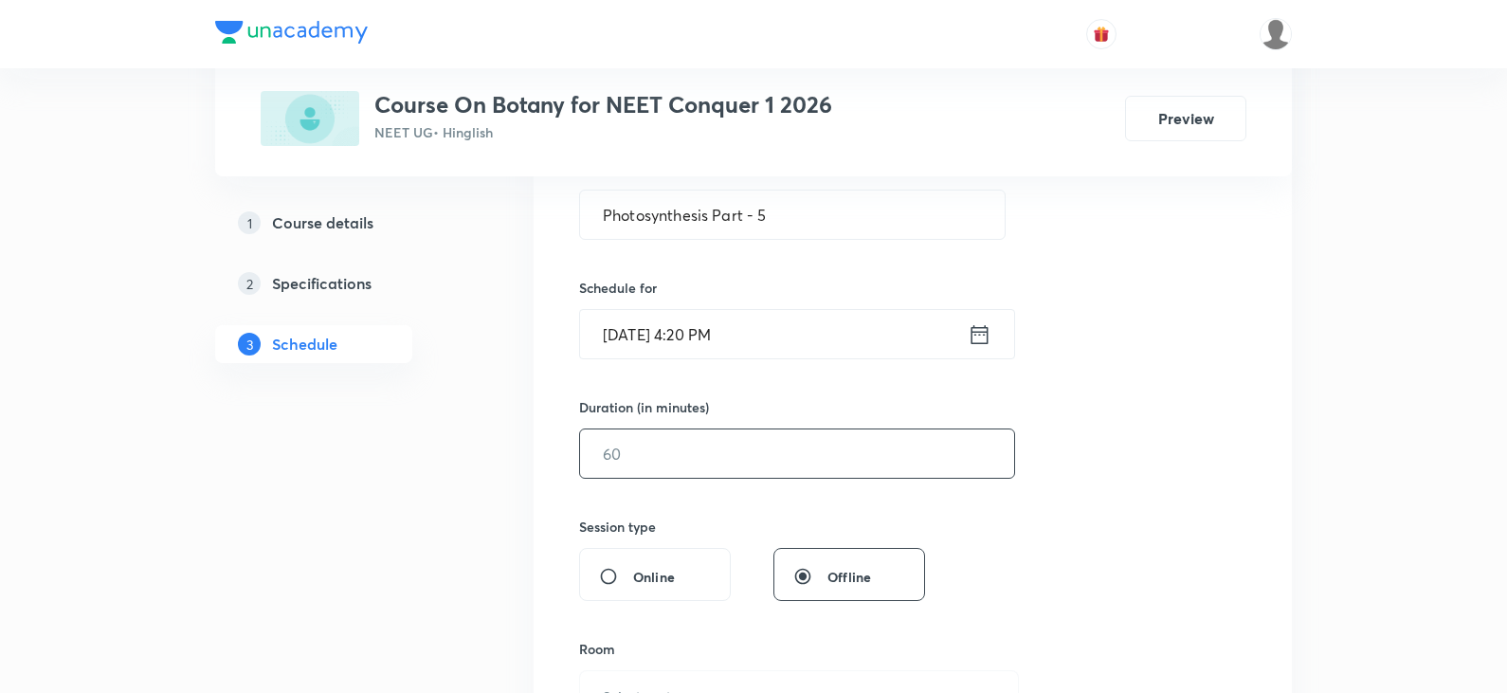
click at [684, 476] on input "text" at bounding box center [797, 453] width 434 height 48
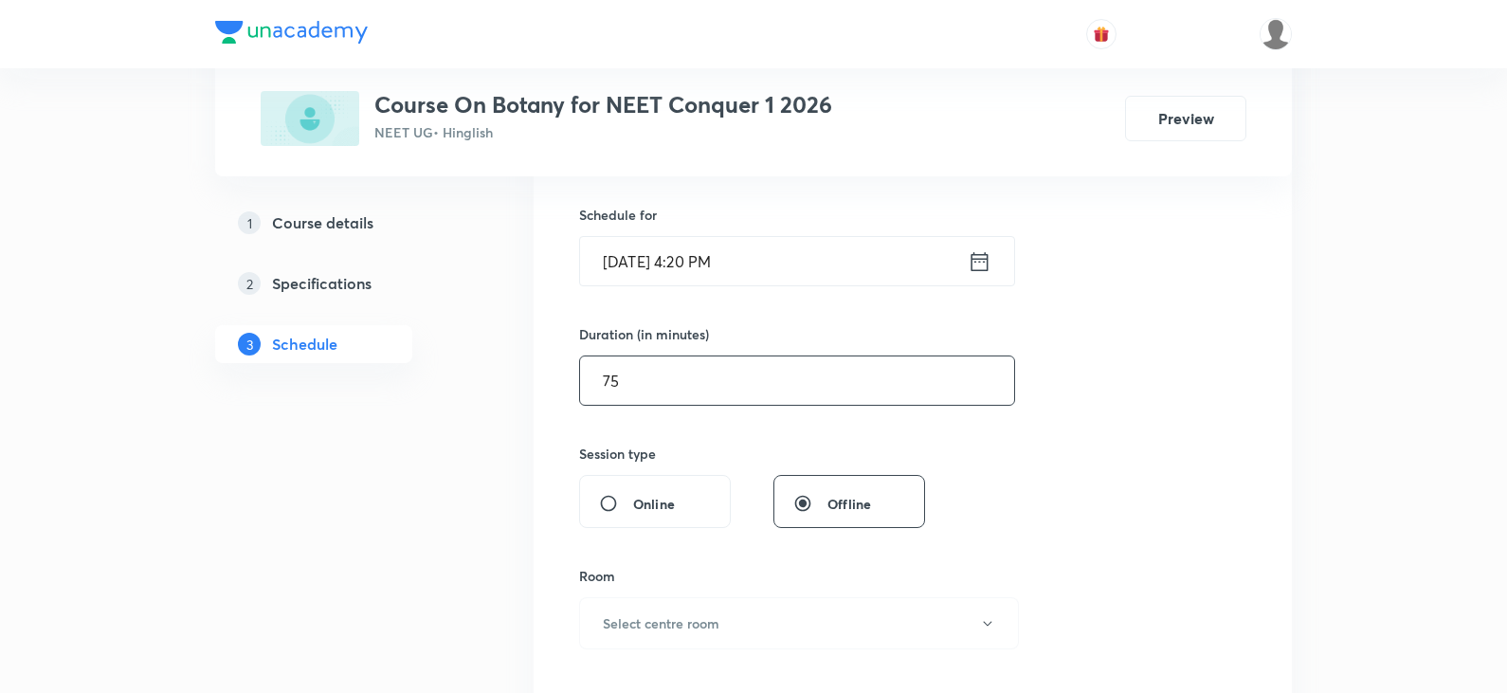
scroll to position [474, 0]
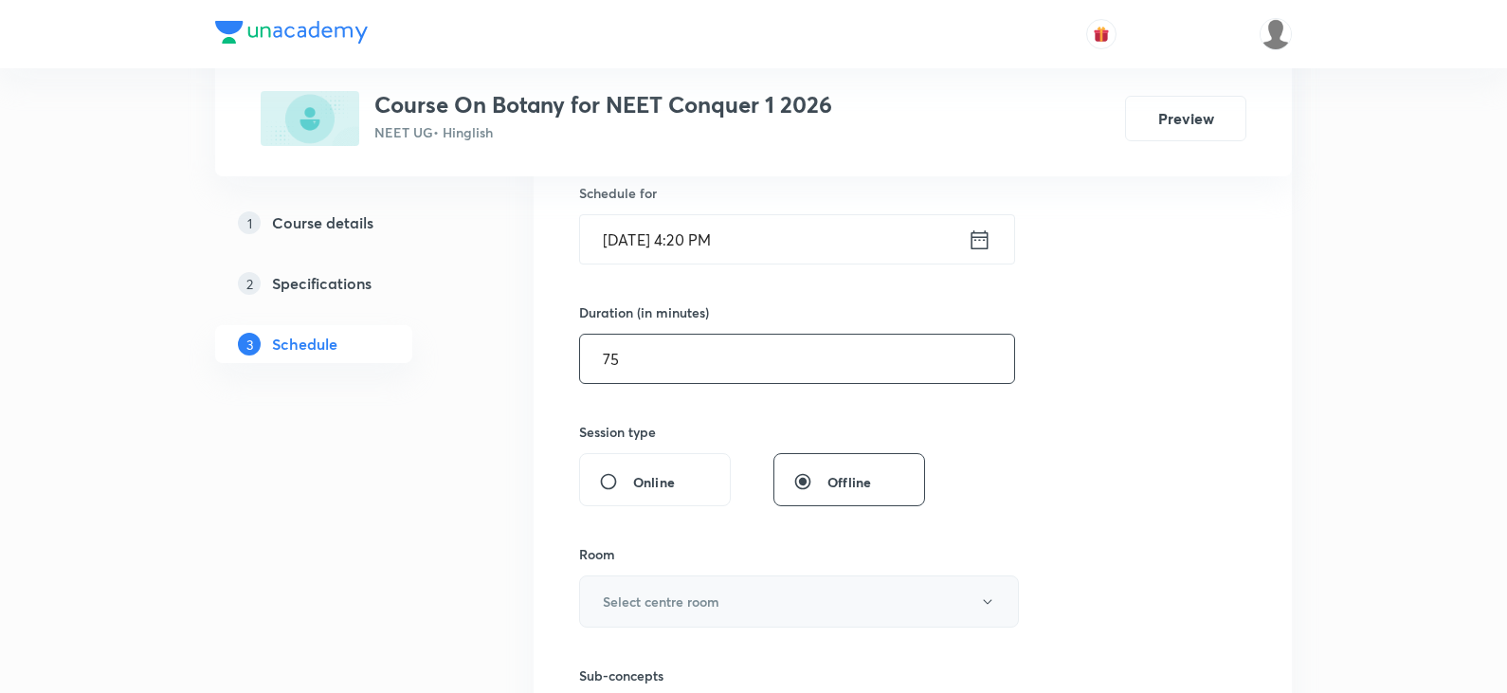
type input "75"
click at [696, 610] on h6 "Select centre room" at bounding box center [661, 602] width 117 height 20
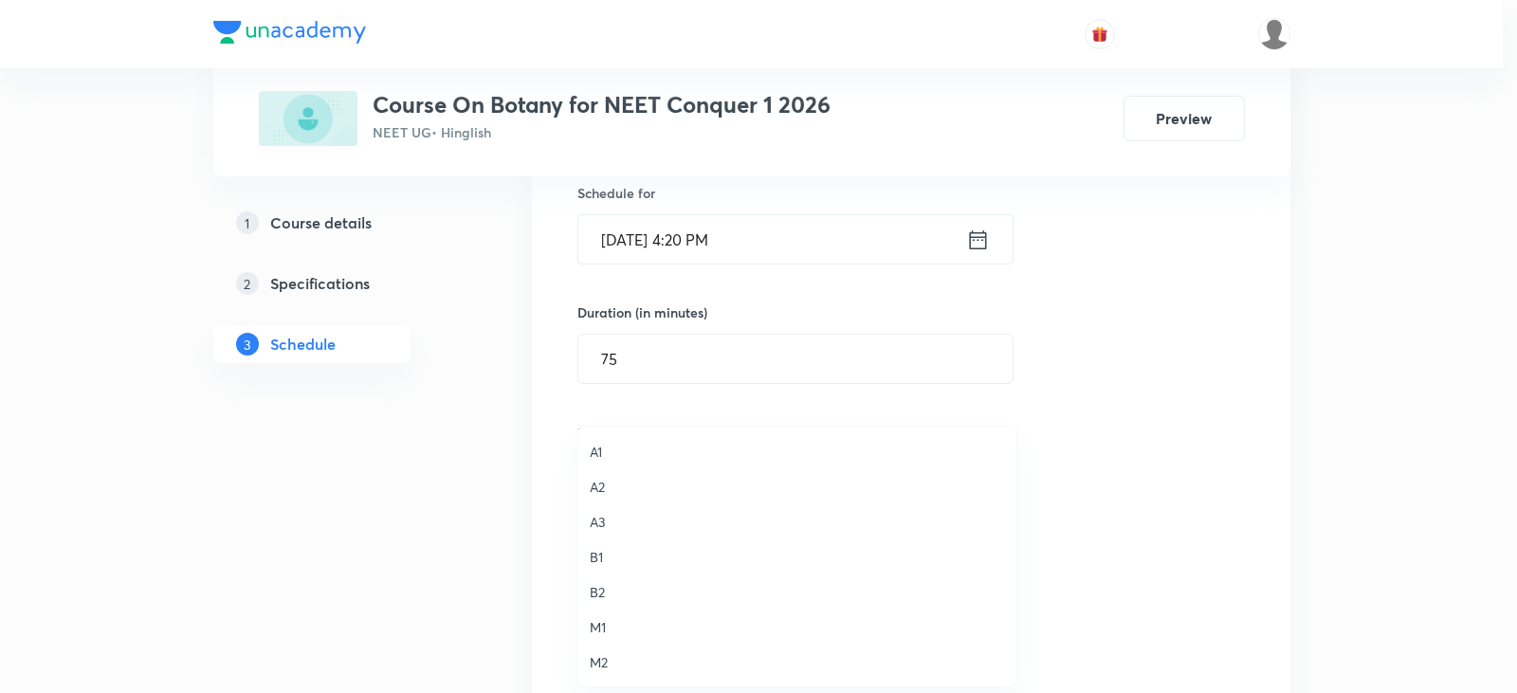
click at [628, 484] on span "A2" at bounding box center [797, 487] width 415 height 20
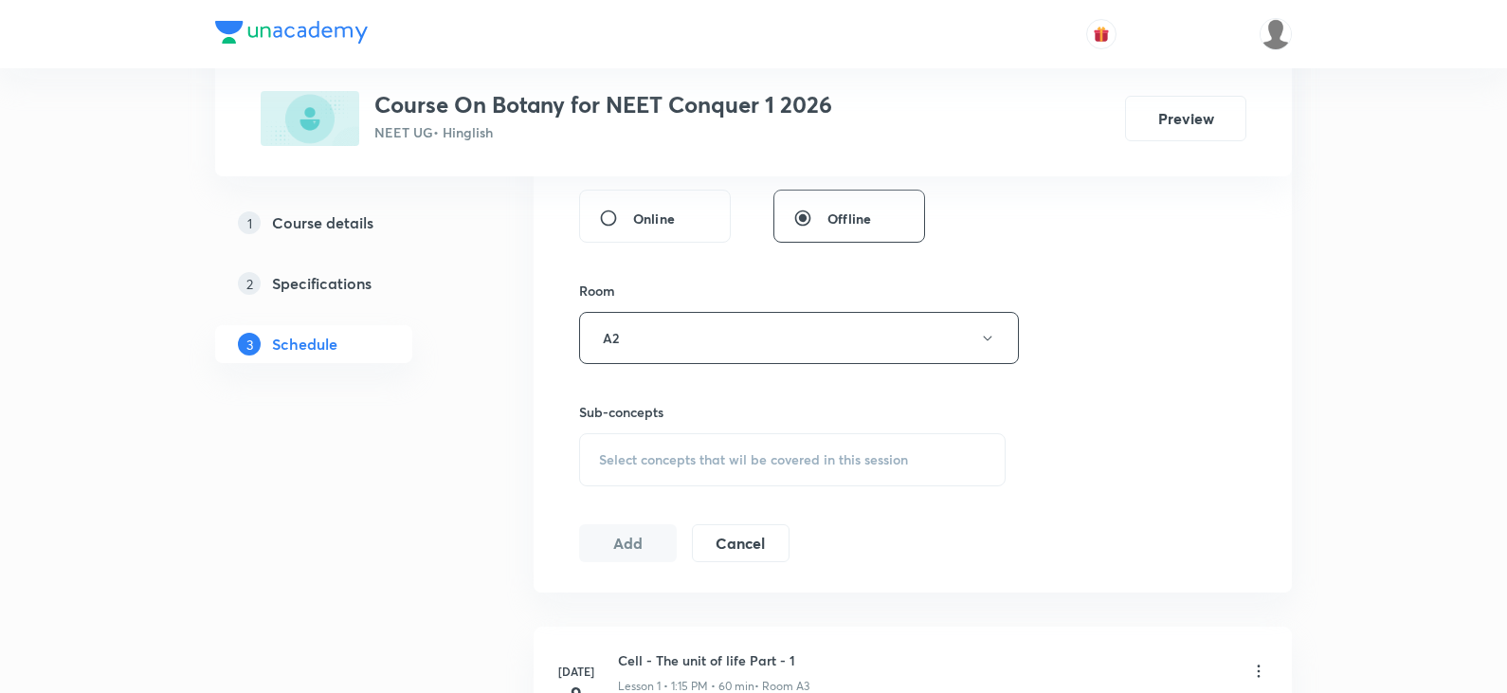
scroll to position [758, 0]
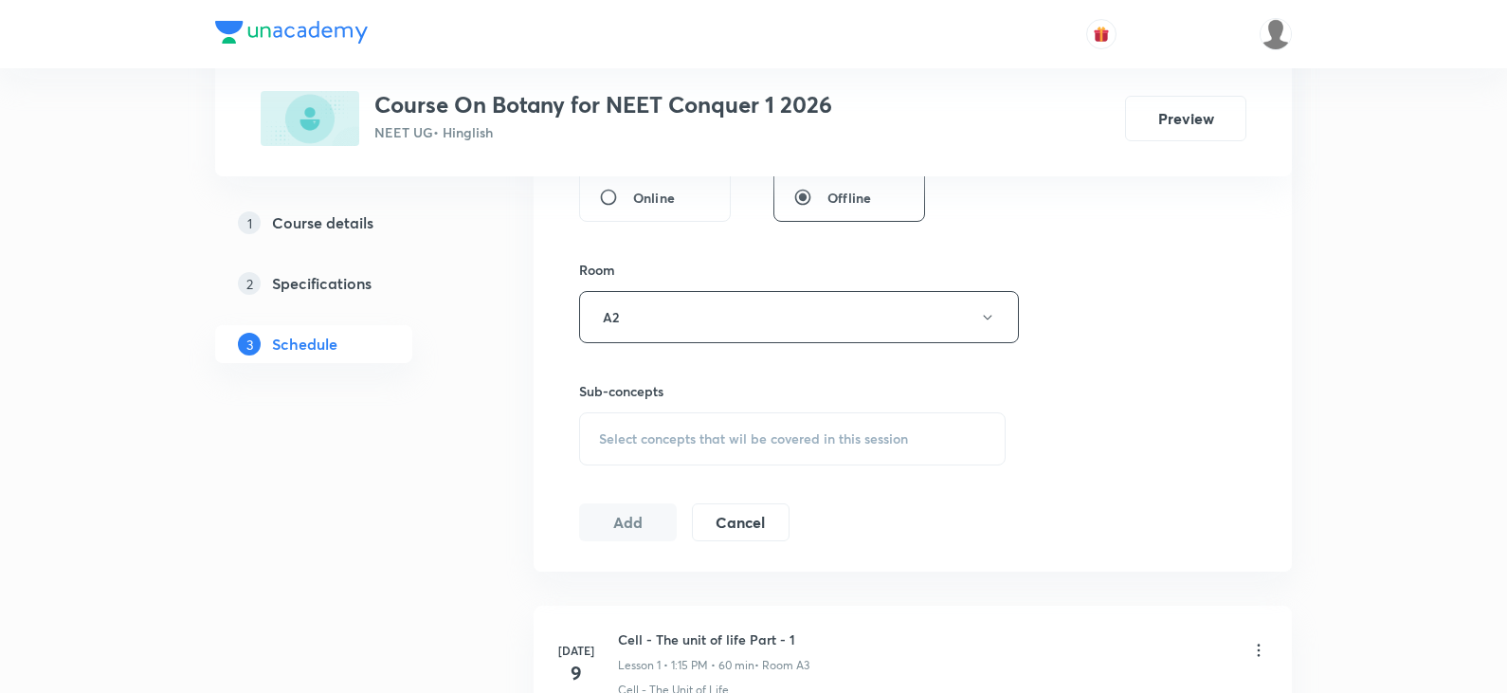
click at [667, 426] on div "Select concepts that wil be covered in this session" at bounding box center [792, 438] width 427 height 53
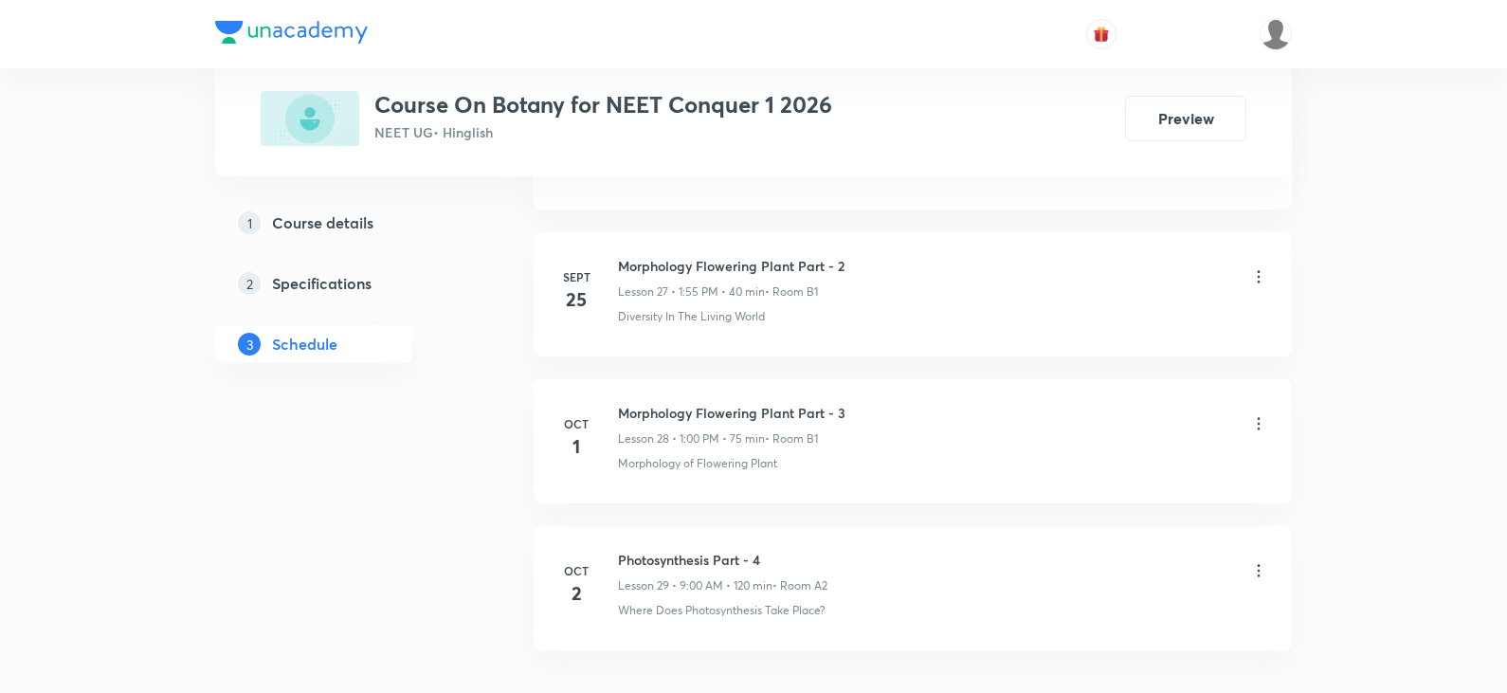
scroll to position [5088, 0]
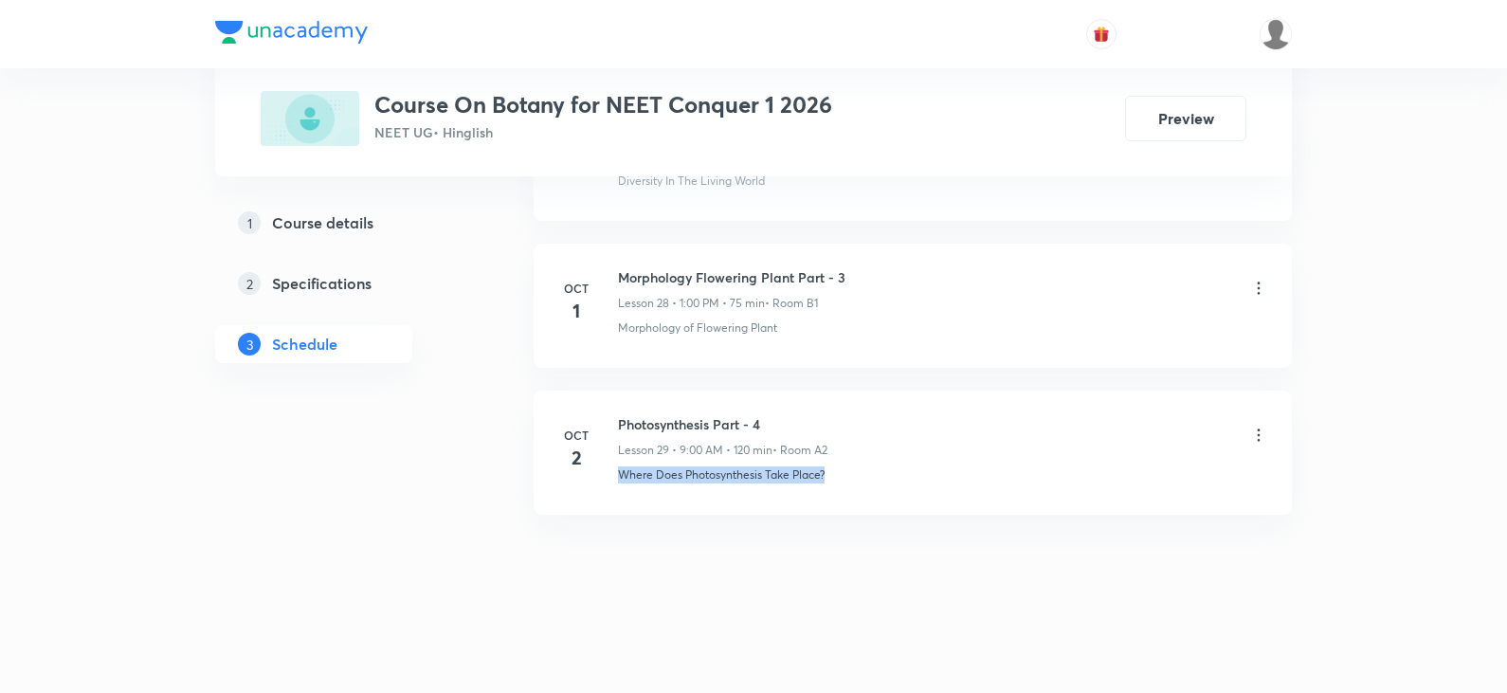
drag, startPoint x: 826, startPoint y: 477, endPoint x: 617, endPoint y: 478, distance: 208.6
click at [617, 478] on div "[DATE] Photosynthesis Part - 4 Lesson 29 • 9:00 AM • 120 min • Room A2 Where Do…" at bounding box center [912, 448] width 711 height 69
copy p "Where Does Photosynthesis Take Place?"
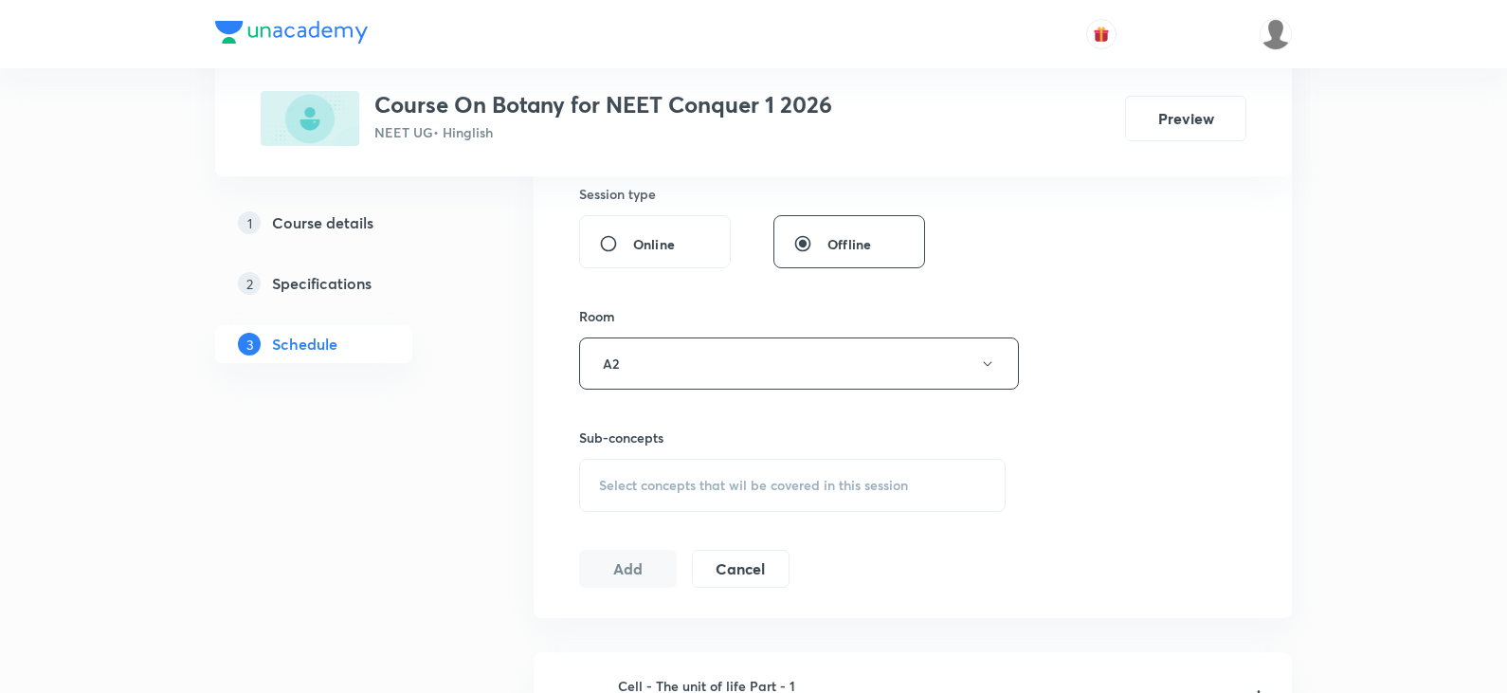
scroll to position [853, 0]
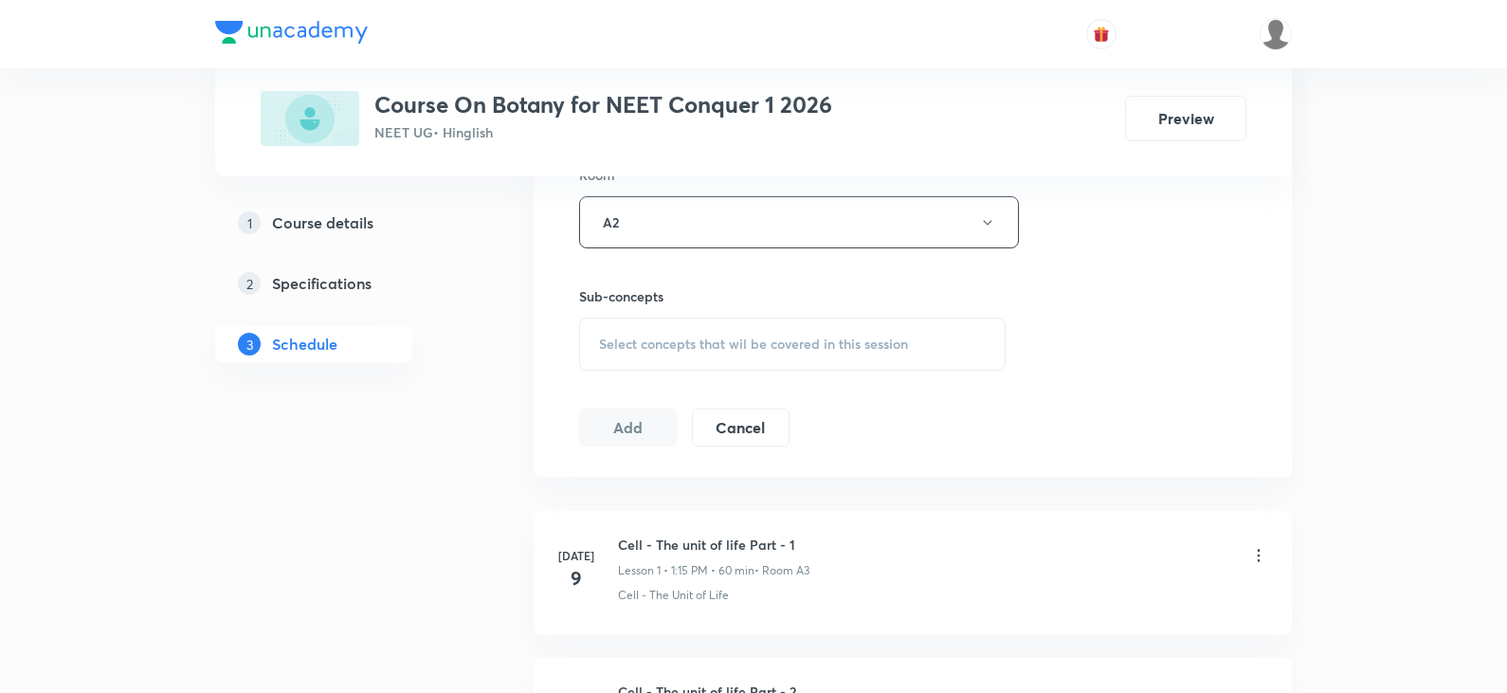
click at [703, 340] on span "Select concepts that wil be covered in this session" at bounding box center [753, 344] width 309 height 15
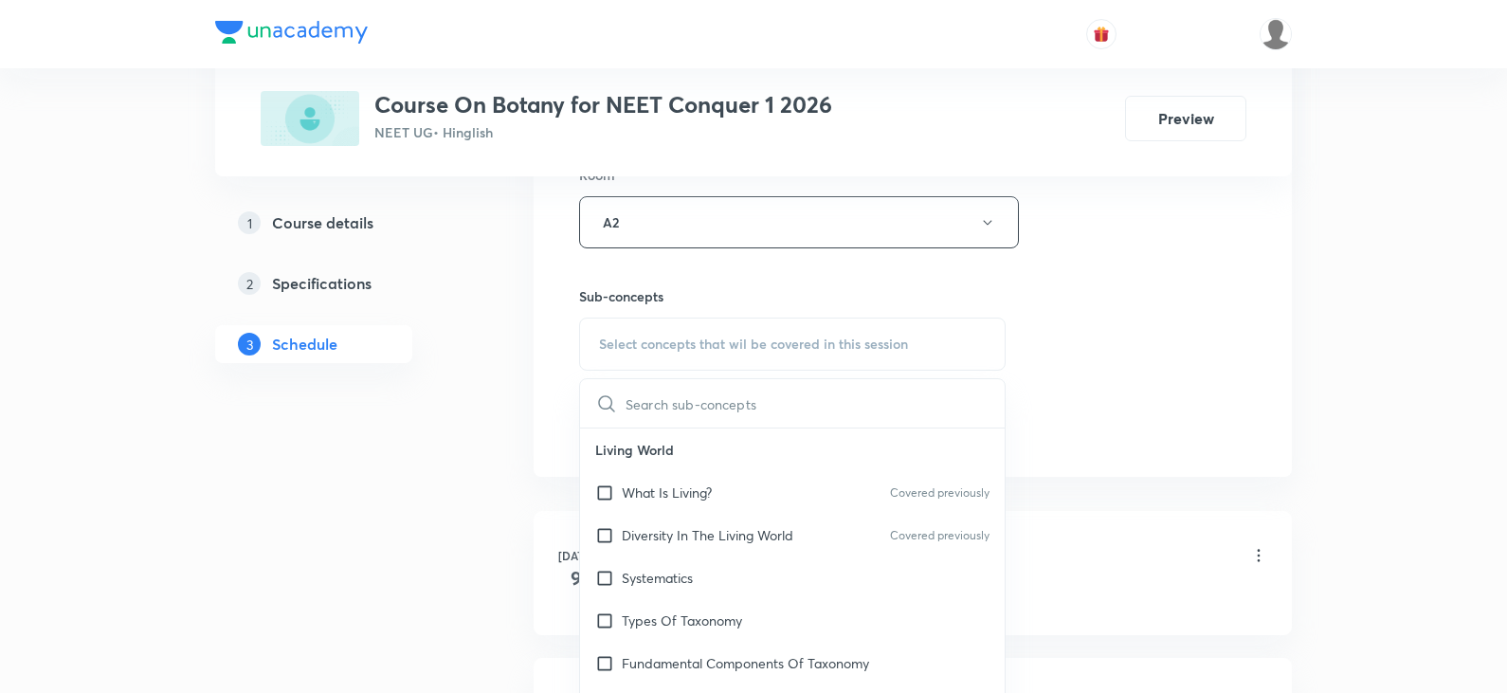
click at [674, 404] on input "text" at bounding box center [815, 403] width 379 height 48
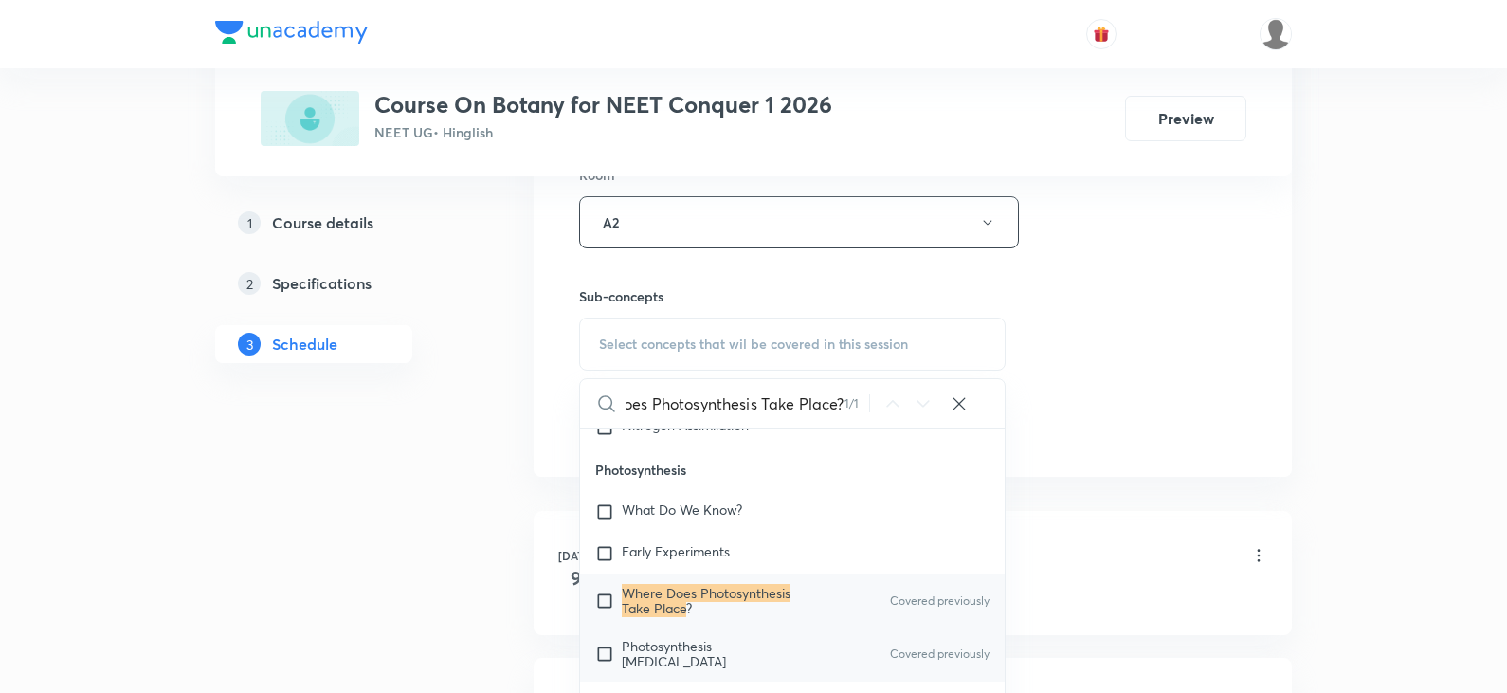
scroll to position [5499, 0]
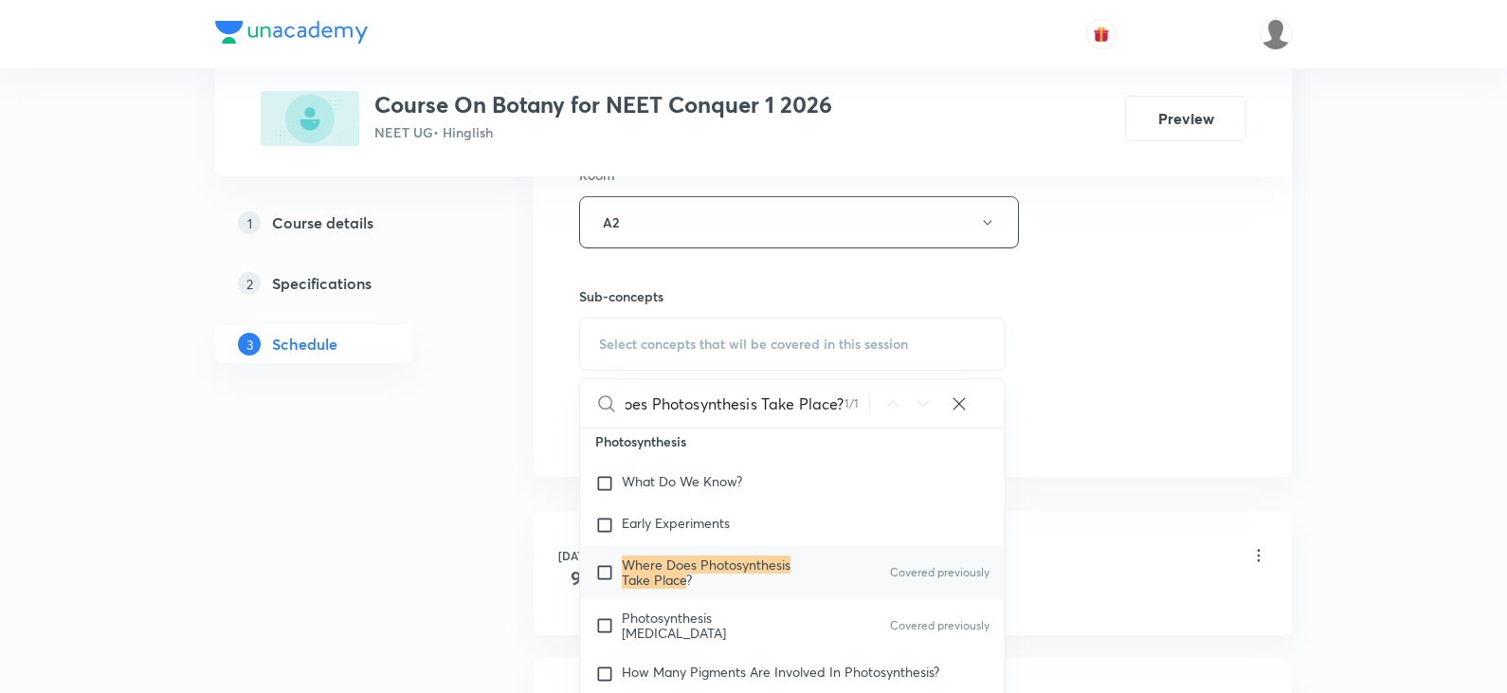
type input "Where Does Photosynthesis Take Place?"
click at [606, 587] on input "checkbox" at bounding box center [608, 572] width 27 height 30
checkbox input "true"
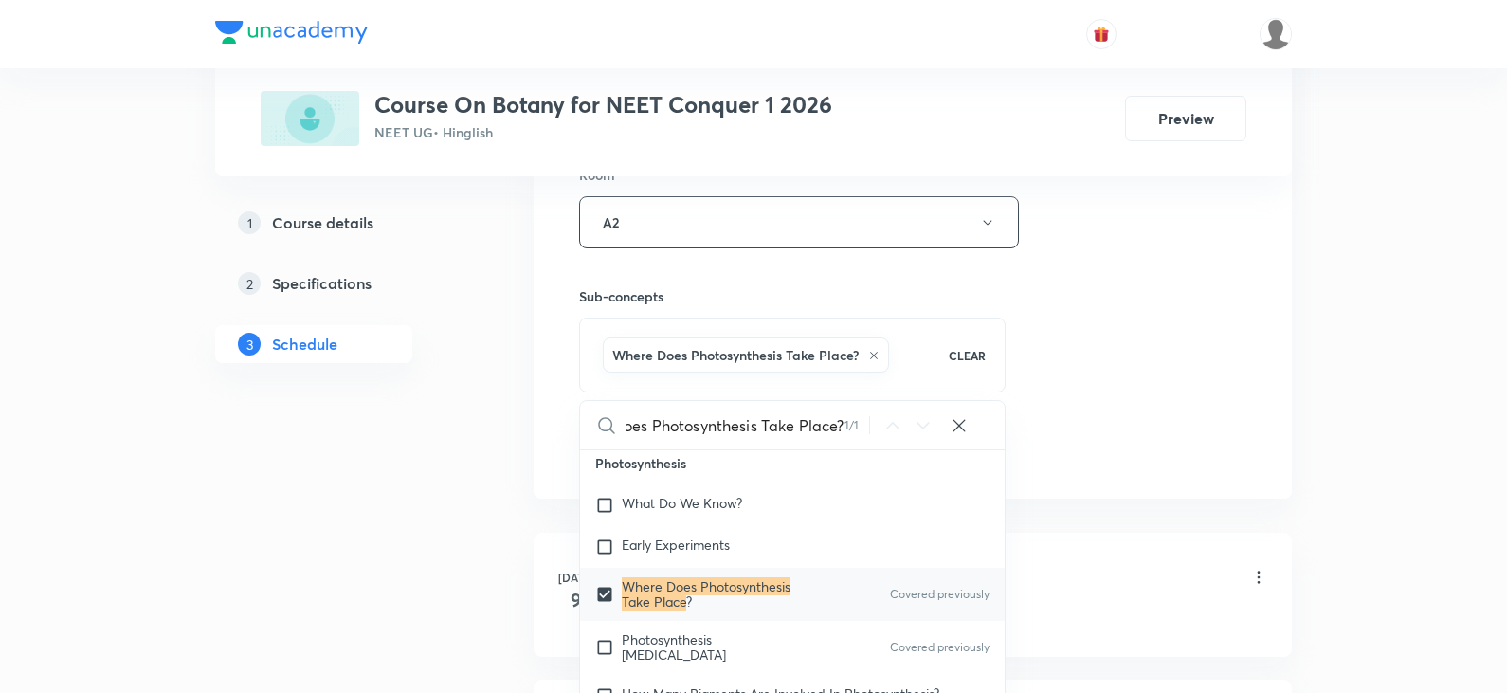
scroll to position [0, 0]
click at [1142, 374] on div "Session 30 Live class Session title 23/99 Photosynthesis Part - 5 ​ Schedule fo…" at bounding box center [912, 12] width 667 height 912
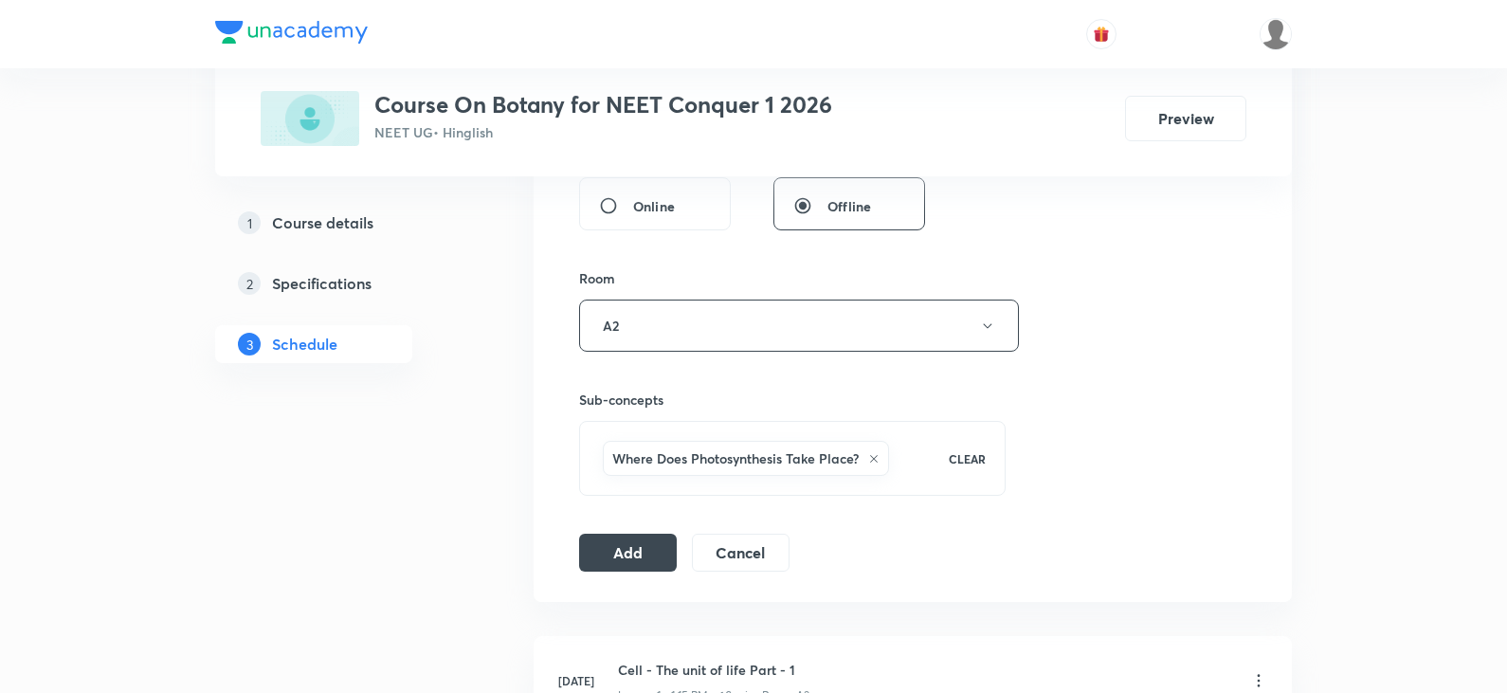
scroll to position [758, 0]
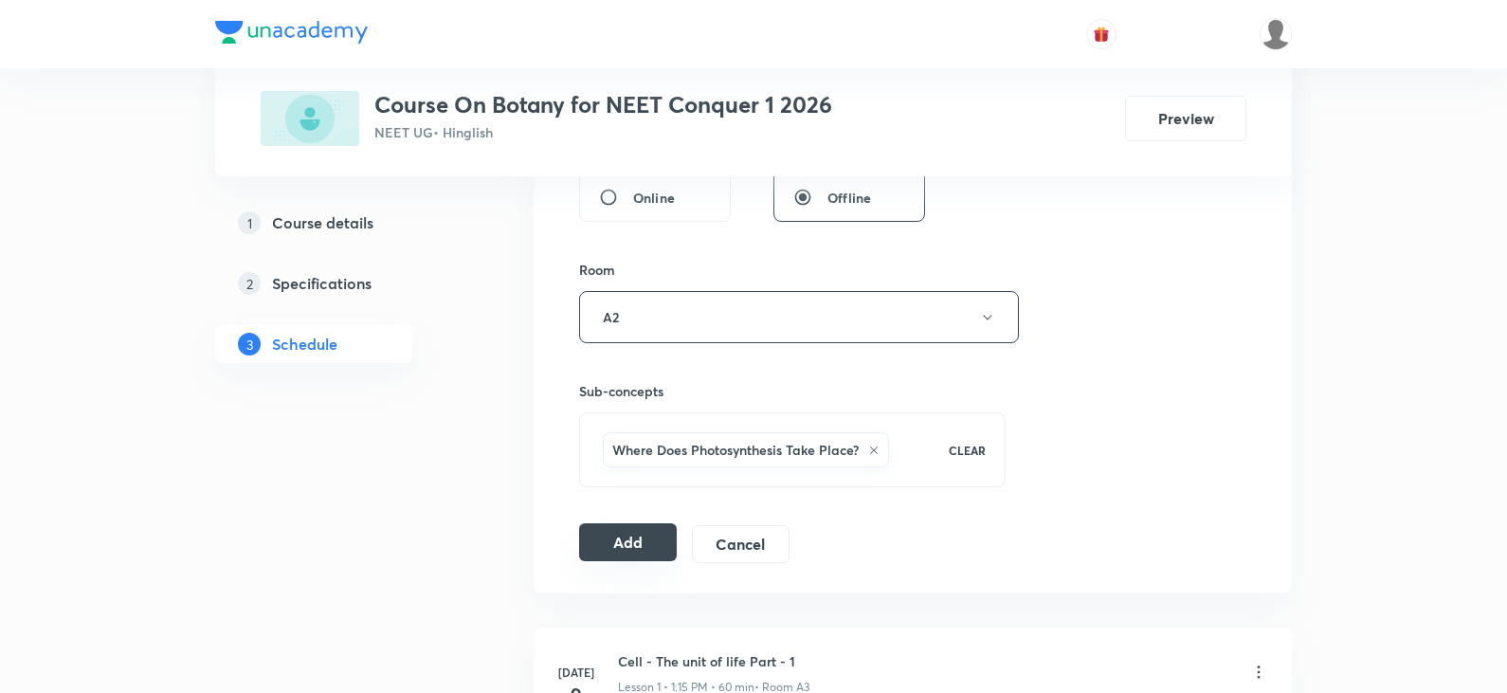
click at [637, 541] on button "Add" at bounding box center [628, 542] width 98 height 38
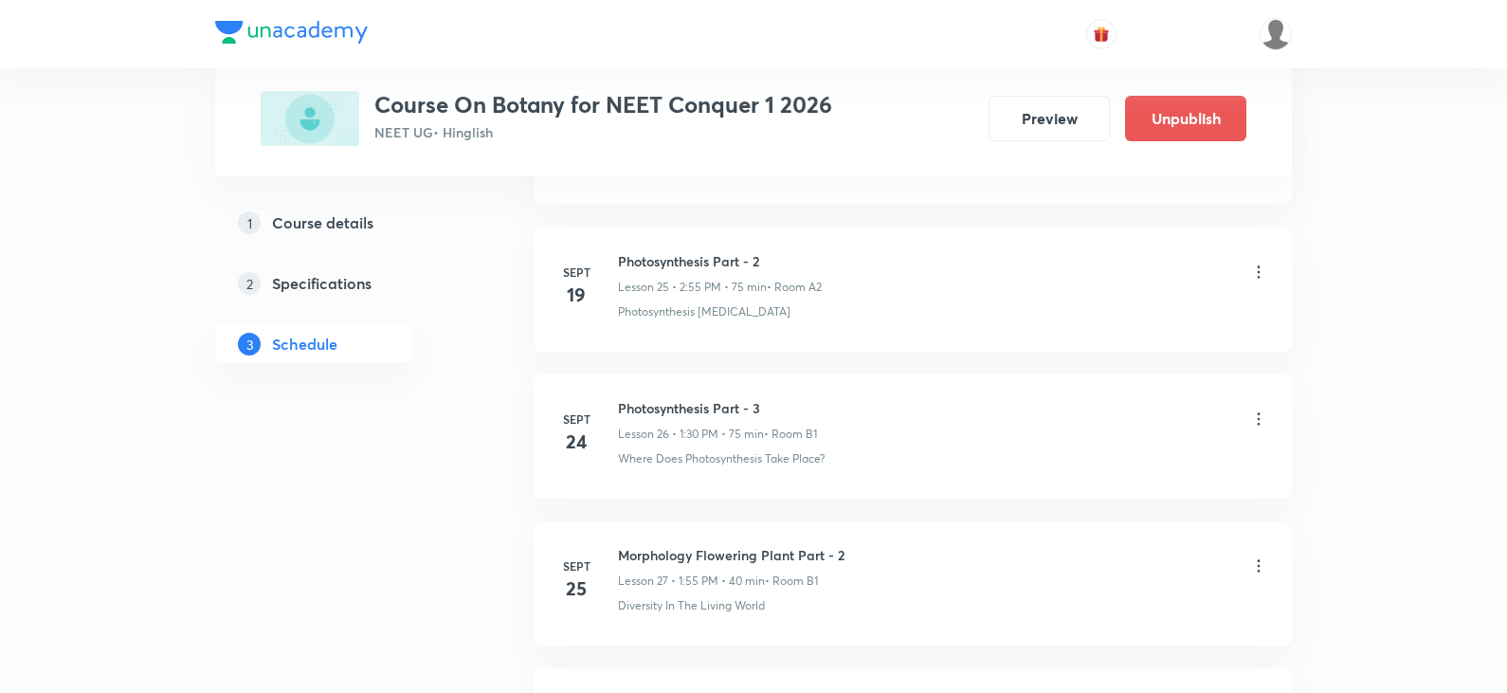
scroll to position [4364, 0]
